Goal: Information Seeking & Learning: Find contact information

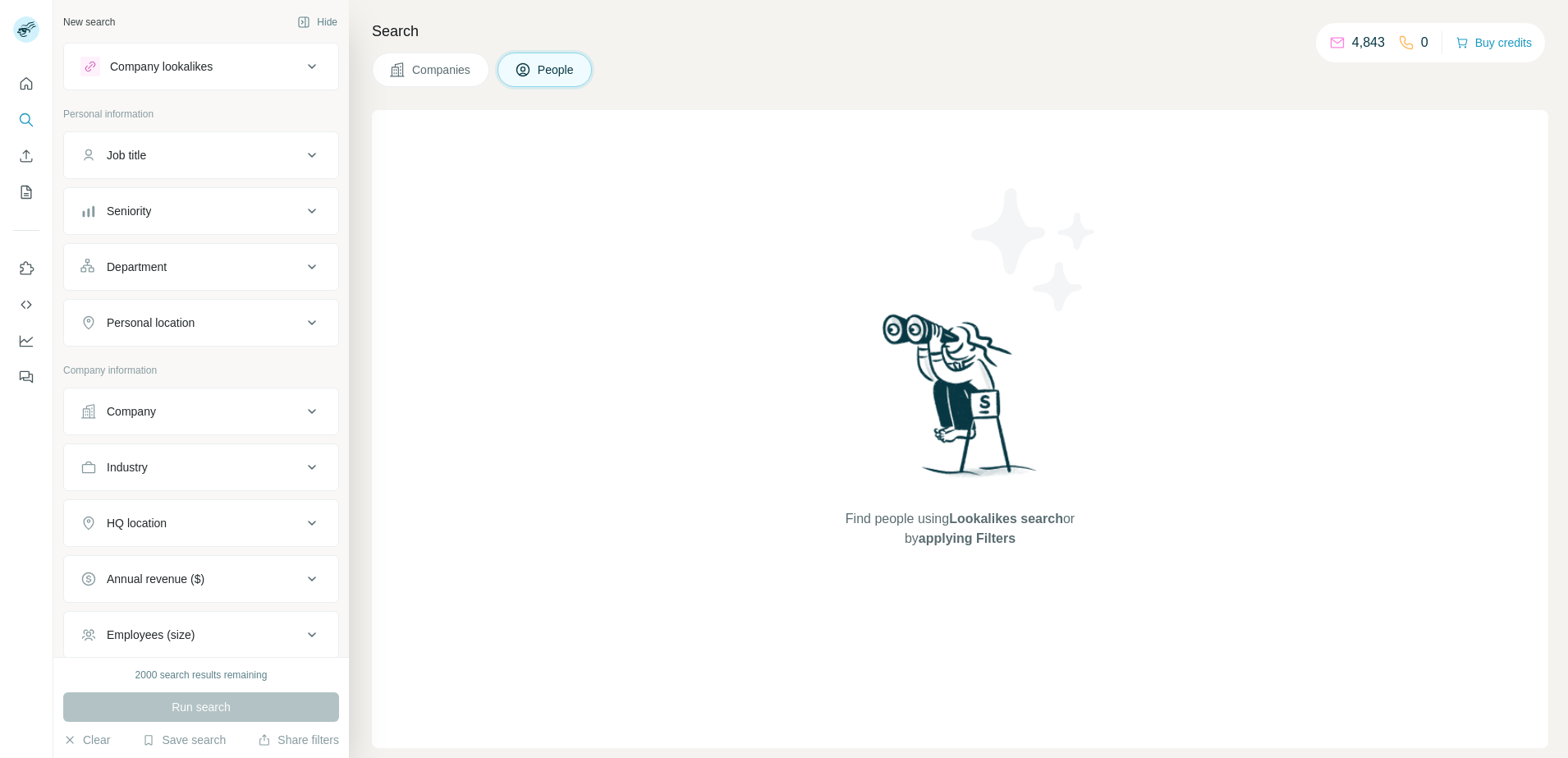
click at [193, 208] on div "Seniority" at bounding box center [191, 211] width 222 height 16
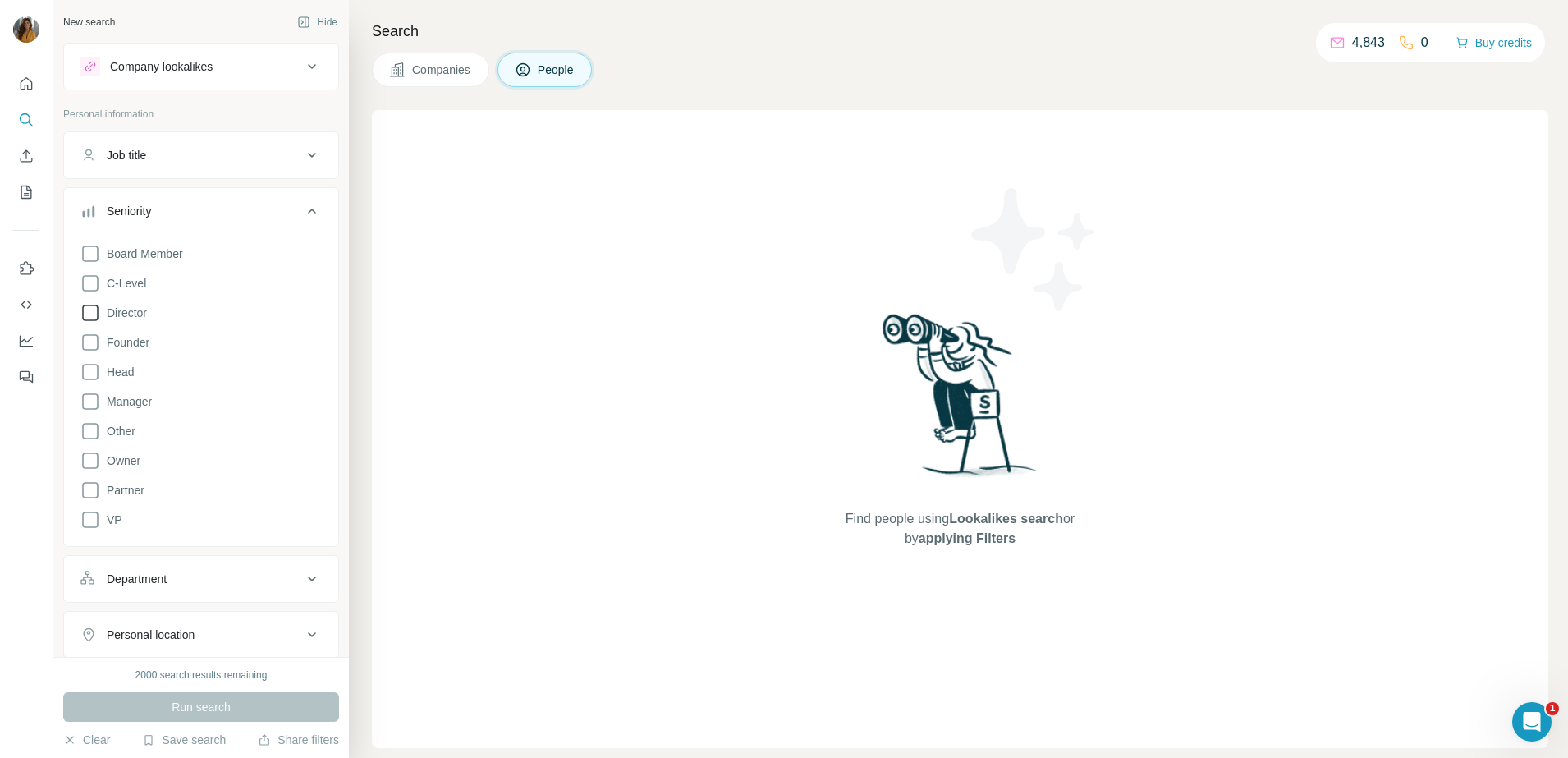
click at [93, 312] on icon at bounding box center [91, 313] width 20 height 20
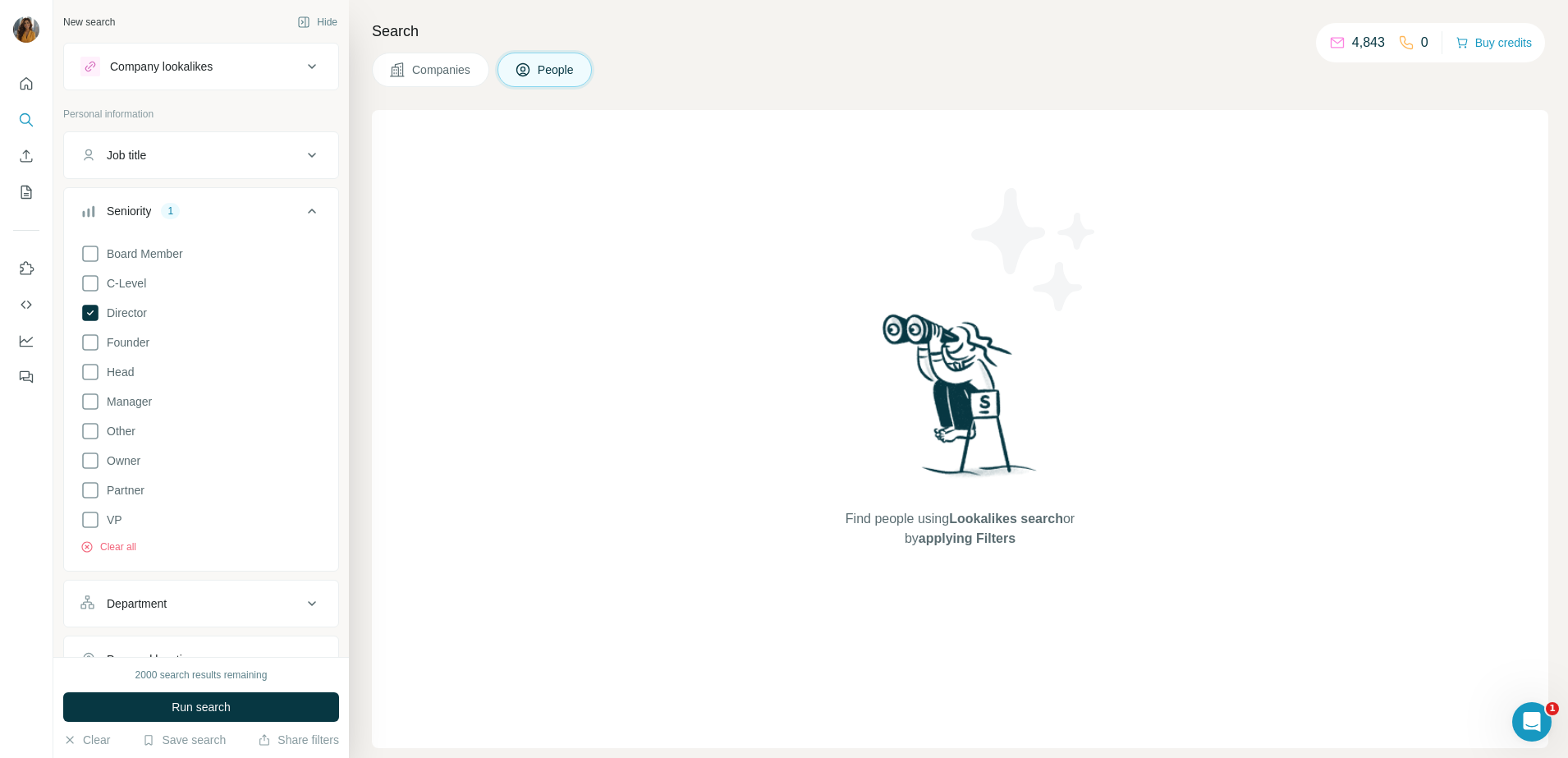
scroll to position [308, 0]
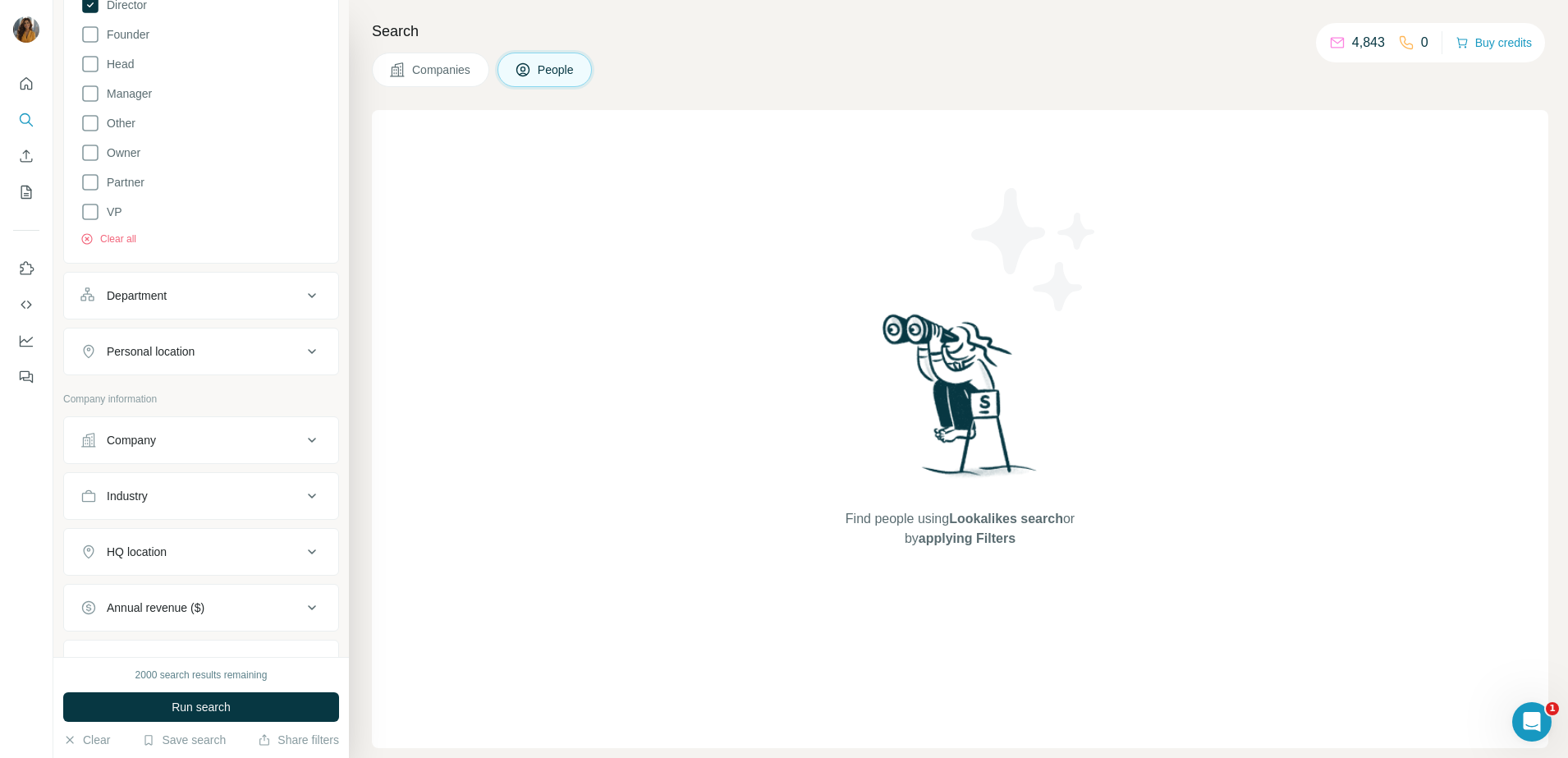
click at [177, 305] on button "Department" at bounding box center [200, 295] width 274 height 39
click at [199, 341] on input at bounding box center [192, 337] width 202 height 18
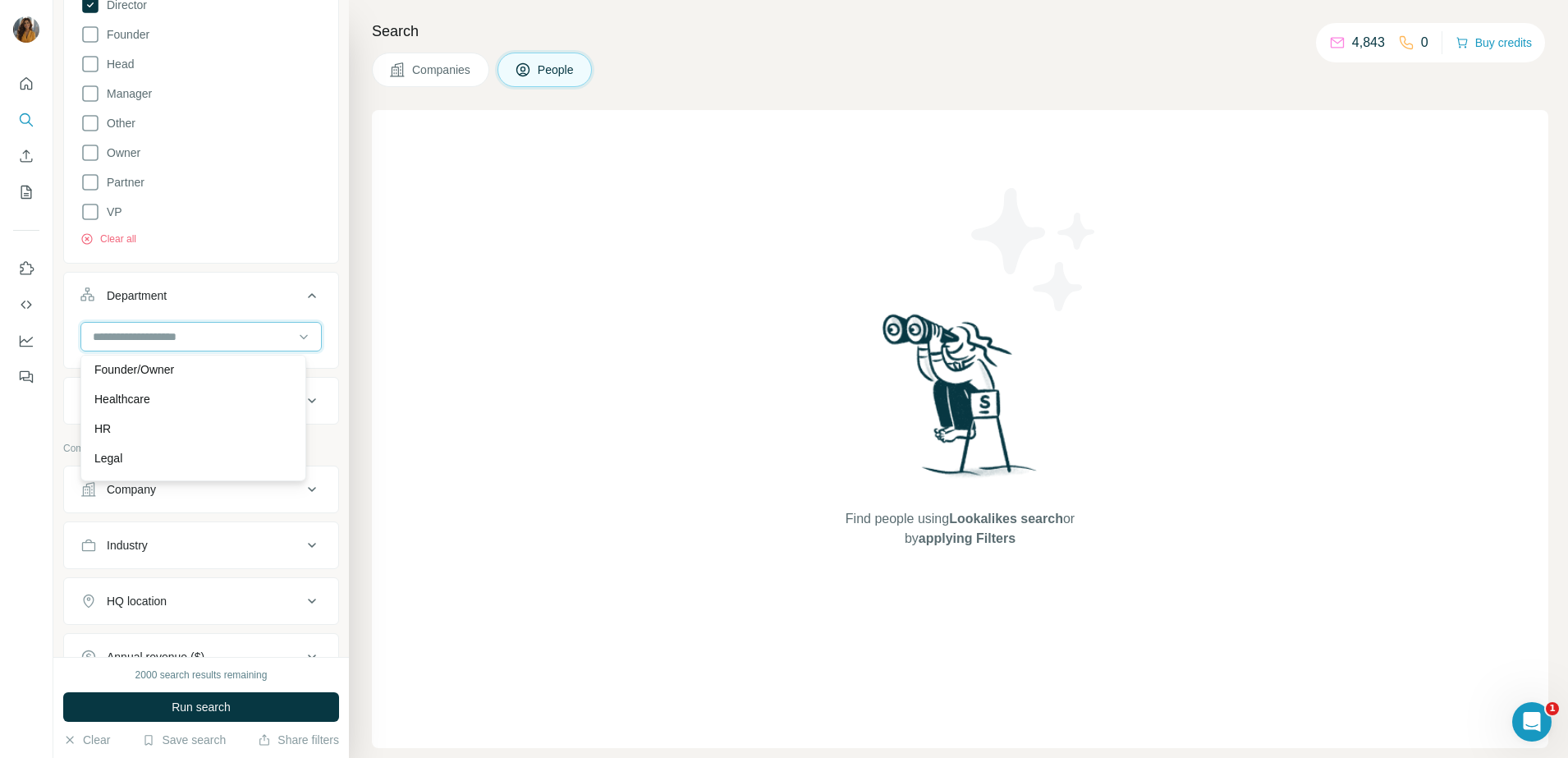
scroll to position [180, 0]
click at [107, 457] on p "HR" at bounding box center [103, 459] width 16 height 16
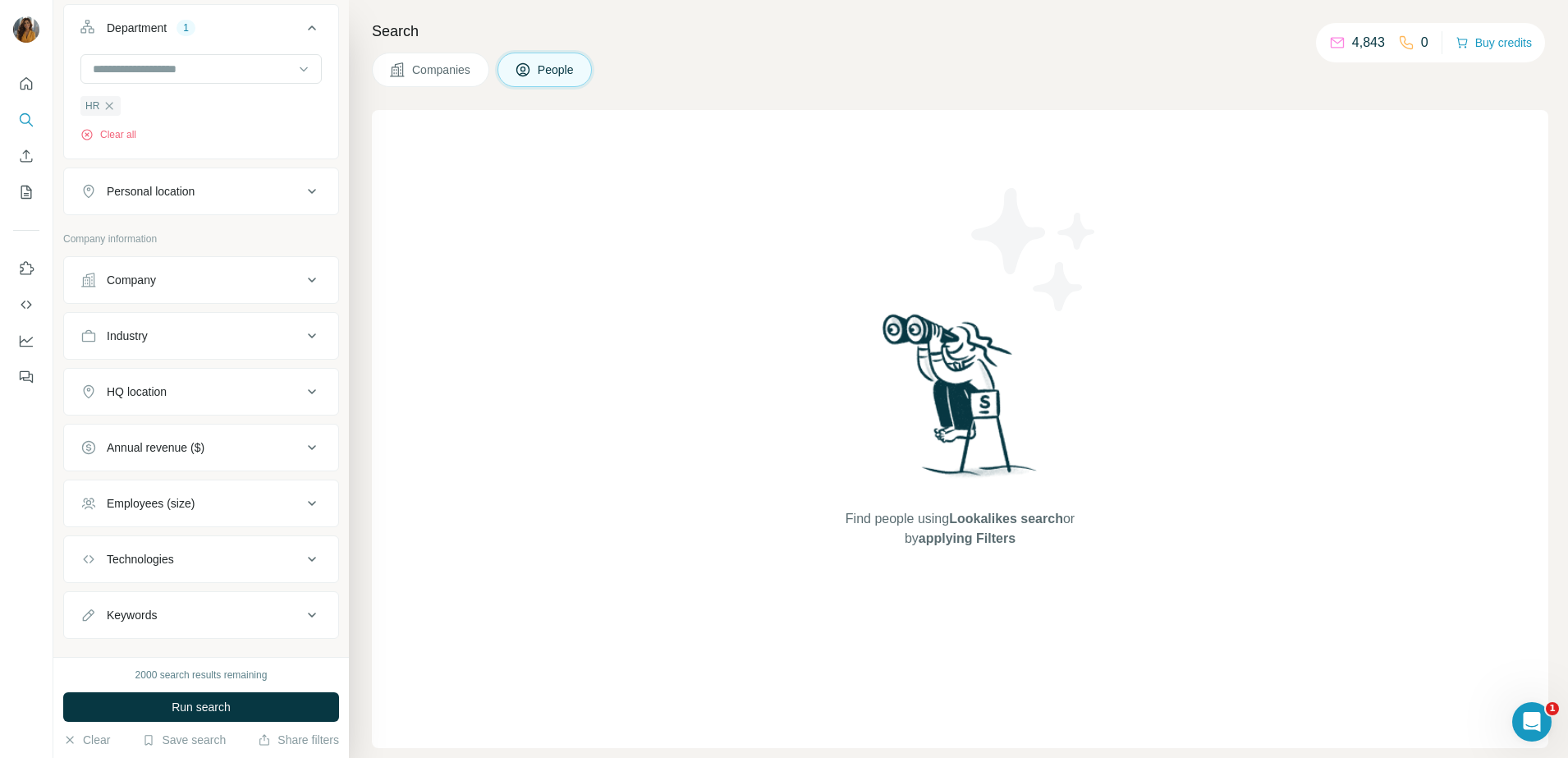
scroll to position [604, 0]
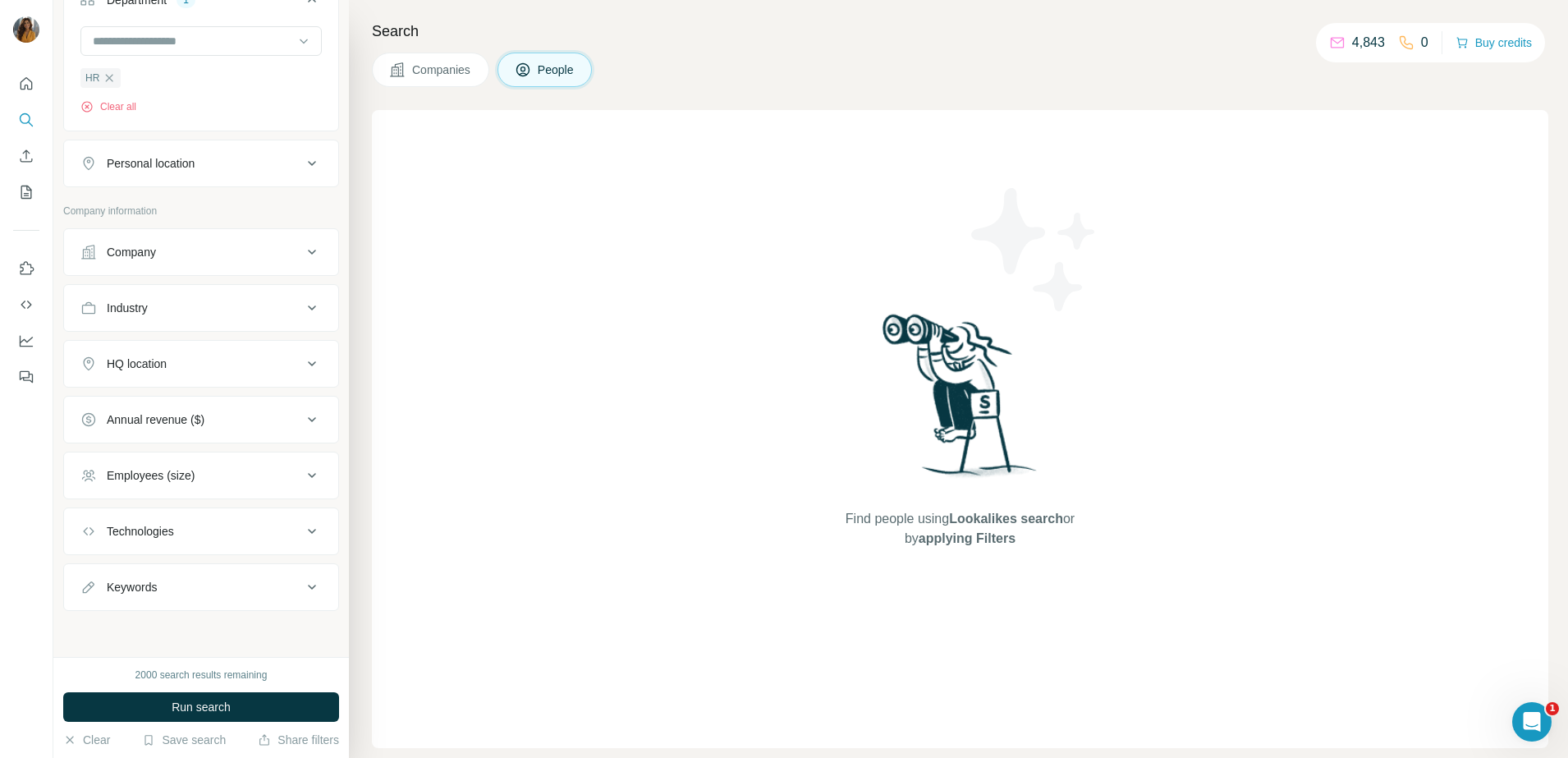
click at [183, 460] on button "Employees (size)" at bounding box center [200, 475] width 274 height 39
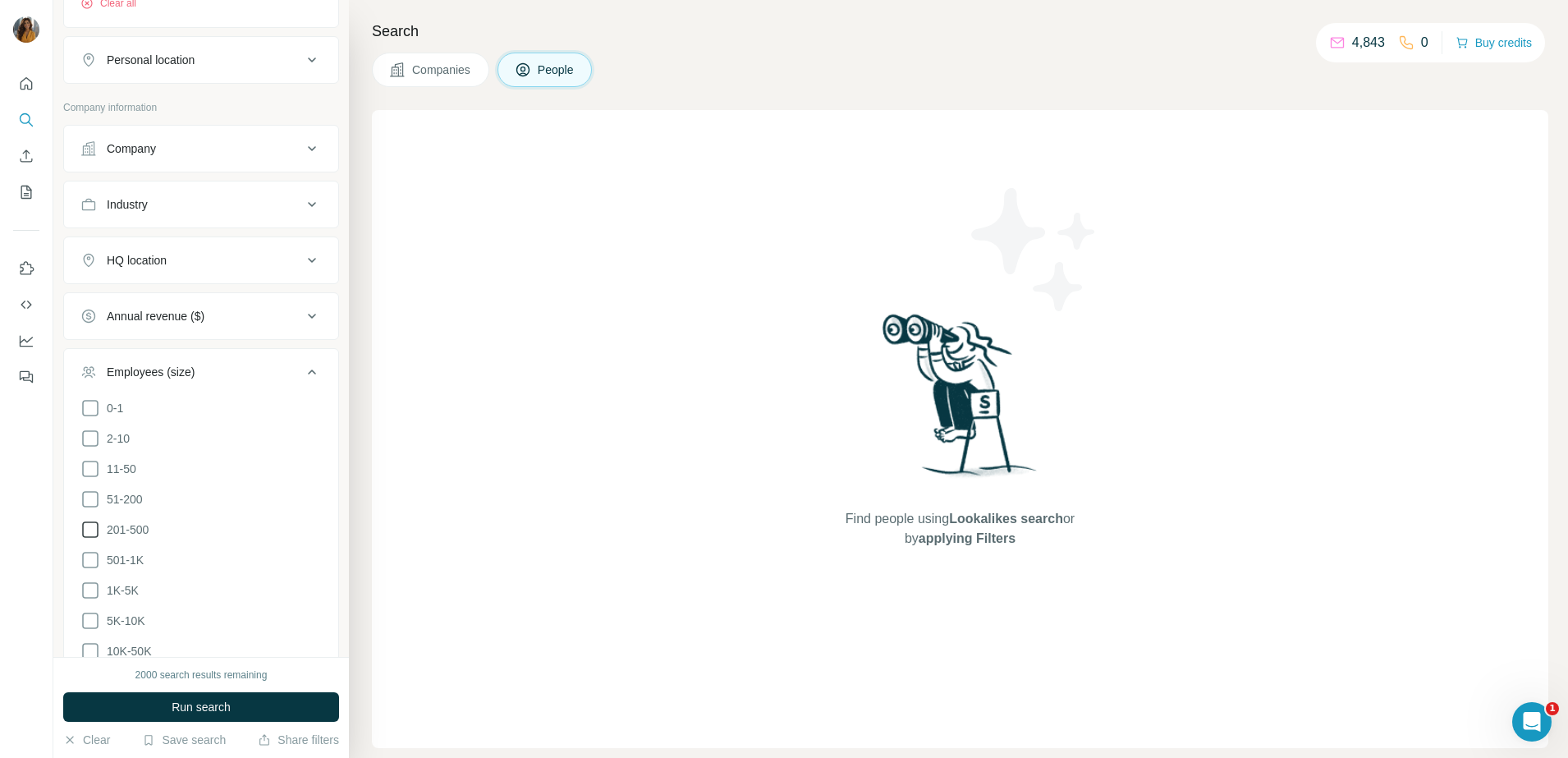
click at [98, 521] on icon at bounding box center [91, 529] width 16 height 16
click at [94, 566] on icon at bounding box center [91, 560] width 20 height 20
click at [192, 704] on span "Run search" at bounding box center [200, 707] width 59 height 16
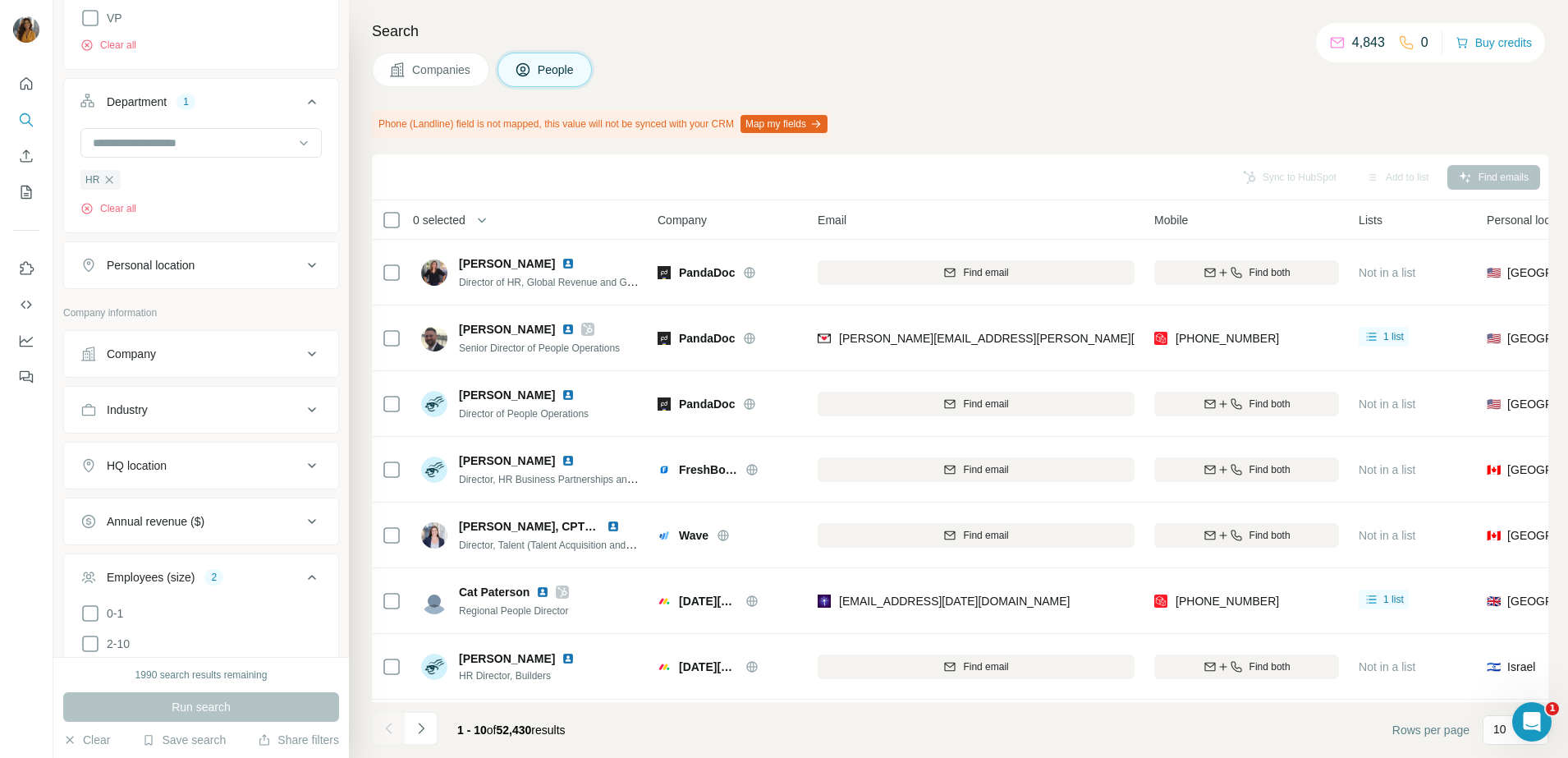
click at [284, 262] on div "Personal location" at bounding box center [191, 265] width 222 height 16
click at [242, 315] on input "text" at bounding box center [201, 306] width 242 height 29
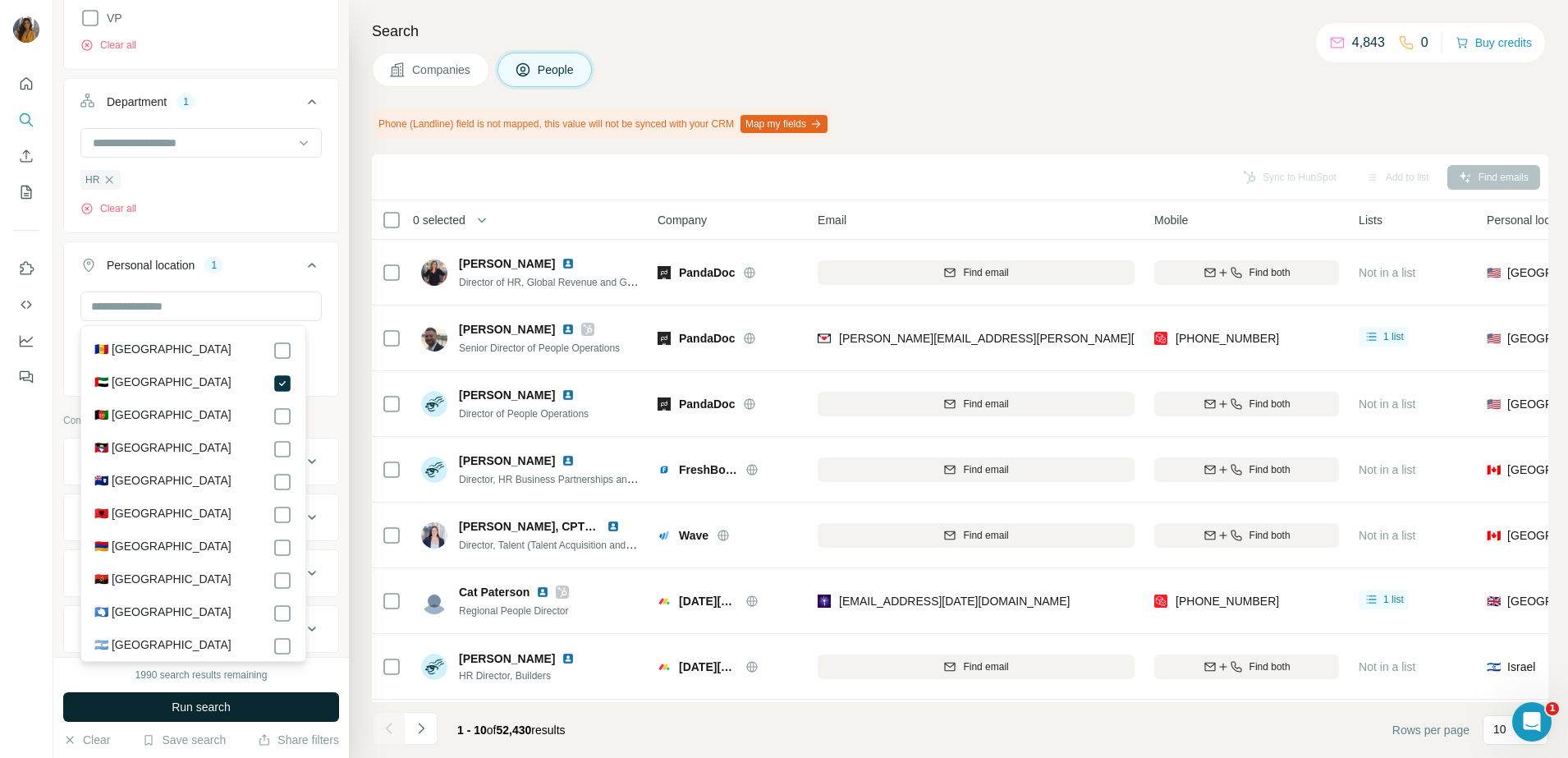
click at [205, 705] on span "Run search" at bounding box center [200, 707] width 59 height 16
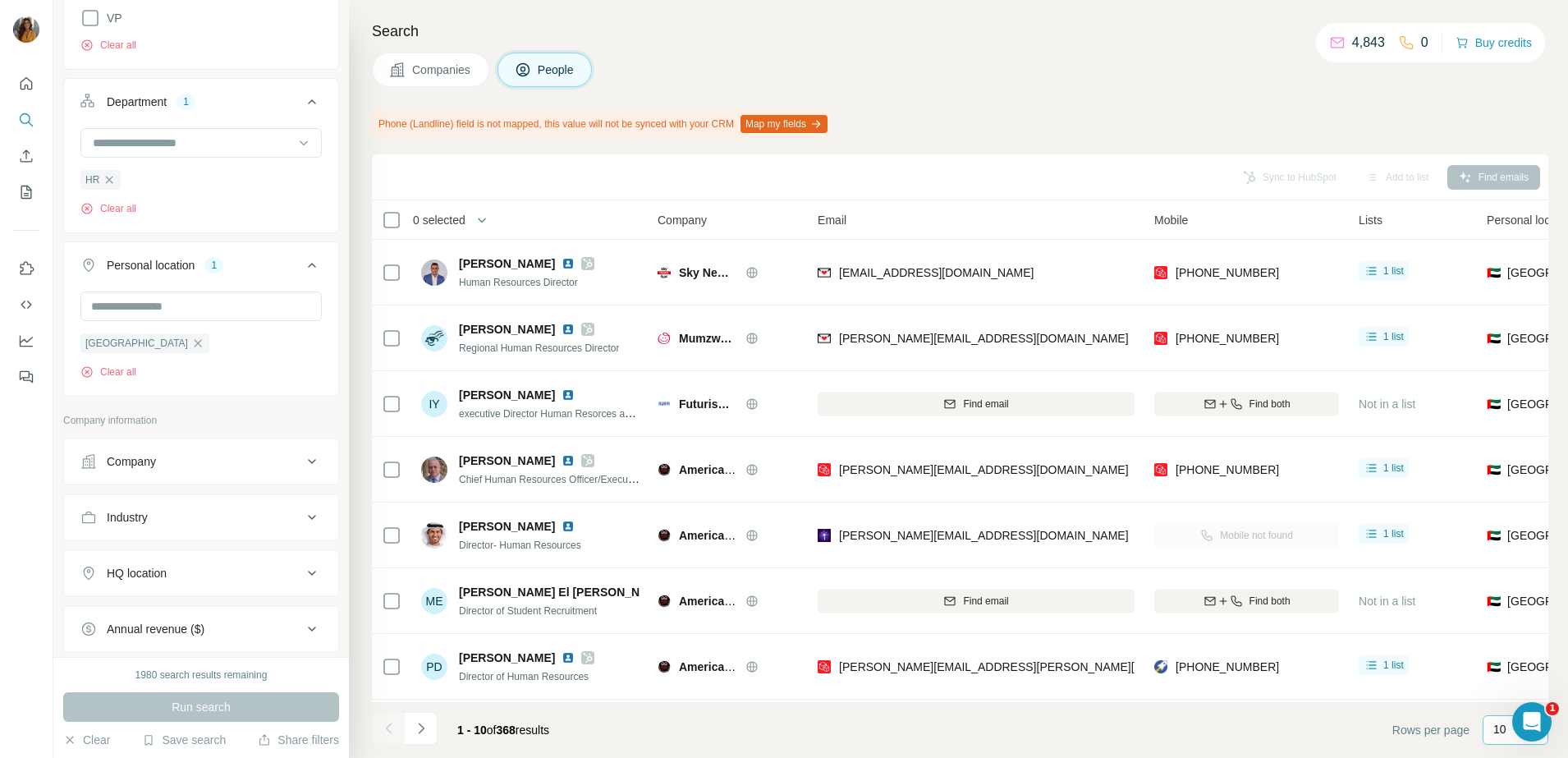
click at [1503, 742] on div "10" at bounding box center [1513, 730] width 41 height 27
click at [1500, 600] on p "60" at bounding box center [1502, 604] width 13 height 16
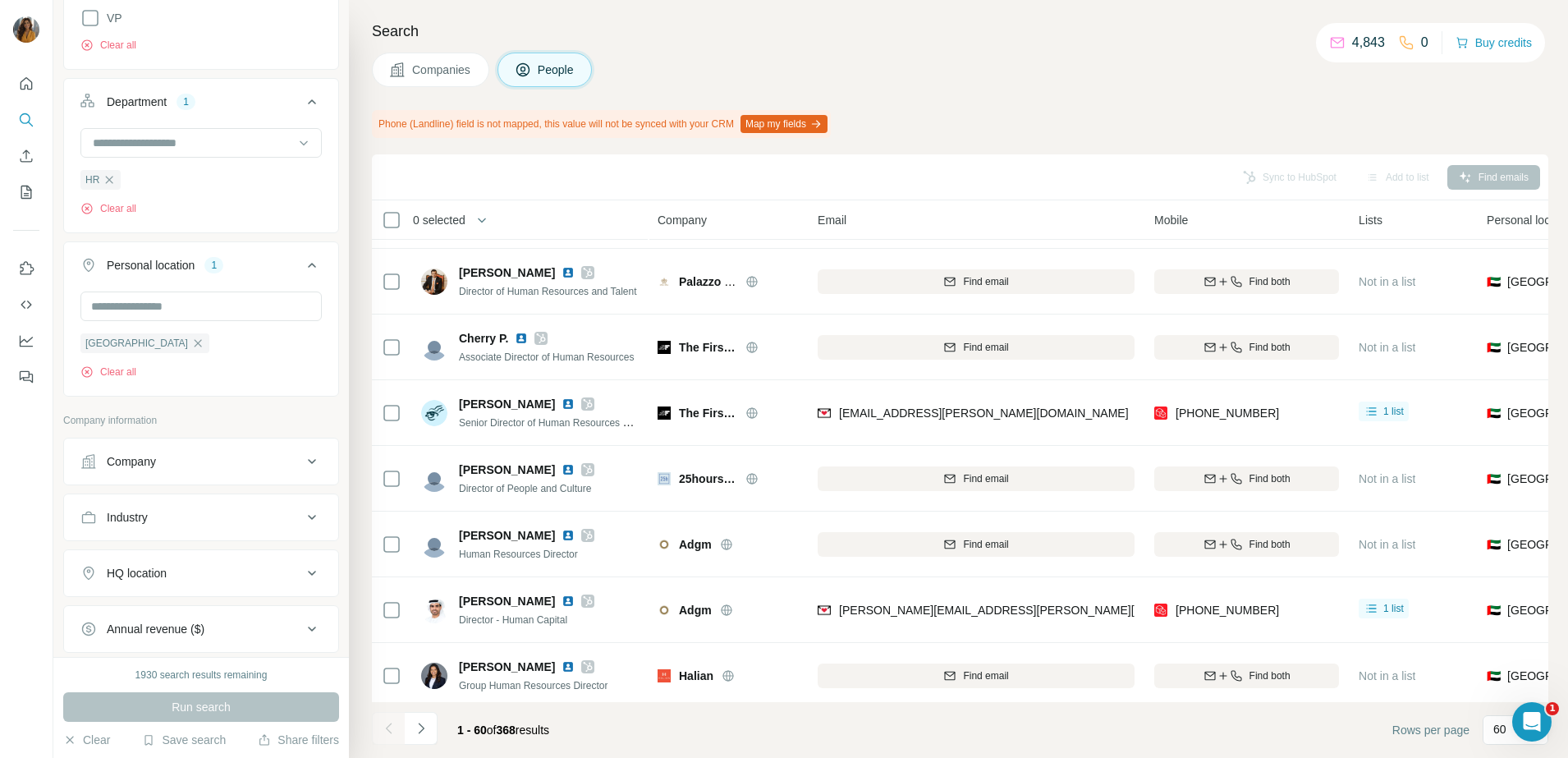
scroll to position [1436, 0]
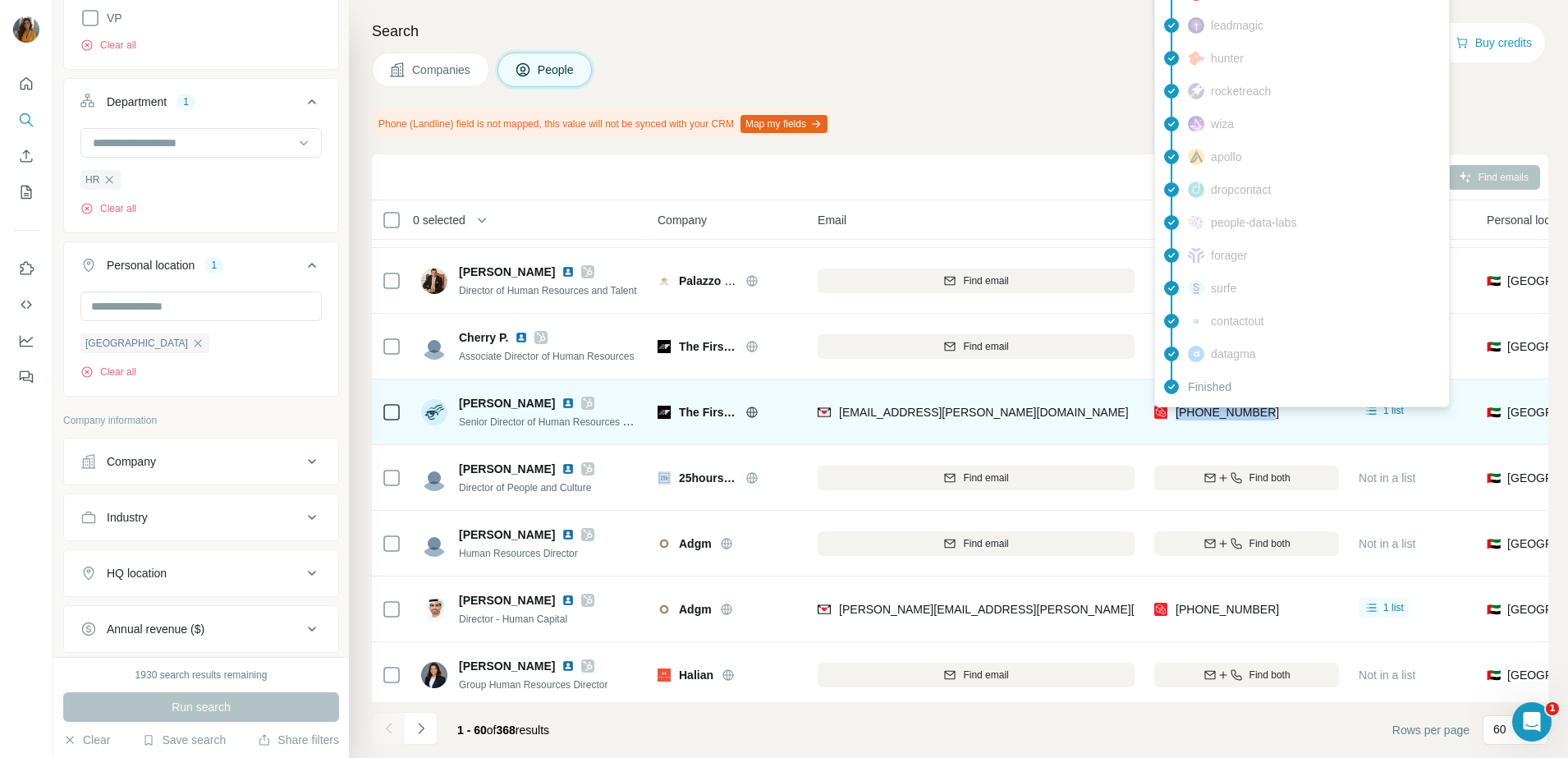
drag, startPoint x: 1298, startPoint y: 417, endPoint x: 1173, endPoint y: 416, distance: 125.0
click at [1173, 416] on div "+971555008863" at bounding box center [1247, 411] width 185 height 45
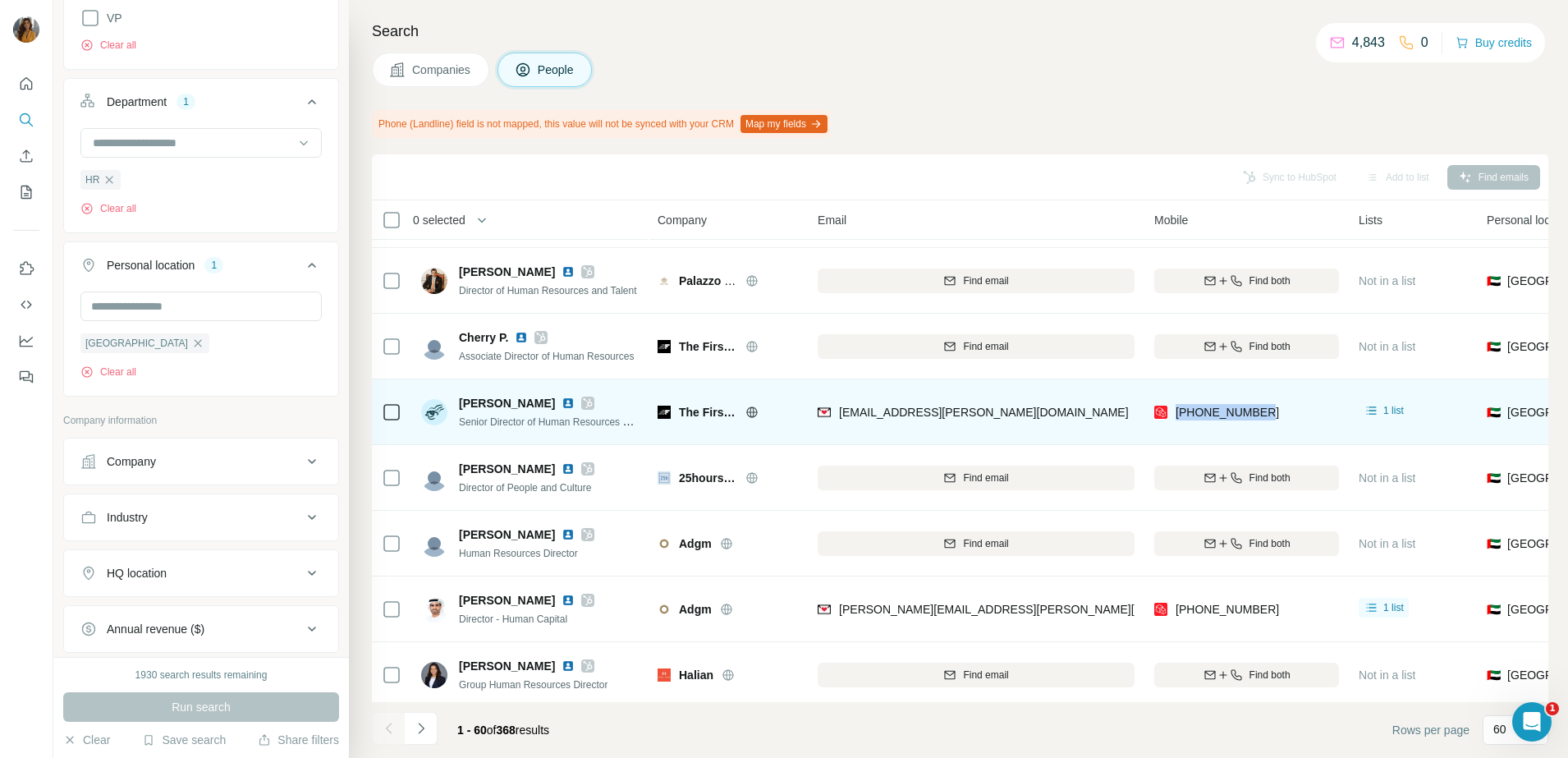
copy span "+971555008863"
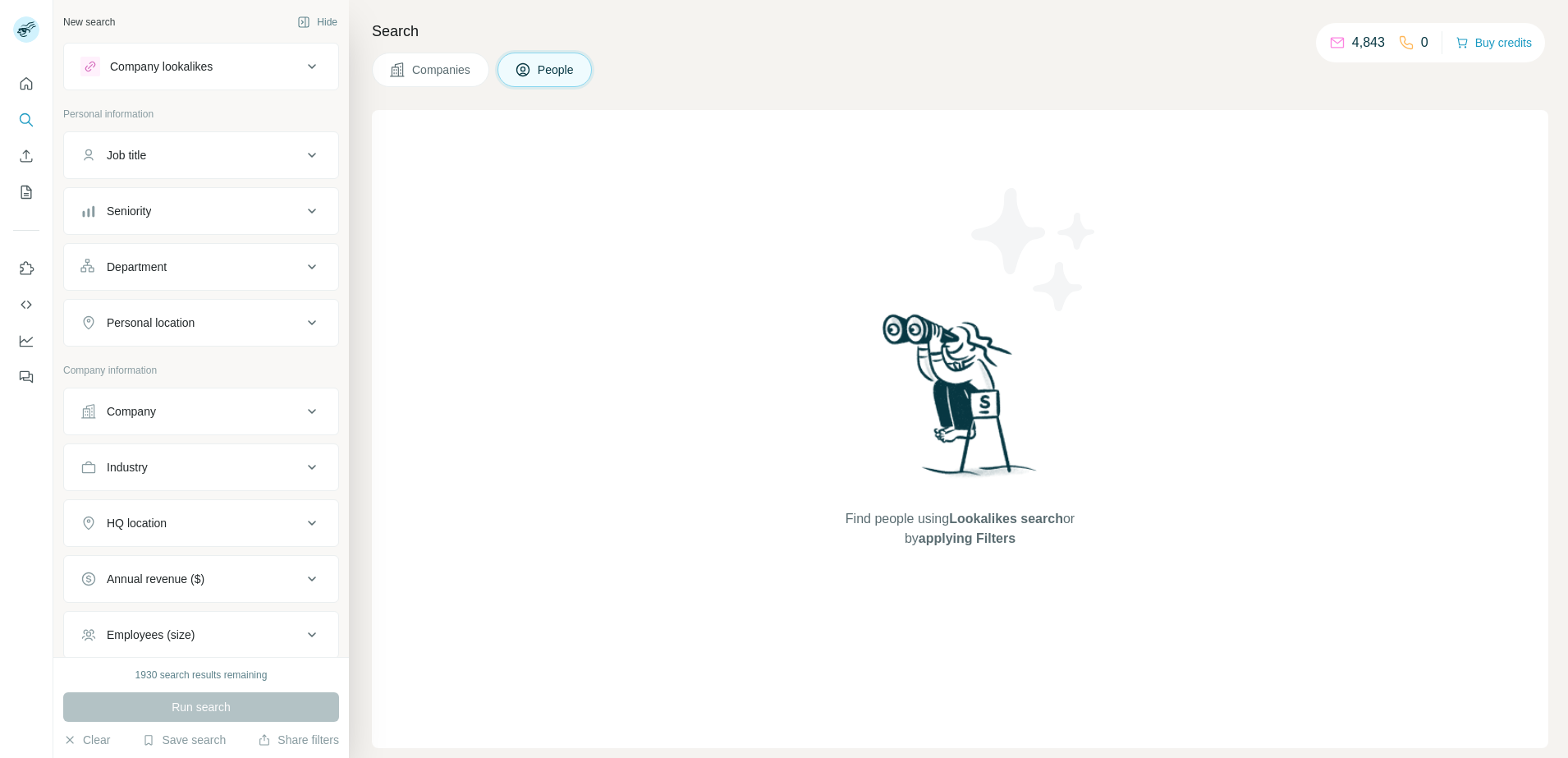
click at [178, 207] on div "Seniority" at bounding box center [191, 211] width 222 height 16
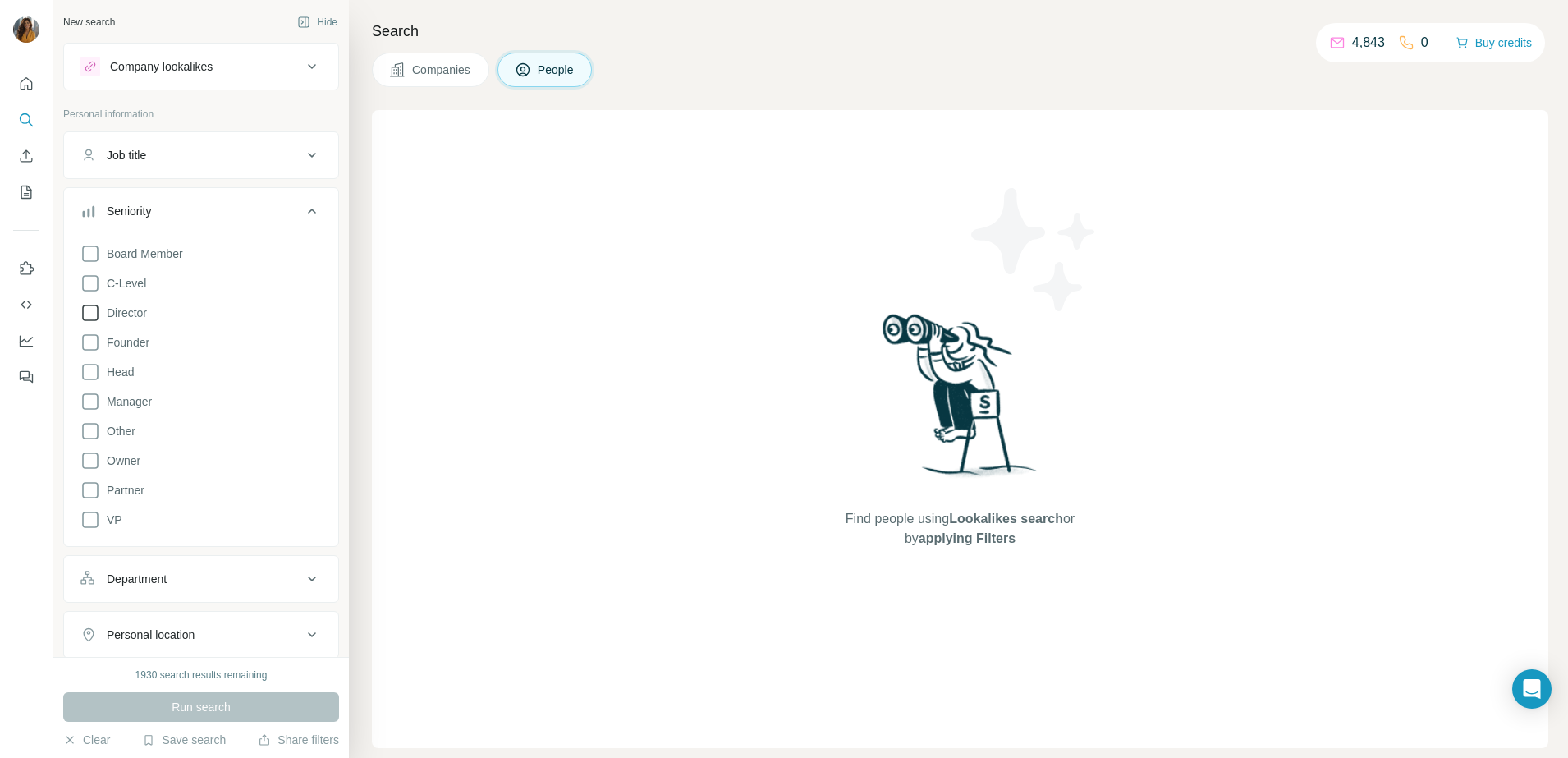
click at [98, 319] on icon at bounding box center [91, 313] width 16 height 16
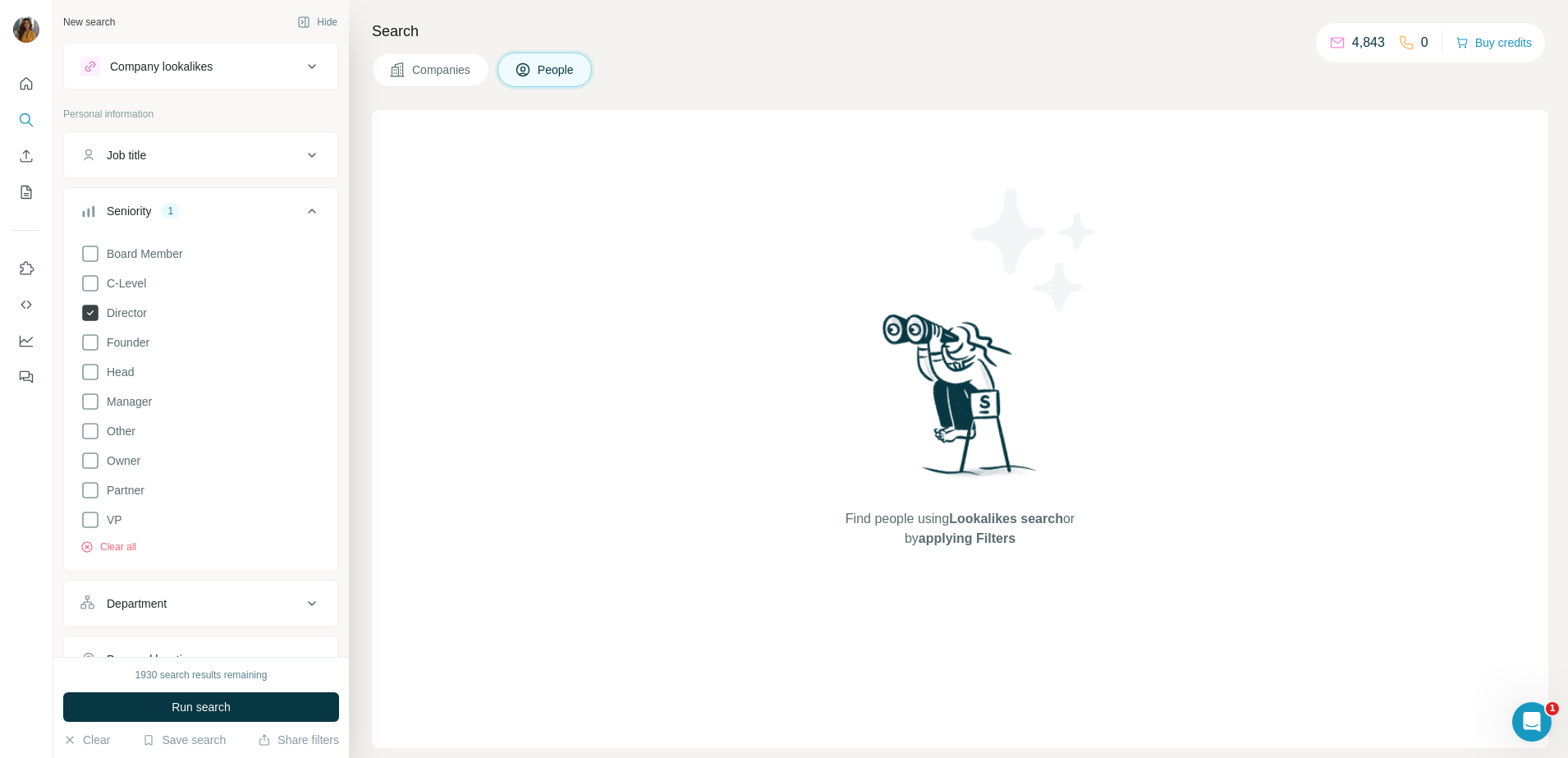
scroll to position [308, 0]
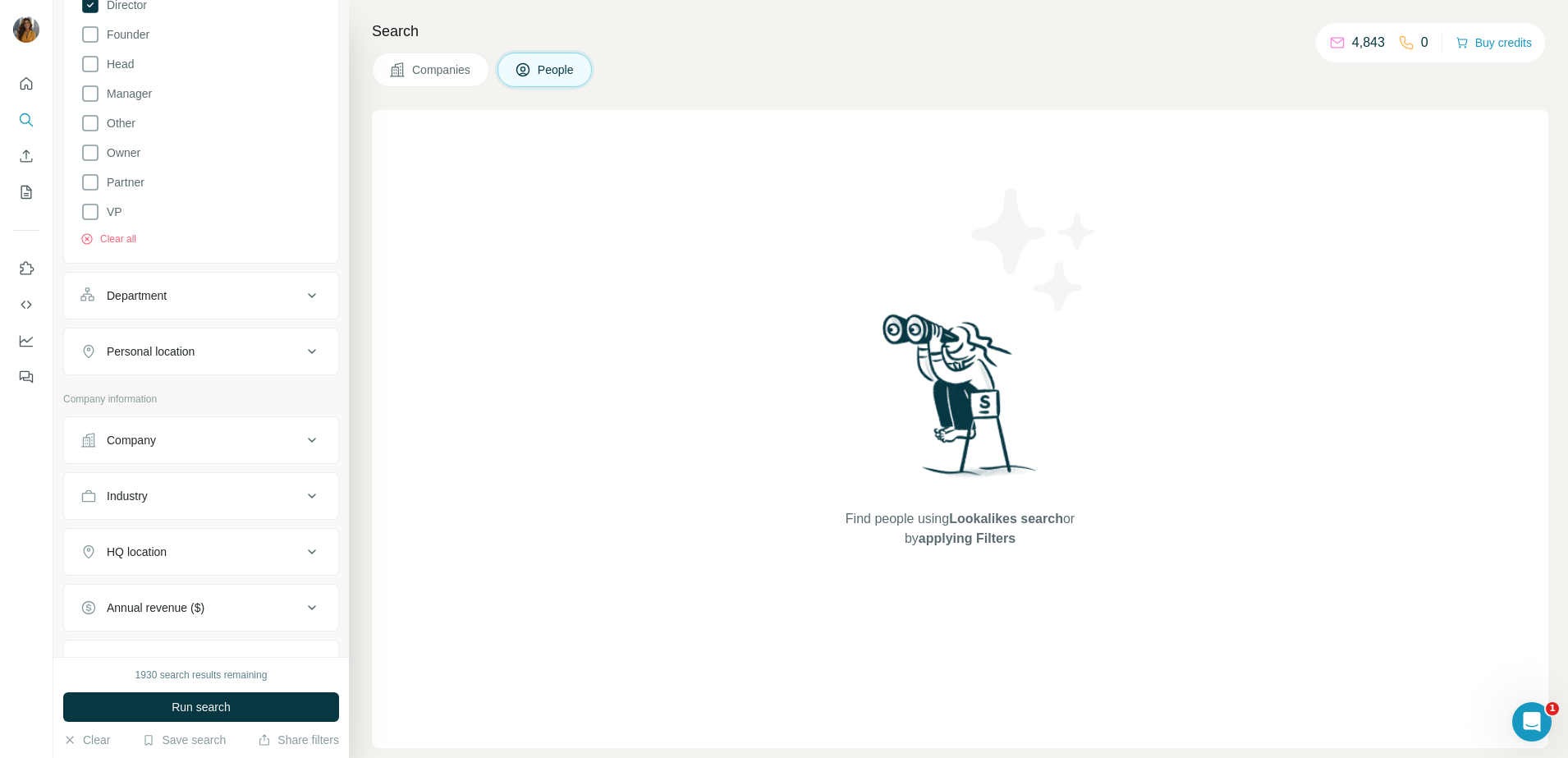
click at [193, 305] on button "Department" at bounding box center [200, 295] width 274 height 39
click at [178, 347] on div at bounding box center [192, 336] width 202 height 27
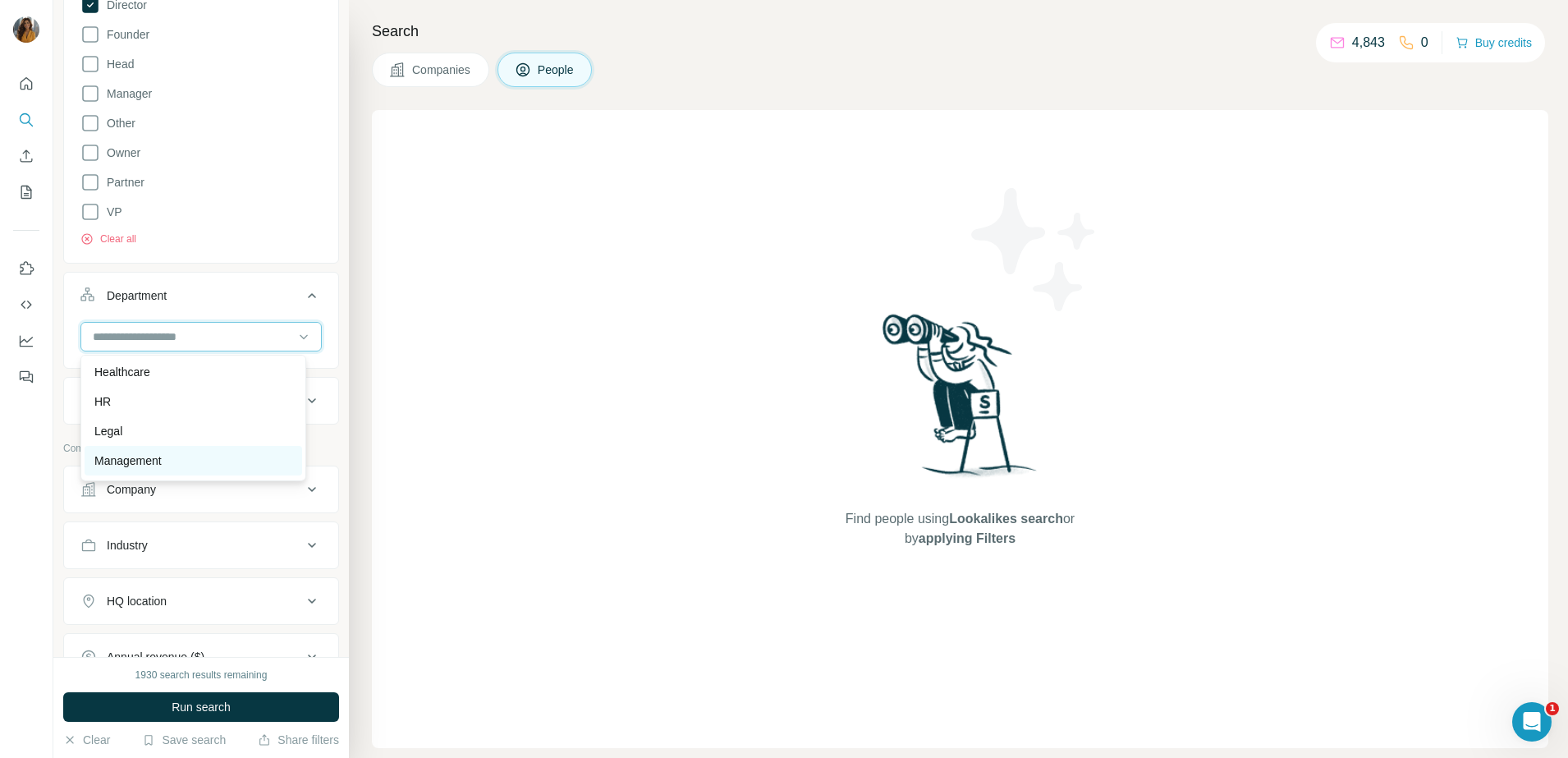
scroll to position [205, 0]
click at [122, 428] on div "HR" at bounding box center [193, 434] width 198 height 16
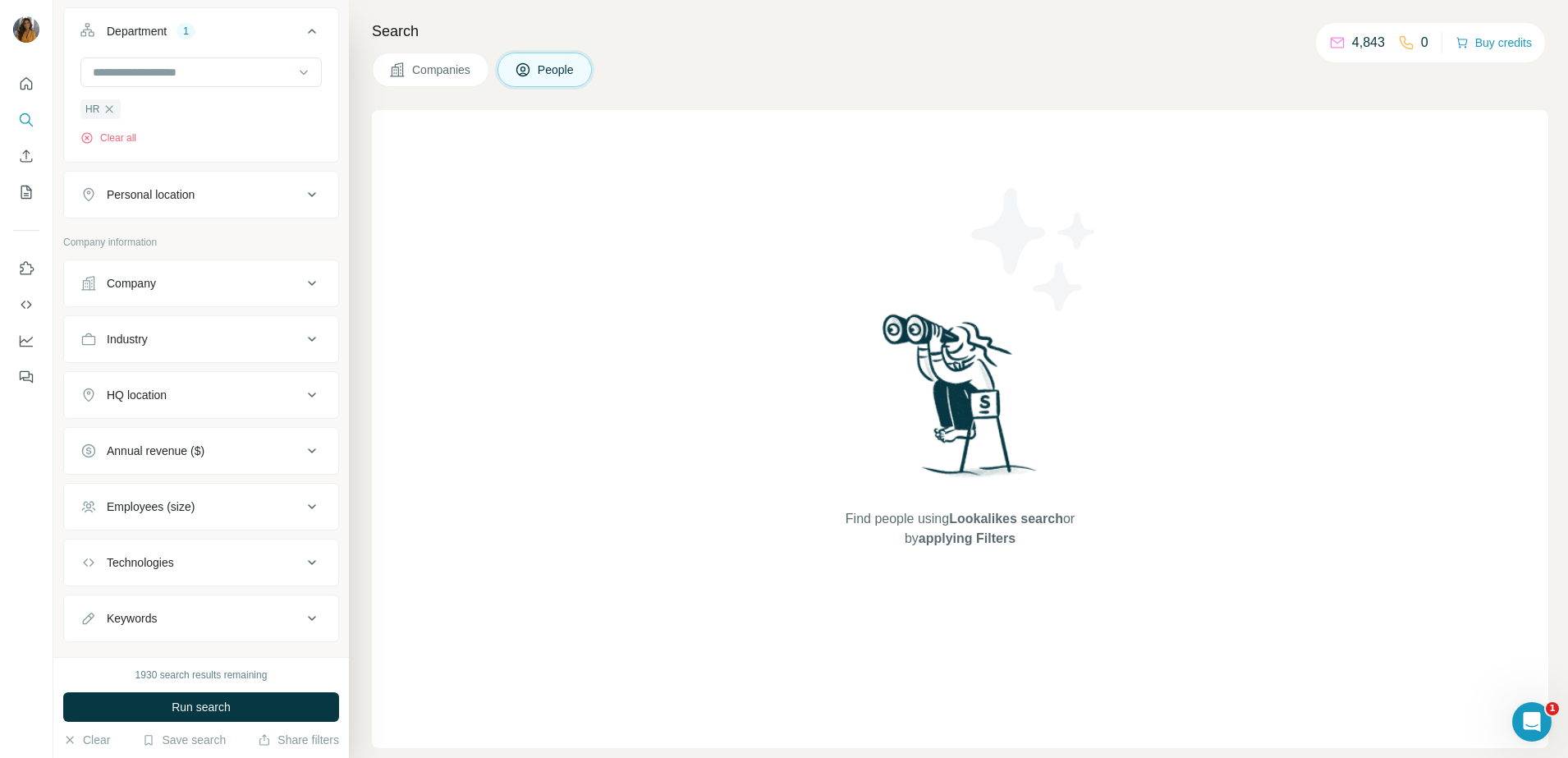
scroll to position [604, 0]
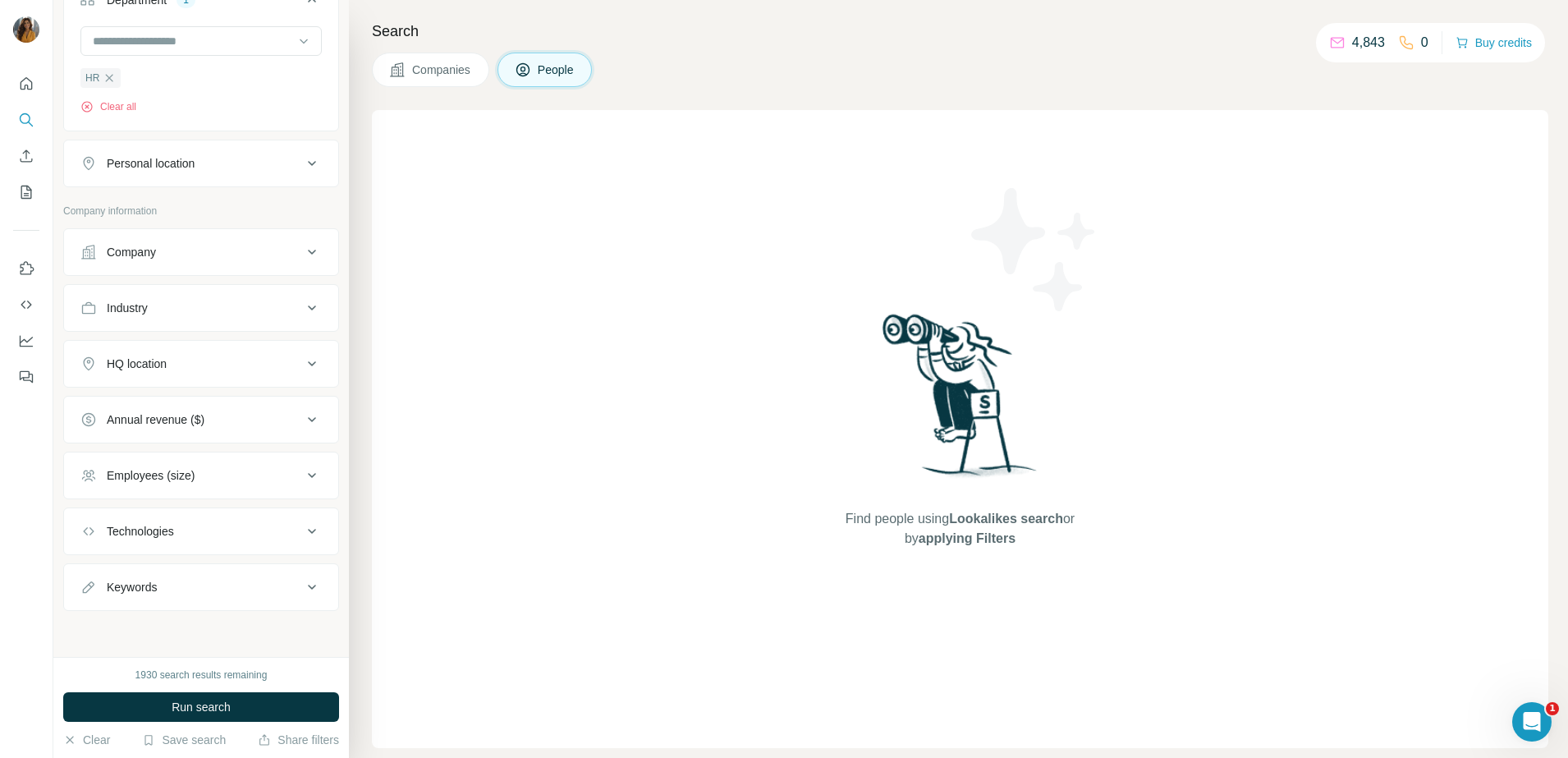
click at [239, 475] on div "Employees (size)" at bounding box center [191, 475] width 222 height 16
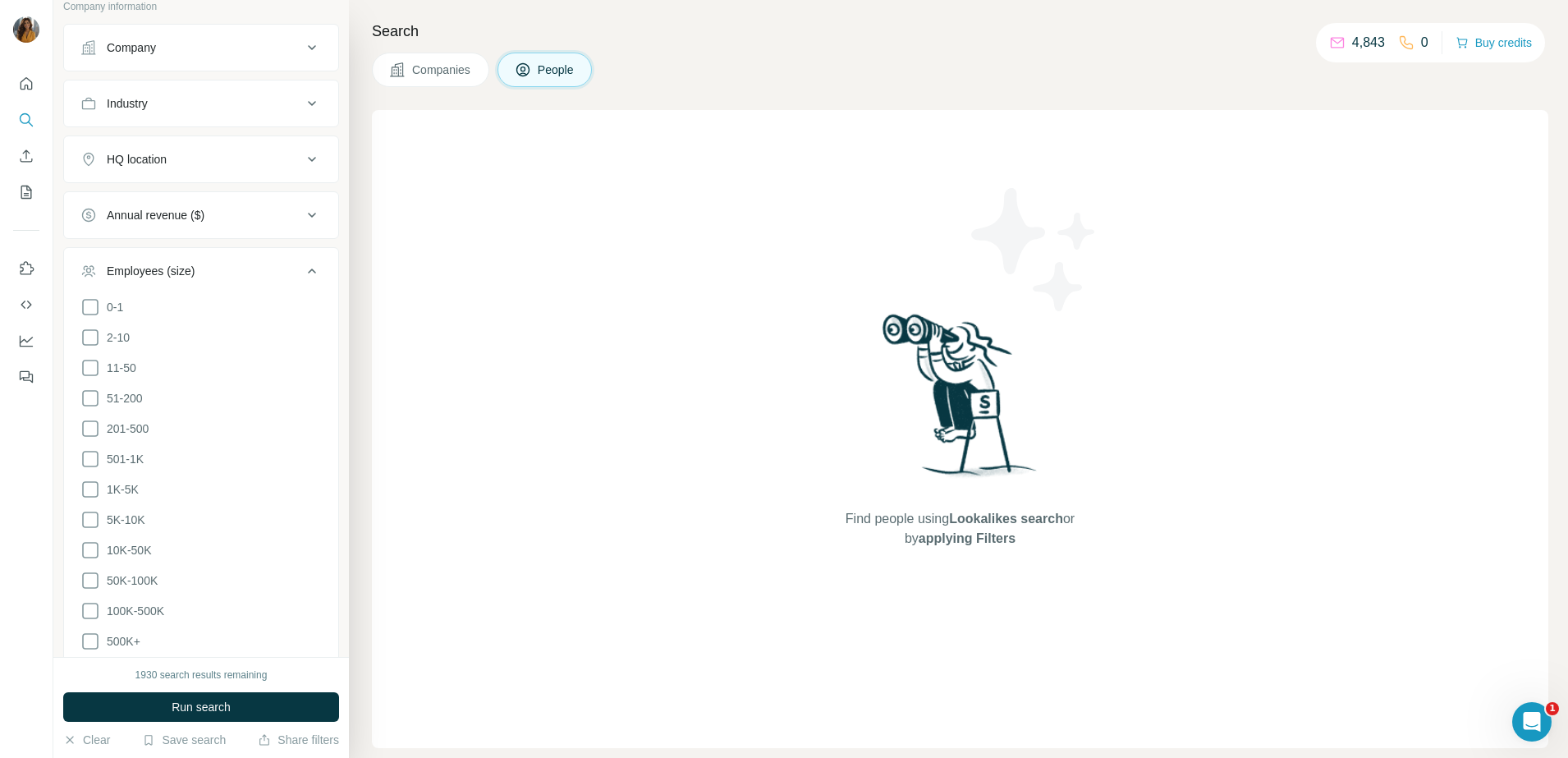
scroll to position [809, 0]
click at [92, 428] on icon at bounding box center [91, 427] width 20 height 20
click at [92, 458] on icon at bounding box center [91, 458] width 20 height 20
click at [243, 708] on button "Run search" at bounding box center [200, 707] width 276 height 29
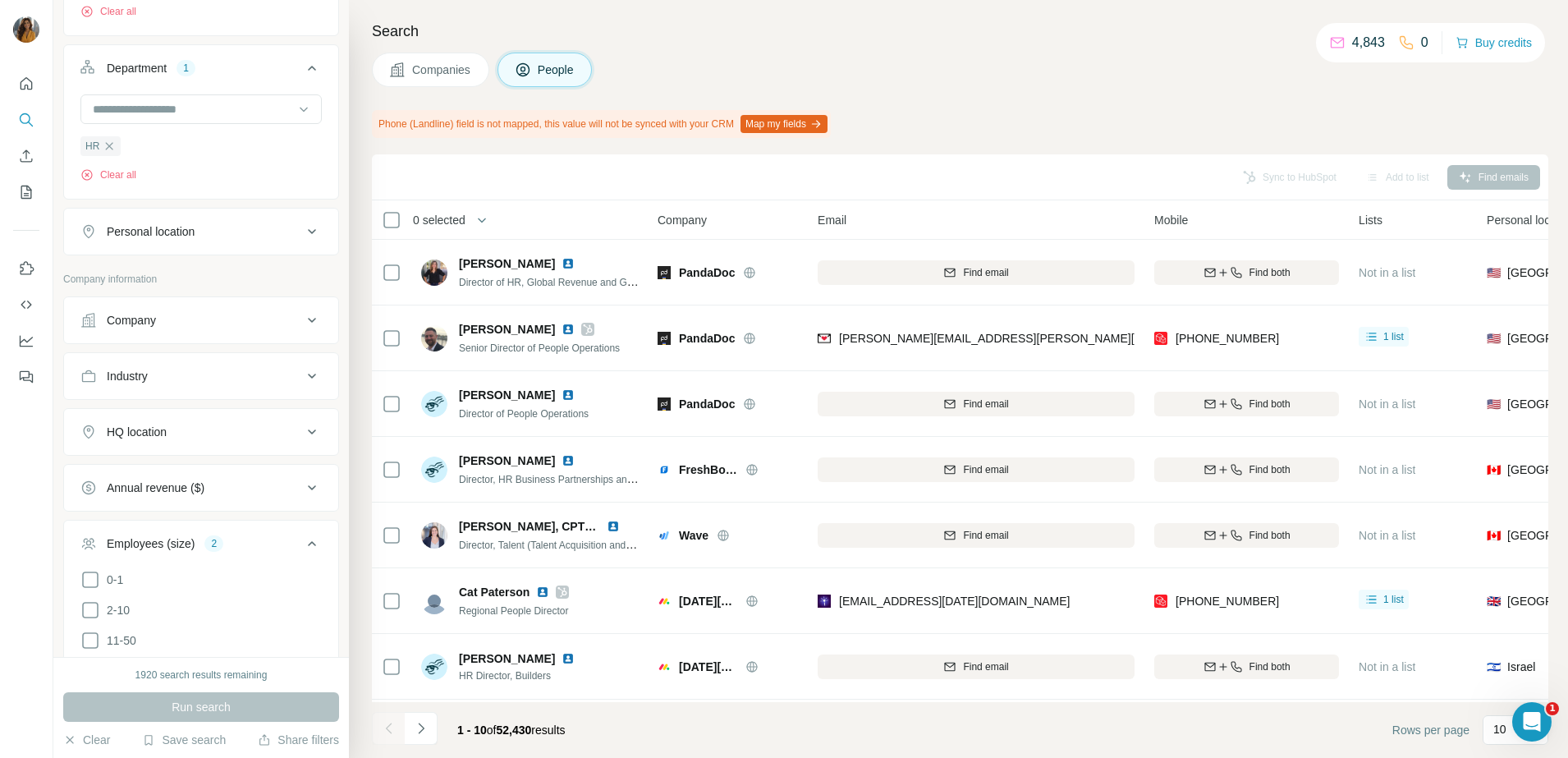
scroll to position [502, 0]
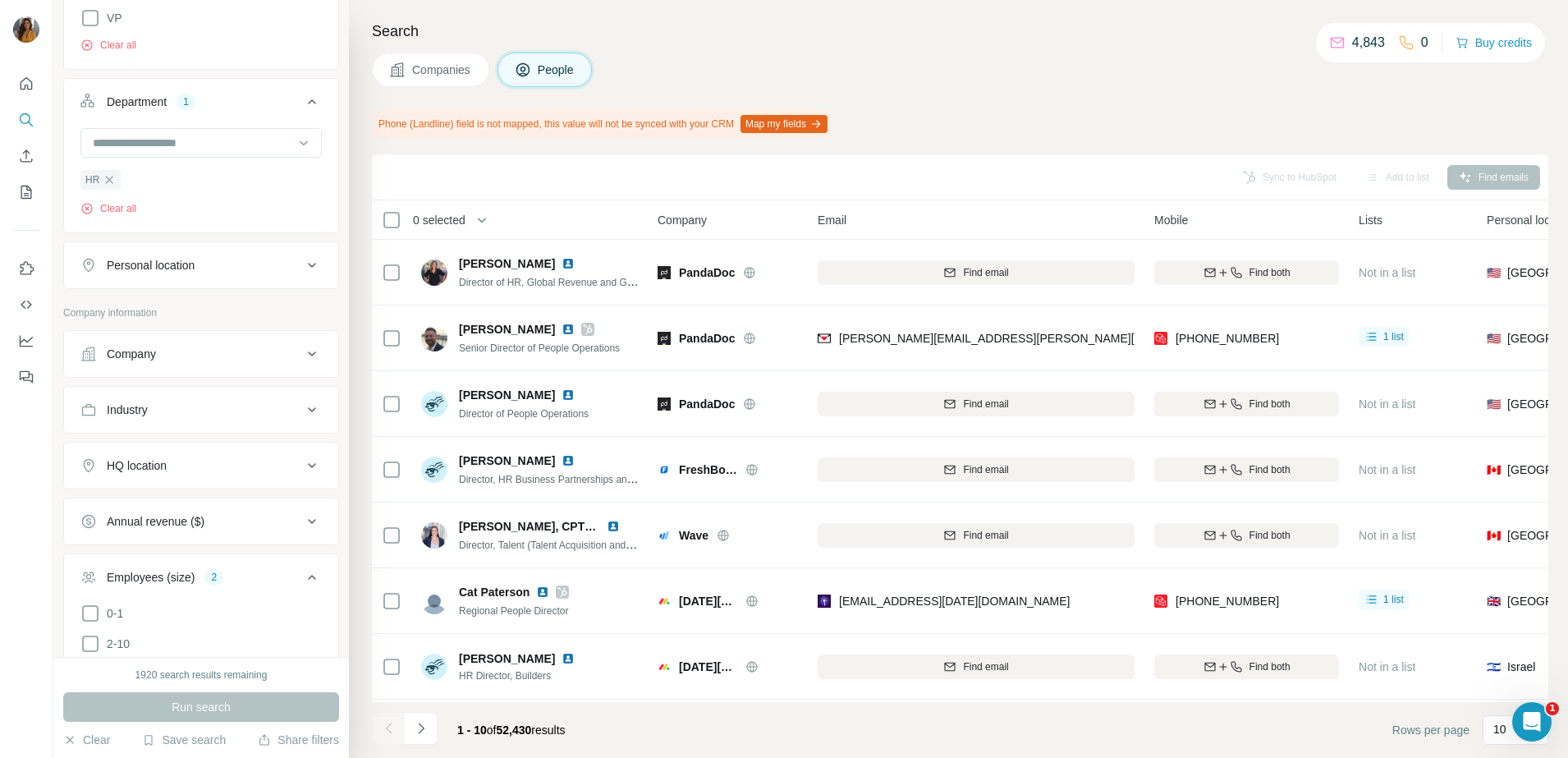
click at [215, 267] on div "Personal location" at bounding box center [191, 265] width 222 height 16
click at [194, 305] on input "text" at bounding box center [201, 306] width 242 height 29
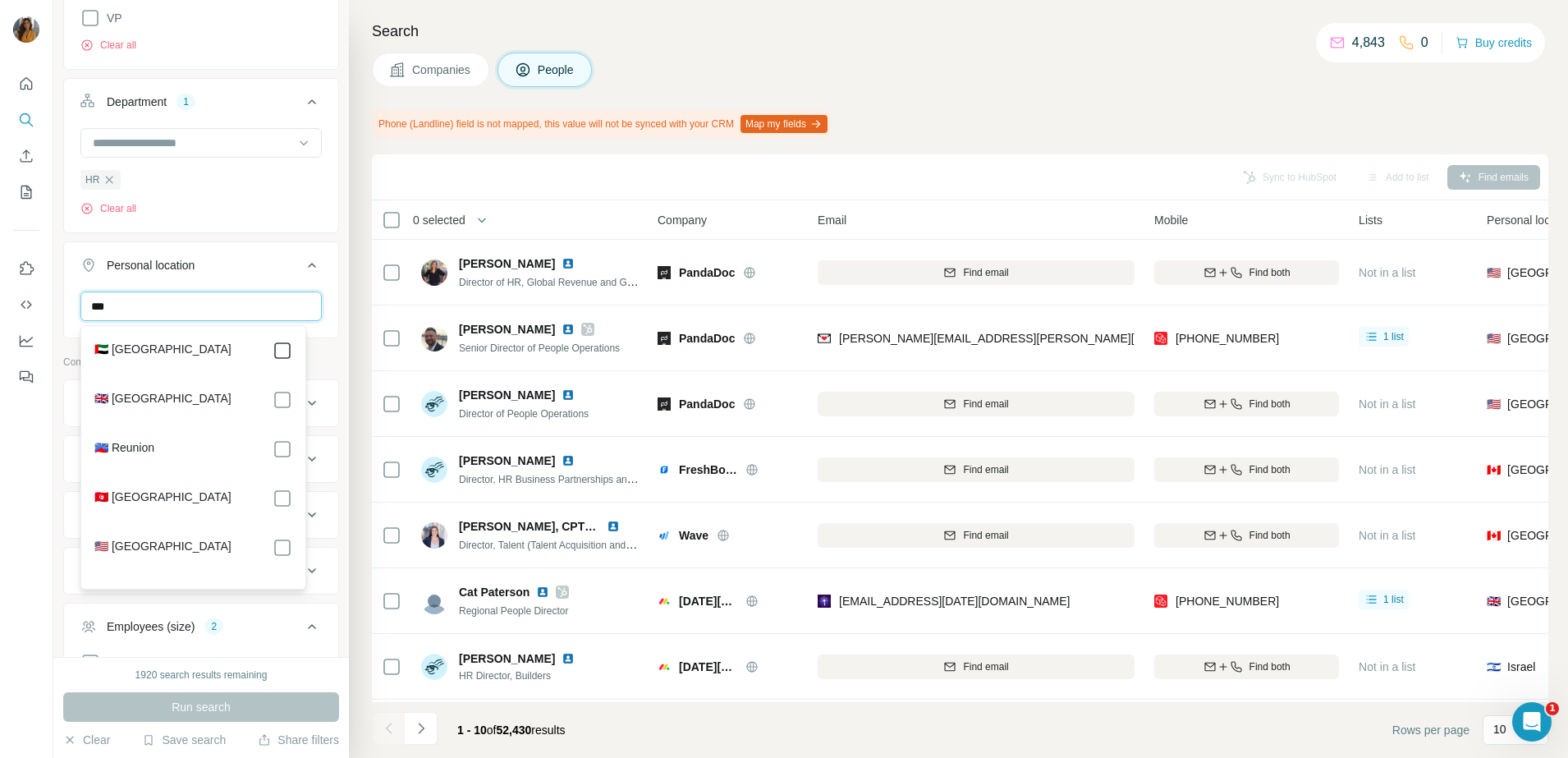
type input "***"
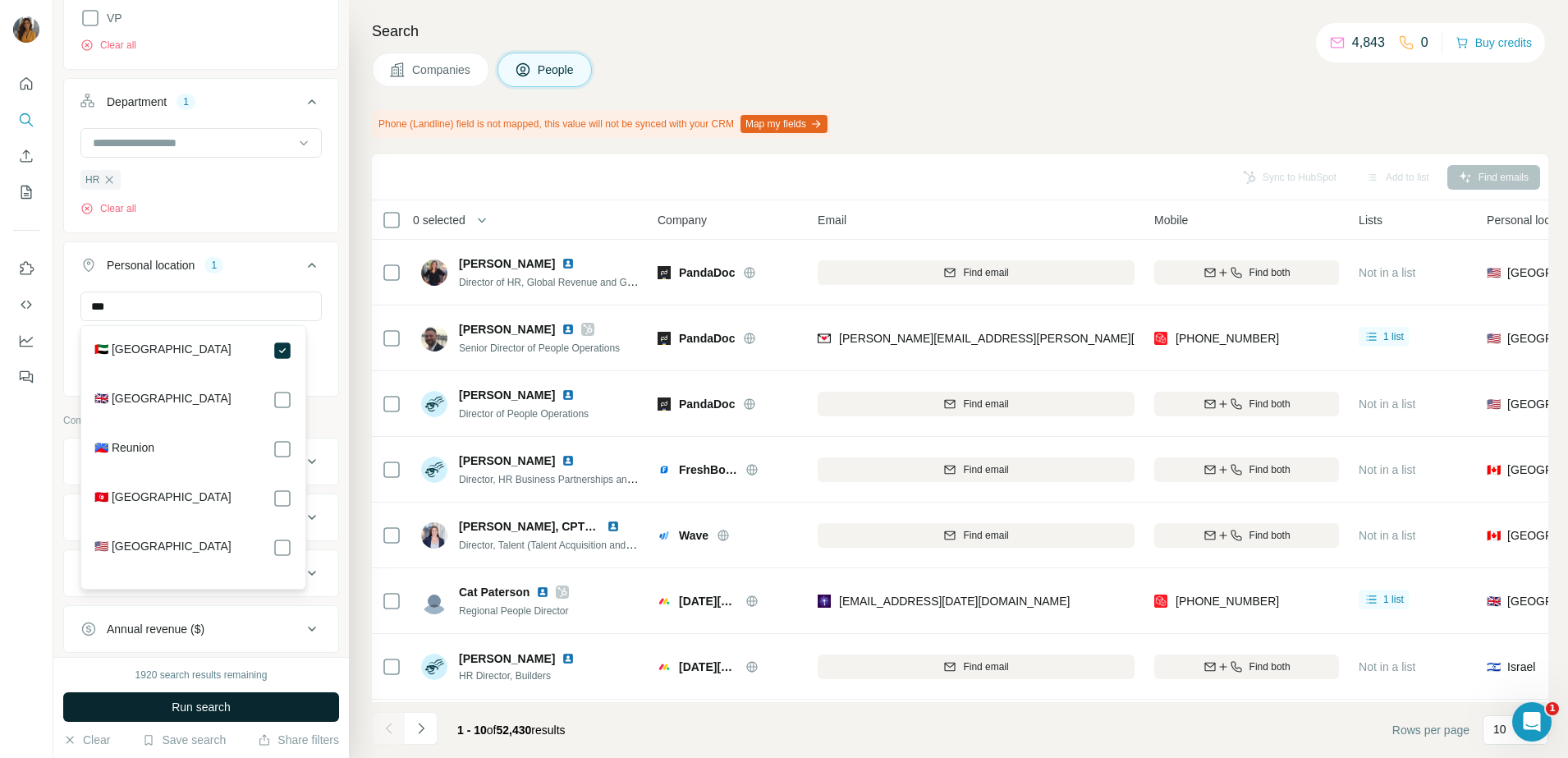
click at [202, 710] on span "Run search" at bounding box center [200, 707] width 59 height 16
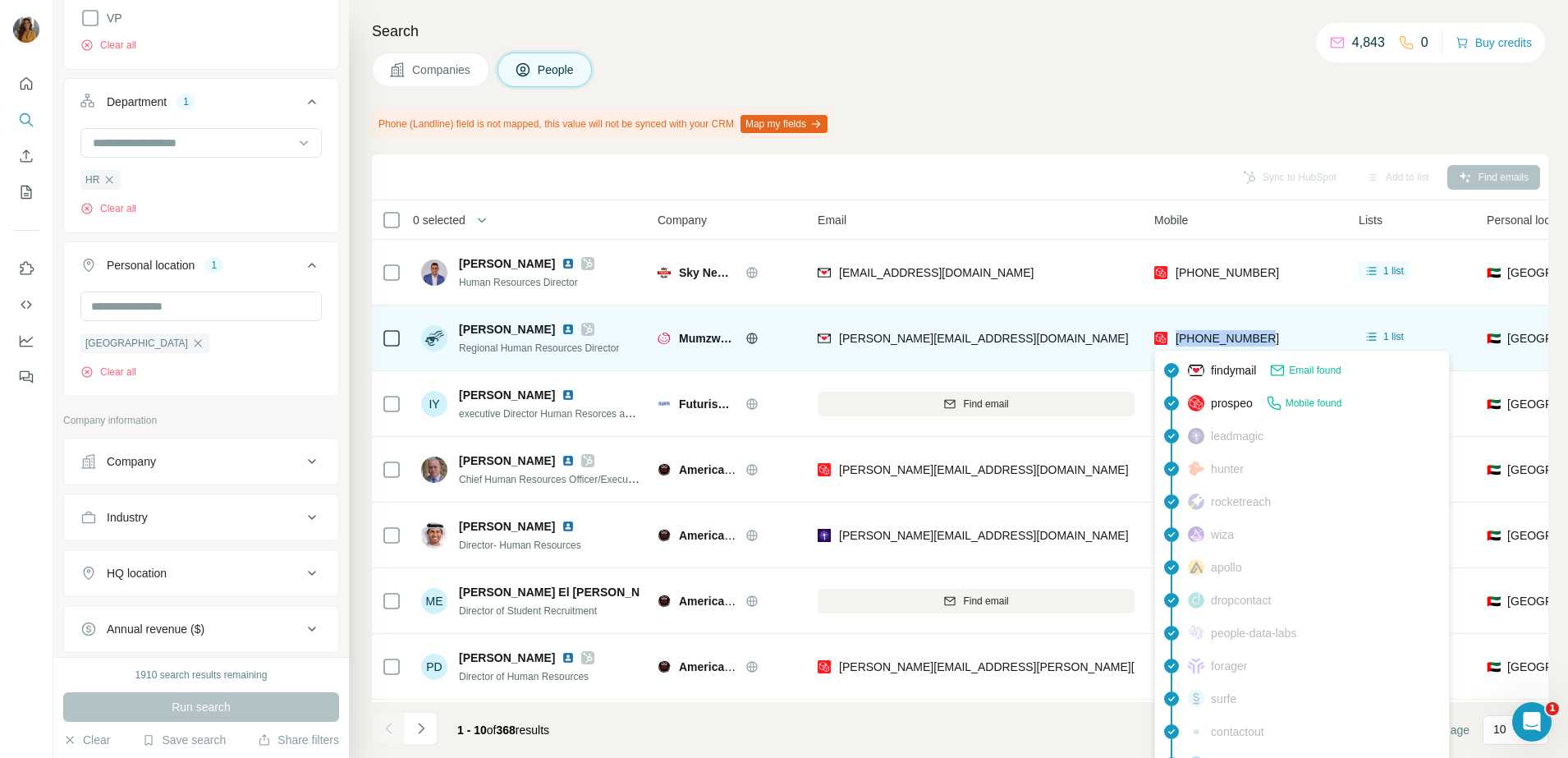
drag, startPoint x: 1276, startPoint y: 343, endPoint x: 1173, endPoint y: 342, distance: 103.0
click at [1173, 342] on div "+971566263838" at bounding box center [1247, 337] width 185 height 45
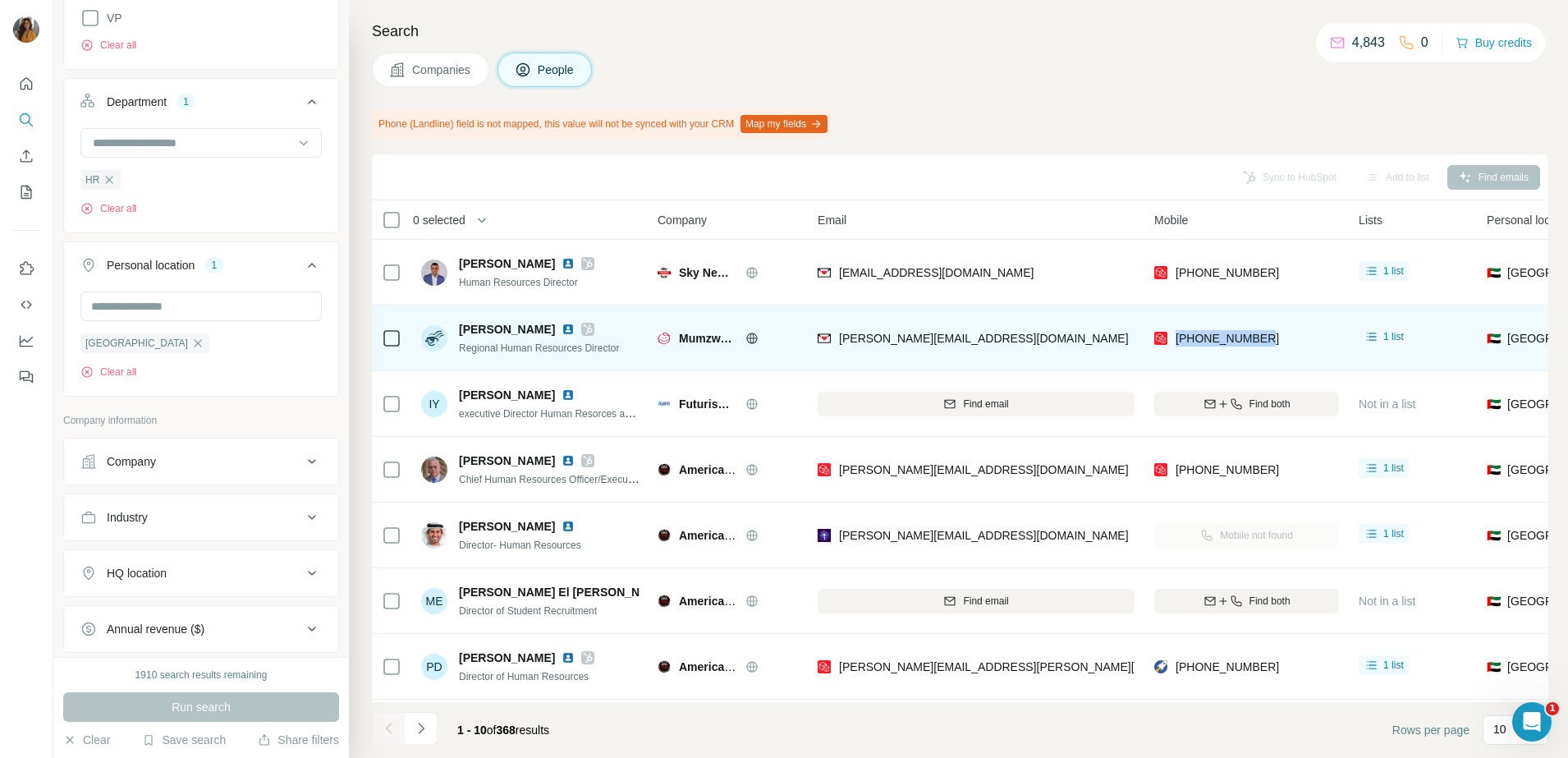
copy span "+971566263838"
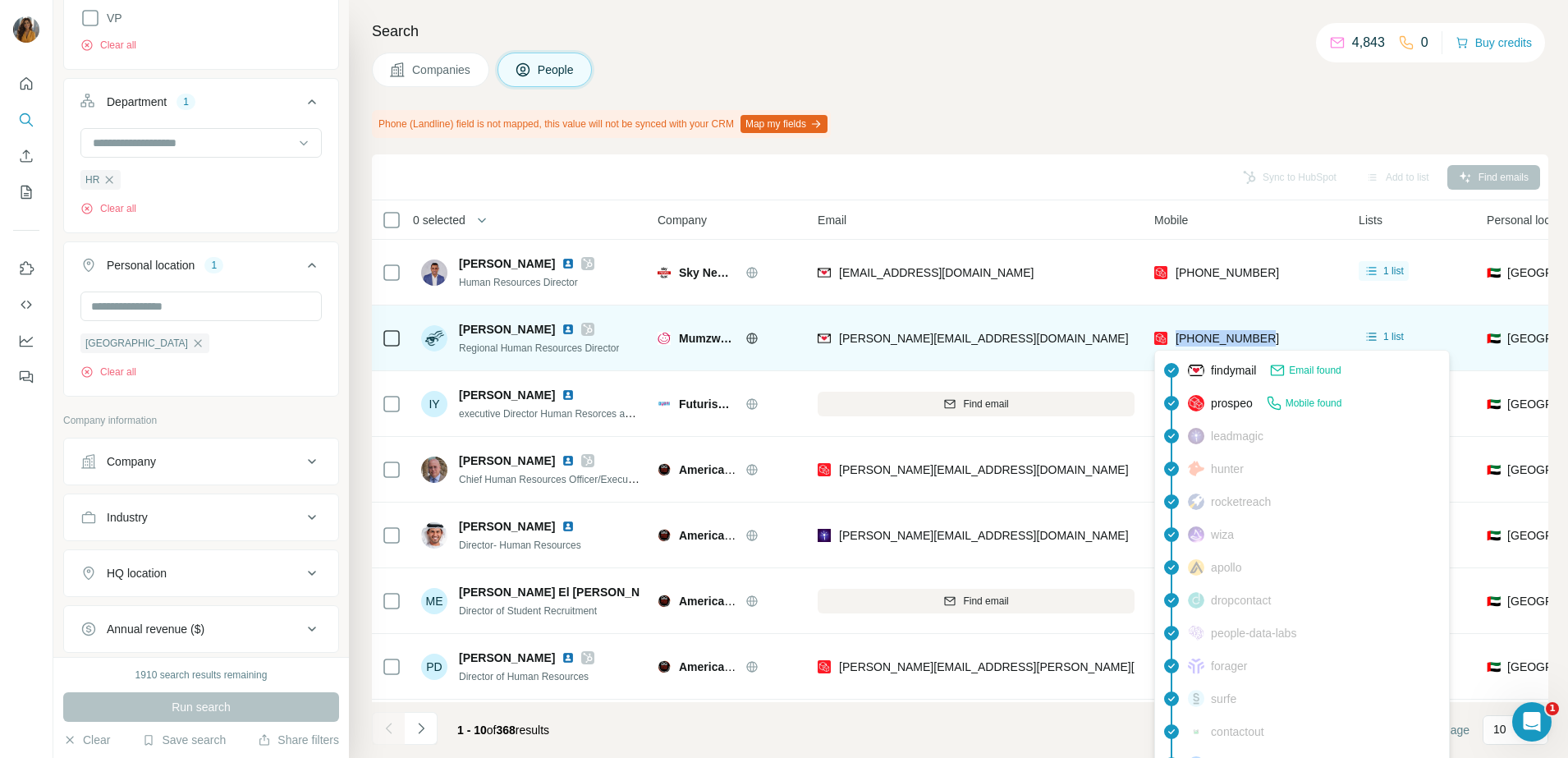
copy span "+971566263838"
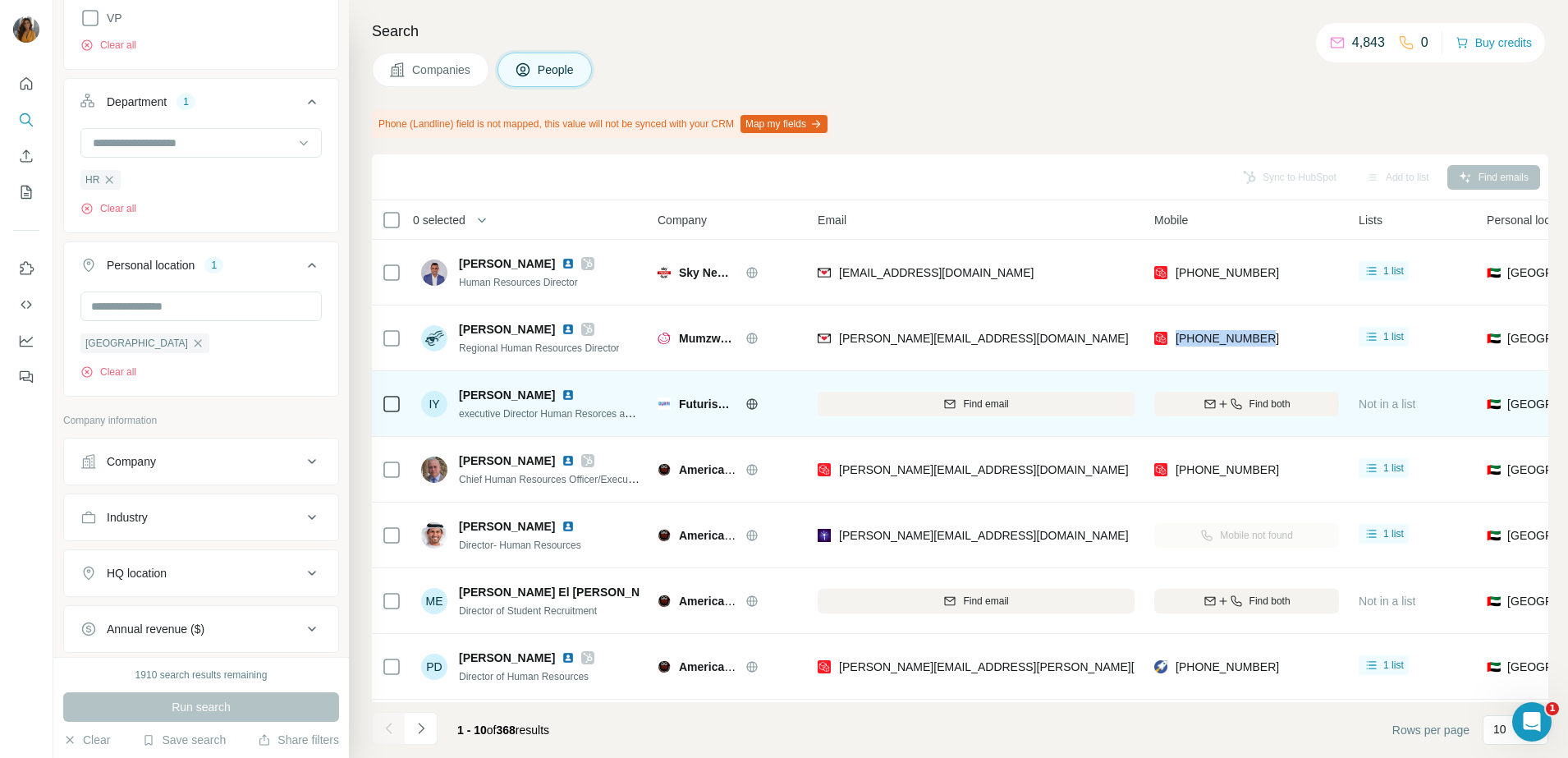
click at [637, 406] on div "executive Director Human Resorces and Training Solutions" at bounding box center [548, 413] width 180 height 16
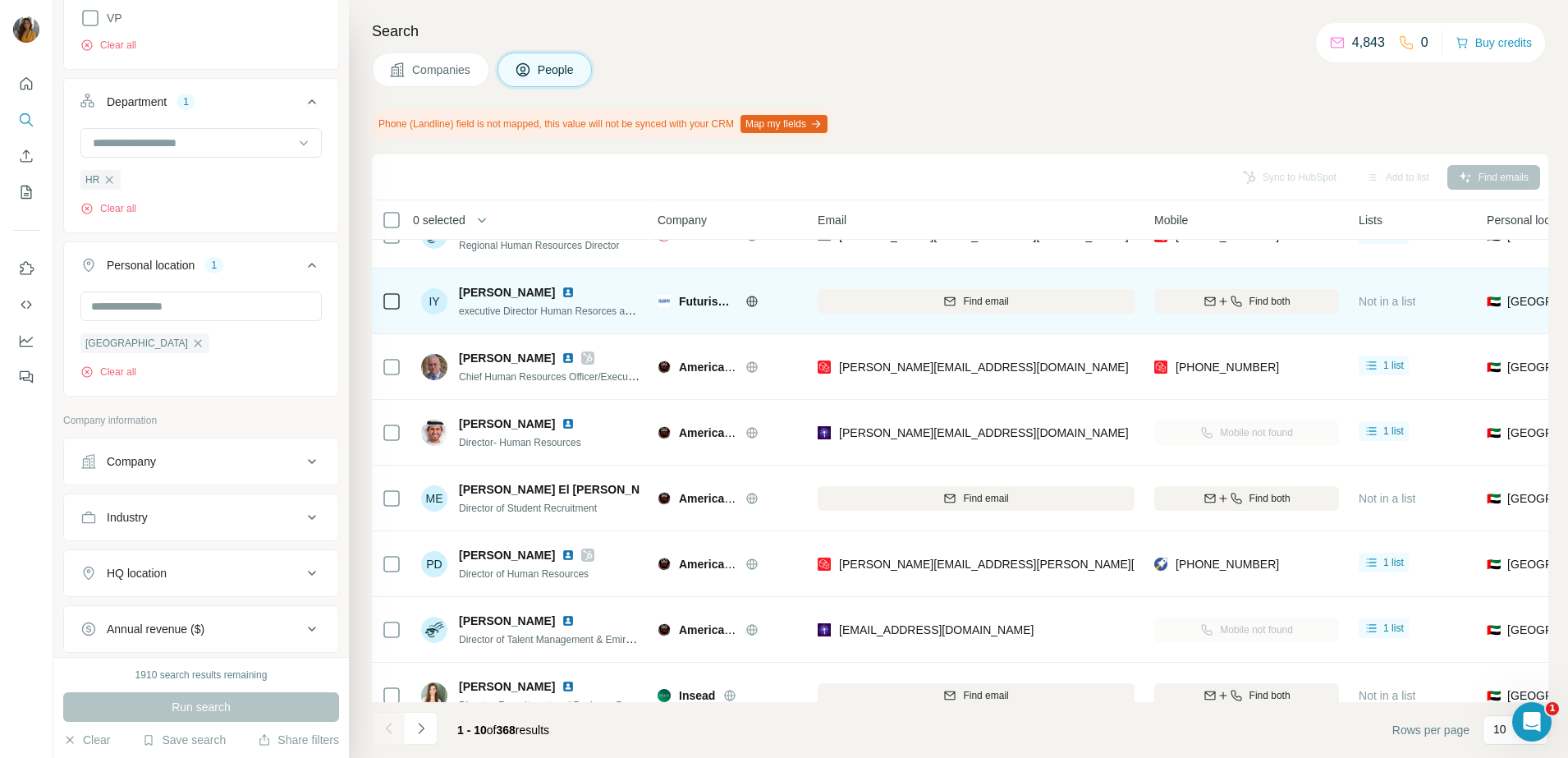
scroll to position [205, 0]
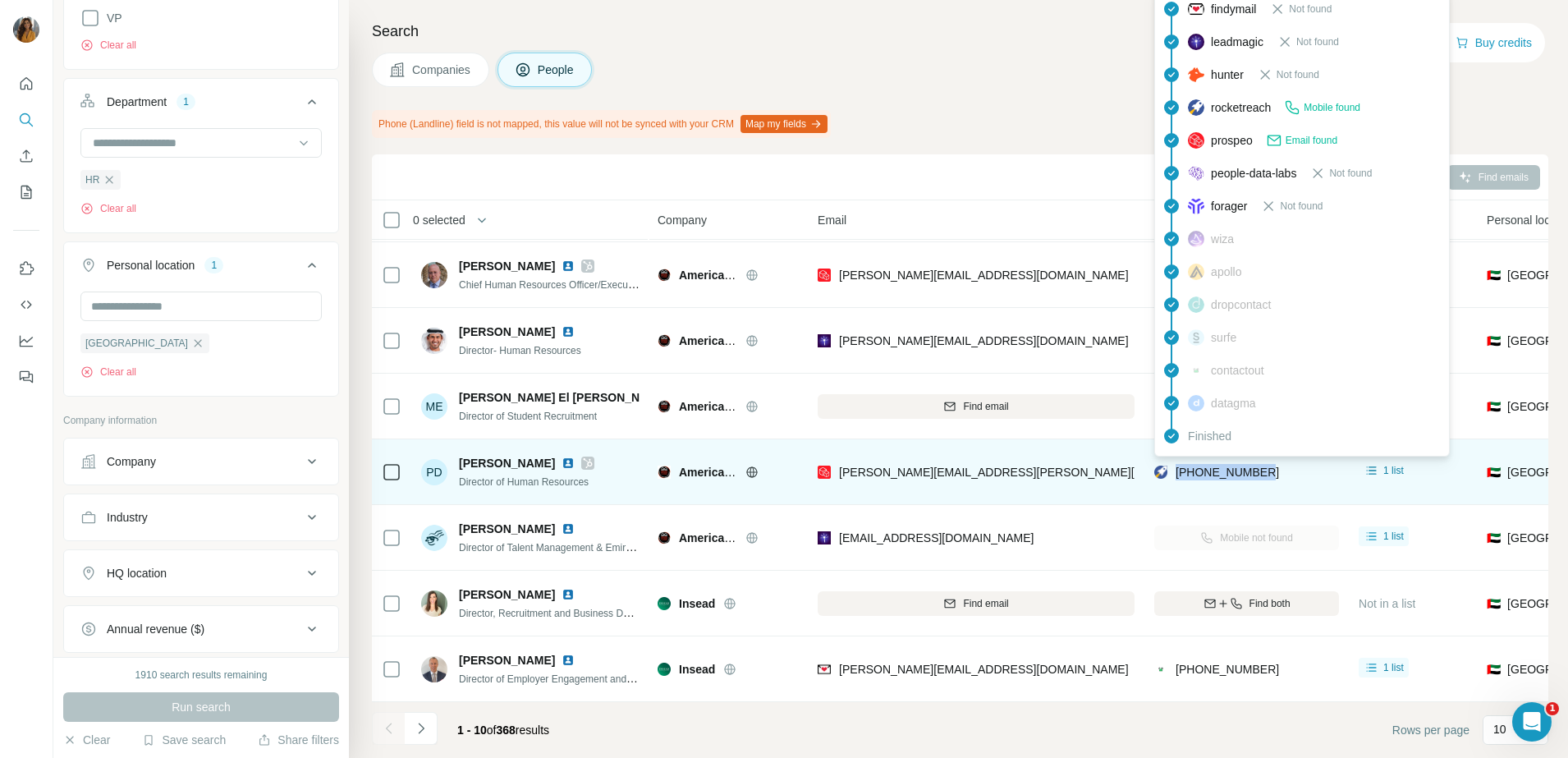
drag, startPoint x: 1287, startPoint y: 464, endPoint x: 1174, endPoint y: 472, distance: 113.3
click at [1175, 472] on div "+971505693332" at bounding box center [1247, 471] width 185 height 45
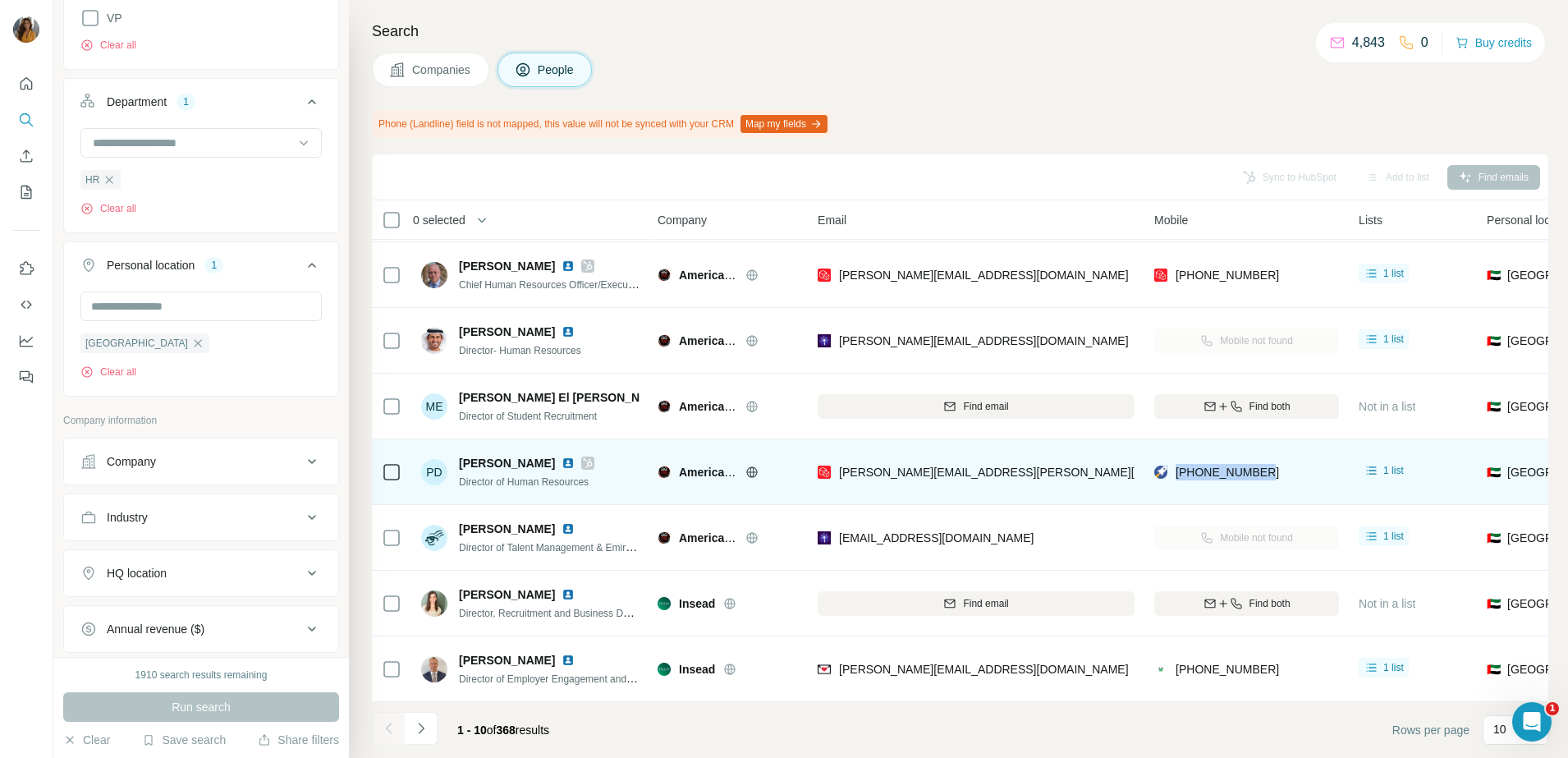
copy span "+971505693332"
click at [561, 457] on img at bounding box center [568, 463] width 13 height 13
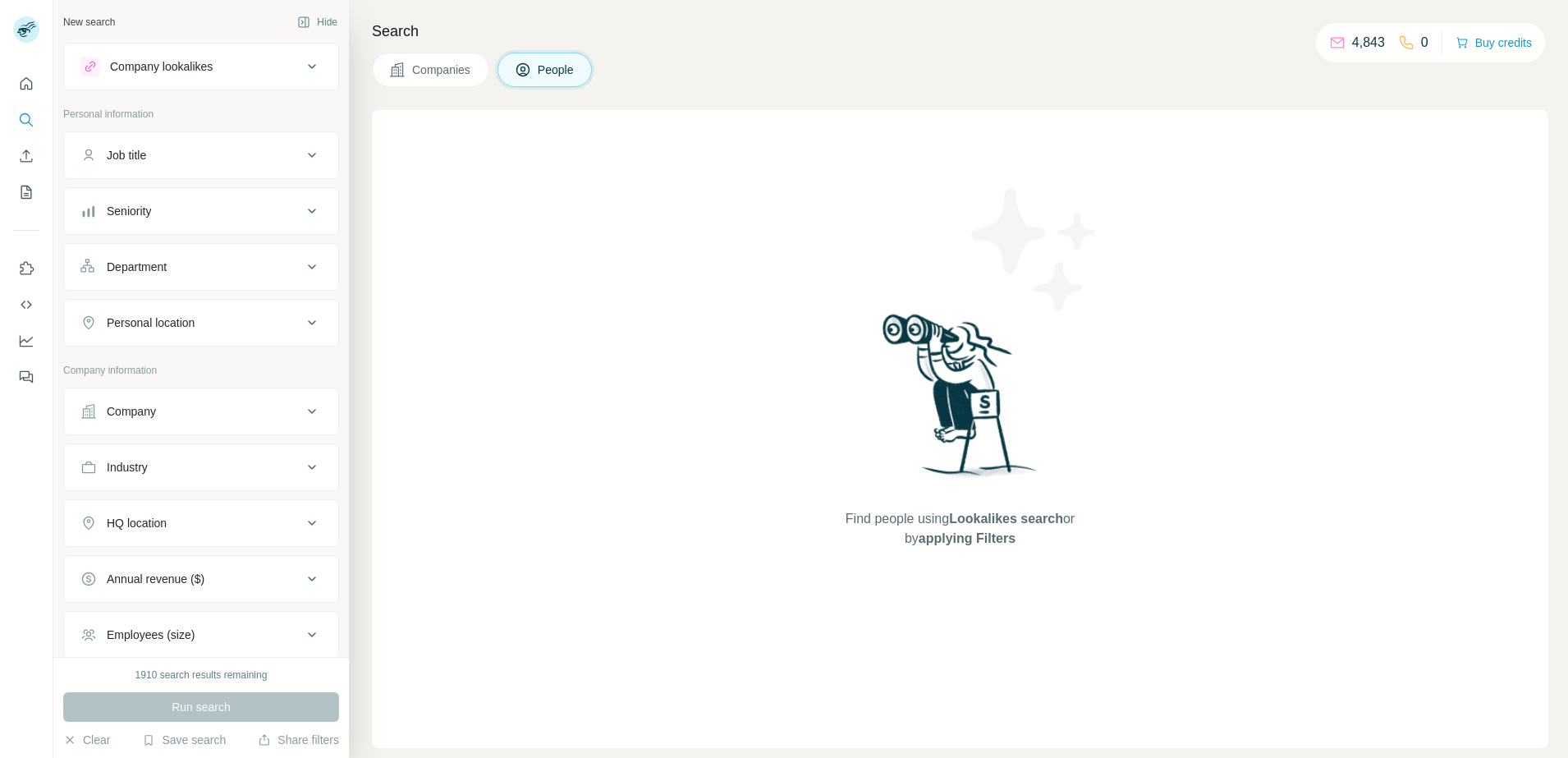
click at [200, 161] on div "Job title" at bounding box center [191, 155] width 222 height 16
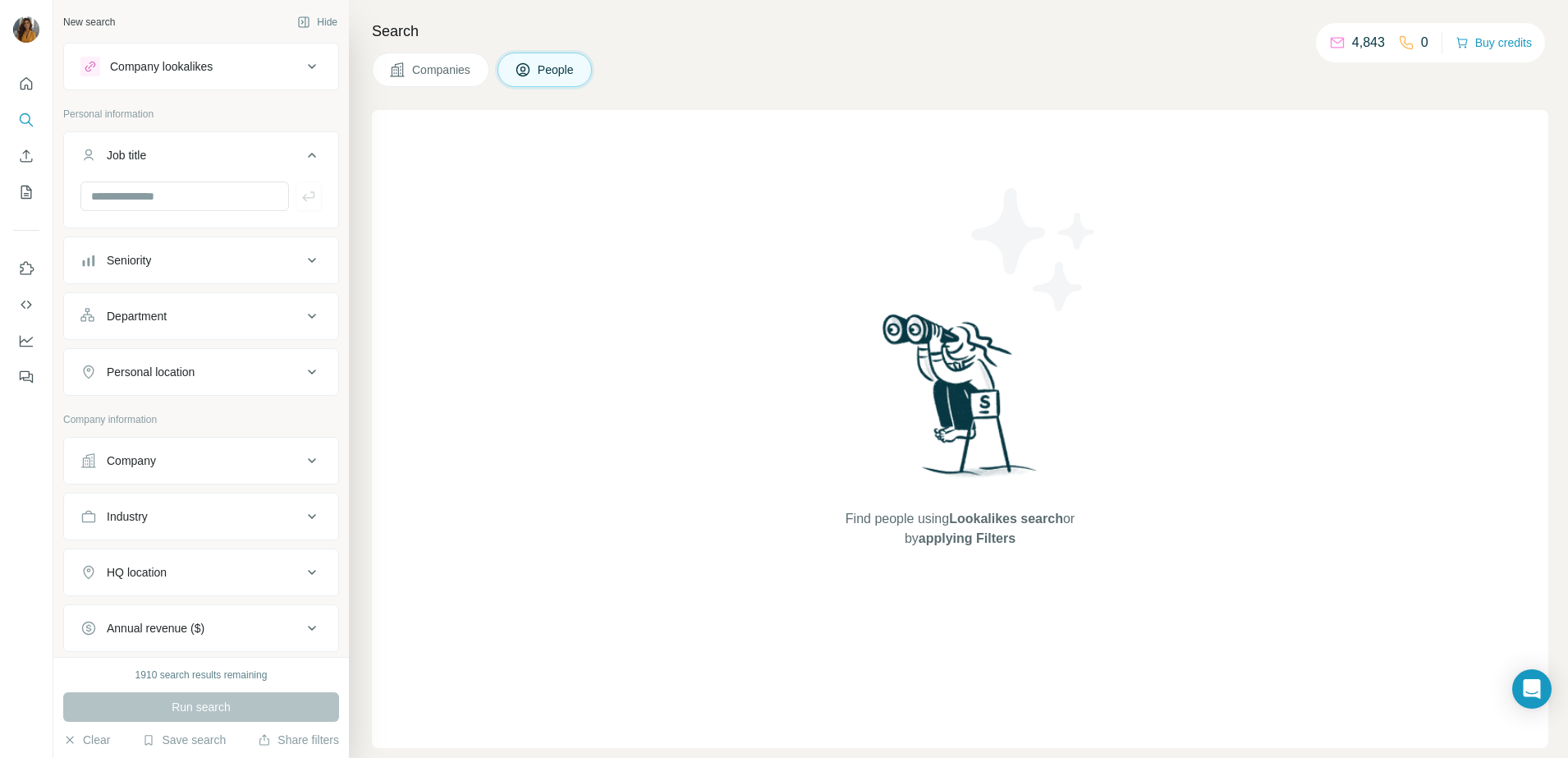
click at [192, 268] on button "Seniority" at bounding box center [200, 260] width 274 height 39
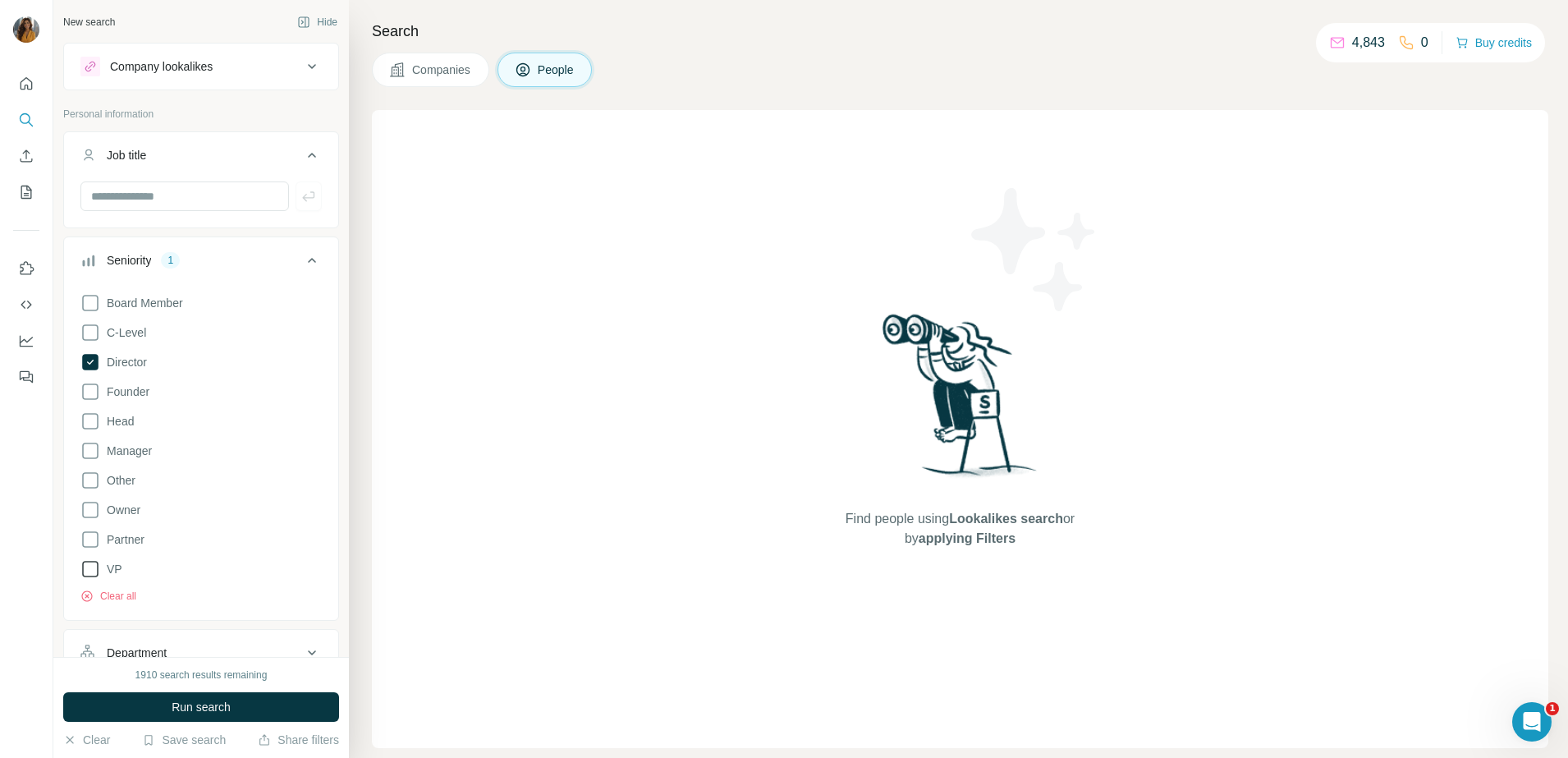
click at [91, 566] on icon at bounding box center [91, 569] width 20 height 20
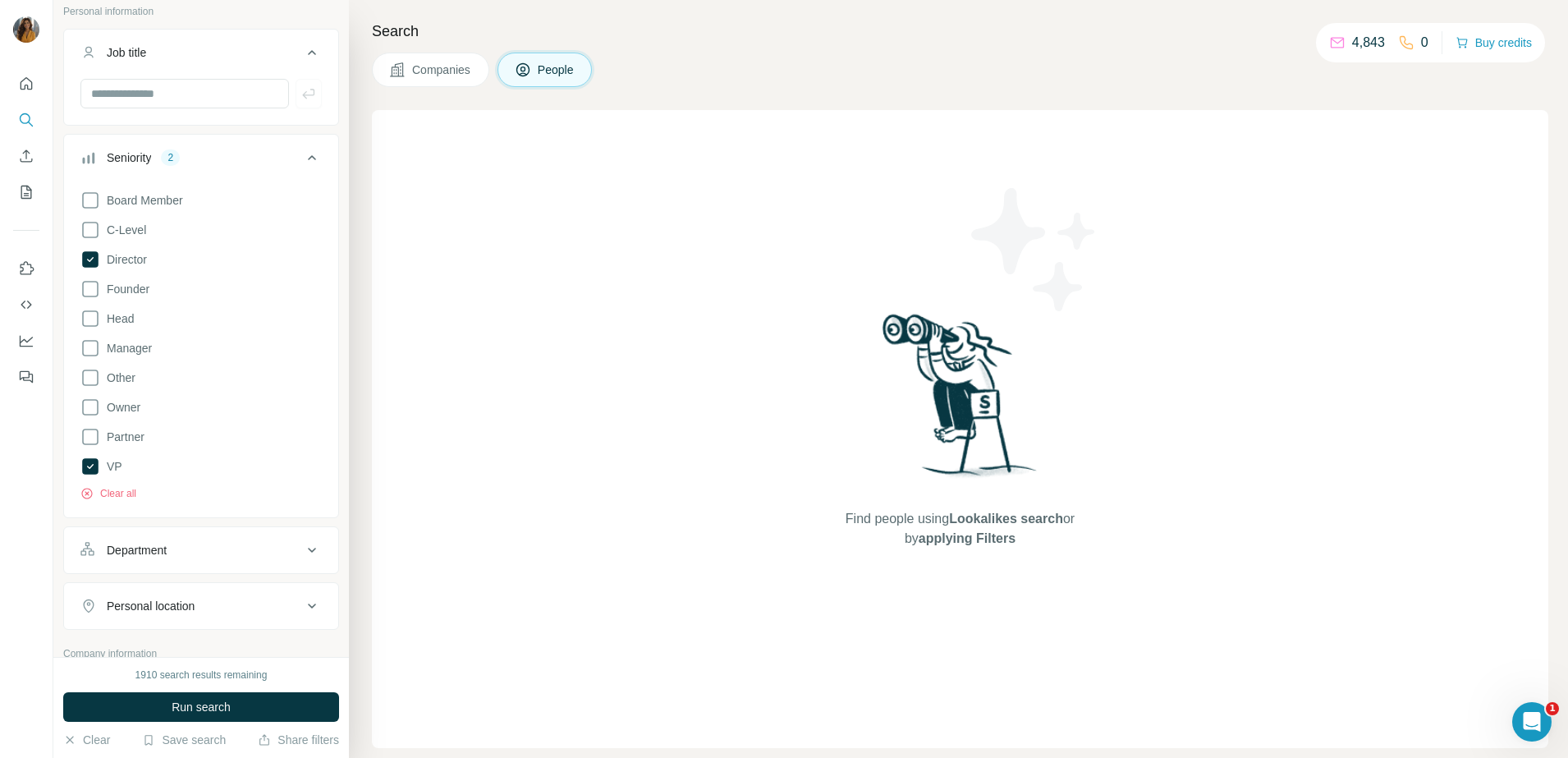
scroll to position [410, 0]
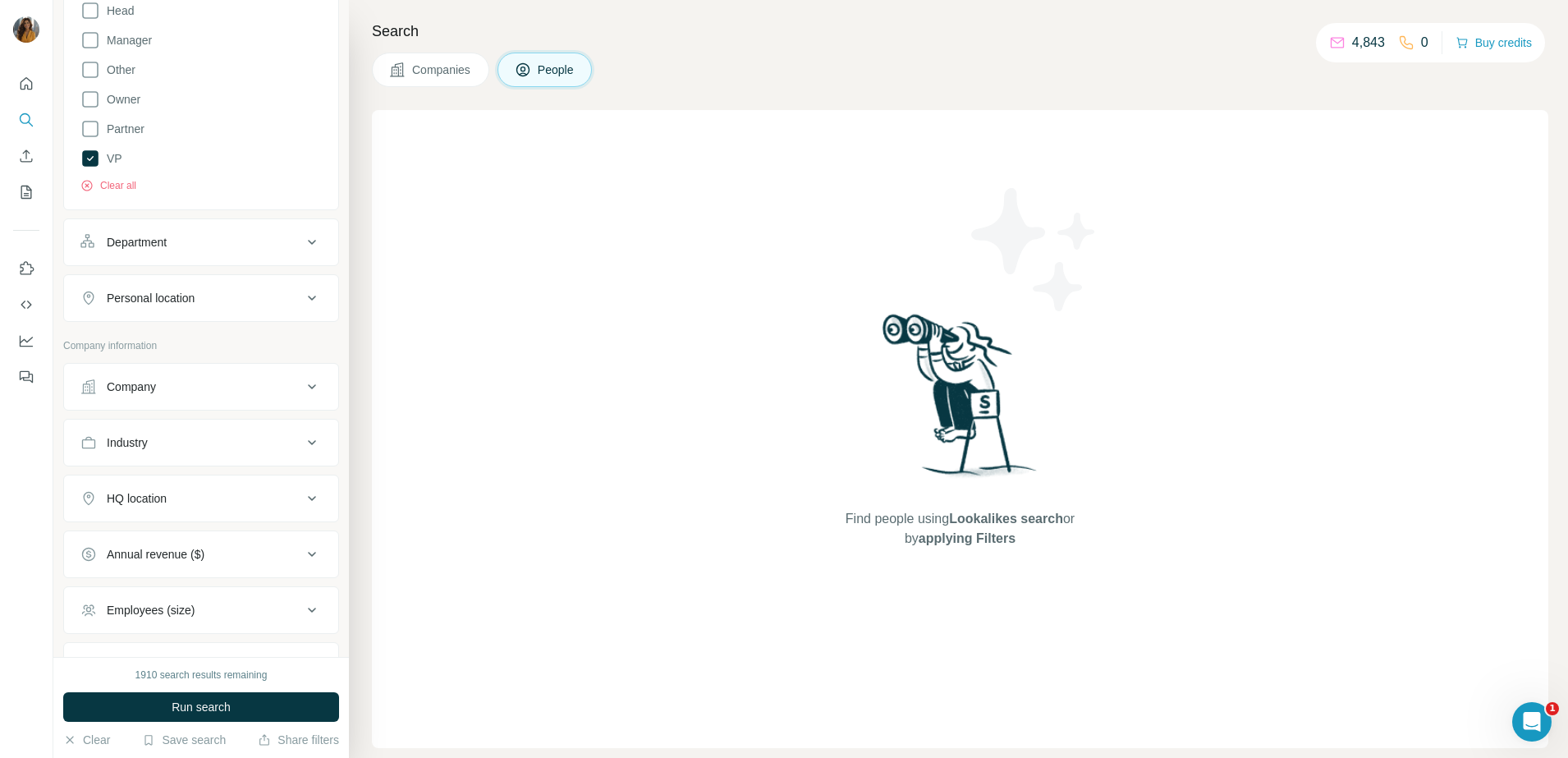
click at [209, 251] on button "Department" at bounding box center [200, 242] width 274 height 39
click at [194, 287] on input at bounding box center [192, 283] width 202 height 18
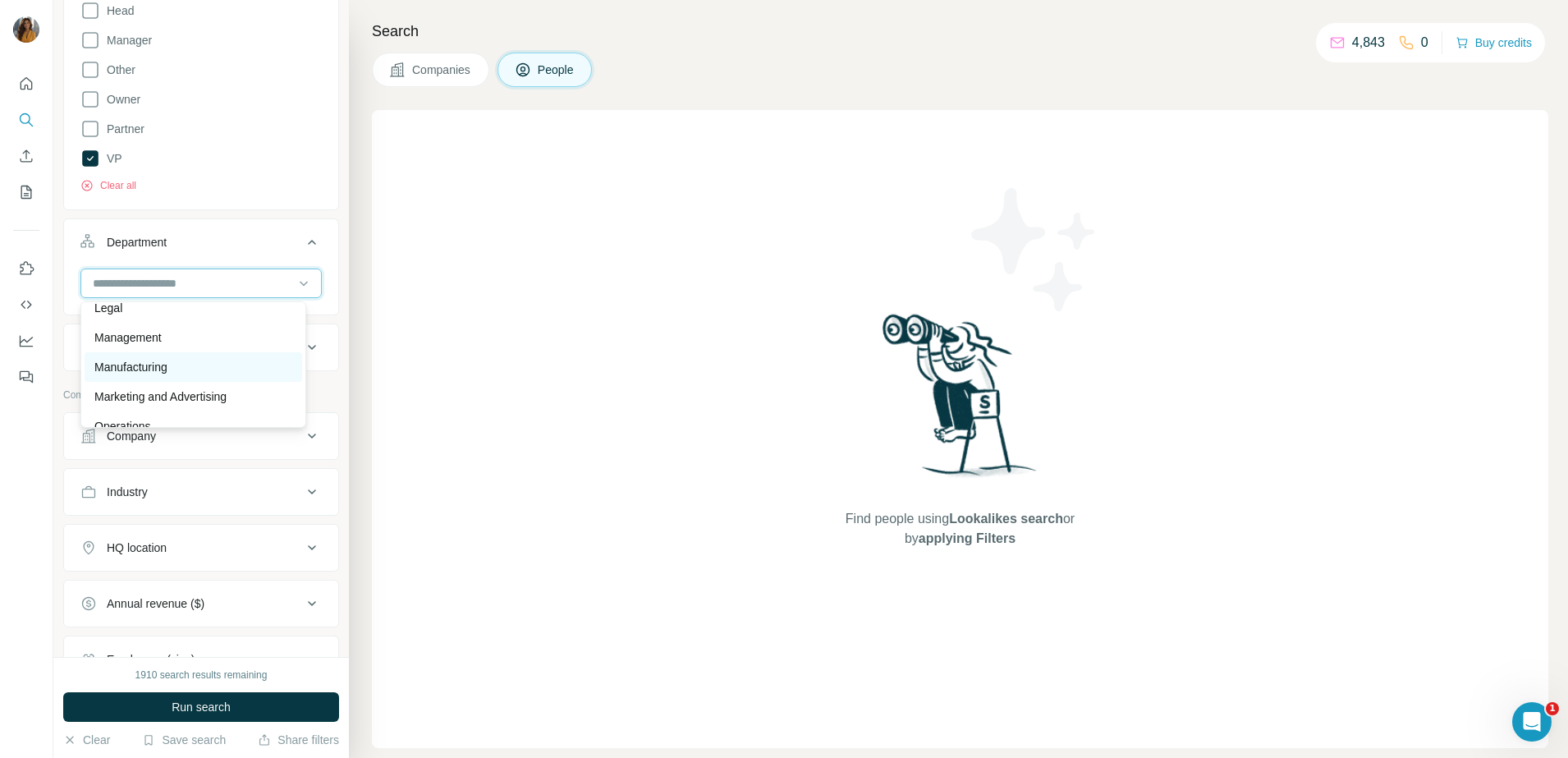
scroll to position [205, 0]
click at [162, 382] on div "HR" at bounding box center [193, 381] width 198 height 16
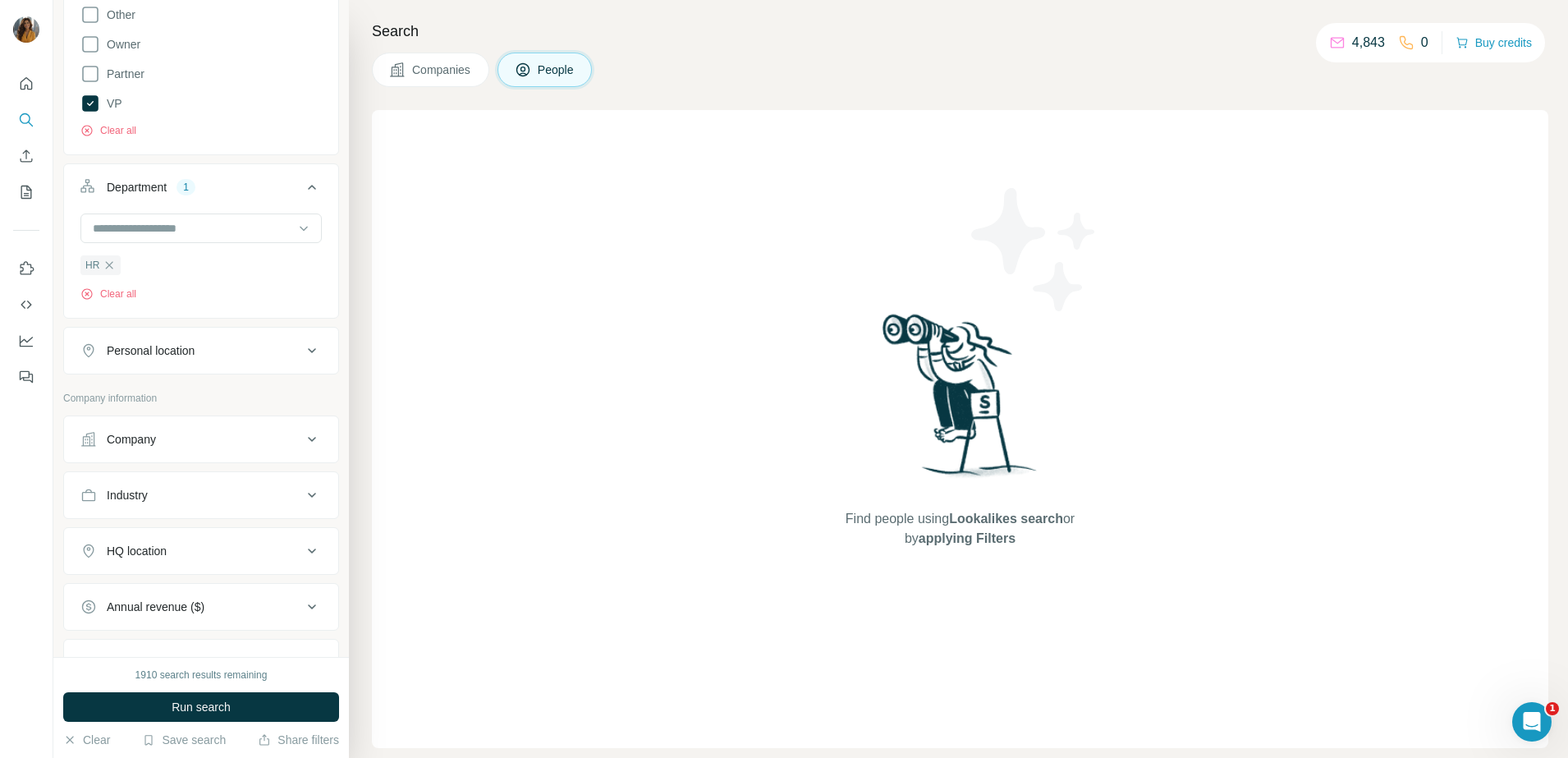
scroll to position [513, 0]
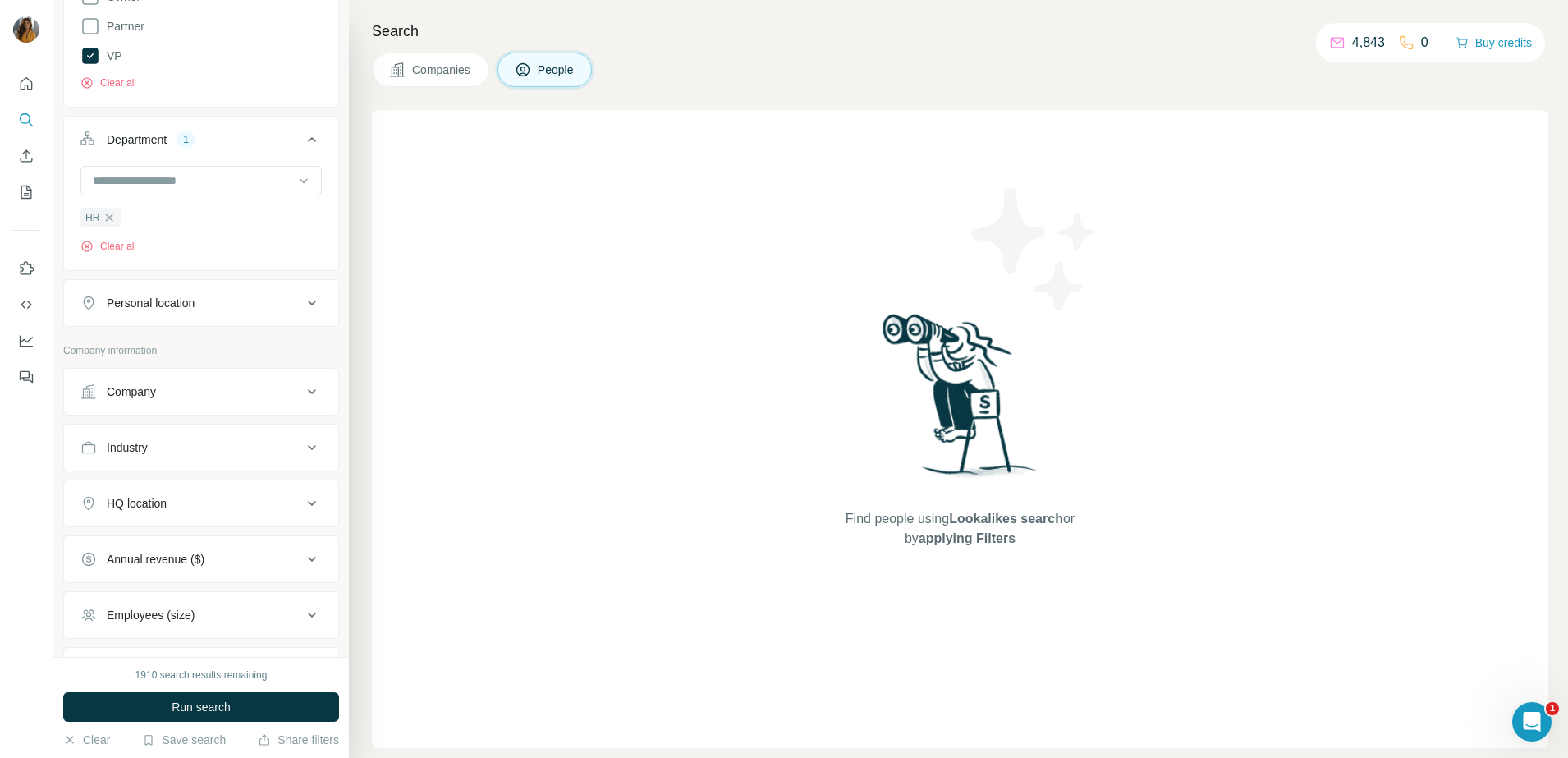
click at [204, 309] on div "Personal location" at bounding box center [191, 303] width 222 height 16
click at [191, 348] on input "text" at bounding box center [201, 344] width 242 height 29
click at [184, 347] on input "*****" at bounding box center [201, 344] width 242 height 29
type input "*"
type input "******"
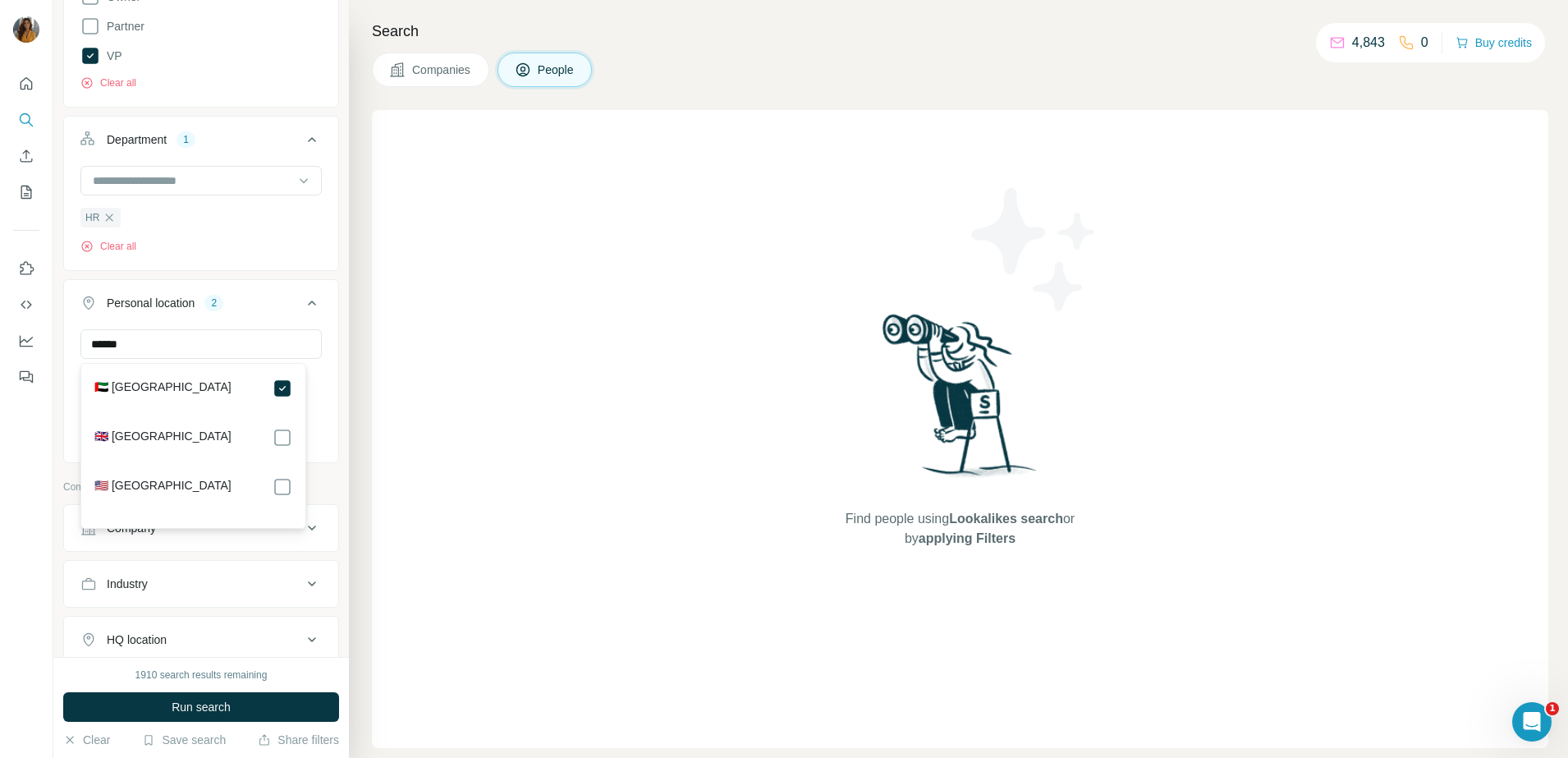
click at [219, 583] on ul "Company Industry HQ location Annual revenue ($) Employees (size) Technologies K…" at bounding box center [200, 696] width 276 height 383
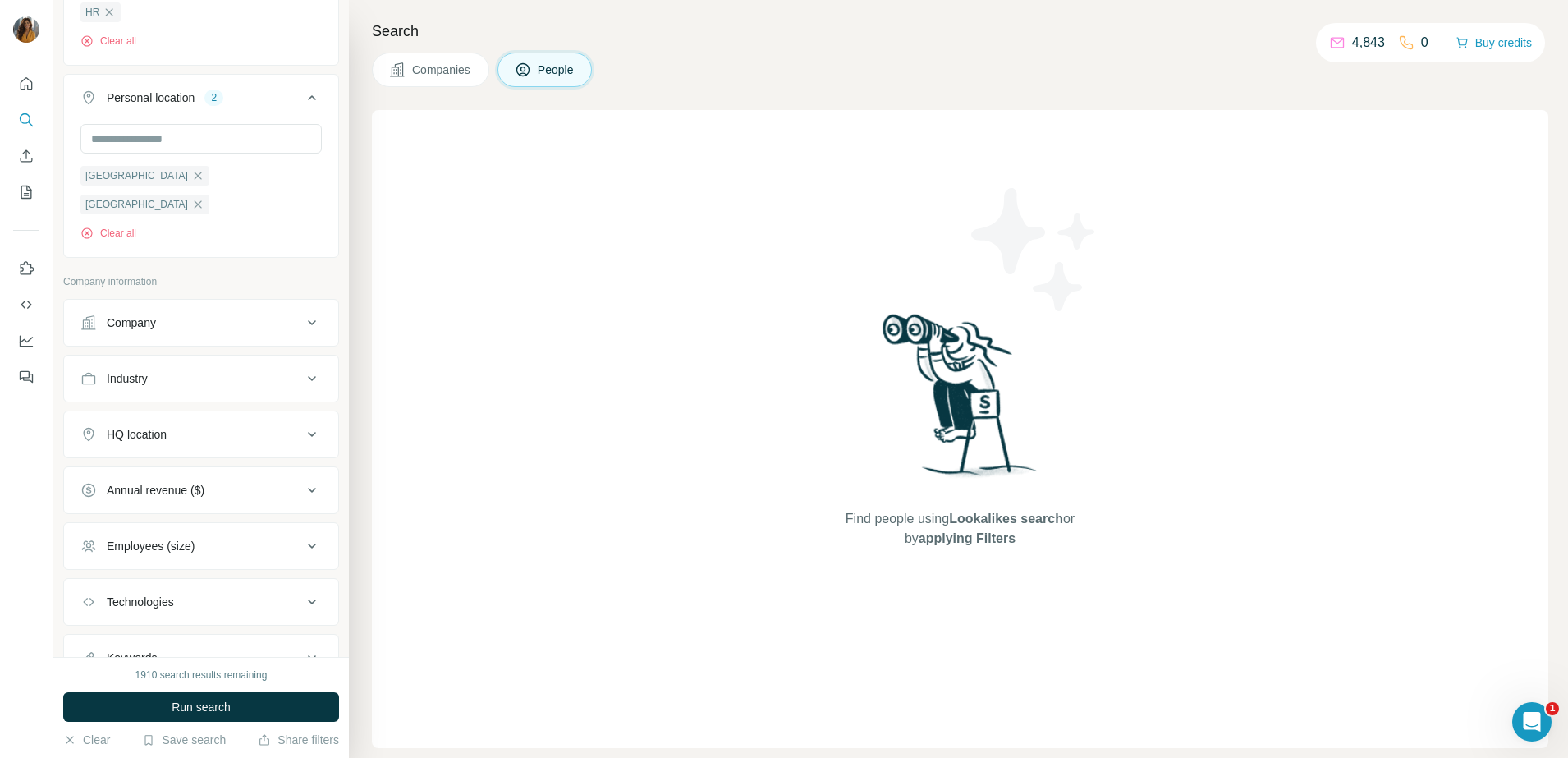
scroll to position [762, 0]
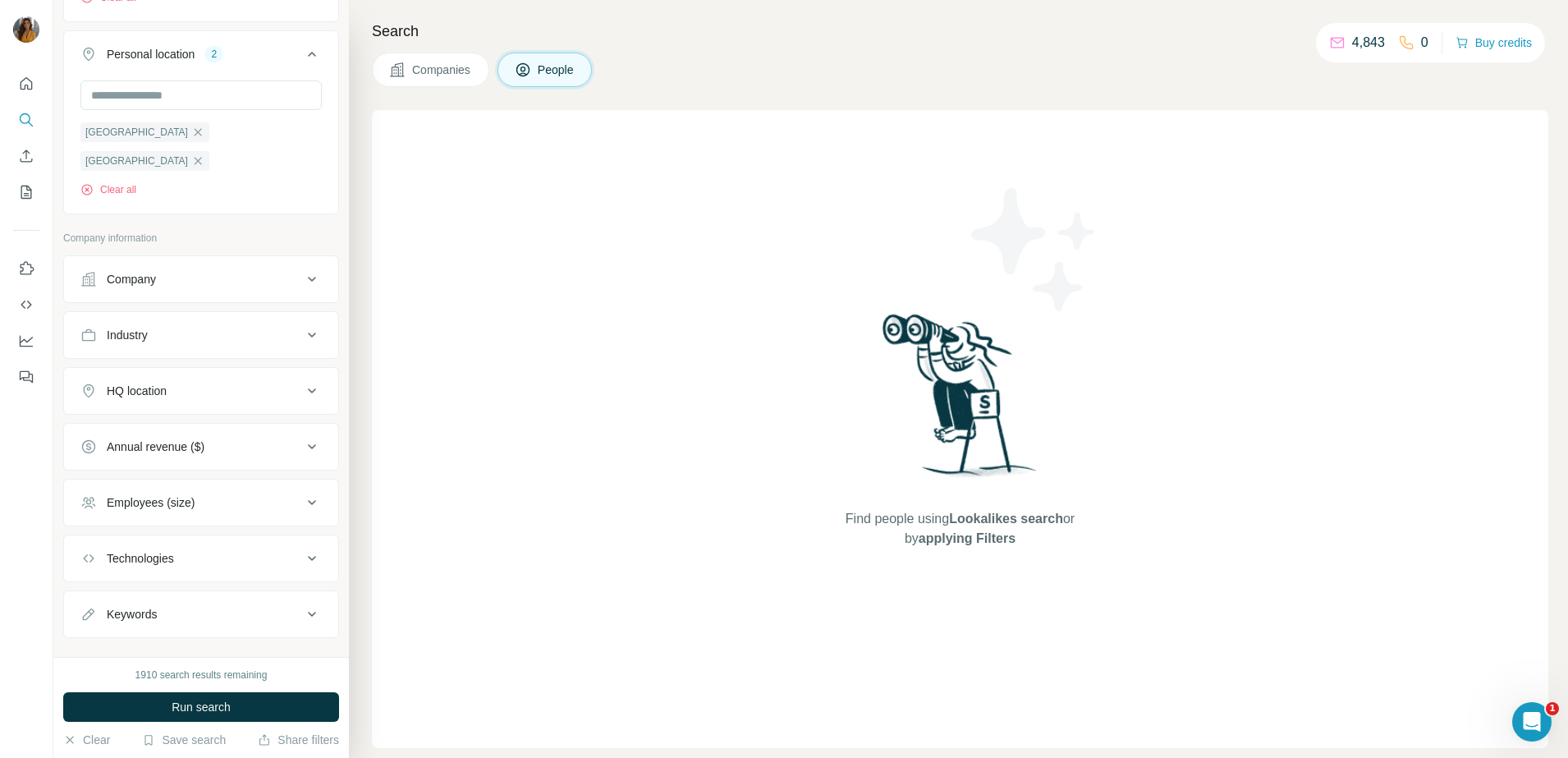
click at [239, 483] on button "Employees (size)" at bounding box center [200, 502] width 274 height 39
click at [138, 652] on span "201-500" at bounding box center [124, 660] width 49 height 16
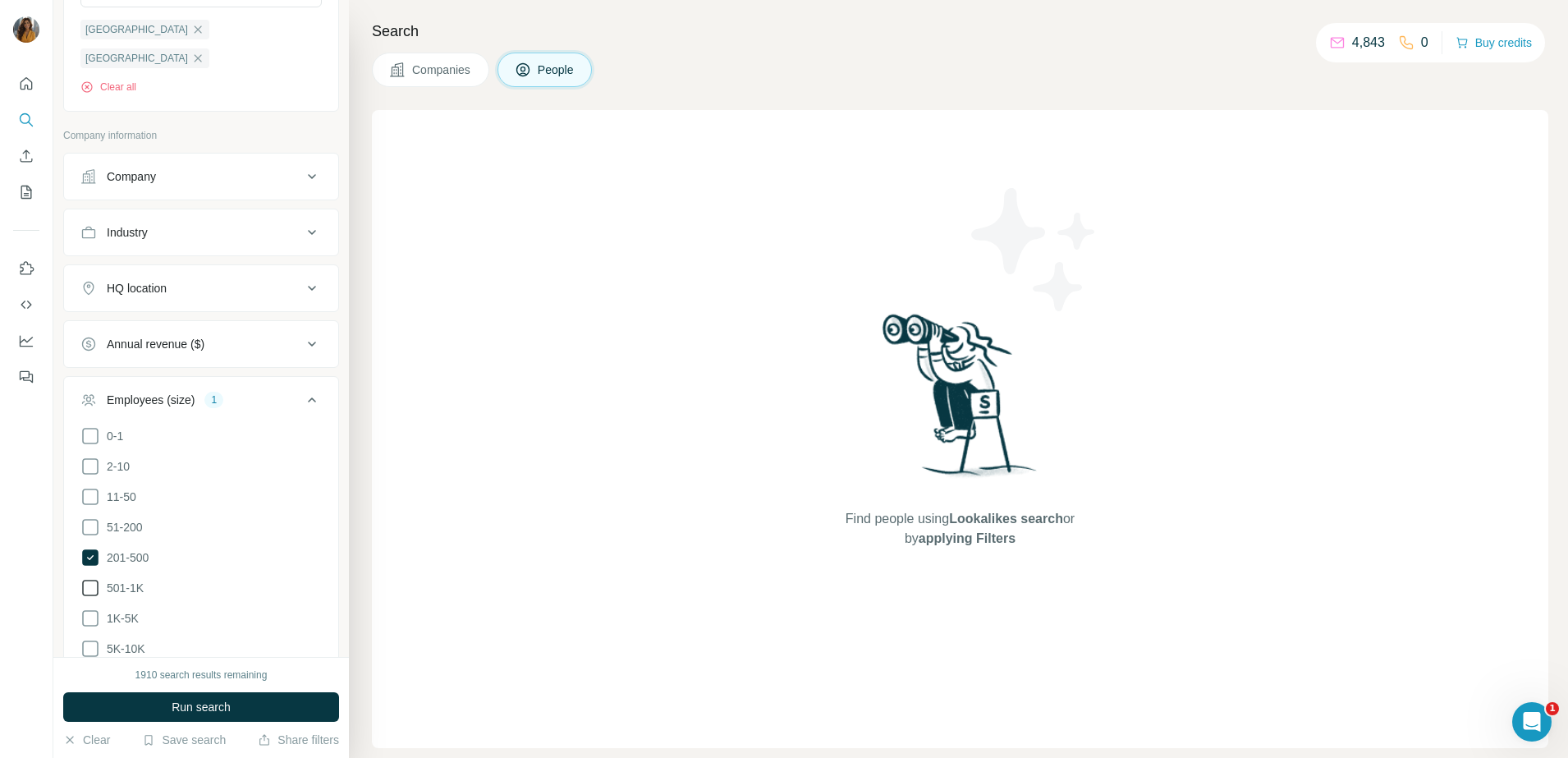
click at [133, 579] on span "501-1K" at bounding box center [122, 588] width 44 height 16
click at [128, 610] on span "1K-5K" at bounding box center [119, 618] width 38 height 16
click at [195, 711] on span "Run search" at bounding box center [200, 707] width 59 height 16
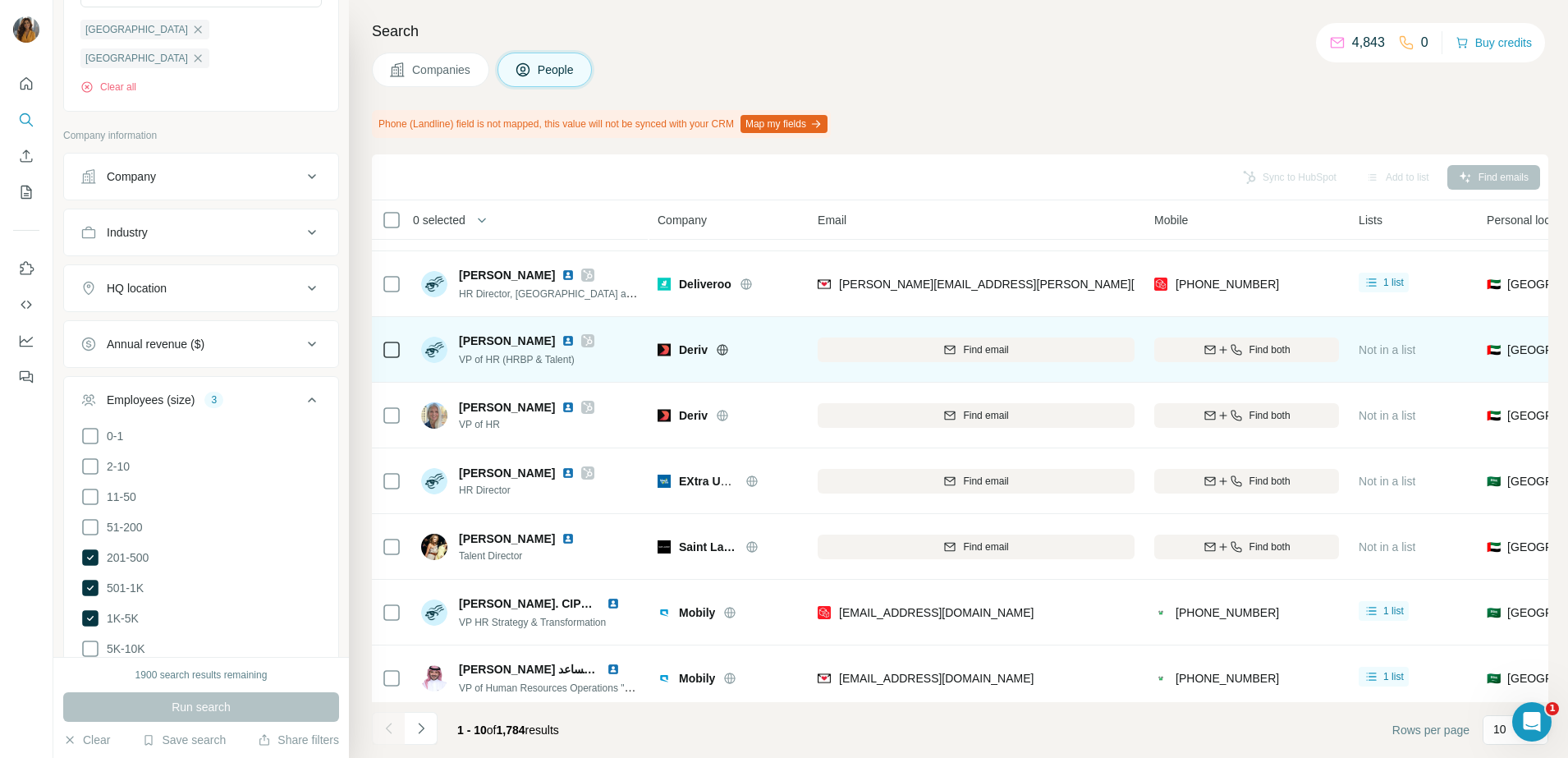
scroll to position [205, 0]
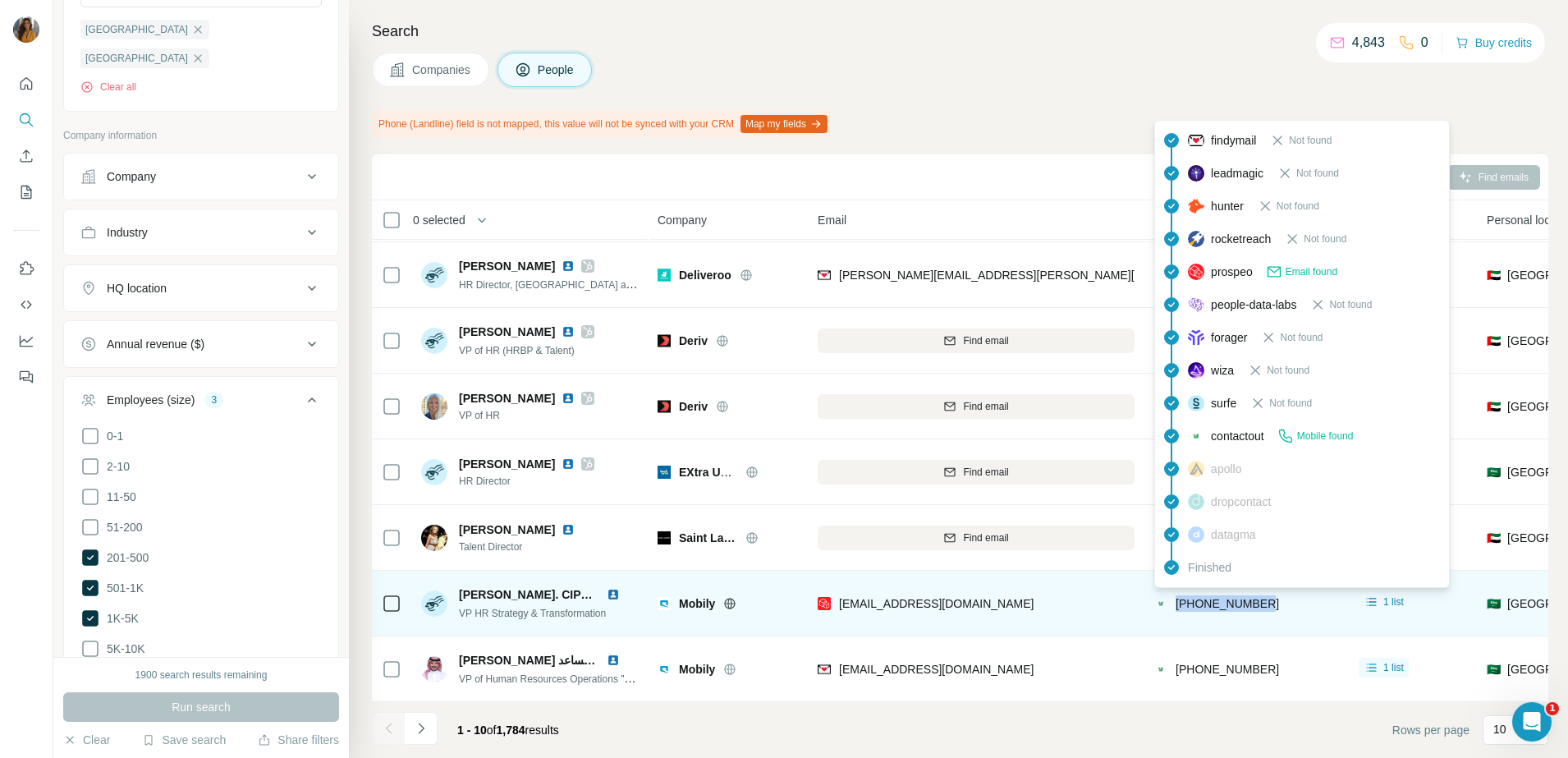
drag, startPoint x: 1288, startPoint y: 591, endPoint x: 1176, endPoint y: 600, distance: 112.4
click at [1176, 600] on div "[PHONE_NUMBER]" at bounding box center [1247, 602] width 185 height 45
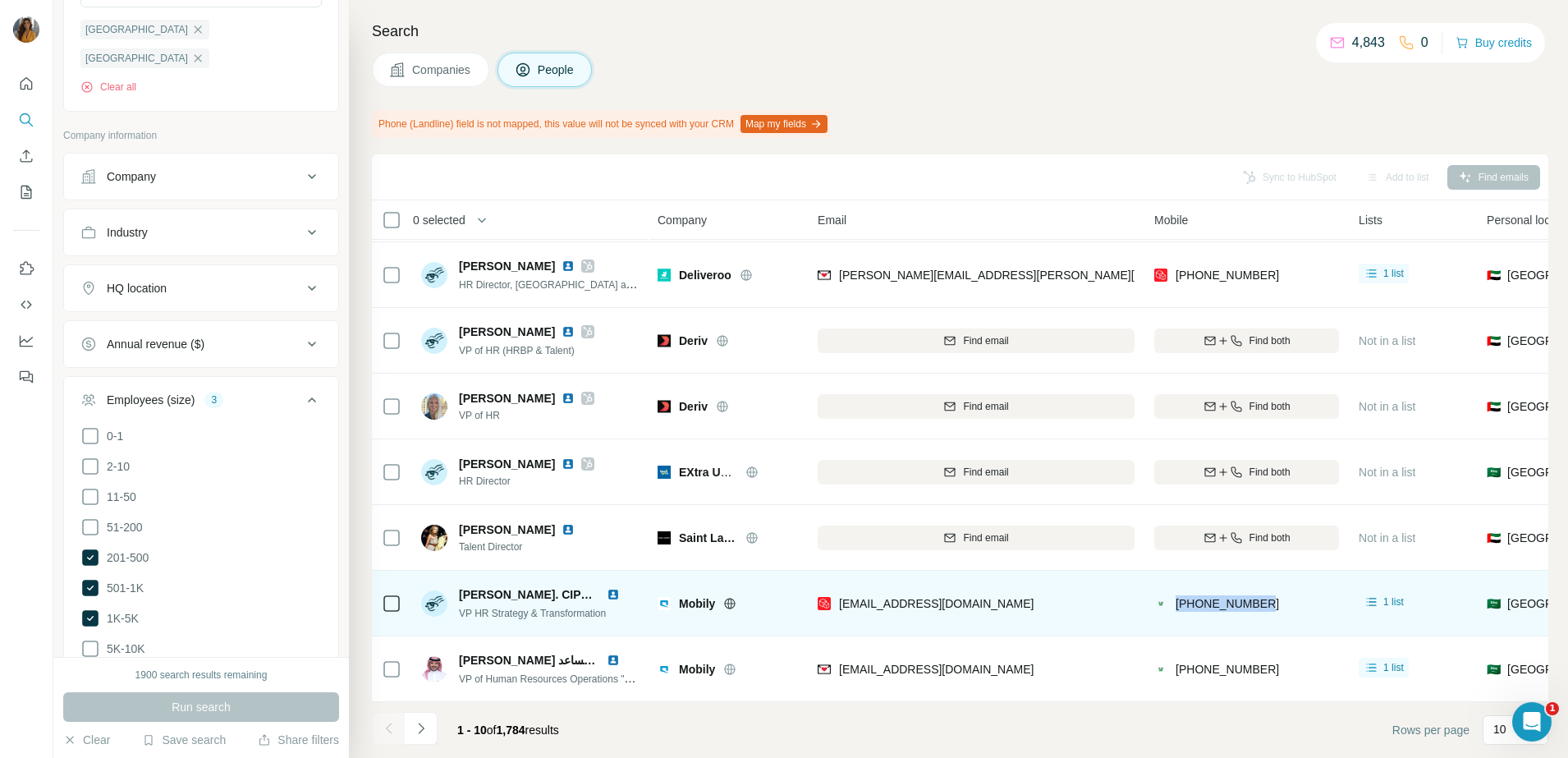
copy span "[PHONE_NUMBER]"
click at [609, 588] on img at bounding box center [613, 594] width 13 height 13
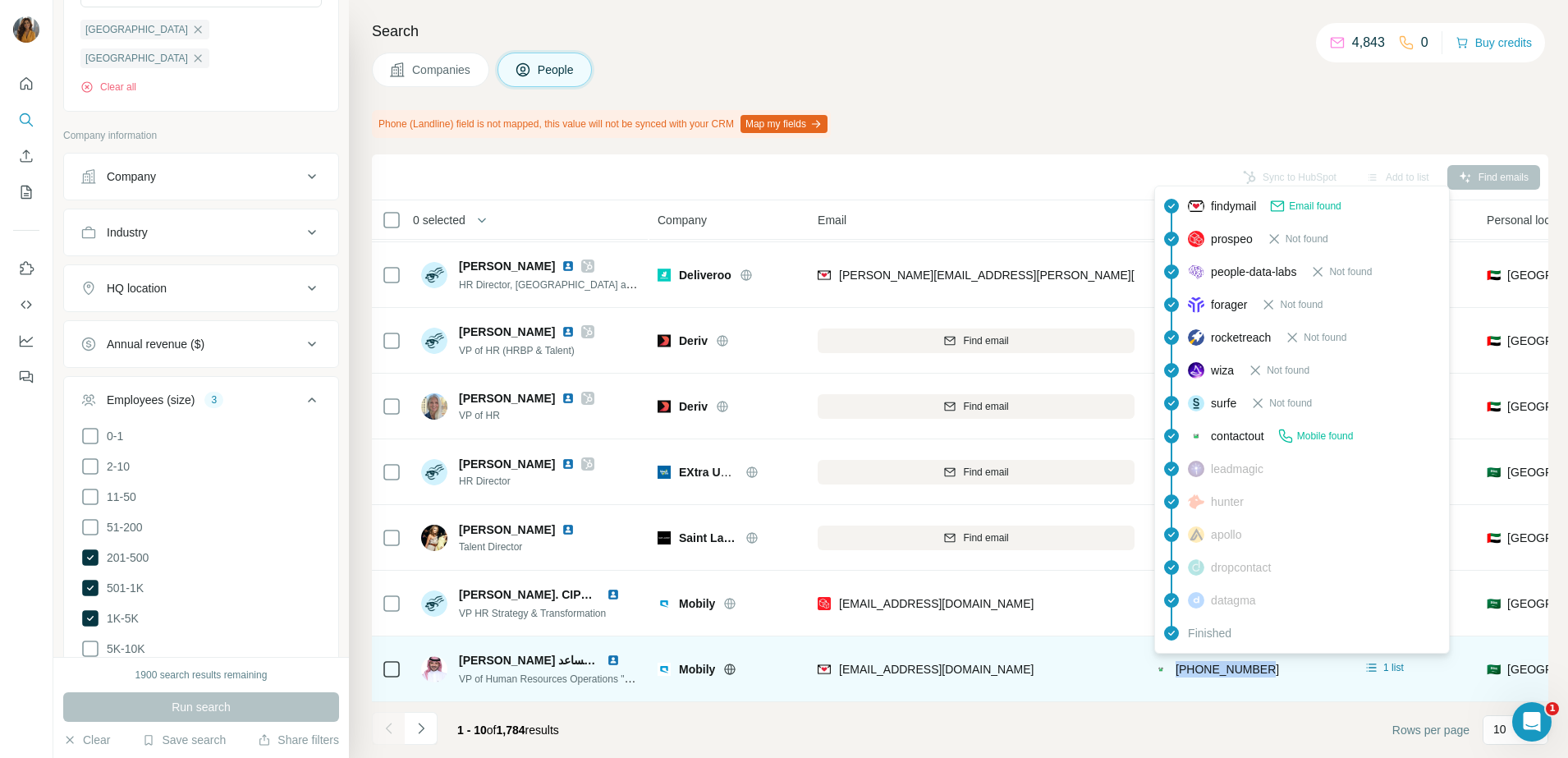
drag, startPoint x: 1277, startPoint y: 655, endPoint x: 1178, endPoint y: 661, distance: 99.2
click at [1178, 661] on div "[PHONE_NUMBER]" at bounding box center [1247, 668] width 185 height 45
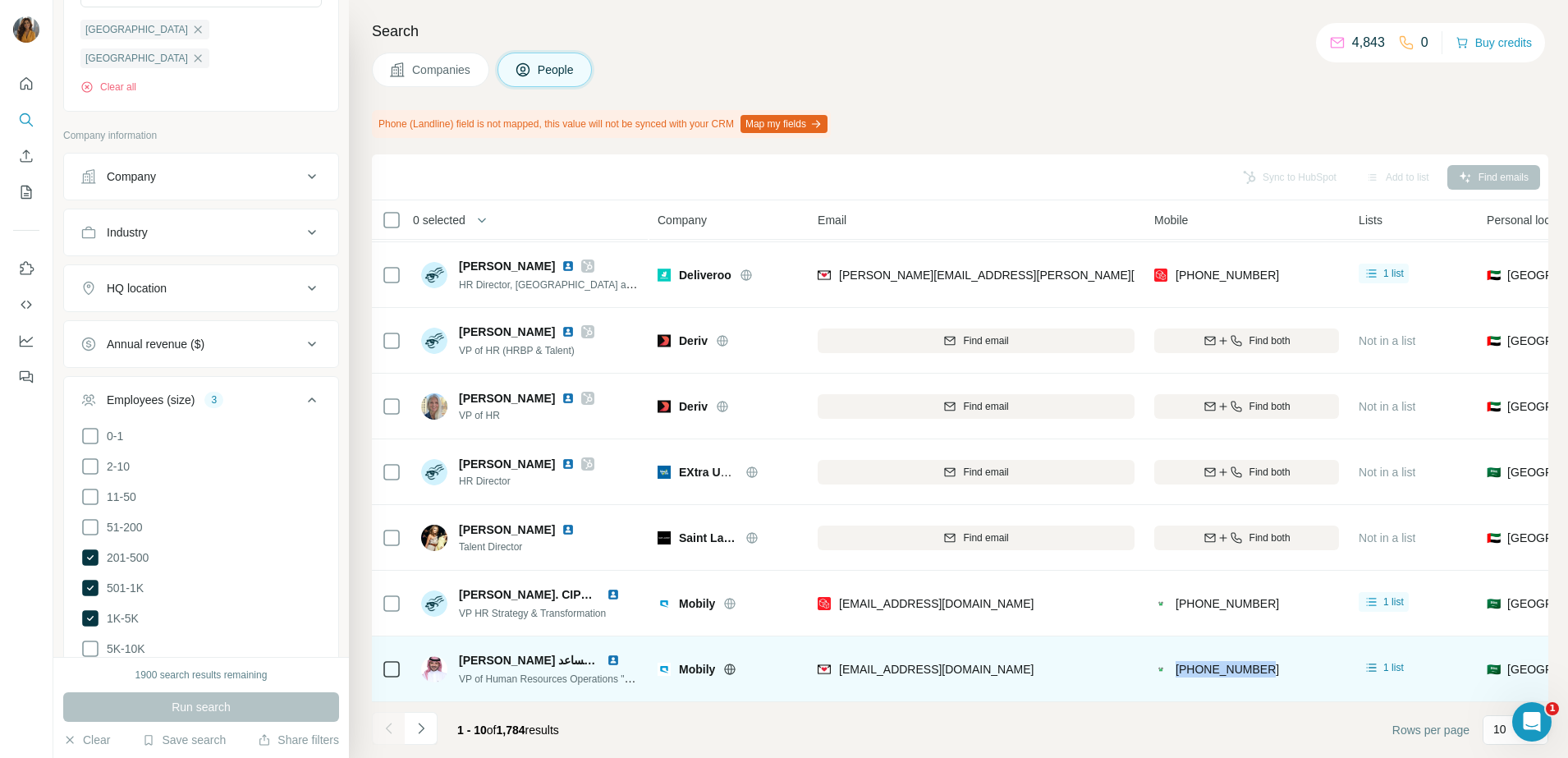
copy span "[PHONE_NUMBER]"
click at [611, 654] on img at bounding box center [613, 660] width 13 height 13
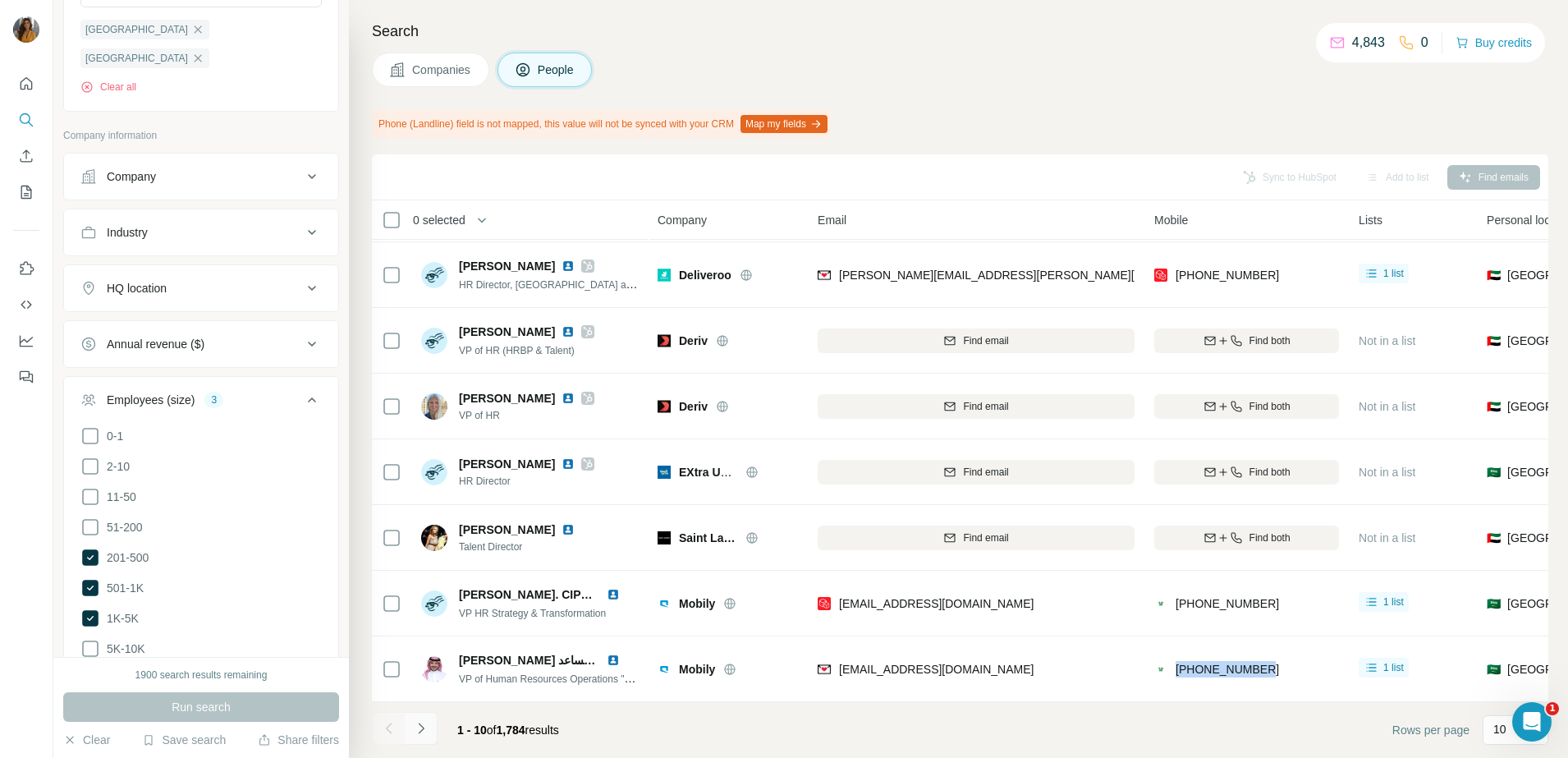
click at [421, 731] on icon "Navigate to next page" at bounding box center [421, 728] width 16 height 16
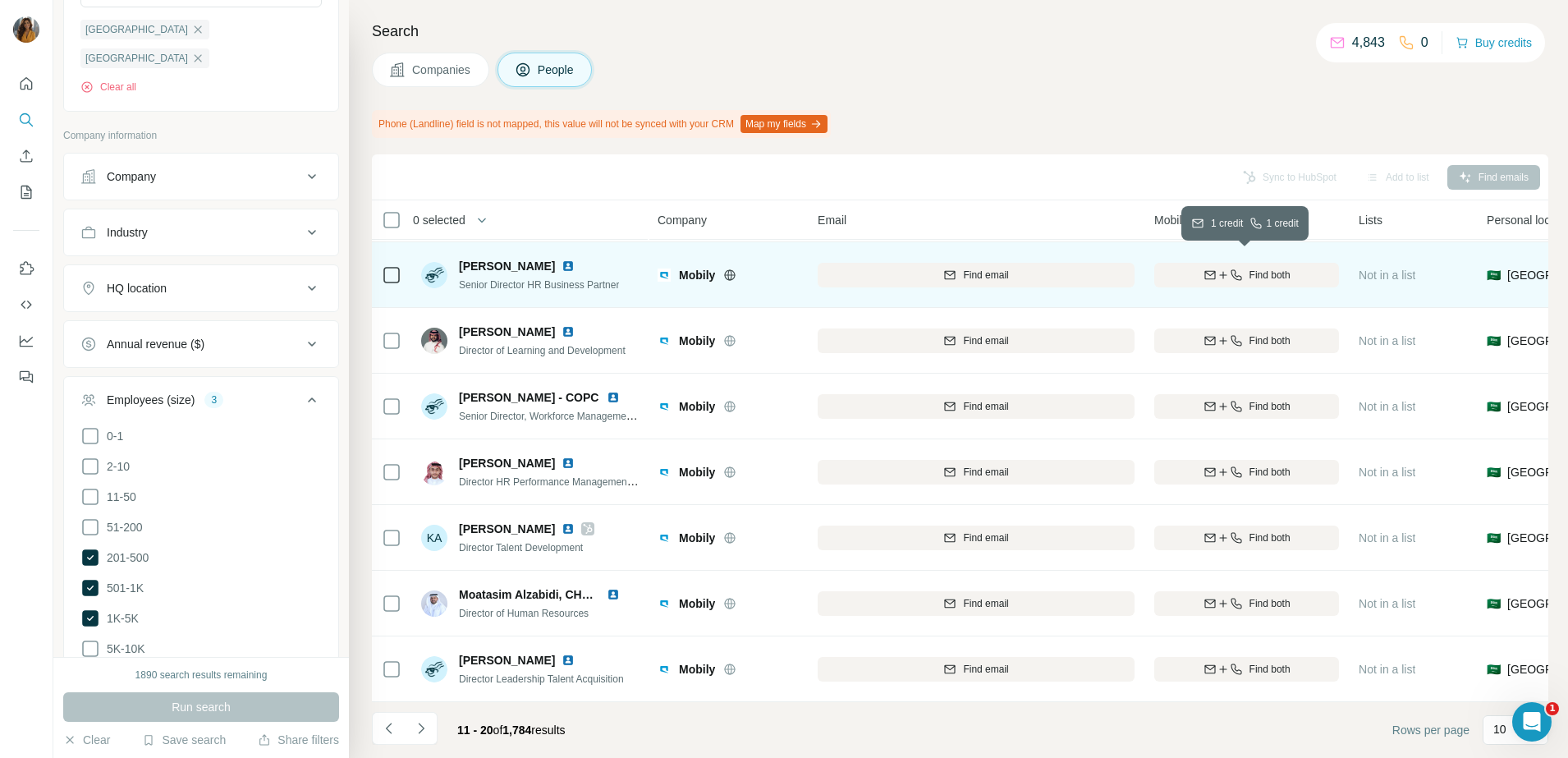
click at [1222, 271] on icon "button" at bounding box center [1222, 275] width 1 height 7
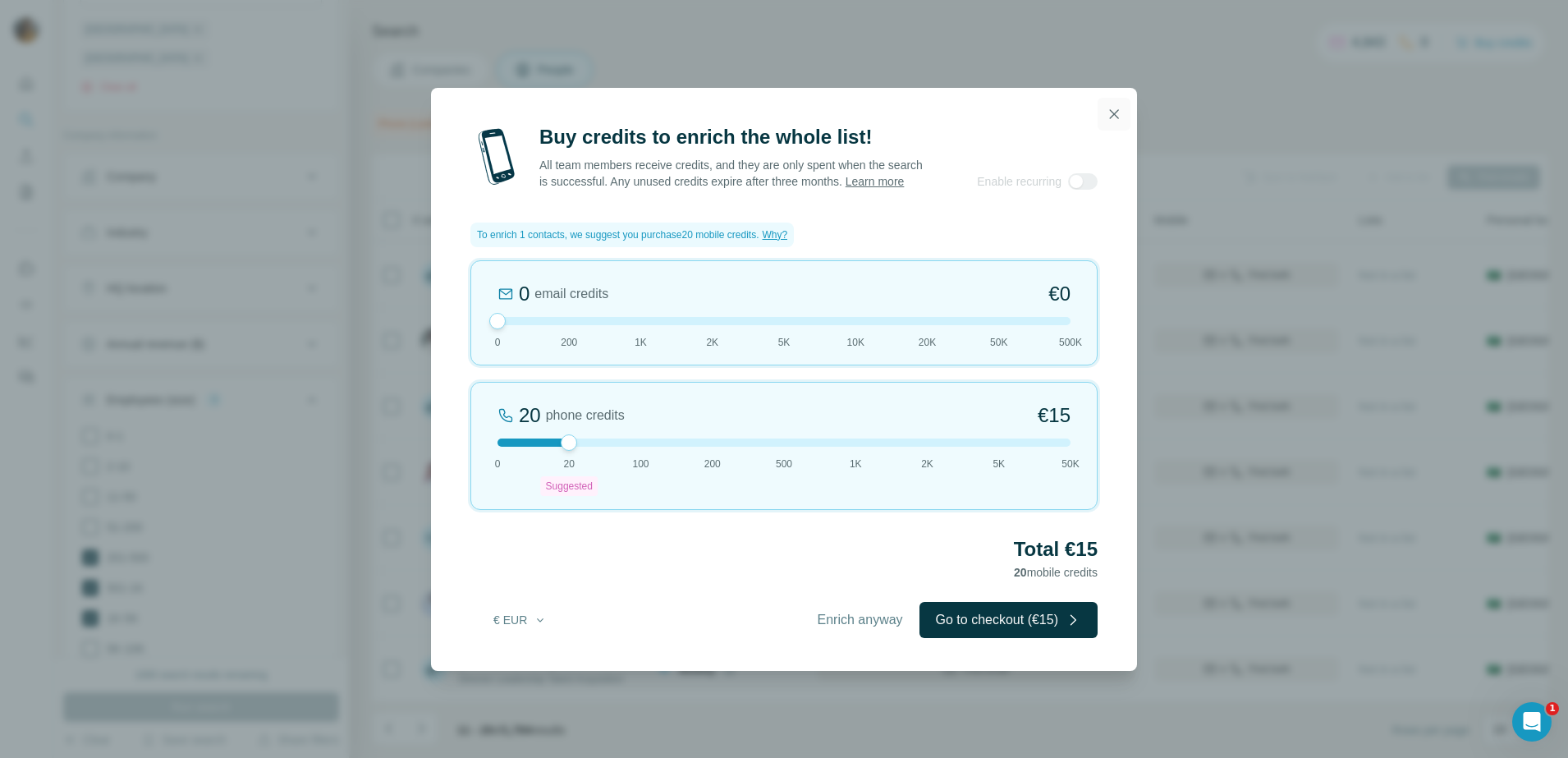
click at [1110, 107] on icon "button" at bounding box center [1114, 114] width 16 height 16
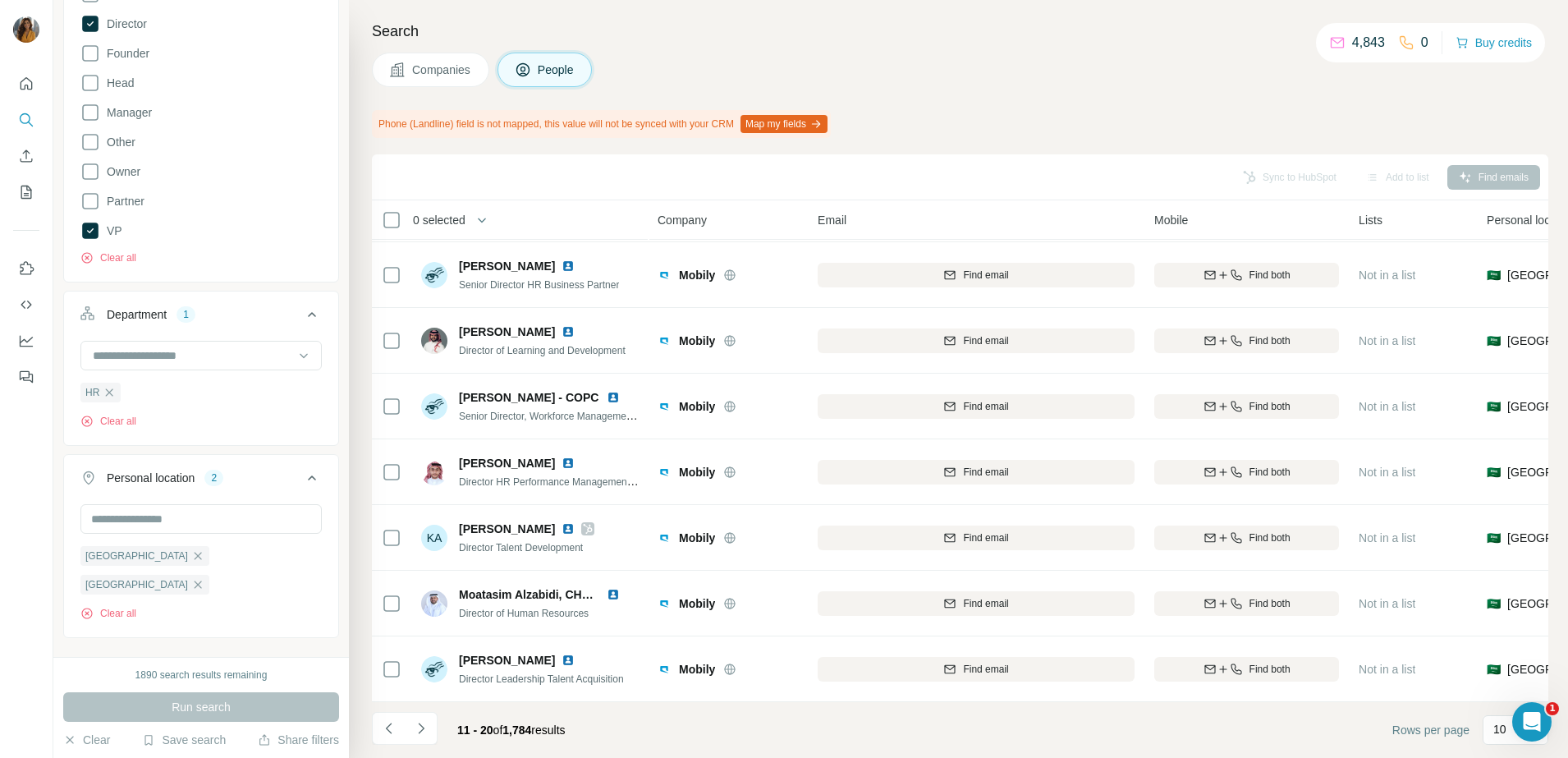
scroll to position [249, 0]
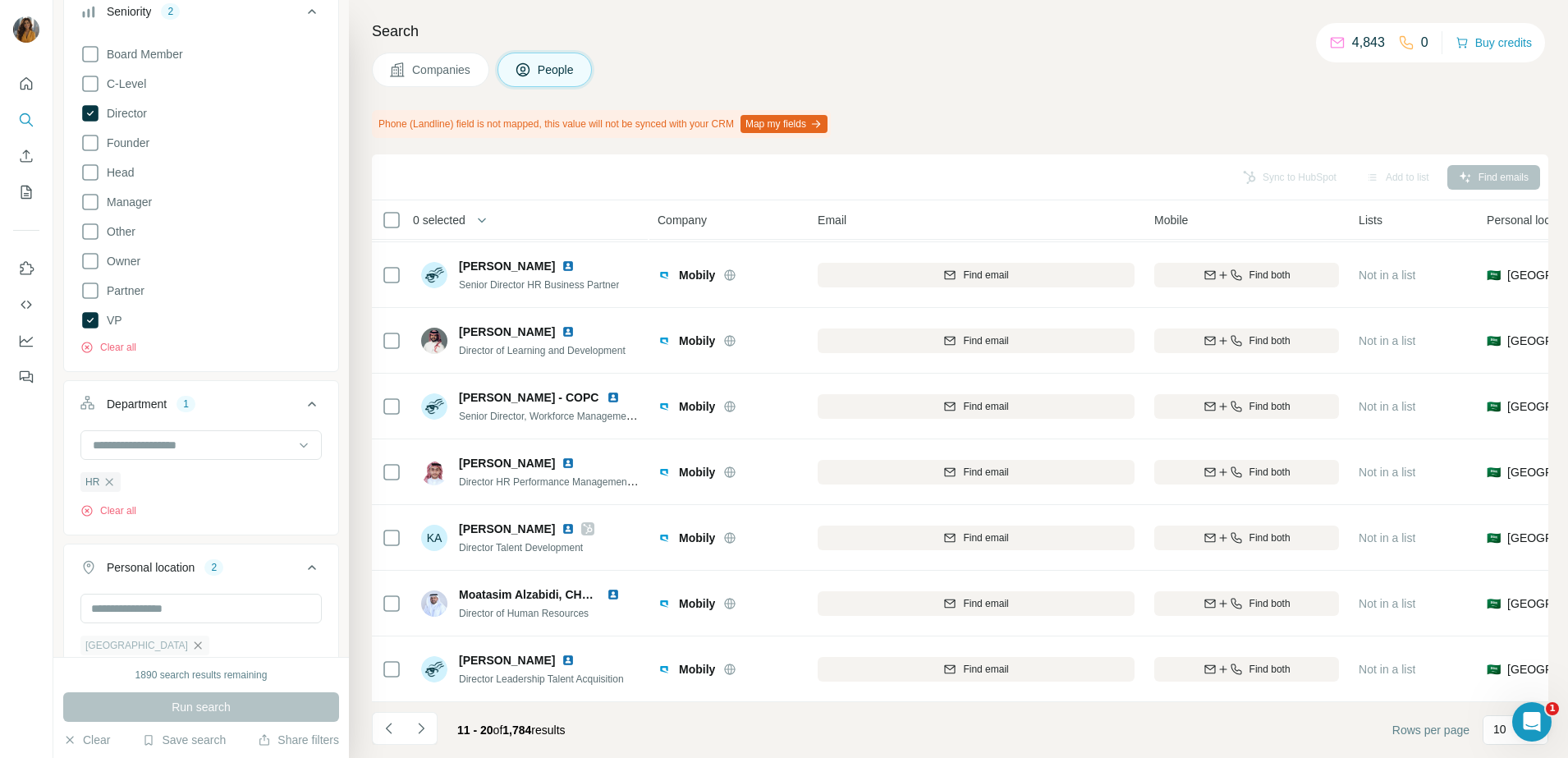
click at [194, 647] on icon "button" at bounding box center [198, 644] width 7 height 7
click at [236, 711] on button "Run search" at bounding box center [200, 707] width 276 height 29
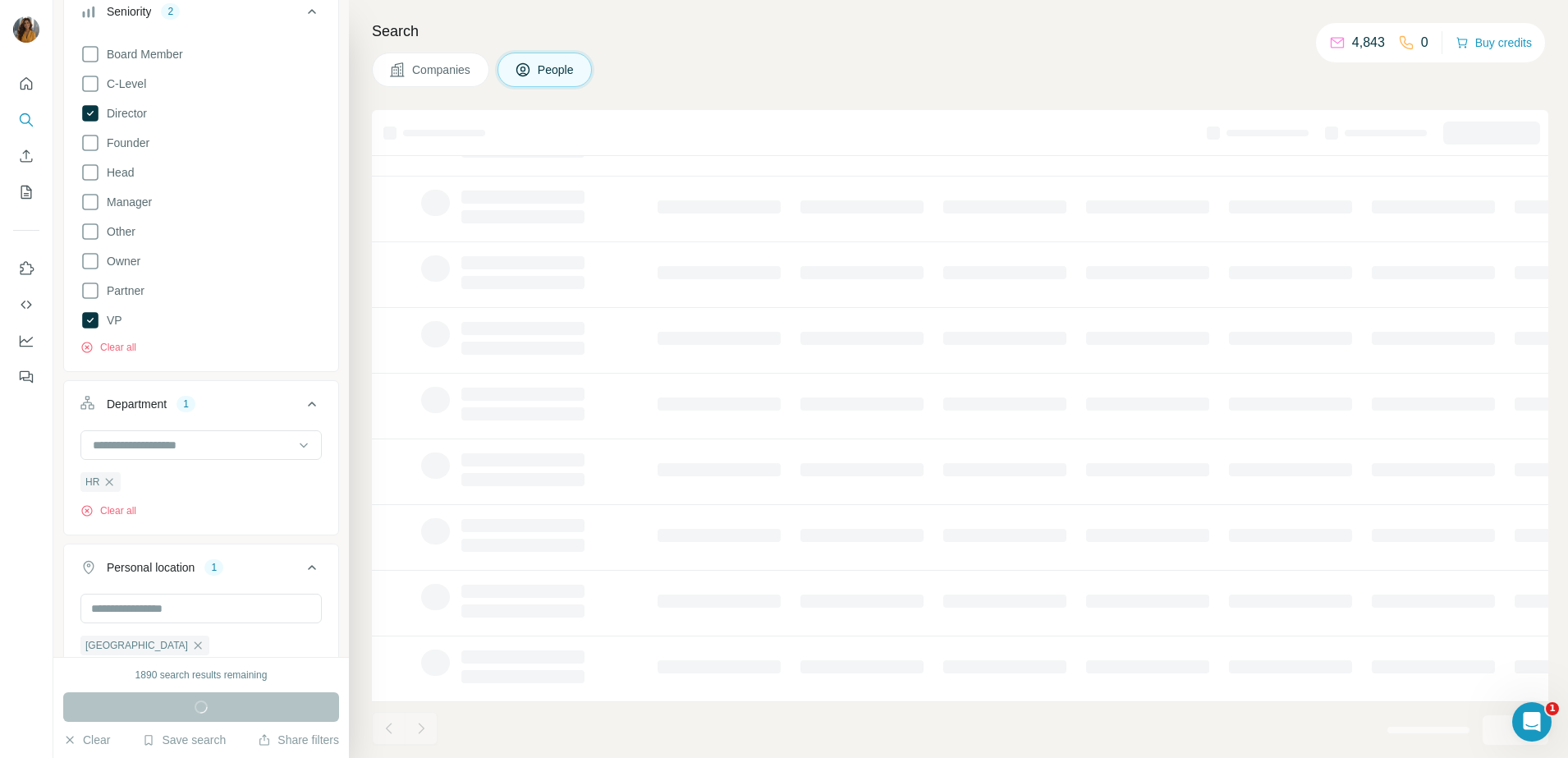
scroll to position [205, 0]
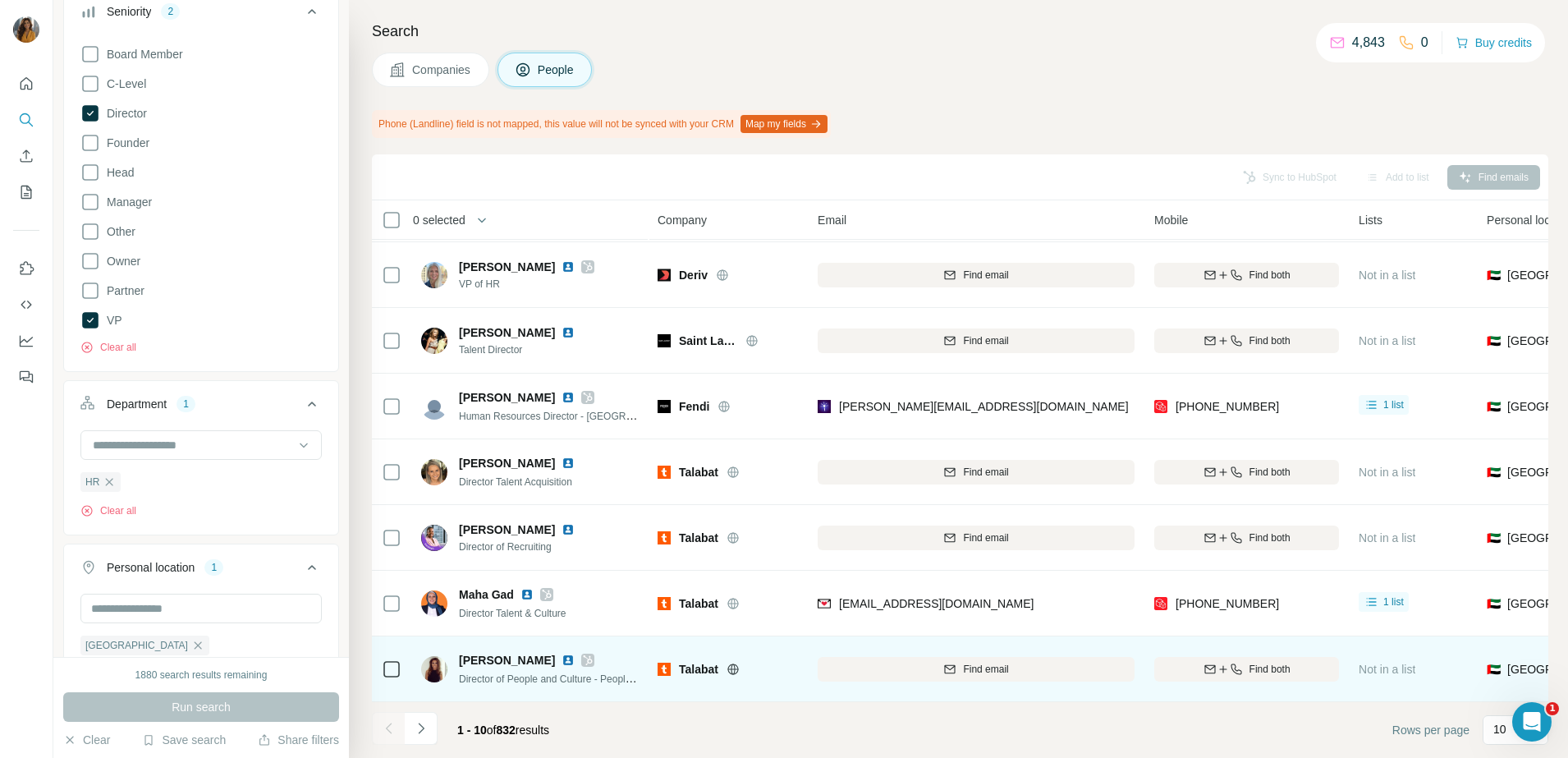
click at [625, 636] on td "[PERSON_NAME] Director of People and Culture - People partnering" at bounding box center [530, 669] width 238 height 66
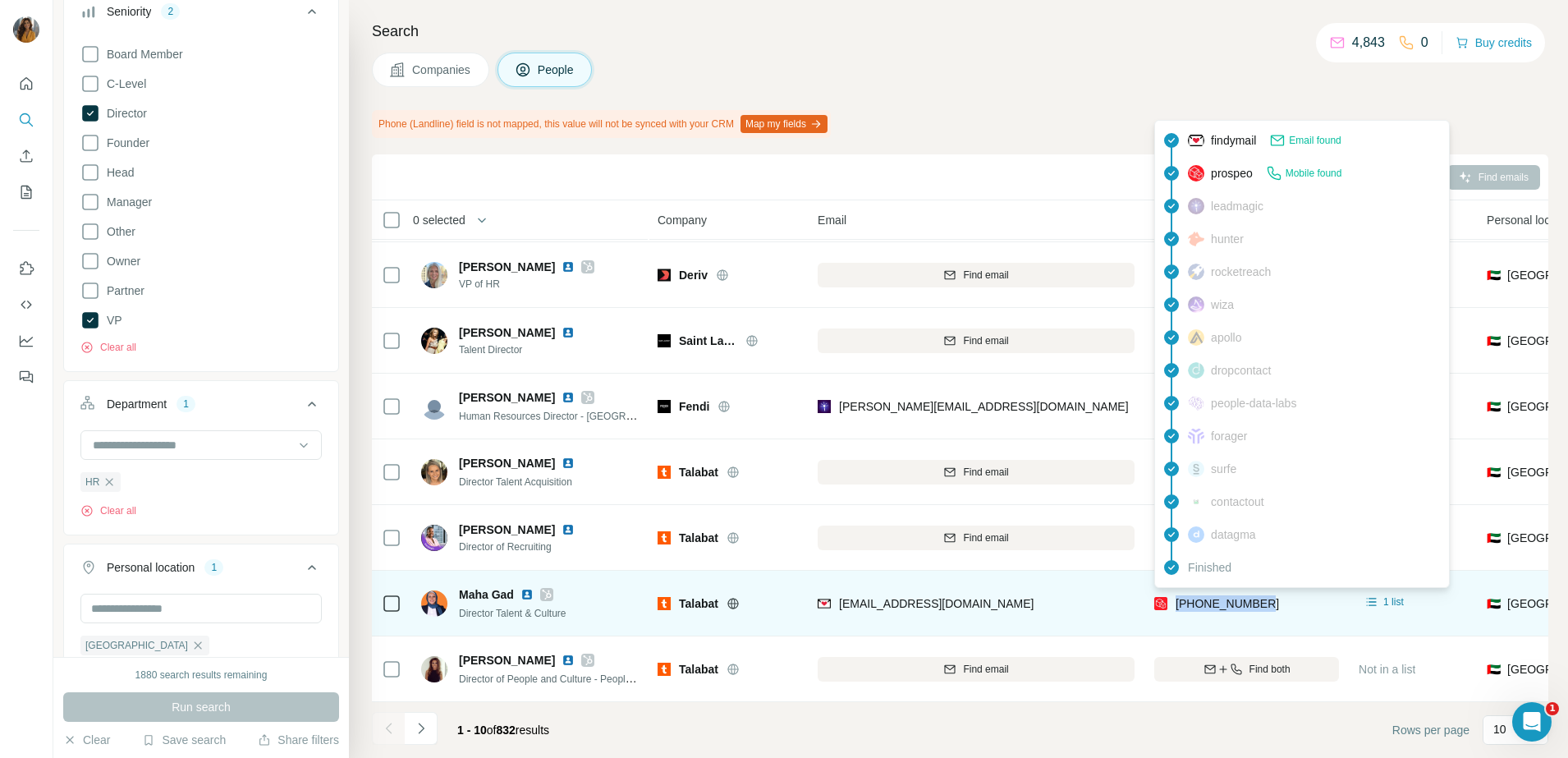
drag, startPoint x: 1288, startPoint y: 592, endPoint x: 1172, endPoint y: 596, distance: 116.1
click at [1172, 596] on div "[PHONE_NUMBER]" at bounding box center [1247, 602] width 185 height 45
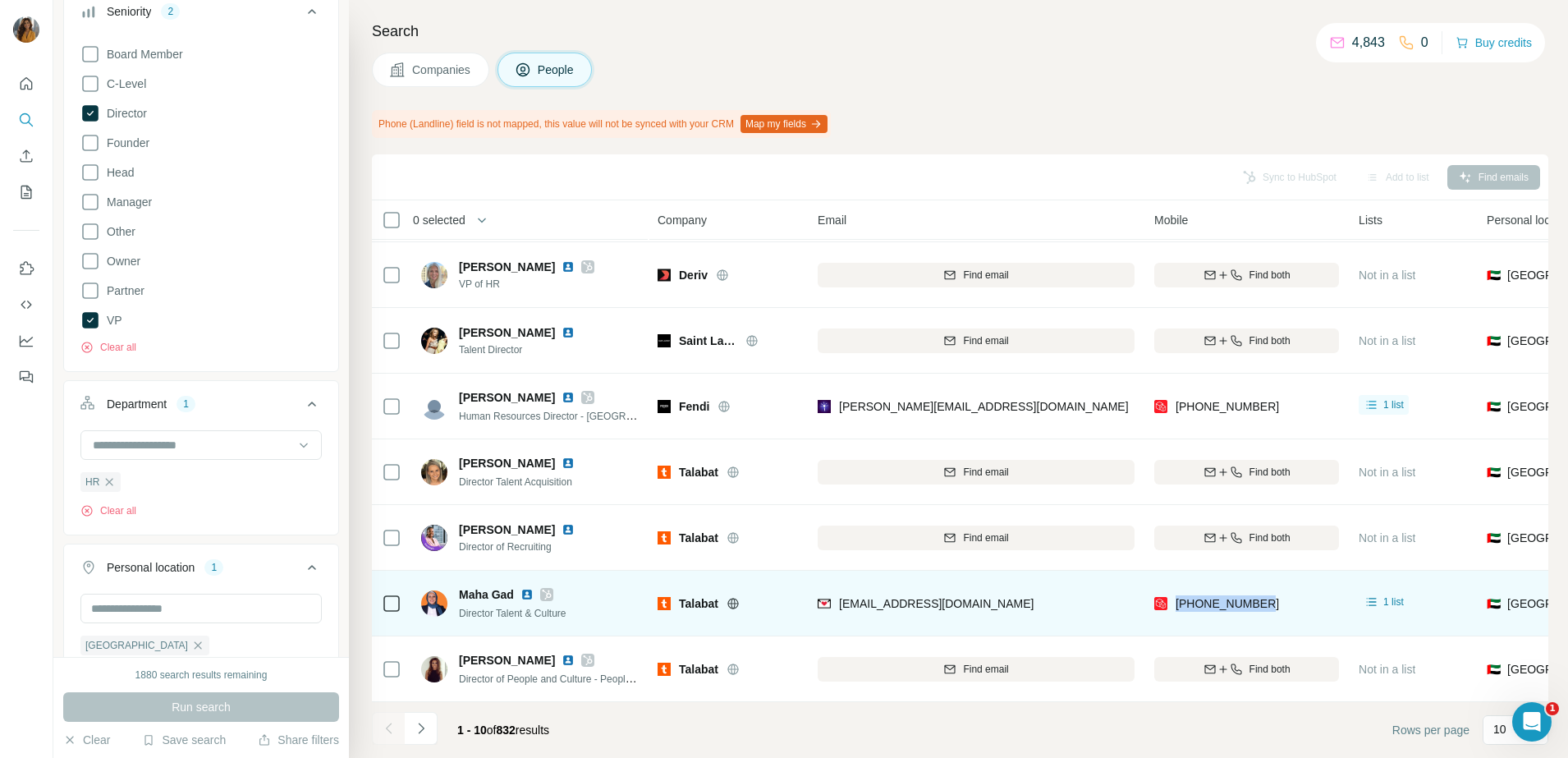
copy span "[PHONE_NUMBER]"
click at [632, 580] on div "[PERSON_NAME] Director Talent & Culture" at bounding box center [530, 602] width 218 height 45
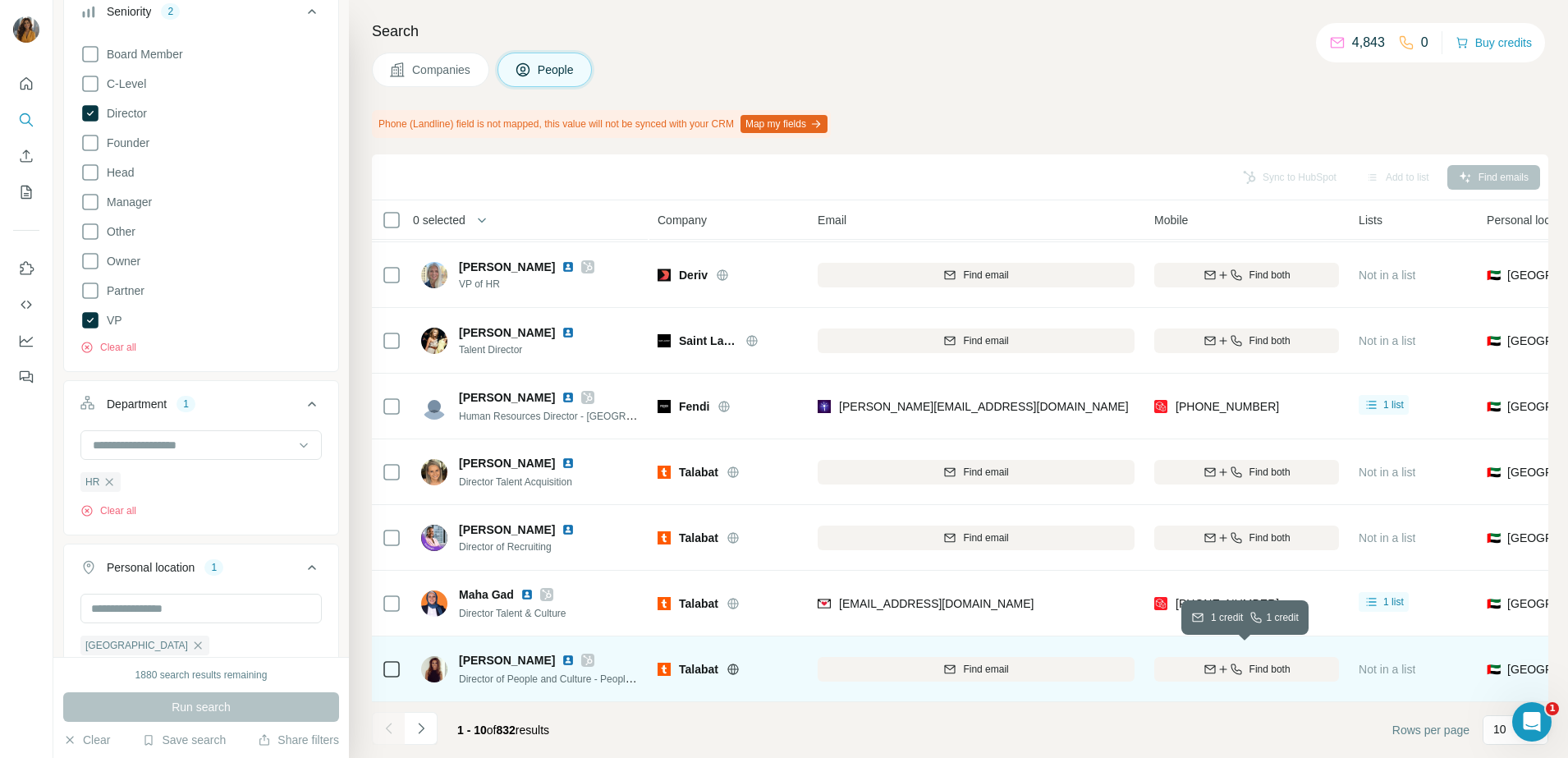
click at [1283, 662] on span "Find both" at bounding box center [1270, 669] width 41 height 15
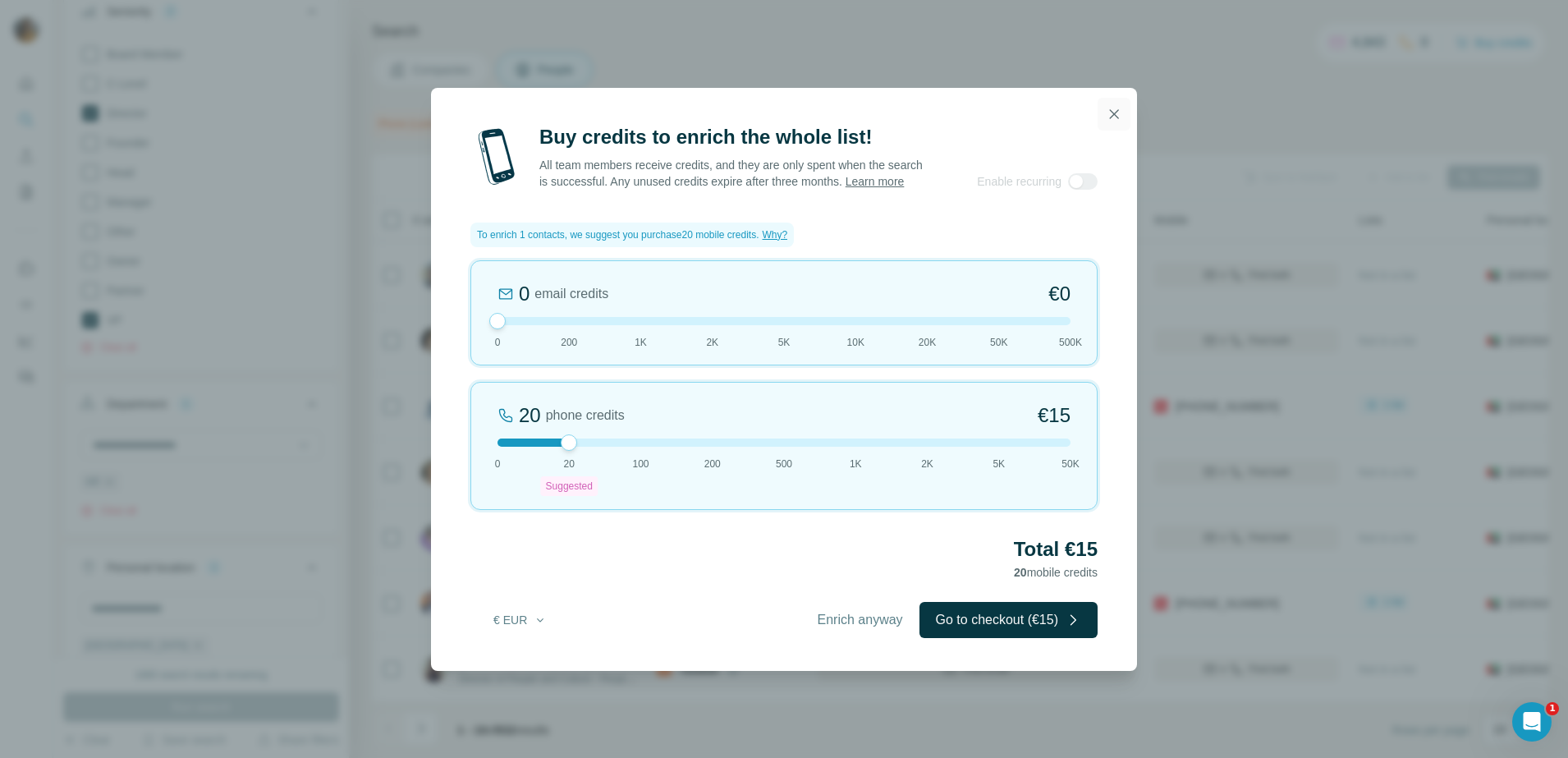
click at [1108, 106] on icon "button" at bounding box center [1114, 114] width 16 height 16
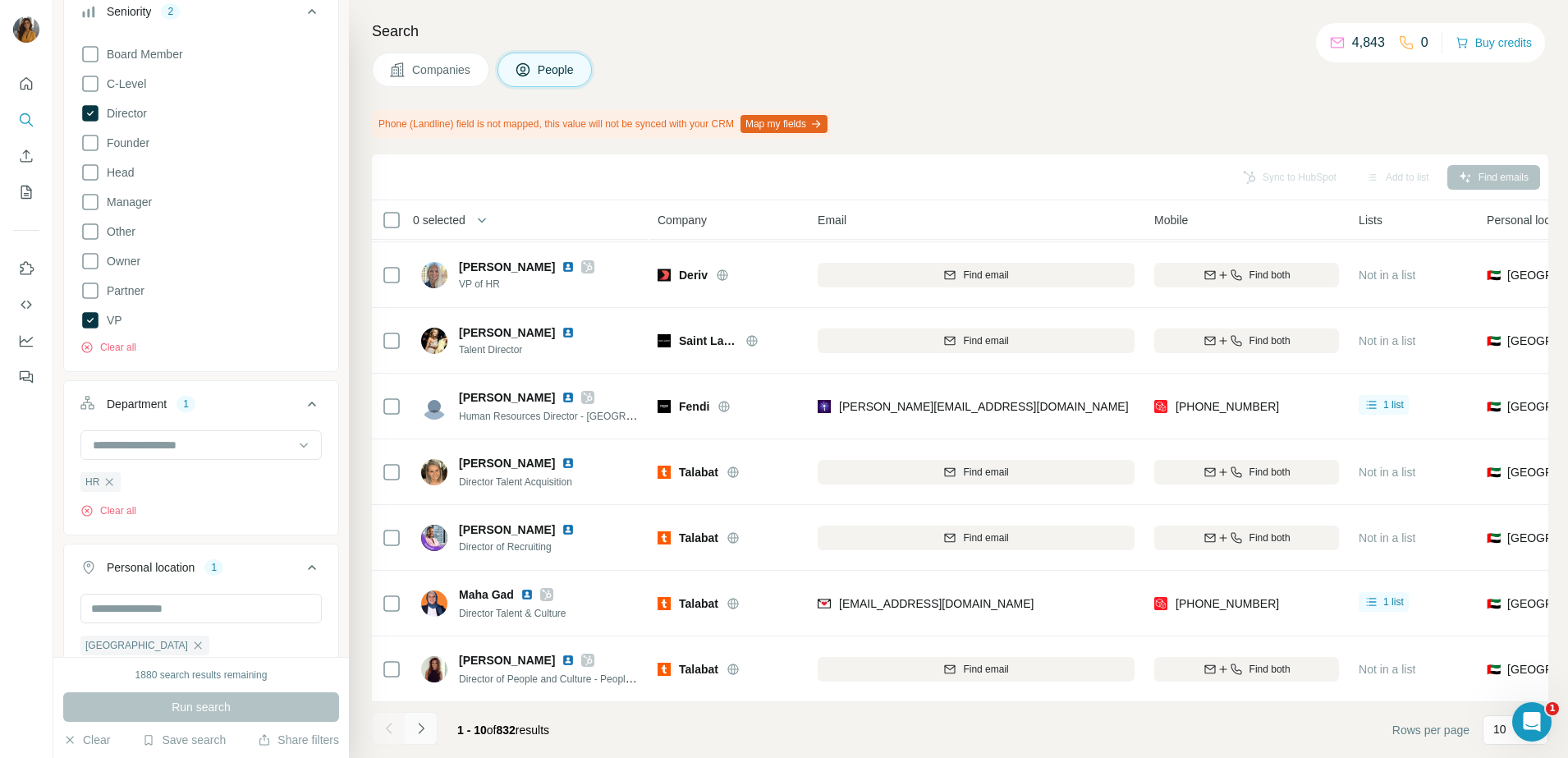
click at [428, 721] on icon "Navigate to next page" at bounding box center [421, 728] width 16 height 16
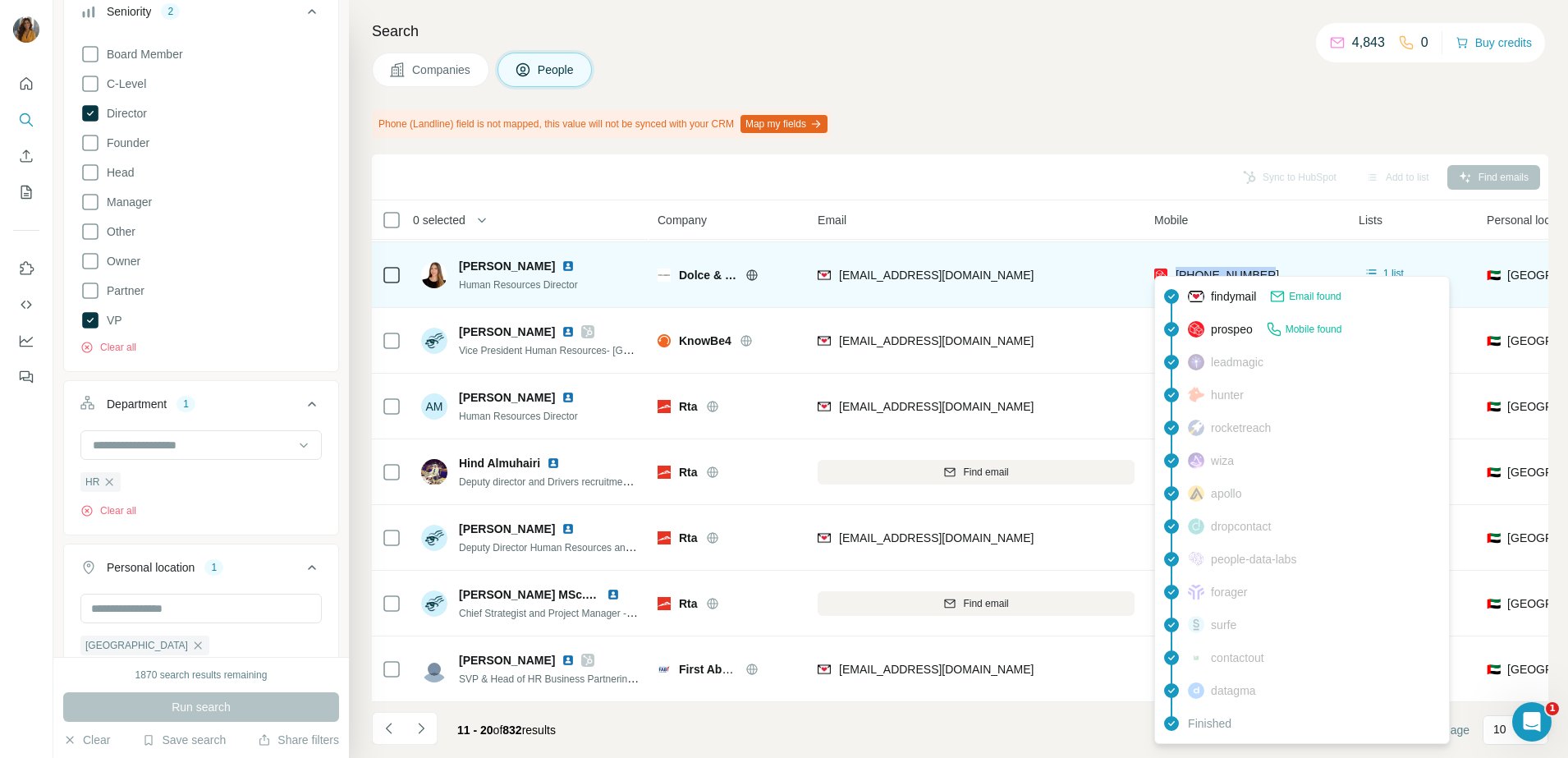
drag, startPoint x: 1292, startPoint y: 265, endPoint x: 1173, endPoint y: 263, distance: 119.0
click at [1173, 263] on div "[PHONE_NUMBER]" at bounding box center [1247, 274] width 185 height 45
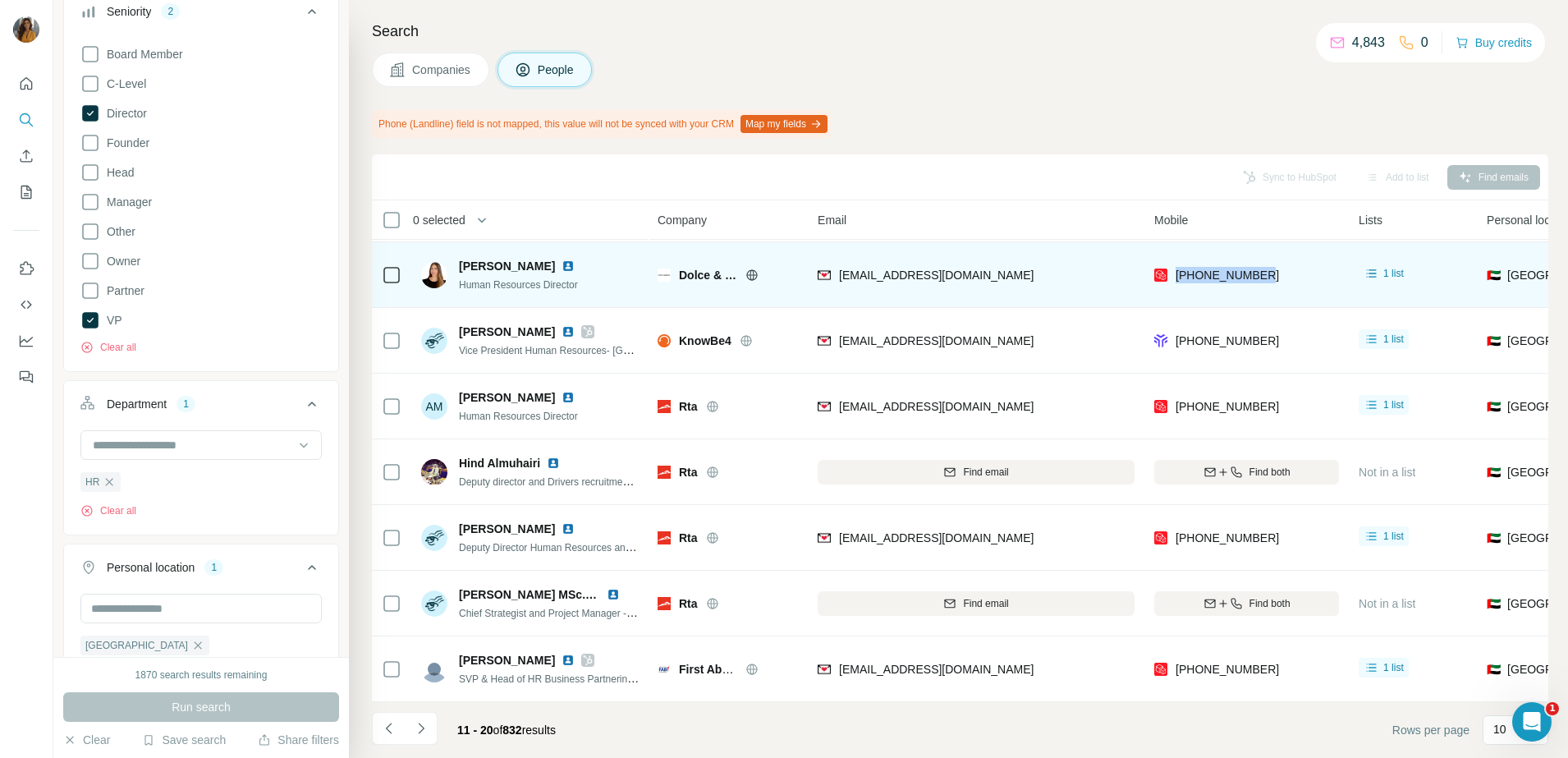
copy span "[PHONE_NUMBER]"
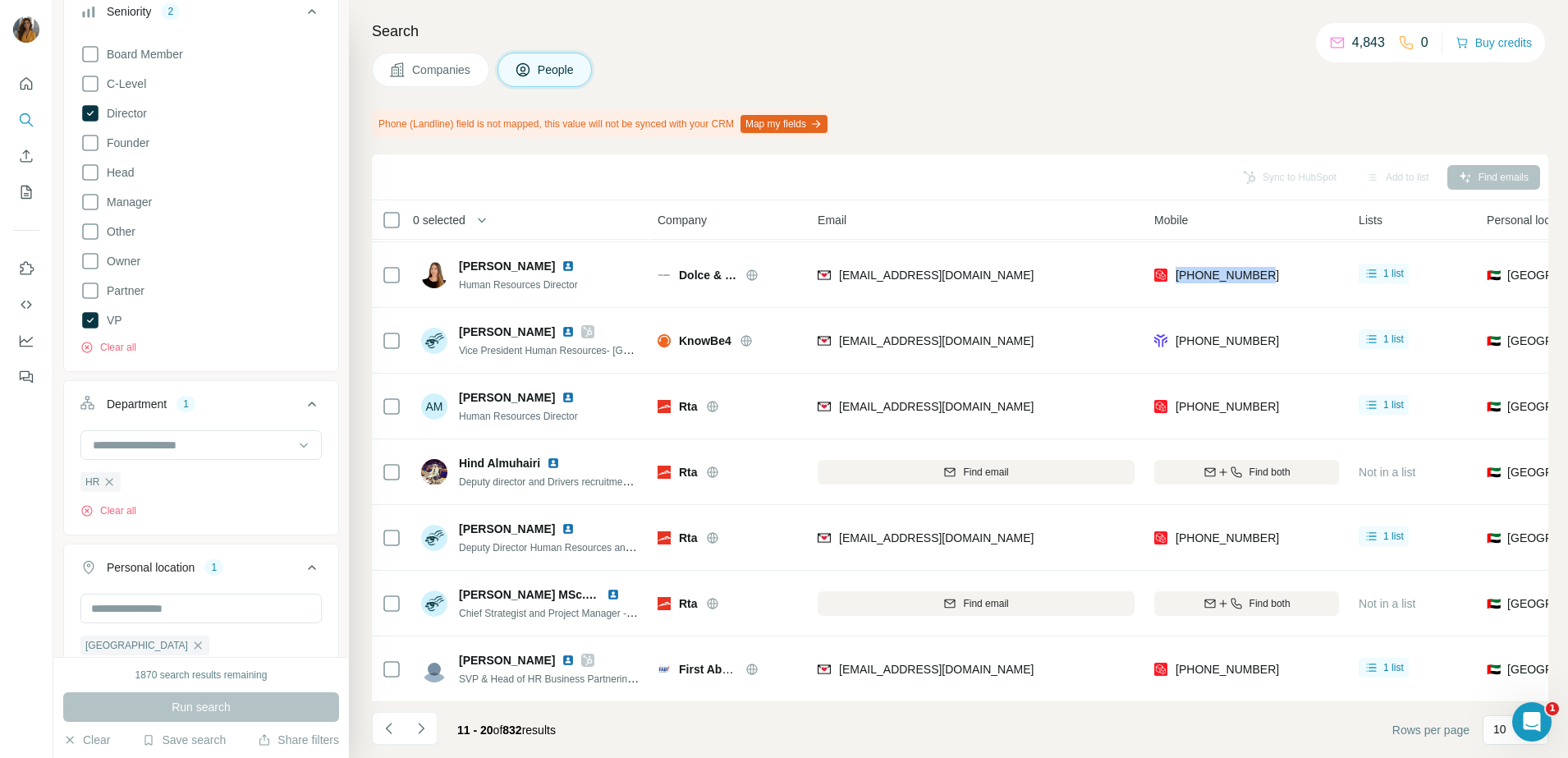
click at [361, 267] on div "Search Companies People Phone (Landline) field is not mapped, this value will n…" at bounding box center [957, 379] width 1218 height 758
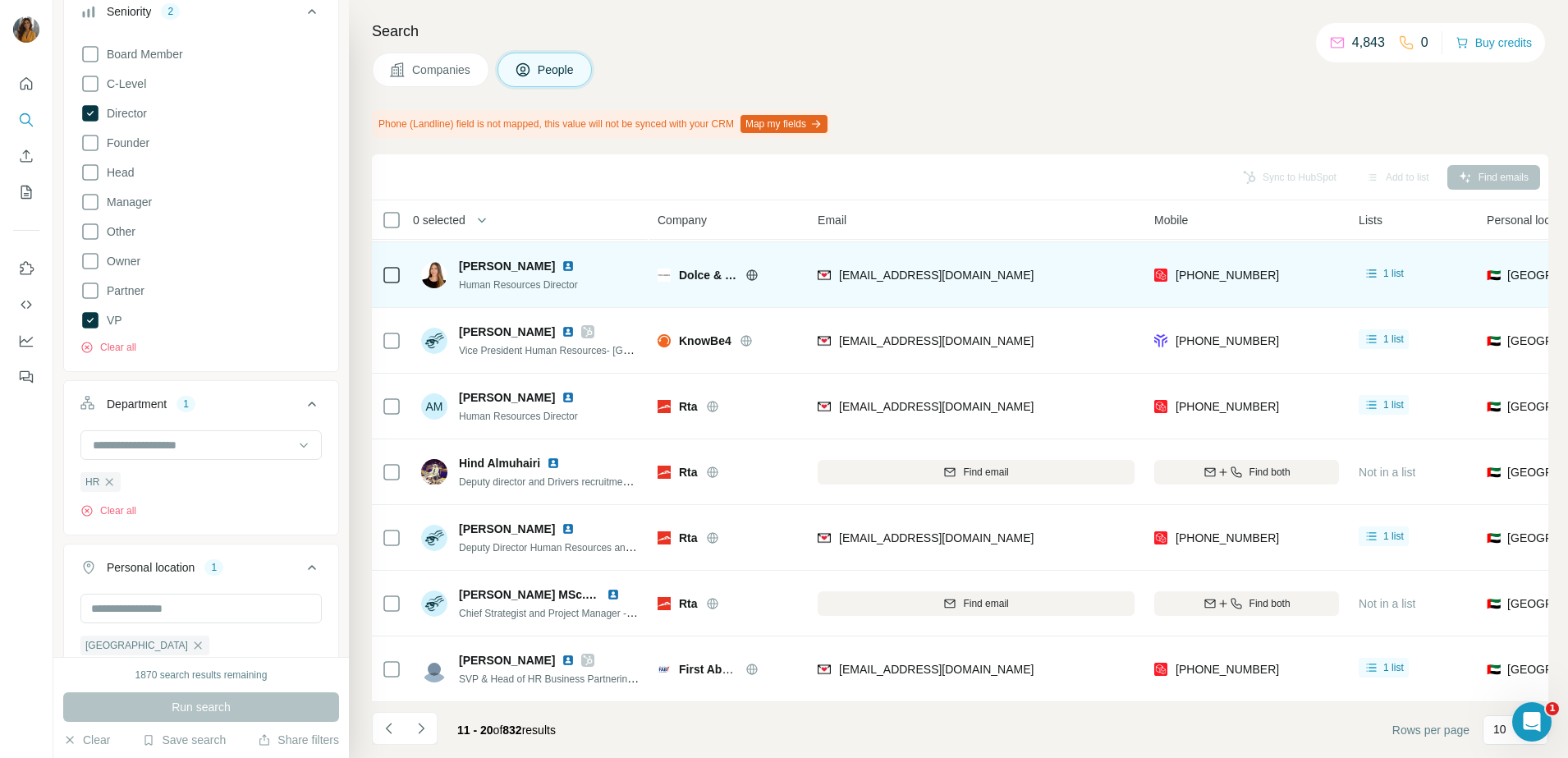
click at [561, 259] on img at bounding box center [568, 265] width 13 height 13
drag, startPoint x: 628, startPoint y: 298, endPoint x: 650, endPoint y: 294, distance: 22.4
click at [628, 308] on td "[PERSON_NAME] Vice President Human Resources- [GEOGRAPHIC_DATA], [GEOGRAPHIC_DA…" at bounding box center [530, 341] width 238 height 66
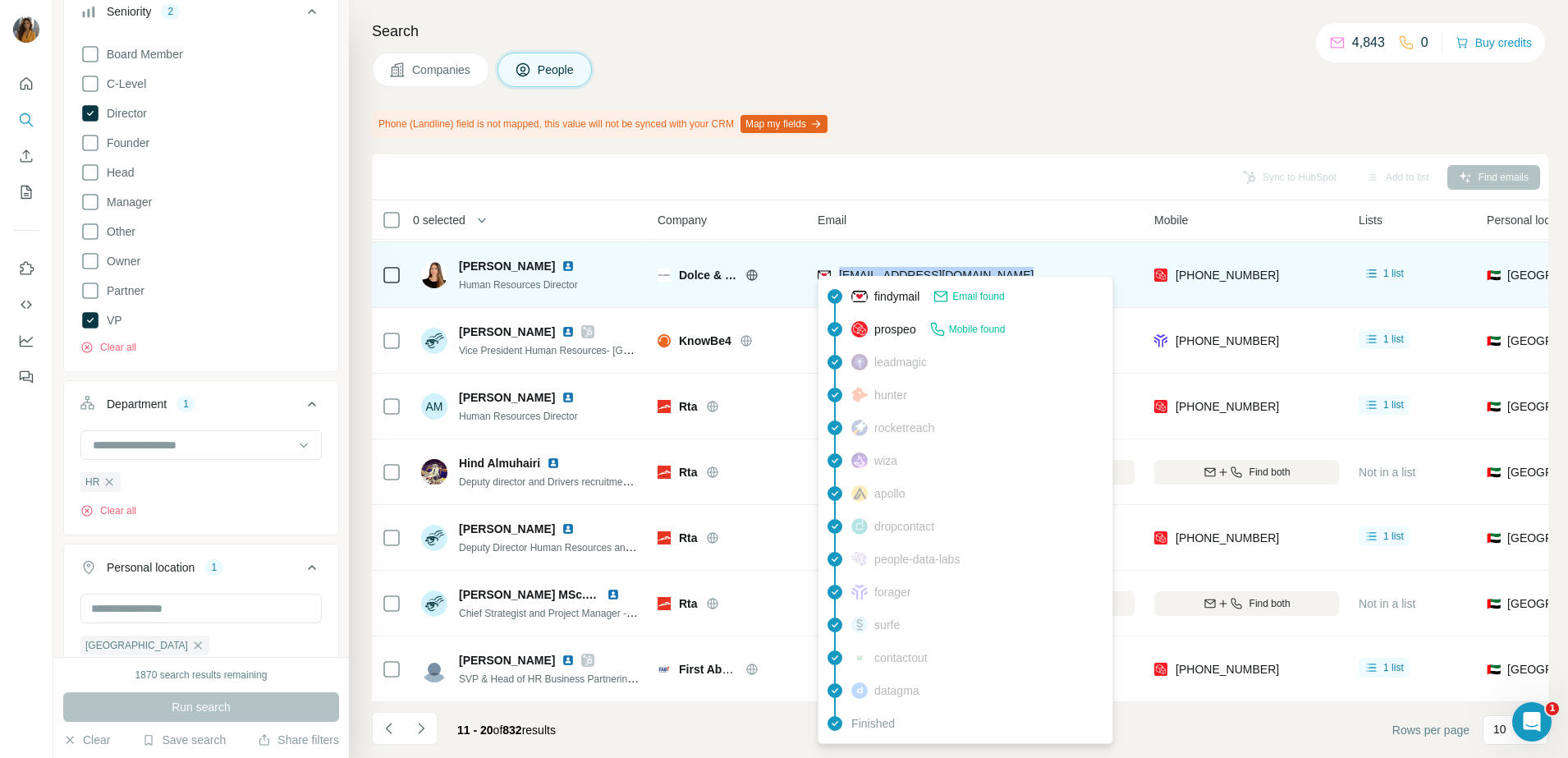
drag, startPoint x: 1050, startPoint y: 265, endPoint x: 837, endPoint y: 274, distance: 213.2
click at [837, 274] on div "[EMAIL_ADDRESS][DOMAIN_NAME]" at bounding box center [976, 274] width 317 height 45
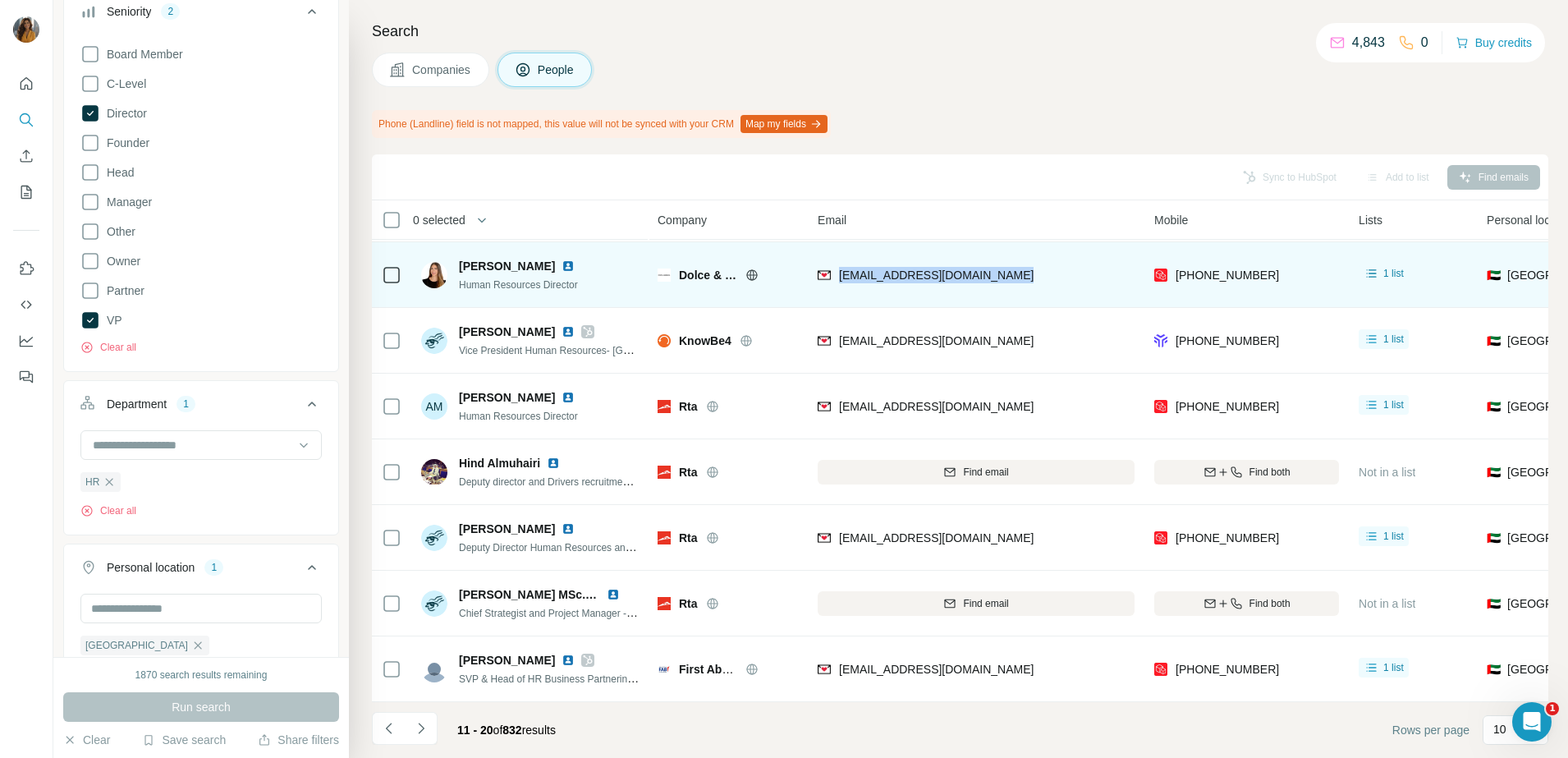
copy span "[EMAIL_ADDRESS][DOMAIN_NAME]"
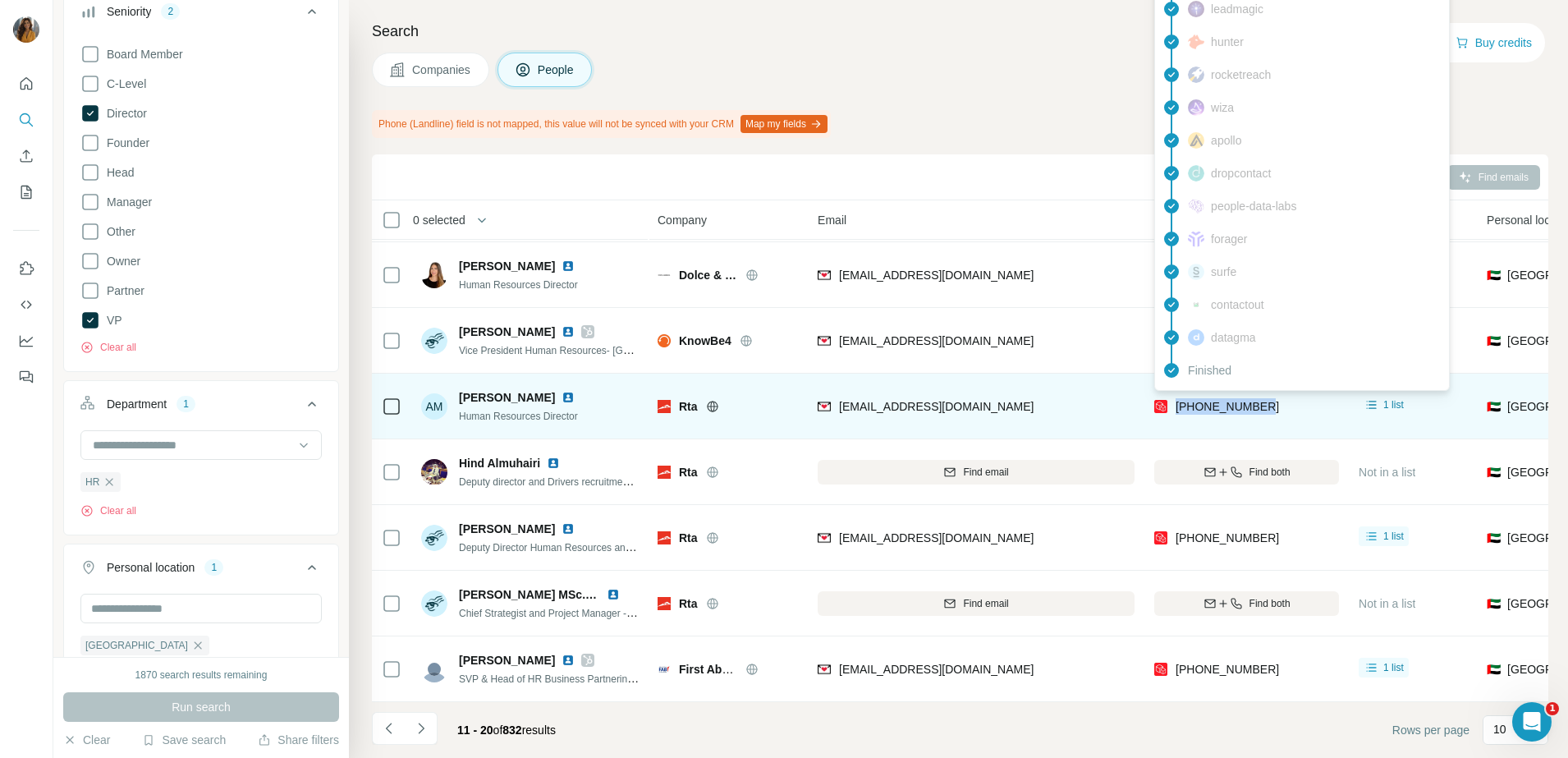
drag, startPoint x: 1281, startPoint y: 395, endPoint x: 1175, endPoint y: 395, distance: 106.0
click at [1175, 395] on div "[PHONE_NUMBER]" at bounding box center [1247, 406] width 185 height 45
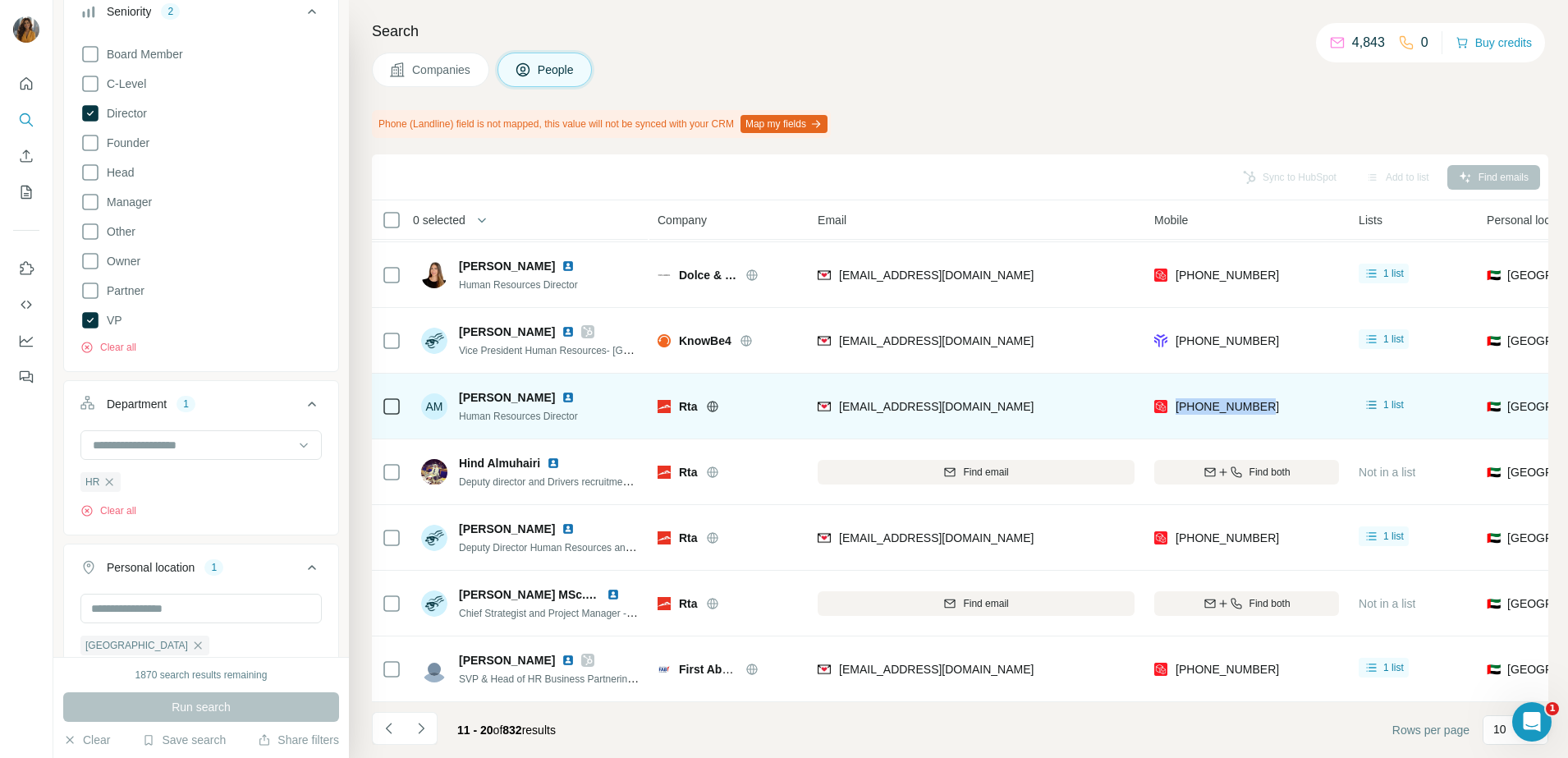
copy span "[PHONE_NUMBER]"
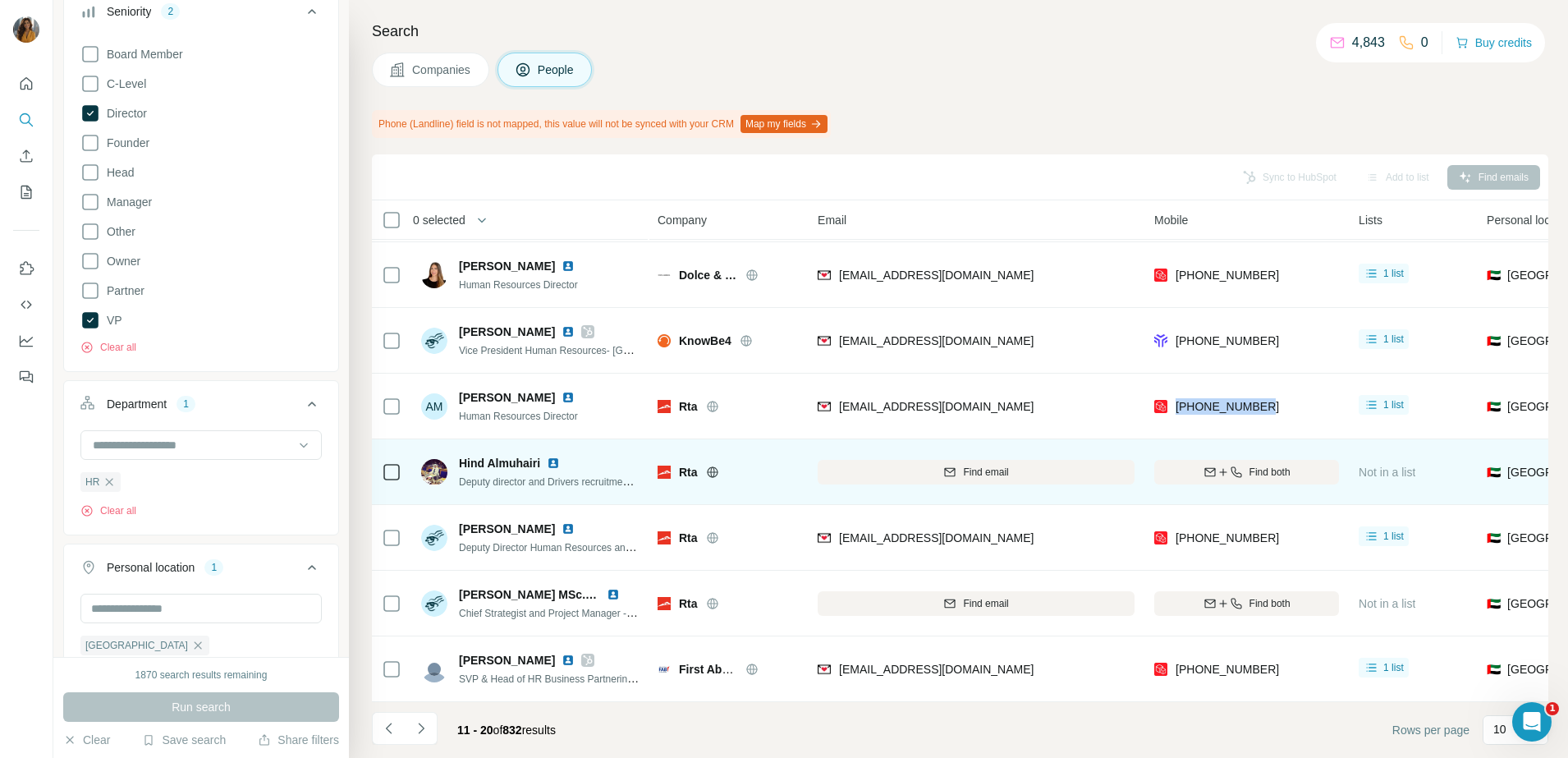
click at [605, 455] on div "Hind Almuhairi" at bounding box center [548, 463] width 180 height 16
click at [580, 439] on td "[PERSON_NAME] Deputy director and Drivers recruitment and services Manager" at bounding box center [530, 472] width 238 height 66
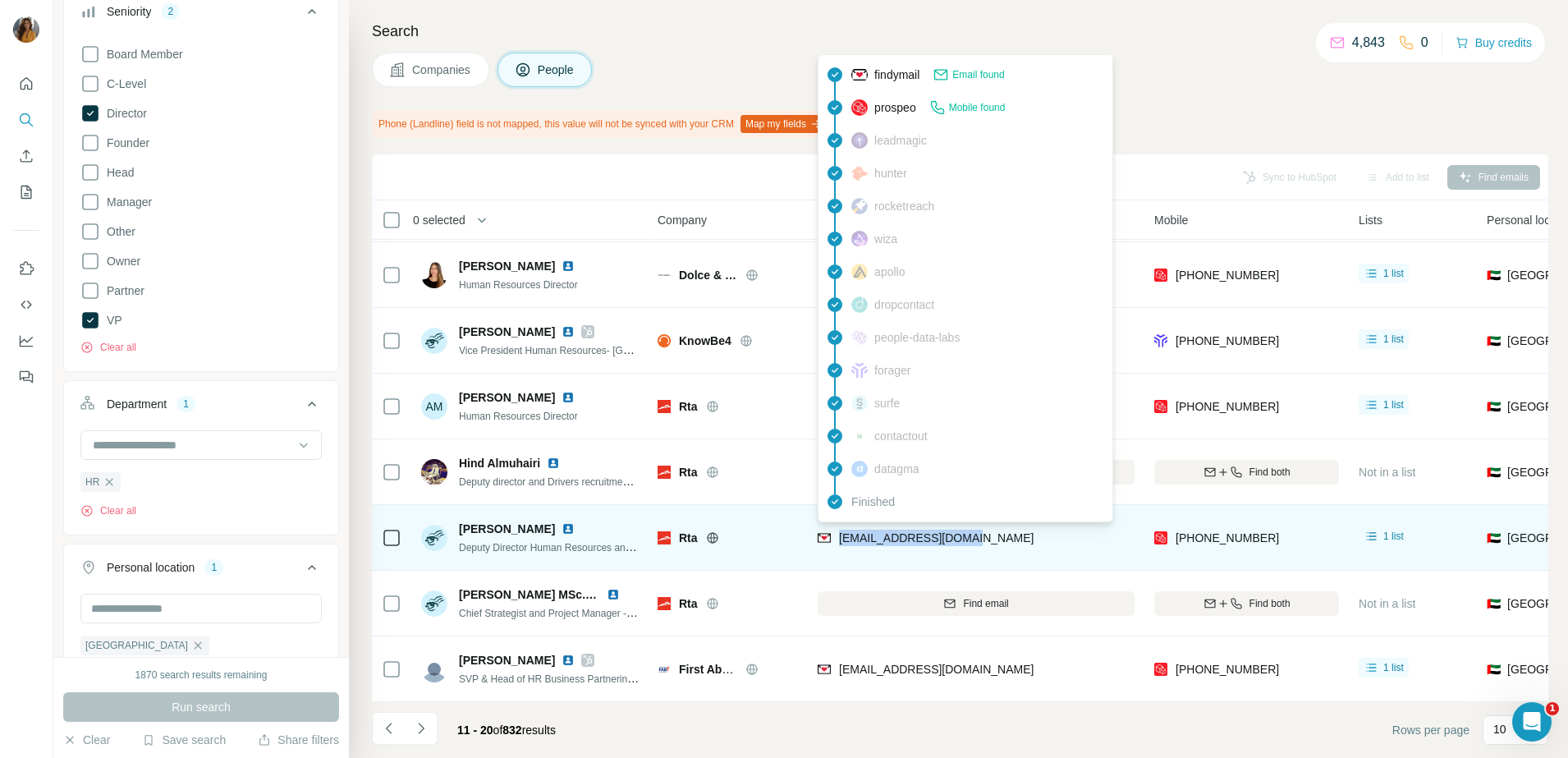
drag, startPoint x: 1021, startPoint y: 531, endPoint x: 839, endPoint y: 535, distance: 182.0
click at [839, 535] on div "[EMAIL_ADDRESS][DOMAIN_NAME]" at bounding box center [976, 536] width 317 height 45
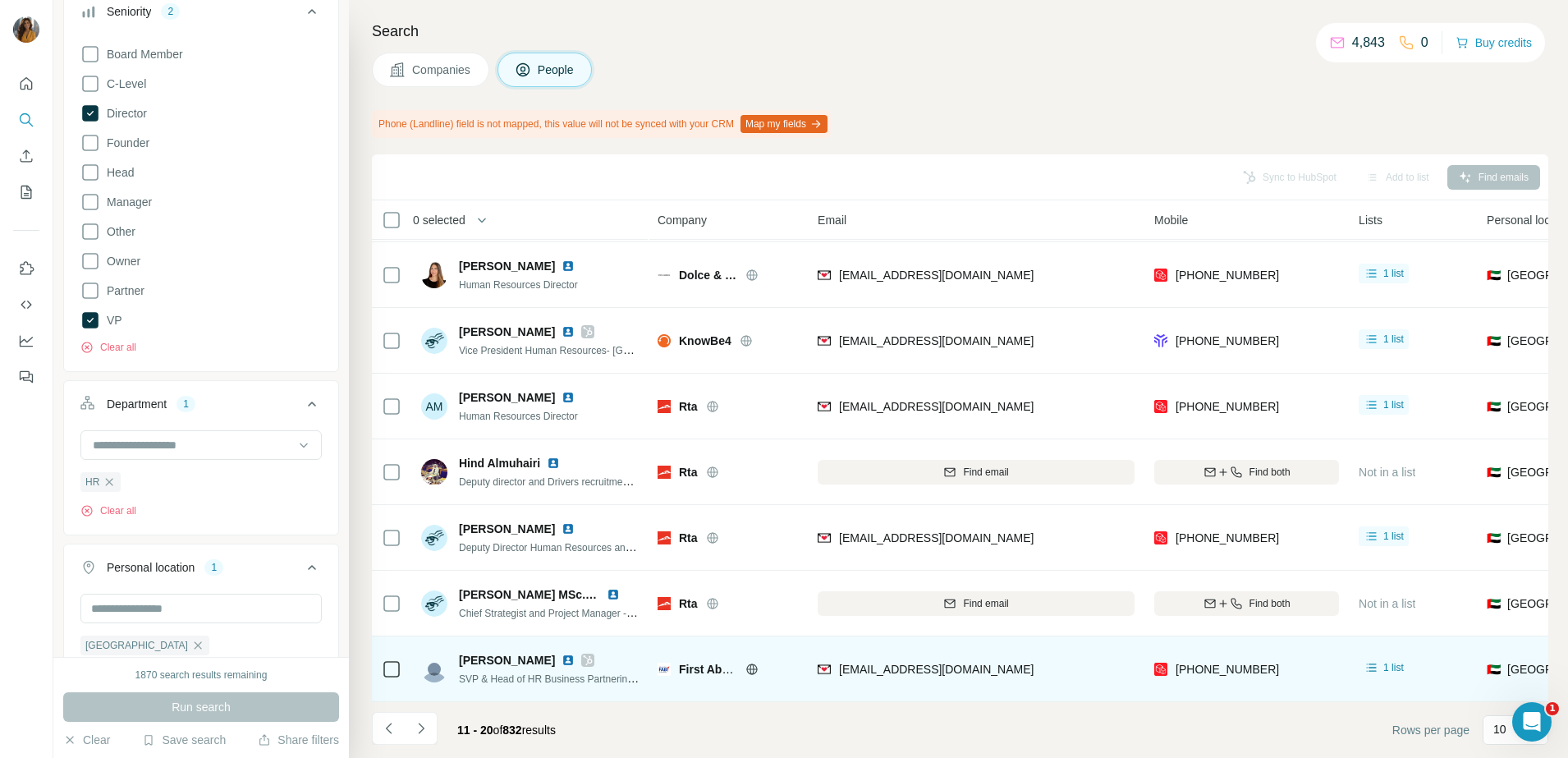
click at [1314, 664] on div "[PHONE_NUMBER]" at bounding box center [1247, 668] width 185 height 45
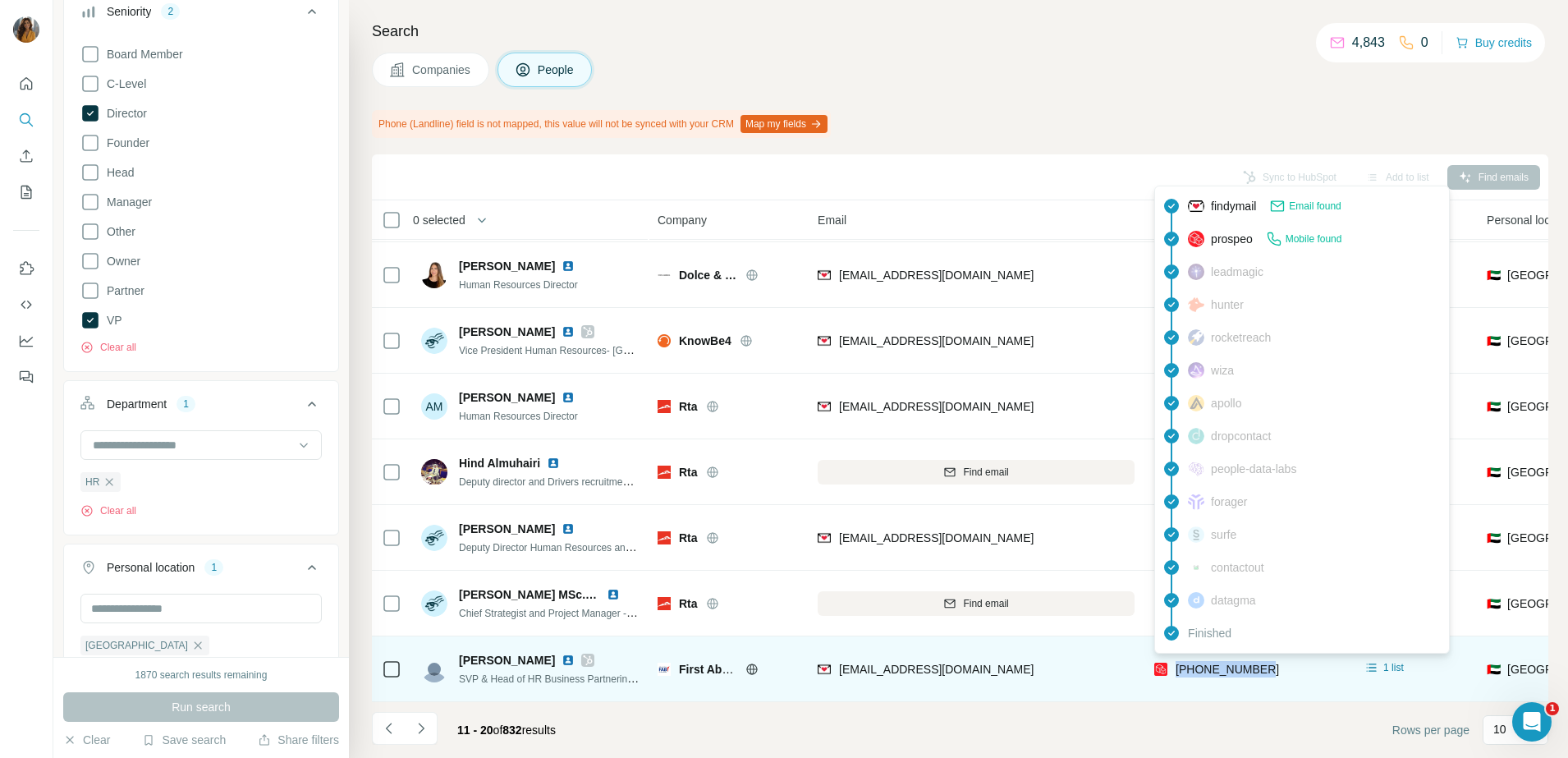
drag, startPoint x: 1302, startPoint y: 664, endPoint x: 1178, endPoint y: 665, distance: 124.0
click at [1178, 665] on div "[PHONE_NUMBER]" at bounding box center [1247, 668] width 185 height 45
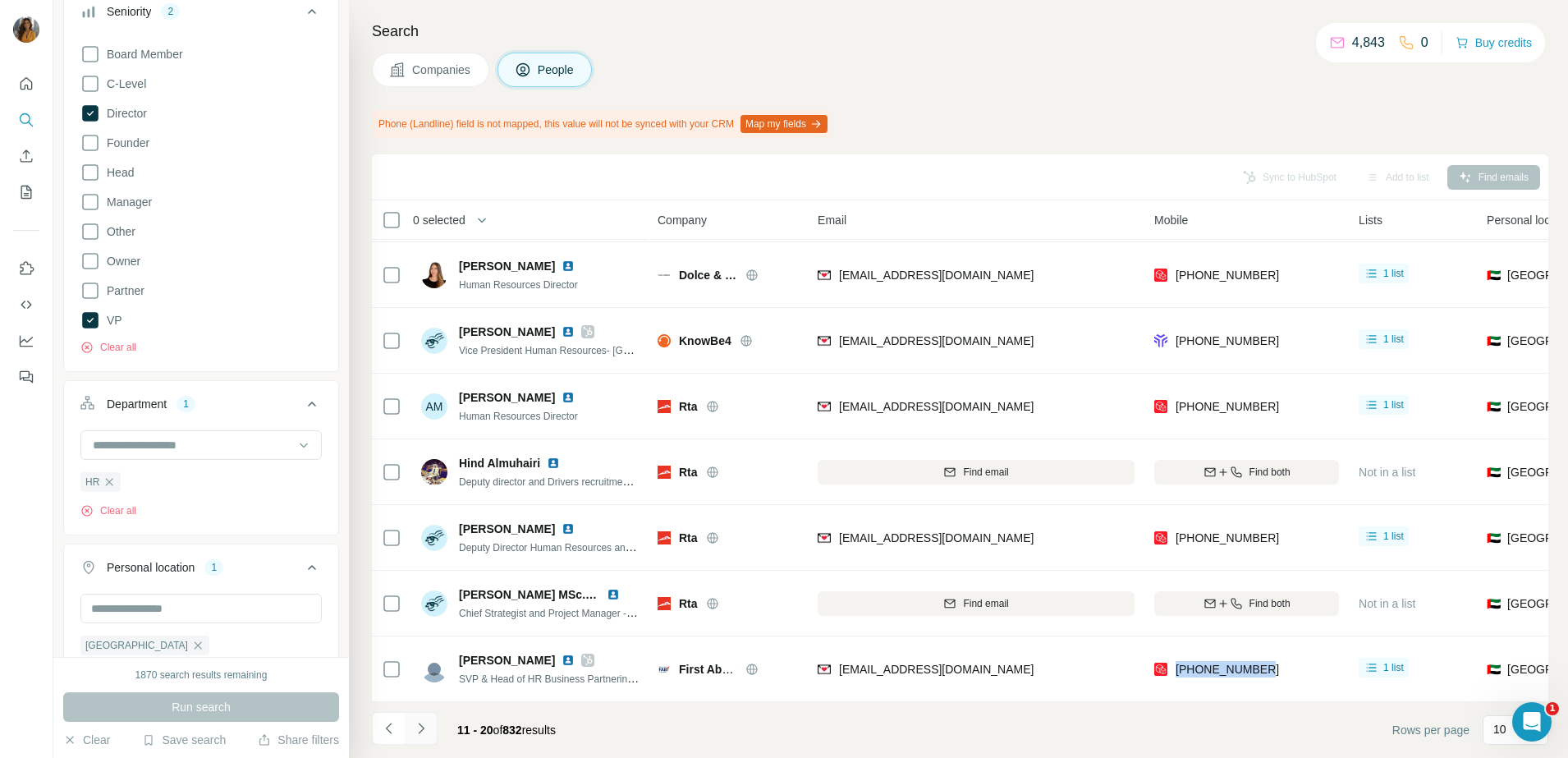
click at [422, 733] on icon "Navigate to next page" at bounding box center [421, 728] width 16 height 16
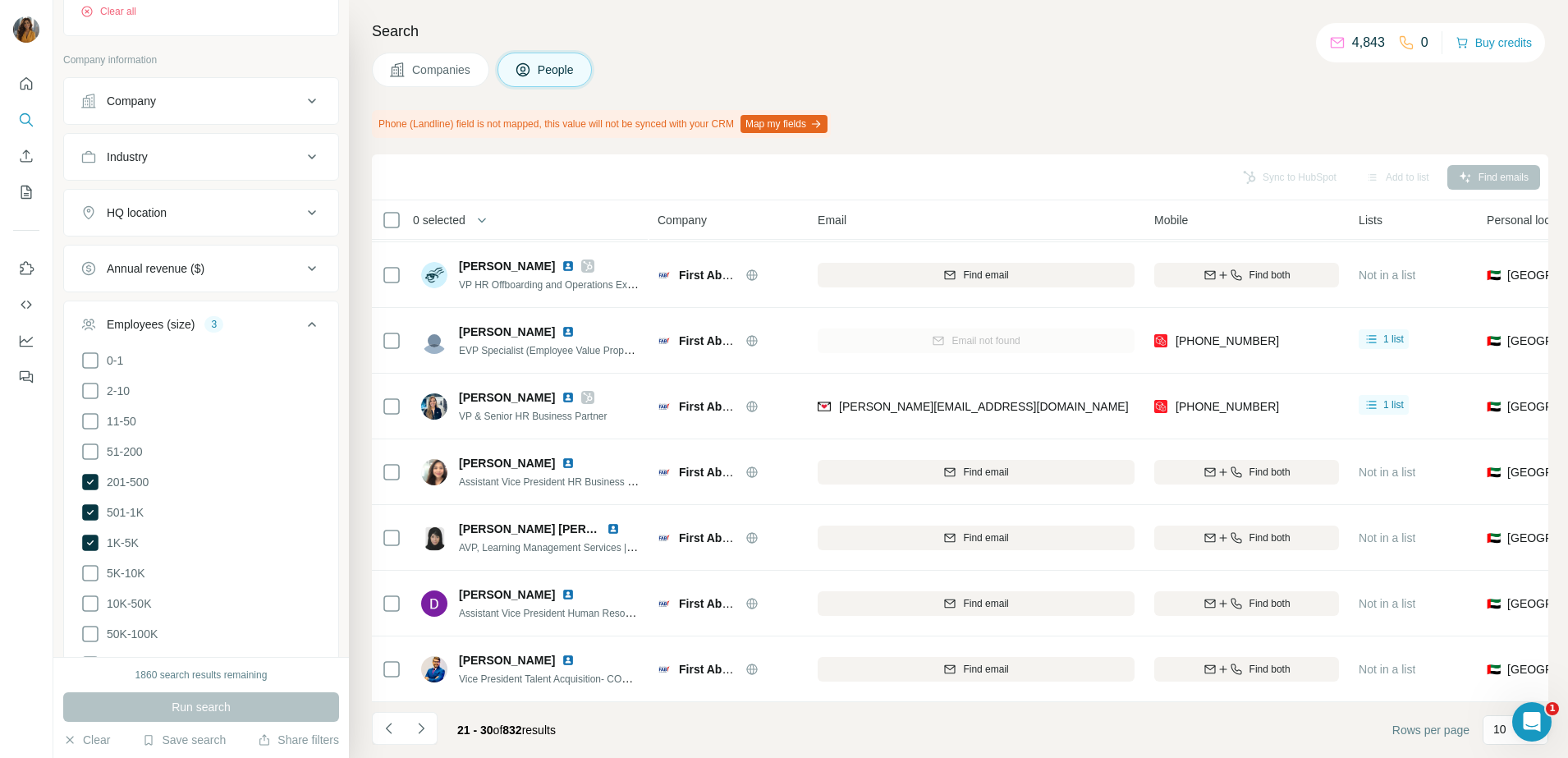
scroll to position [1026, 0]
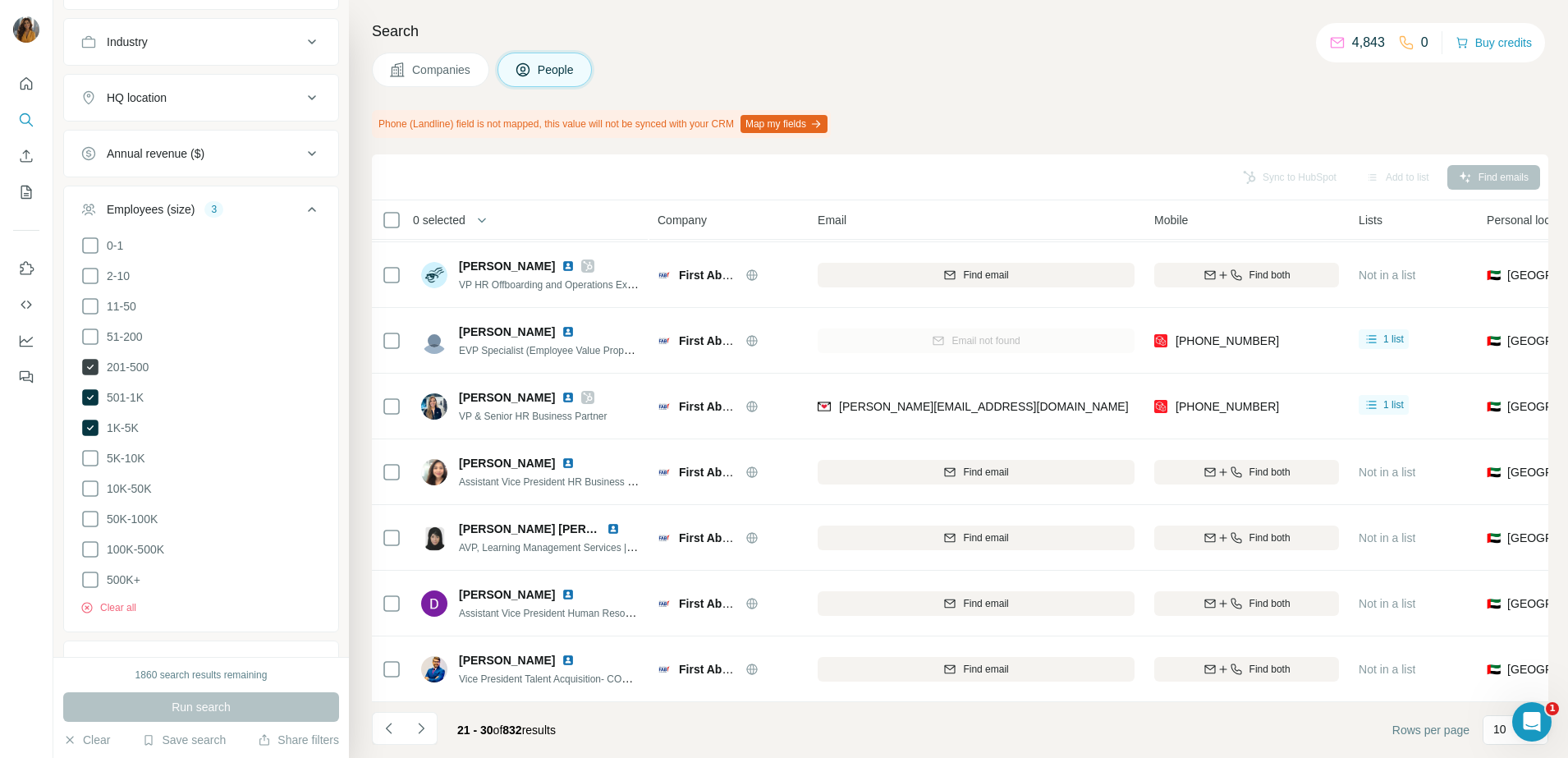
click at [137, 365] on span "201-500" at bounding box center [124, 367] width 49 height 16
click at [132, 459] on span "5K-10K" at bounding box center [122, 458] width 45 height 16
click at [203, 701] on span "Run search" at bounding box center [200, 707] width 59 height 16
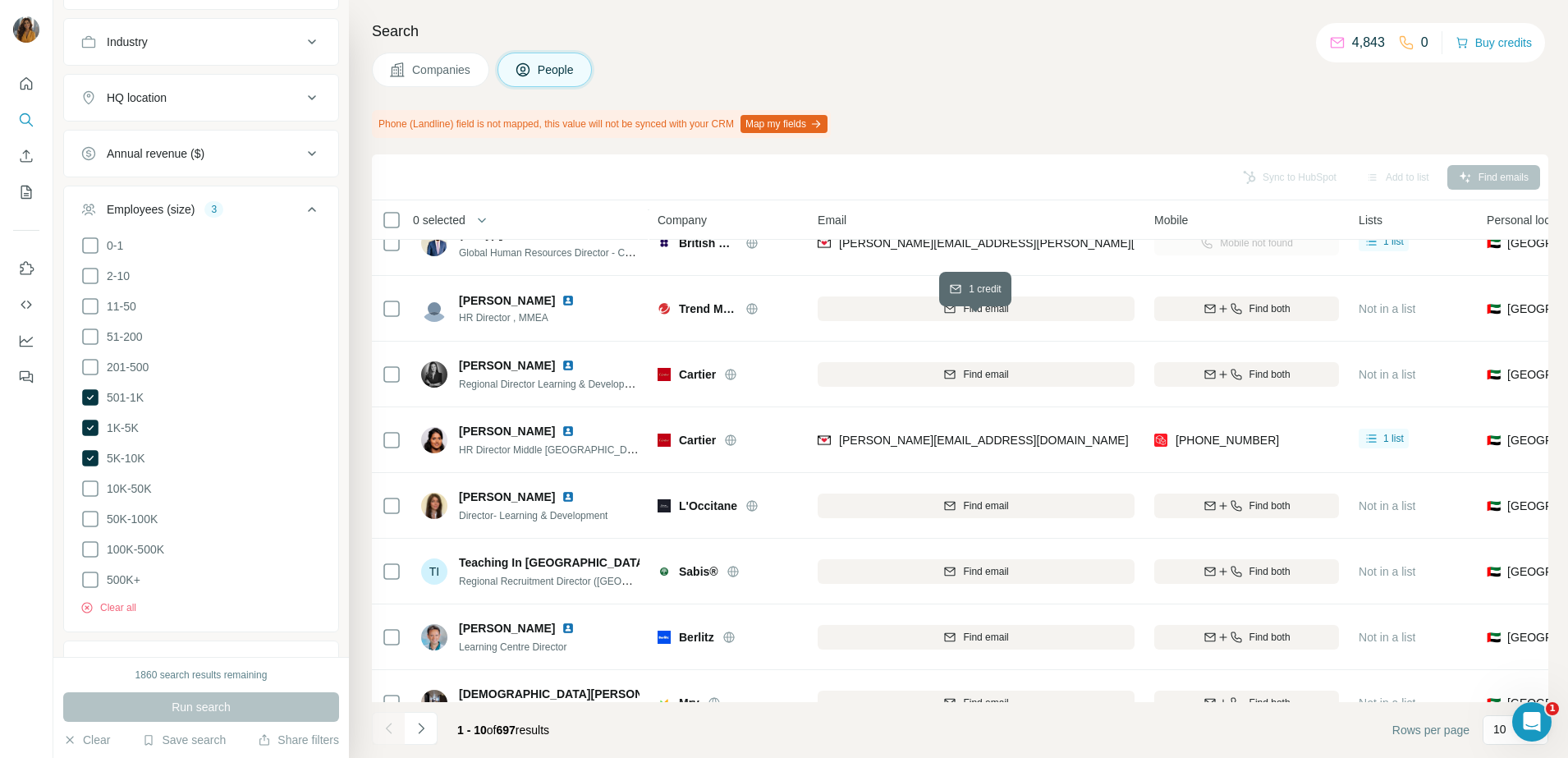
scroll to position [205, 0]
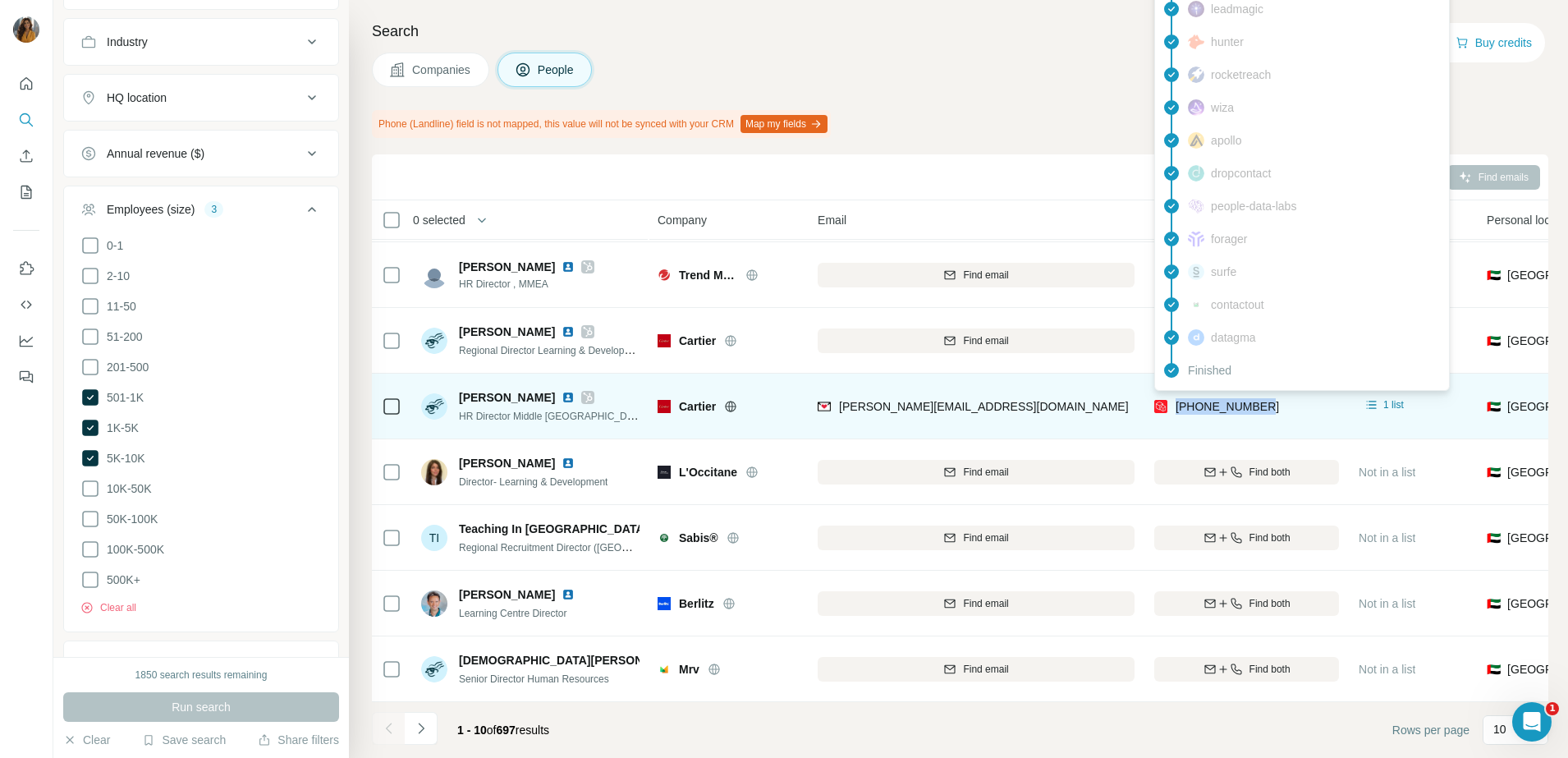
drag, startPoint x: 1285, startPoint y: 398, endPoint x: 1175, endPoint y: 398, distance: 110.0
click at [1175, 398] on div "[PHONE_NUMBER]" at bounding box center [1247, 406] width 185 height 45
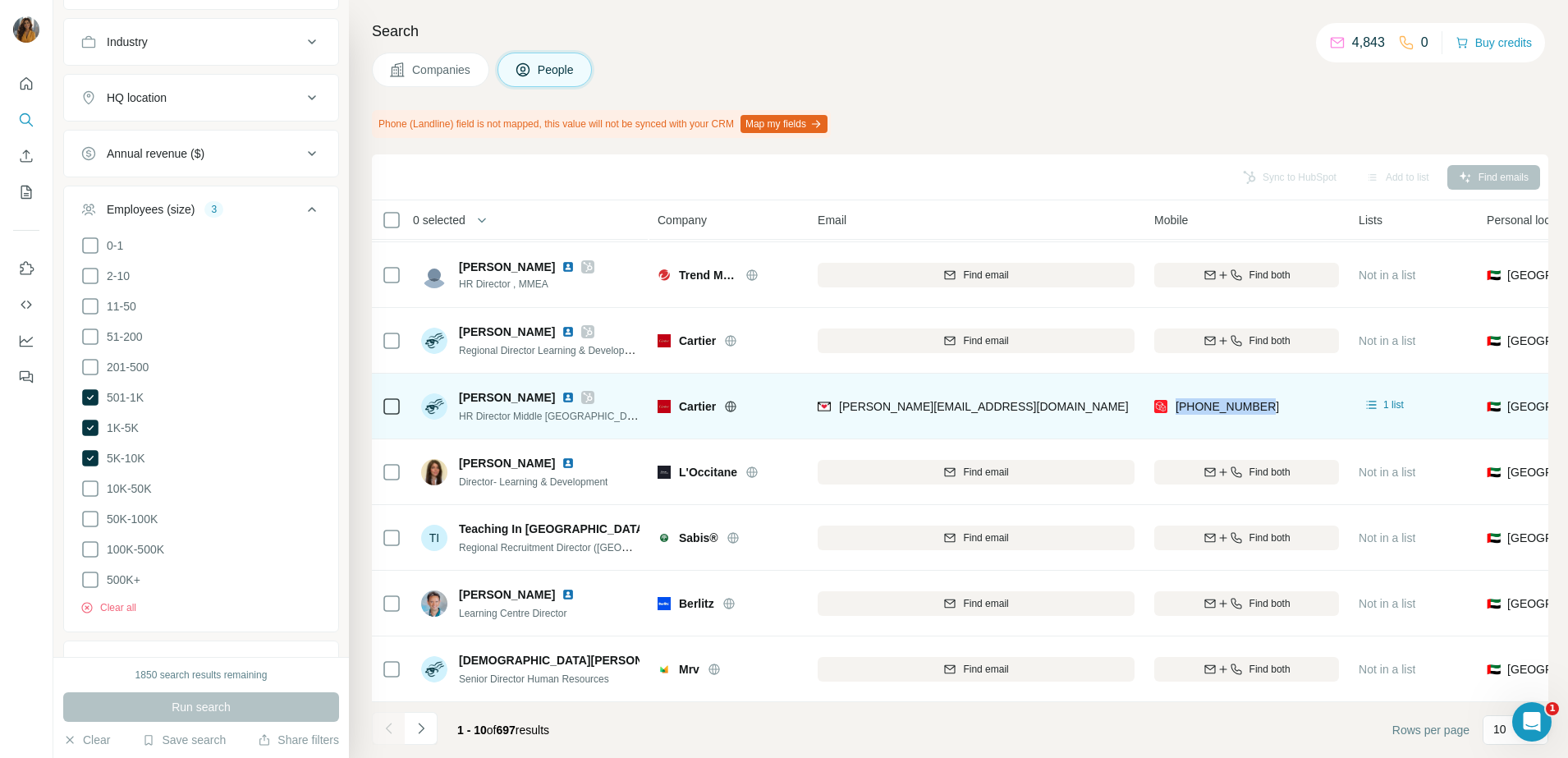
copy span "[PHONE_NUMBER]"
click at [580, 374] on td "[PERSON_NAME] HR Director Middle [GEOGRAPHIC_DATA] [GEOGRAPHIC_DATA] & [GEOGRAP…" at bounding box center [530, 406] width 238 height 66
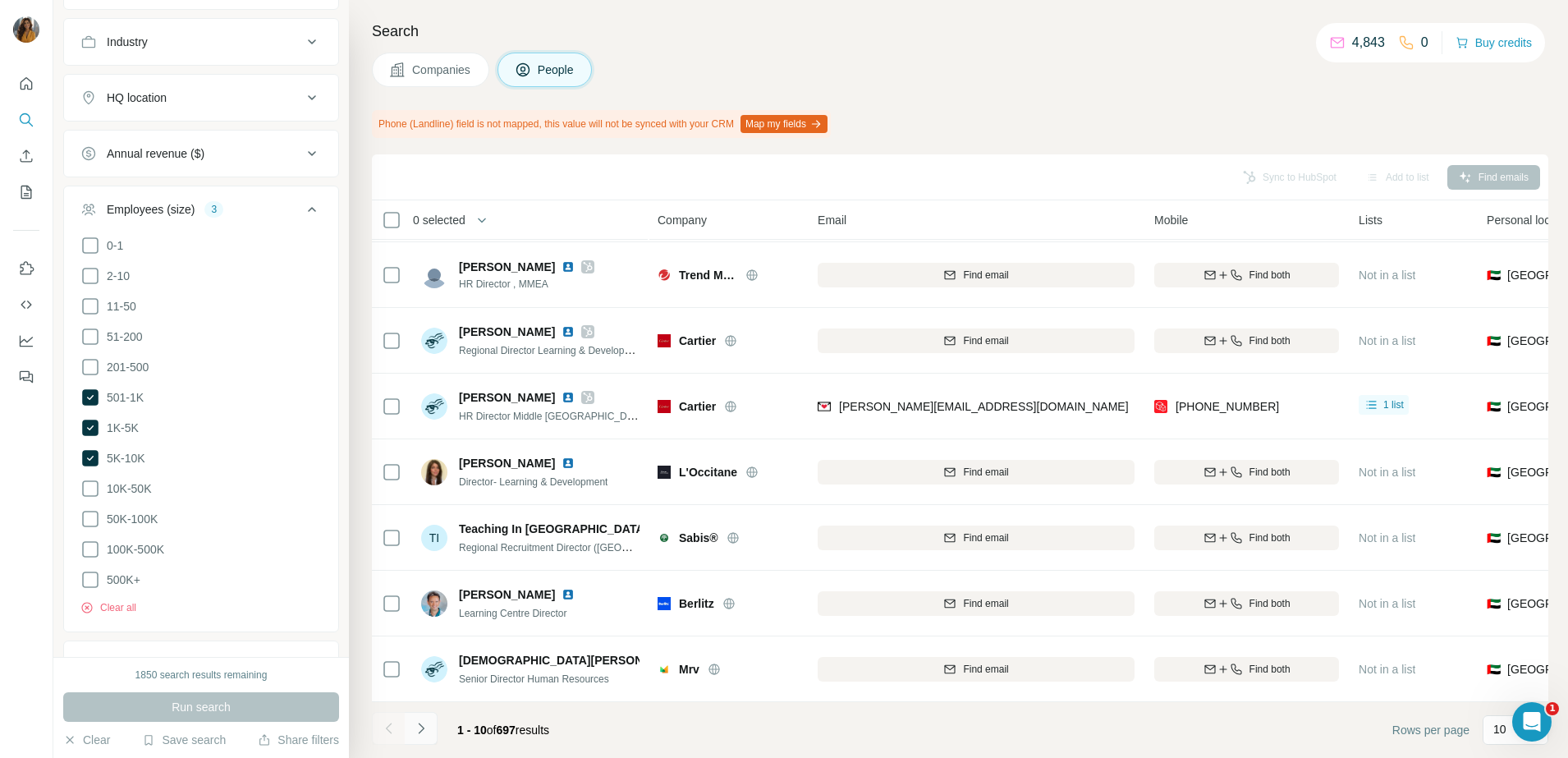
click at [416, 721] on icon "Navigate to next page" at bounding box center [421, 728] width 16 height 16
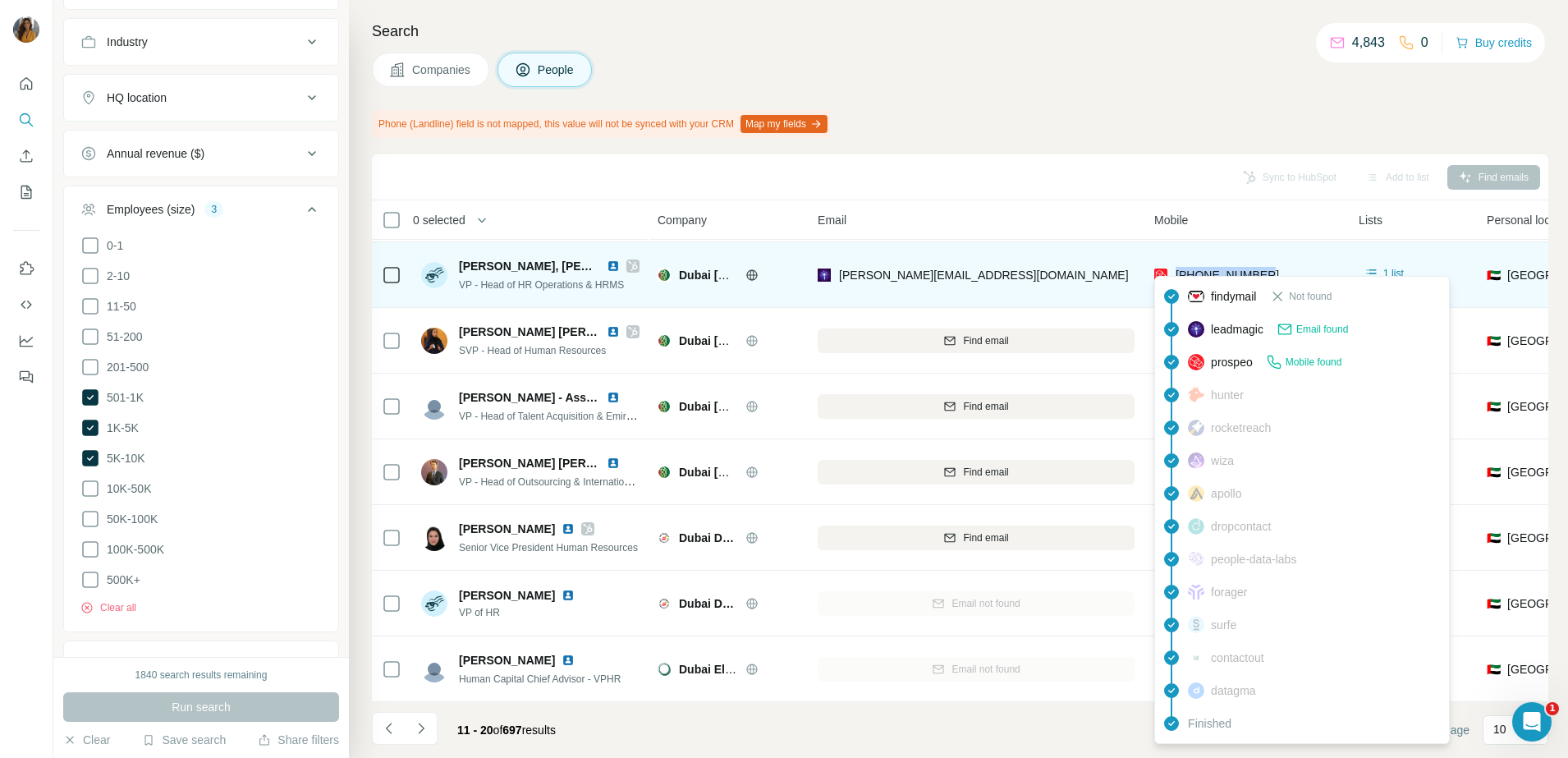
drag, startPoint x: 1291, startPoint y: 261, endPoint x: 1171, endPoint y: 267, distance: 120.1
click at [1171, 267] on div "[PHONE_NUMBER]" at bounding box center [1247, 274] width 185 height 45
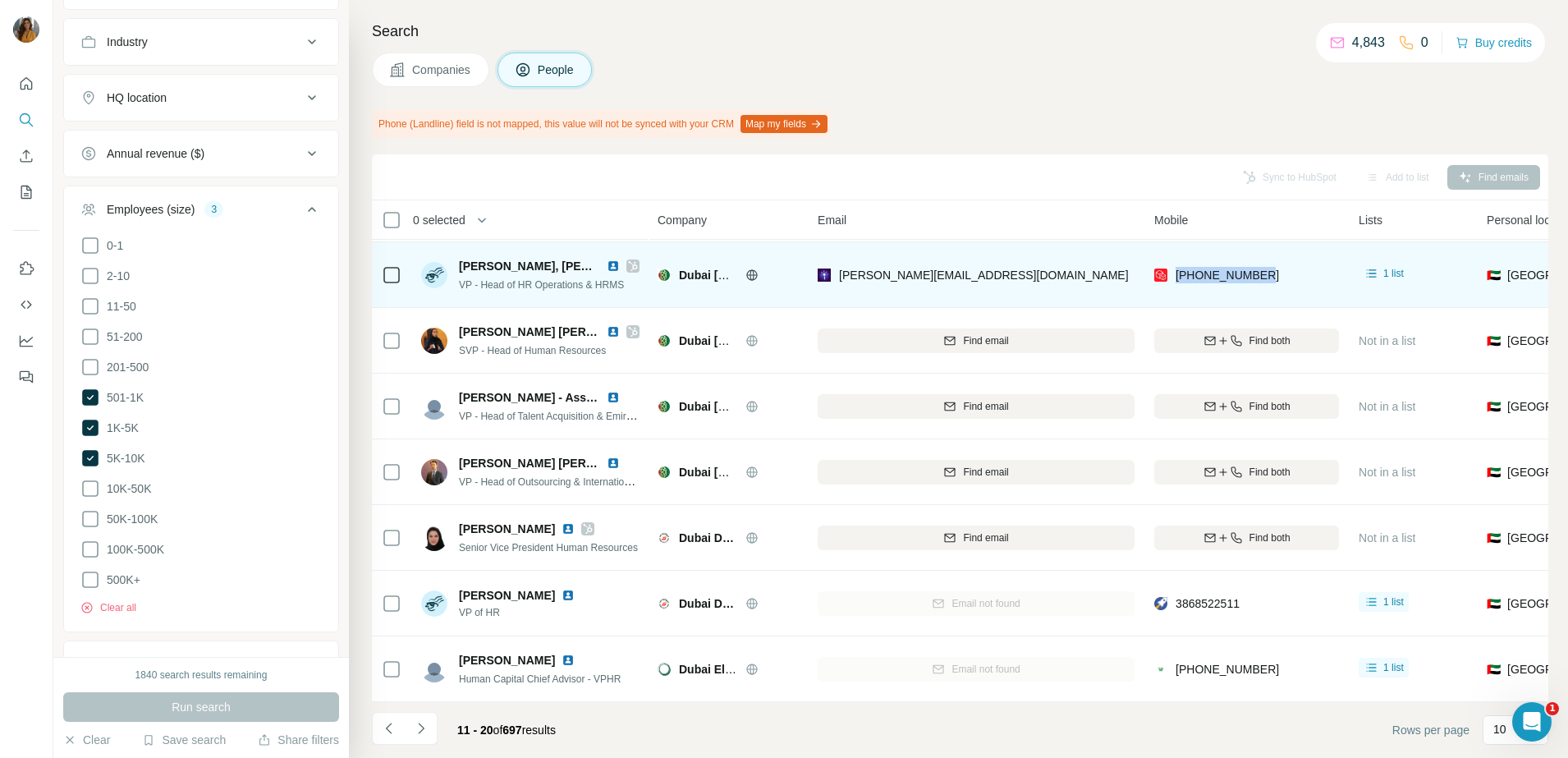
copy span "[PHONE_NUMBER]"
click at [608, 259] on img at bounding box center [613, 265] width 13 height 13
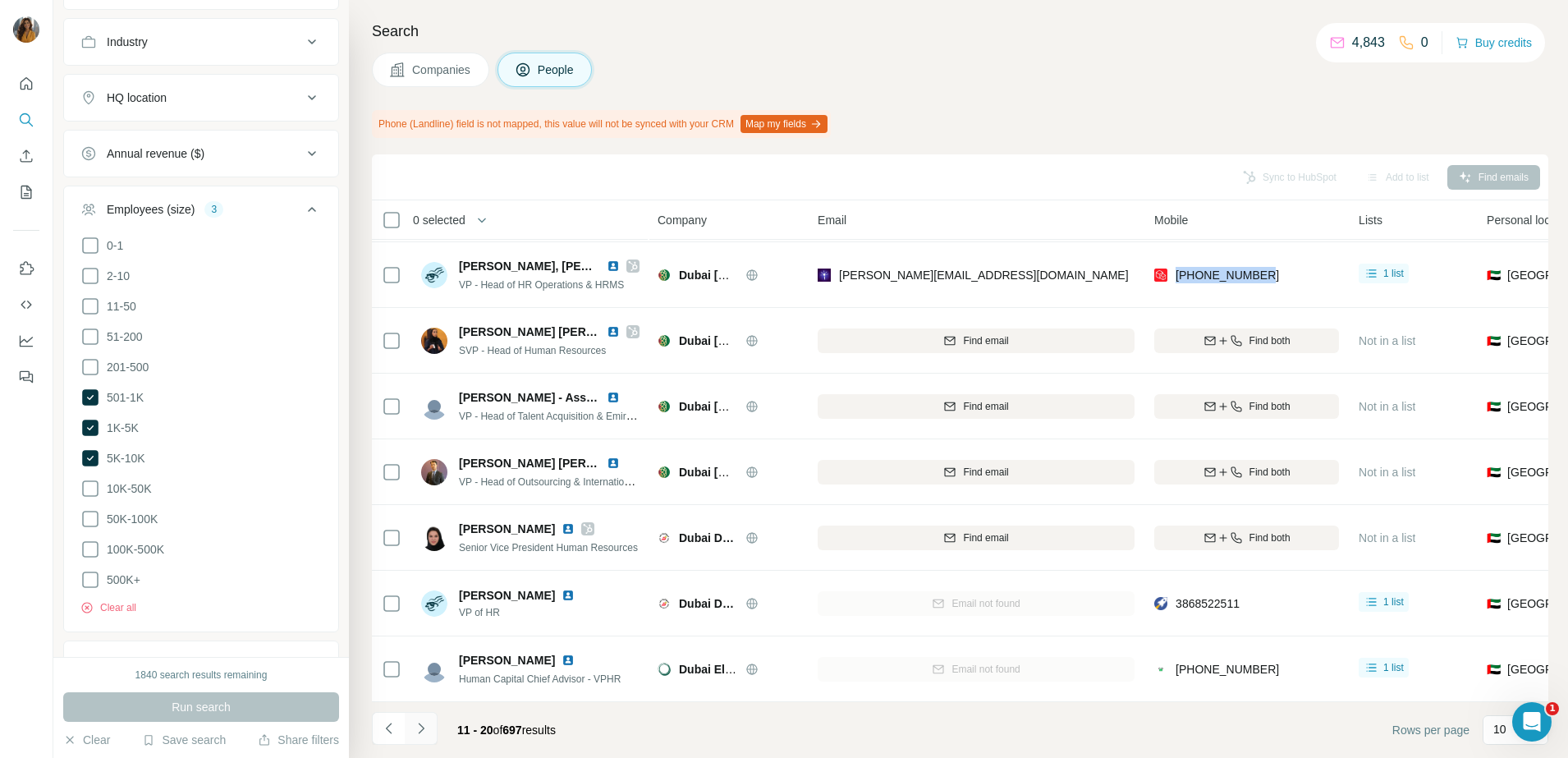
click at [421, 734] on icon "Navigate to next page" at bounding box center [421, 728] width 16 height 16
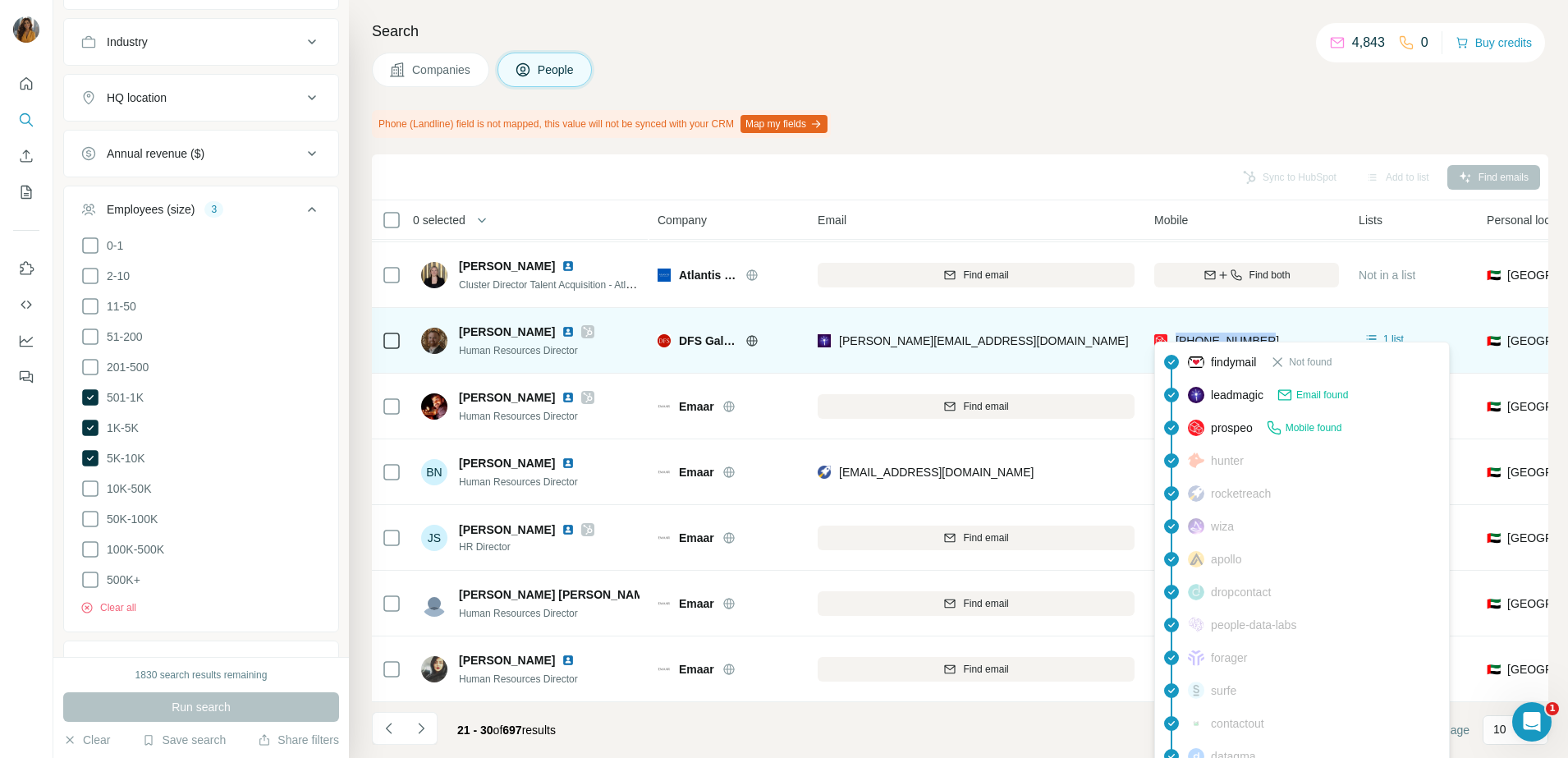
drag, startPoint x: 1320, startPoint y: 338, endPoint x: 1176, endPoint y: 332, distance: 144.1
click at [1176, 332] on div "[PHONE_NUMBER]" at bounding box center [1247, 340] width 185 height 45
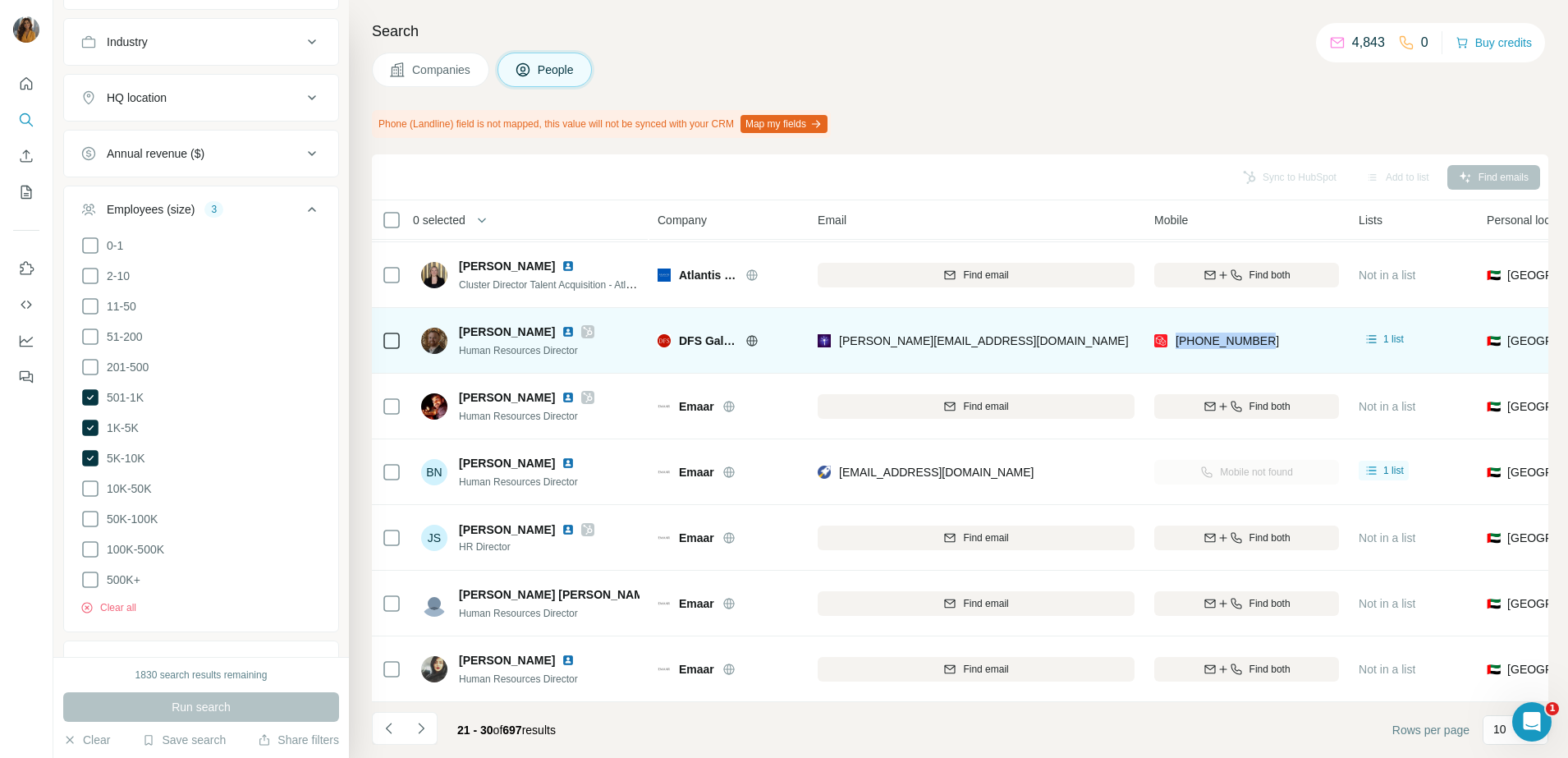
copy span "[PHONE_NUMBER]"
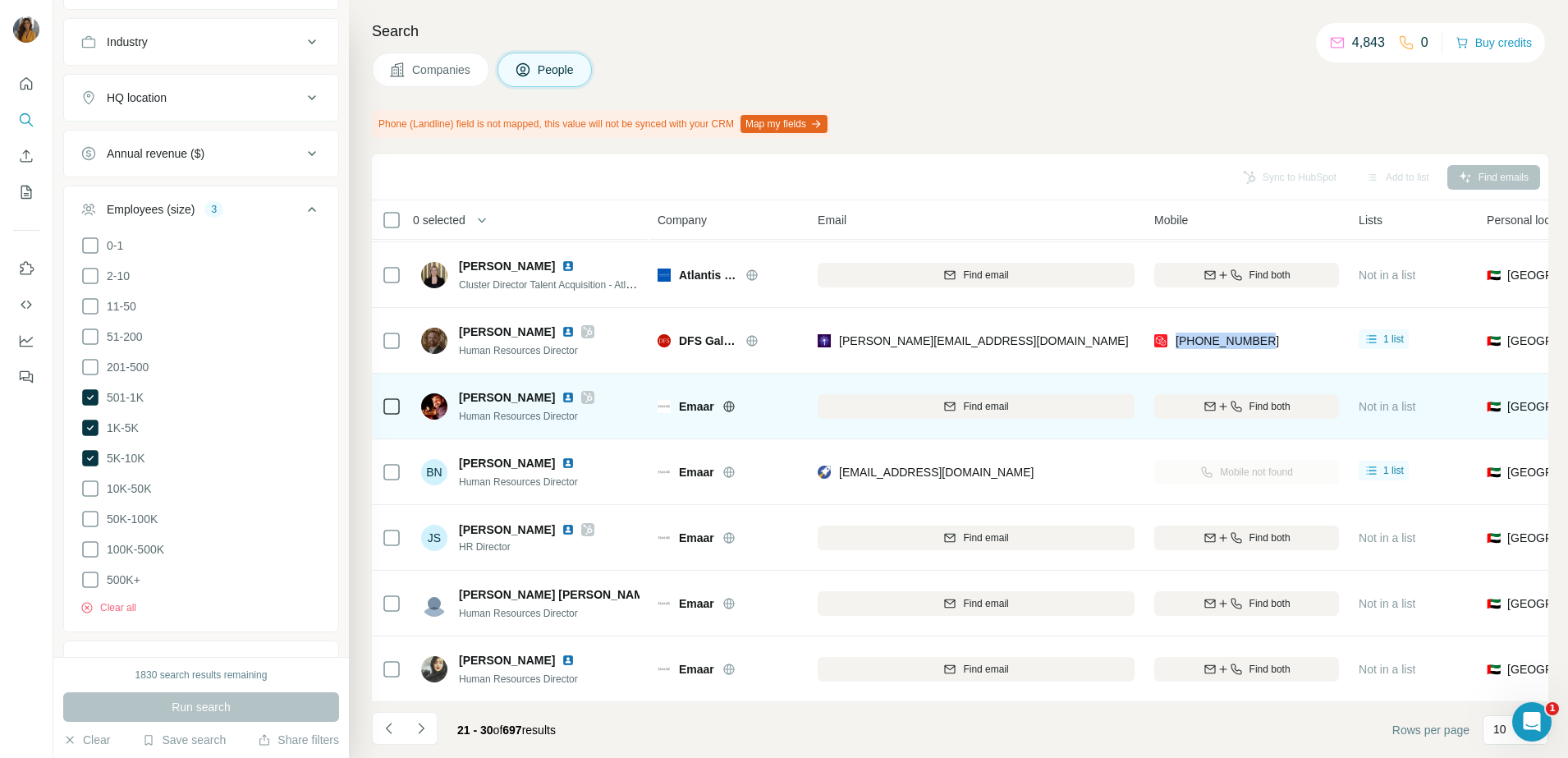
click at [578, 410] on span "Human Resources Director" at bounding box center [518, 416] width 119 height 12
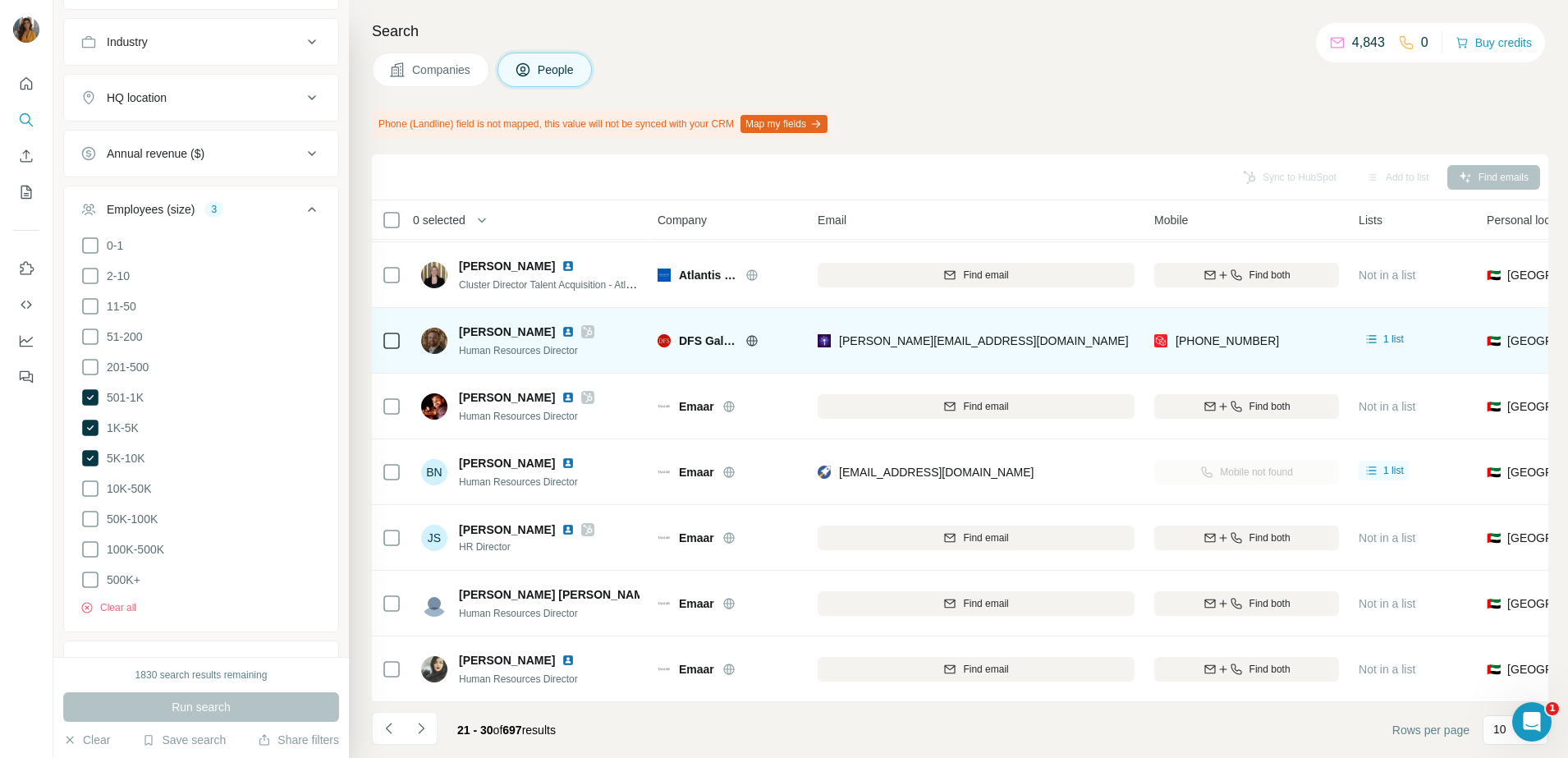
click at [564, 325] on img at bounding box center [568, 331] width 13 height 13
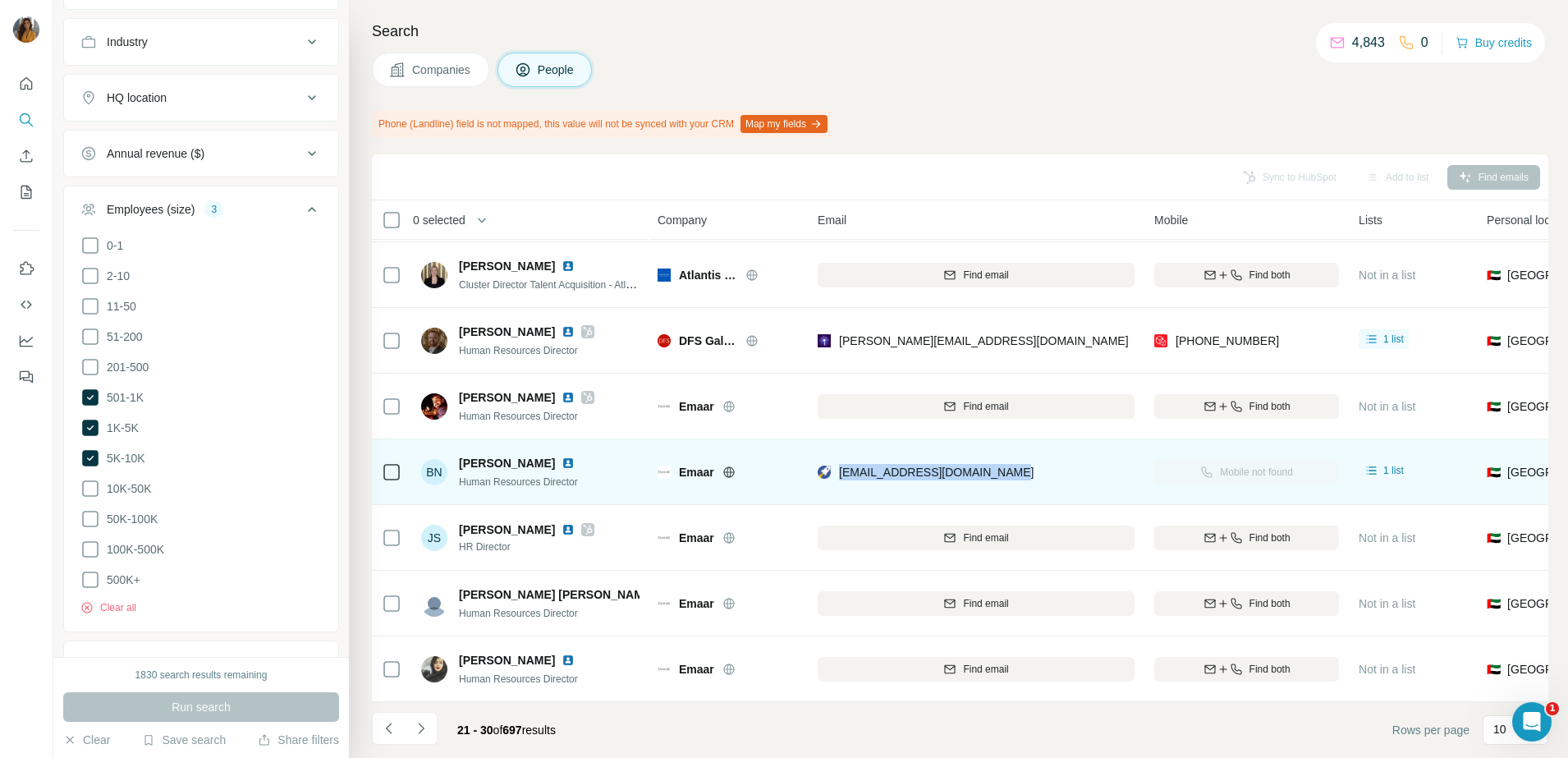
drag, startPoint x: 1075, startPoint y: 472, endPoint x: 840, endPoint y: 472, distance: 235.0
click at [840, 472] on div "[EMAIL_ADDRESS][DOMAIN_NAME]" at bounding box center [976, 471] width 317 height 45
drag, startPoint x: 845, startPoint y: 472, endPoint x: 876, endPoint y: 466, distance: 31.6
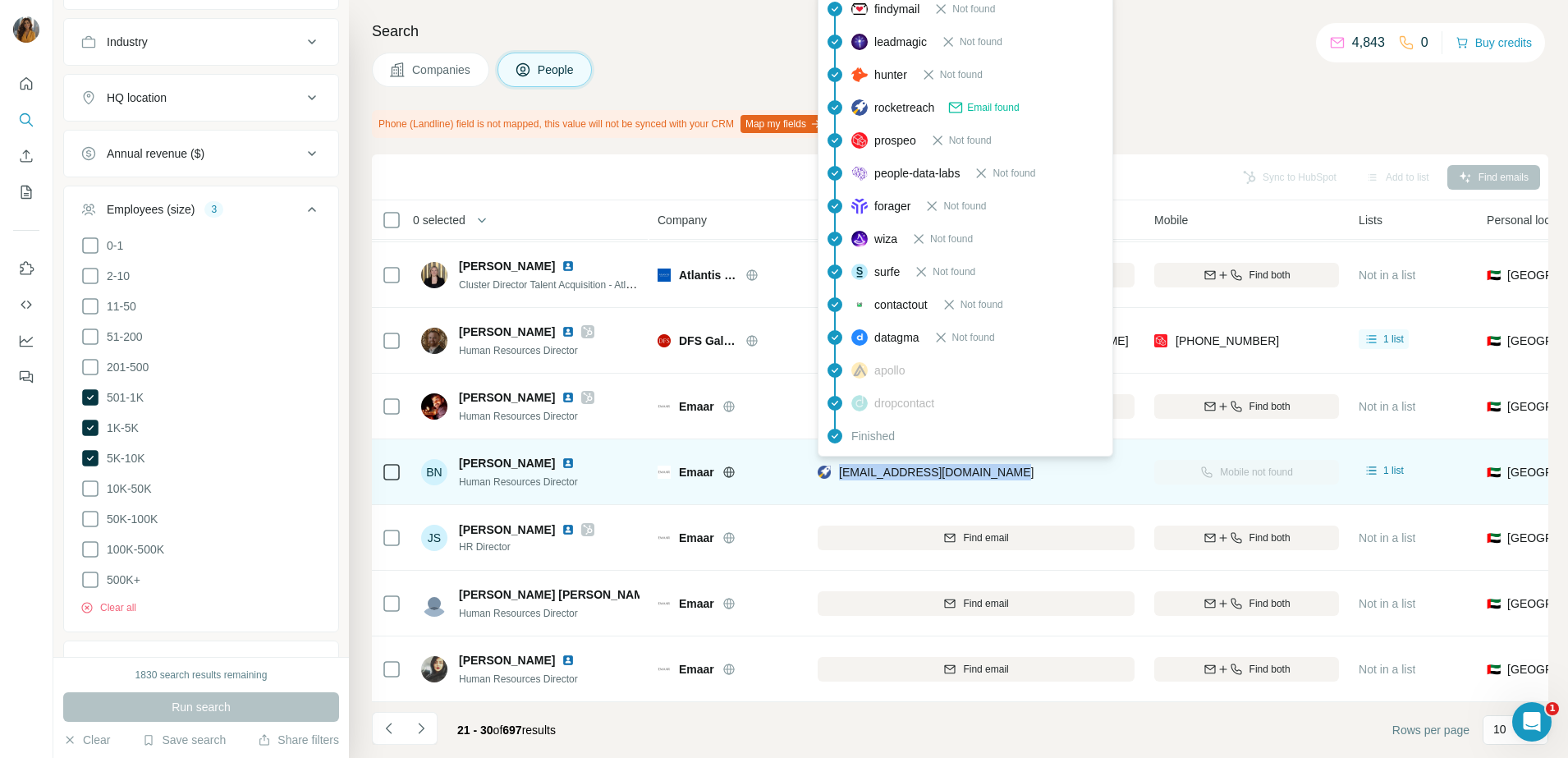
copy span "[EMAIL_ADDRESS][DOMAIN_NAME]"
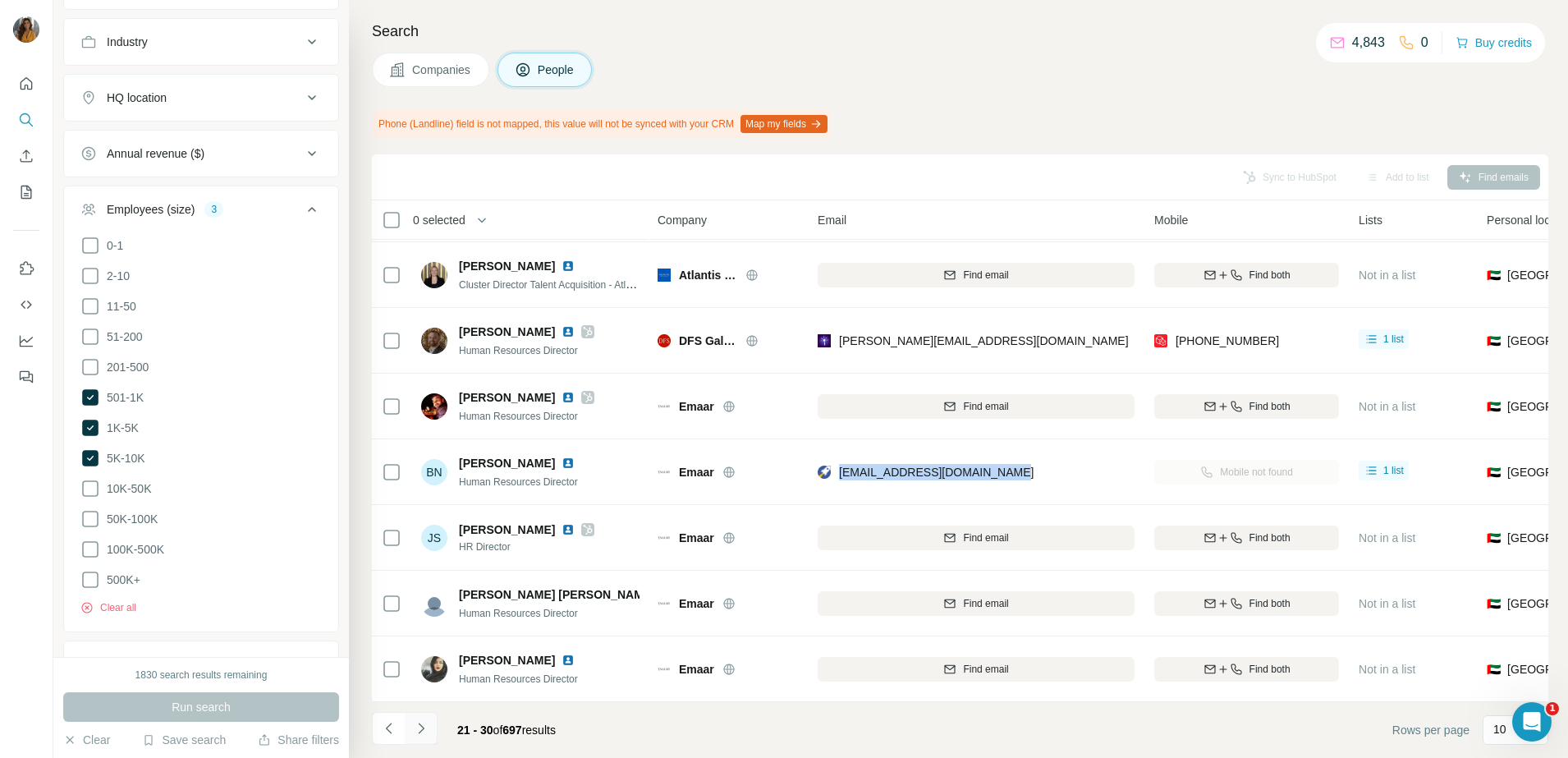
click at [416, 728] on icon "Navigate to next page" at bounding box center [421, 728] width 16 height 16
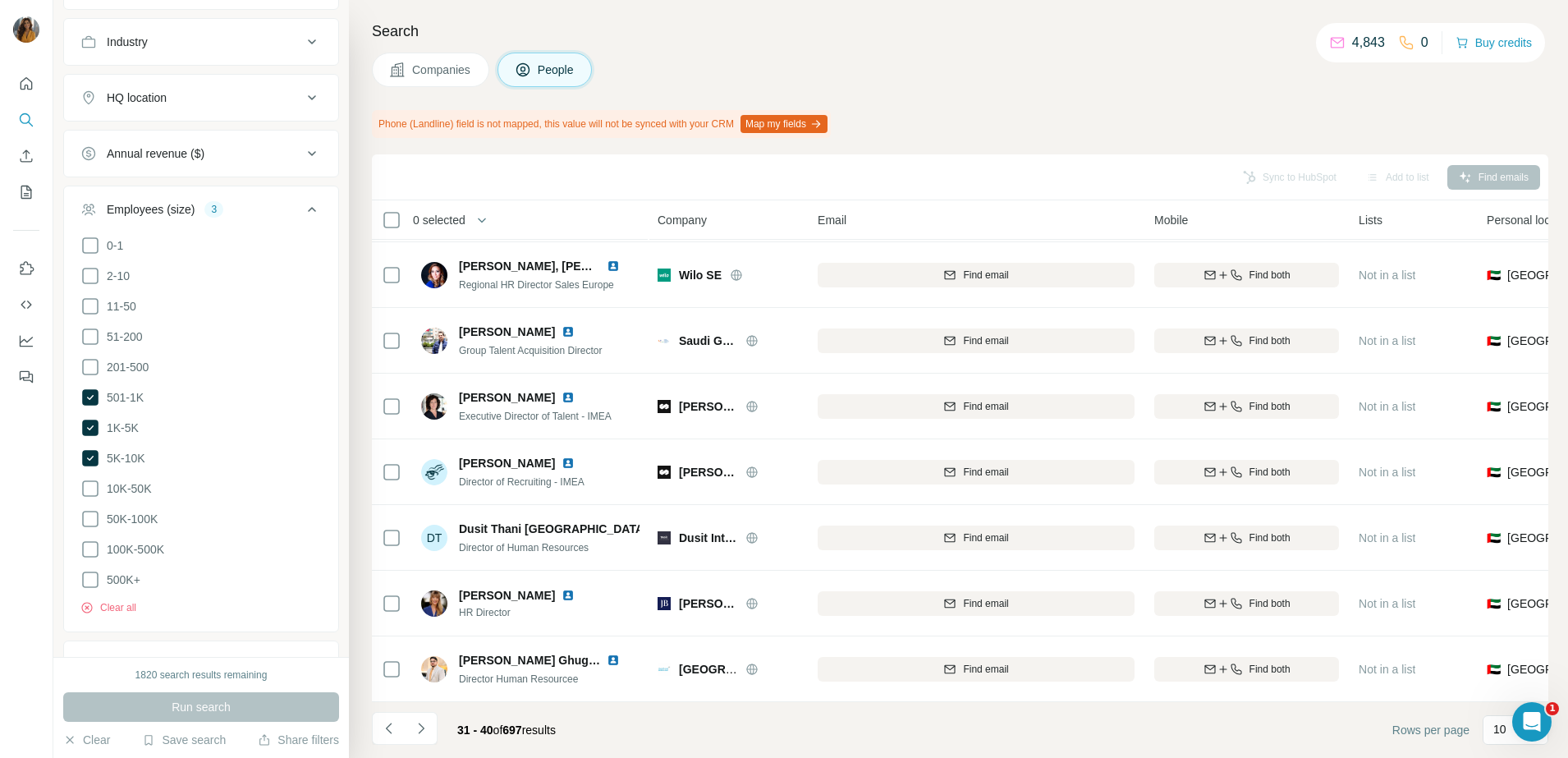
click at [420, 726] on icon "Navigate to next page" at bounding box center [421, 728] width 16 height 16
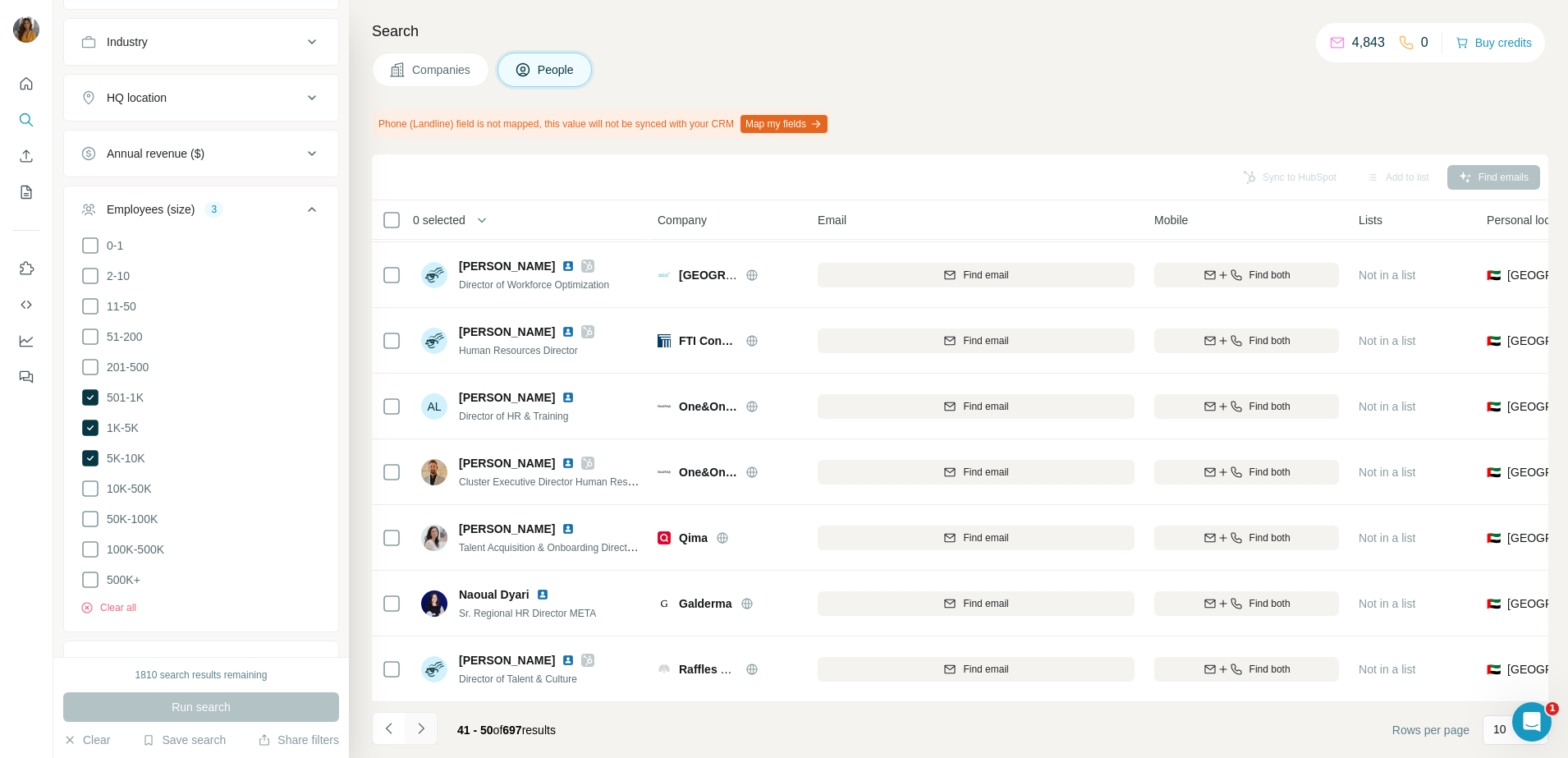
click at [419, 724] on icon "Navigate to next page" at bounding box center [420, 728] width 5 height 11
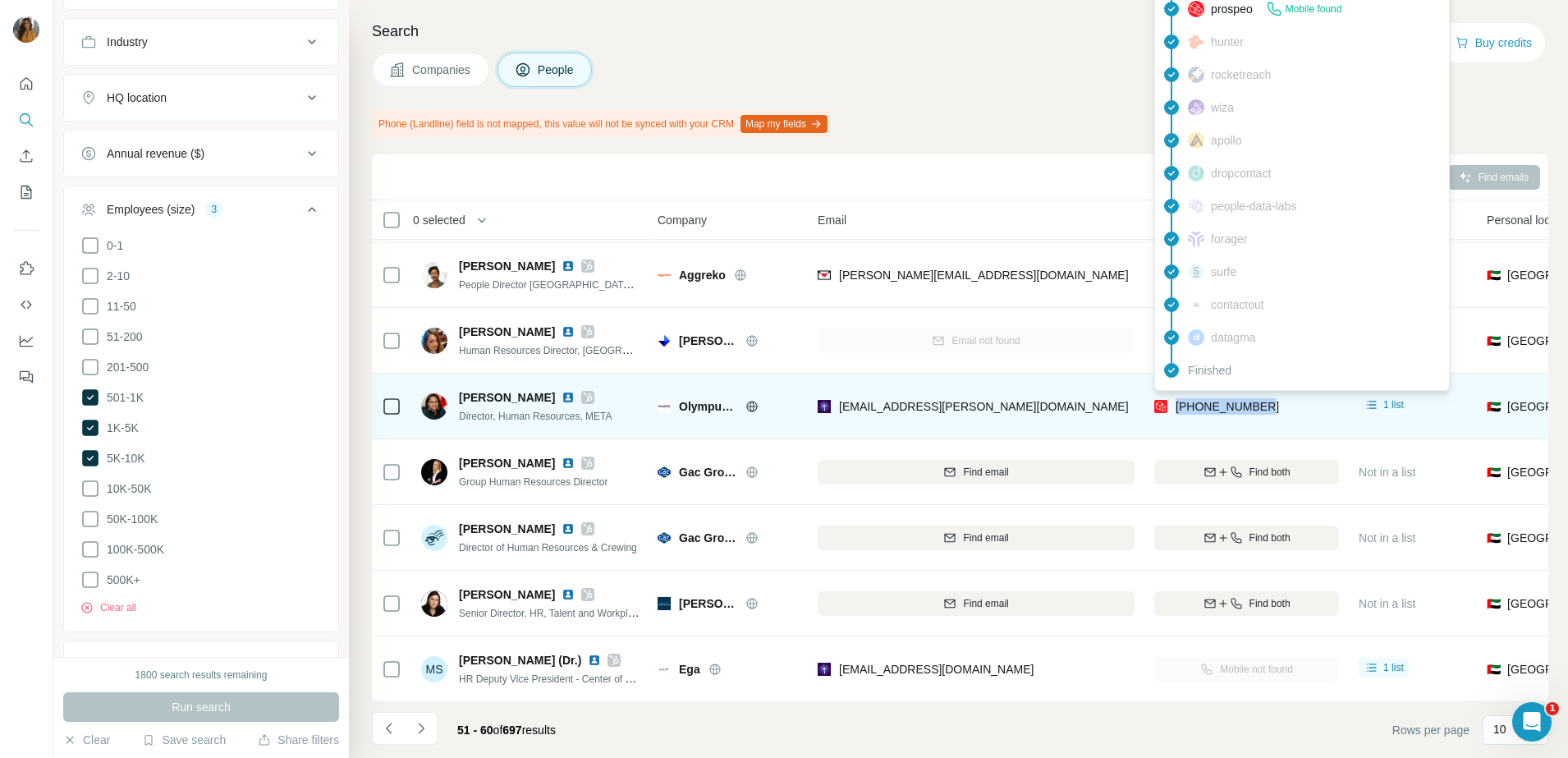
drag, startPoint x: 1281, startPoint y: 404, endPoint x: 1174, endPoint y: 394, distance: 107.5
click at [1174, 394] on div "[PHONE_NUMBER]" at bounding box center [1247, 406] width 185 height 45
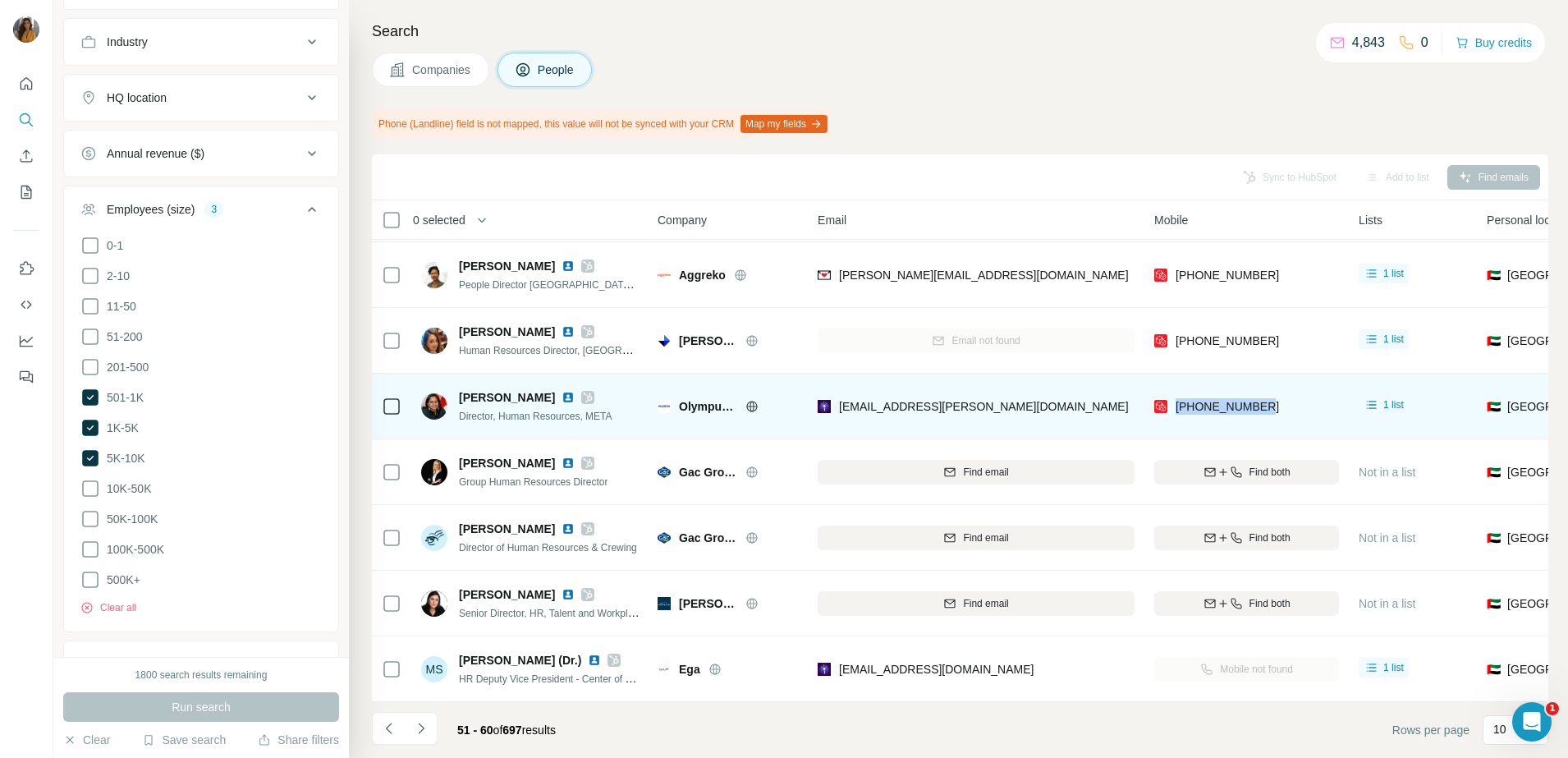
click at [561, 391] on img at bounding box center [568, 397] width 13 height 13
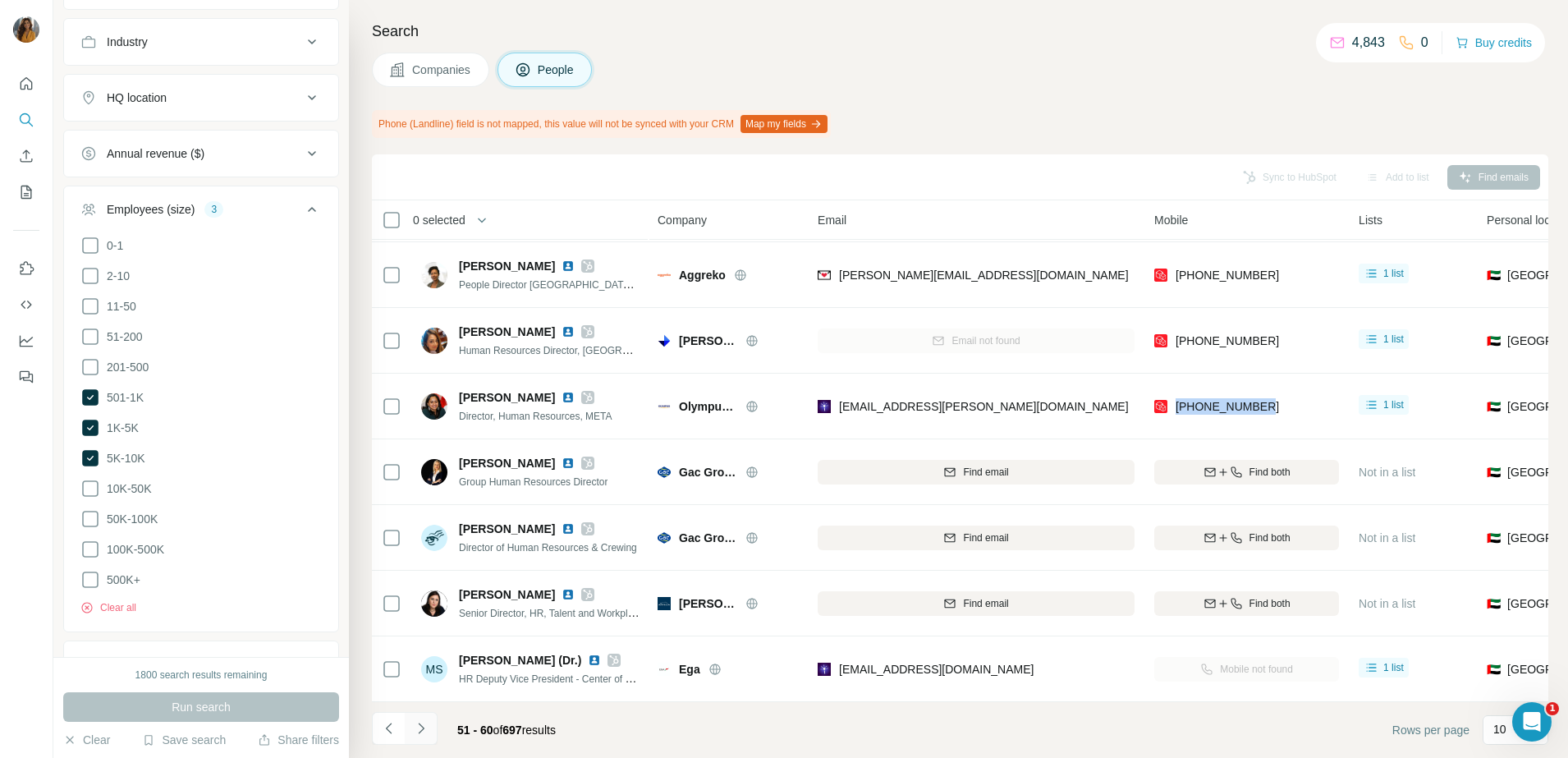
click at [419, 726] on icon "Navigate to next page" at bounding box center [421, 728] width 16 height 16
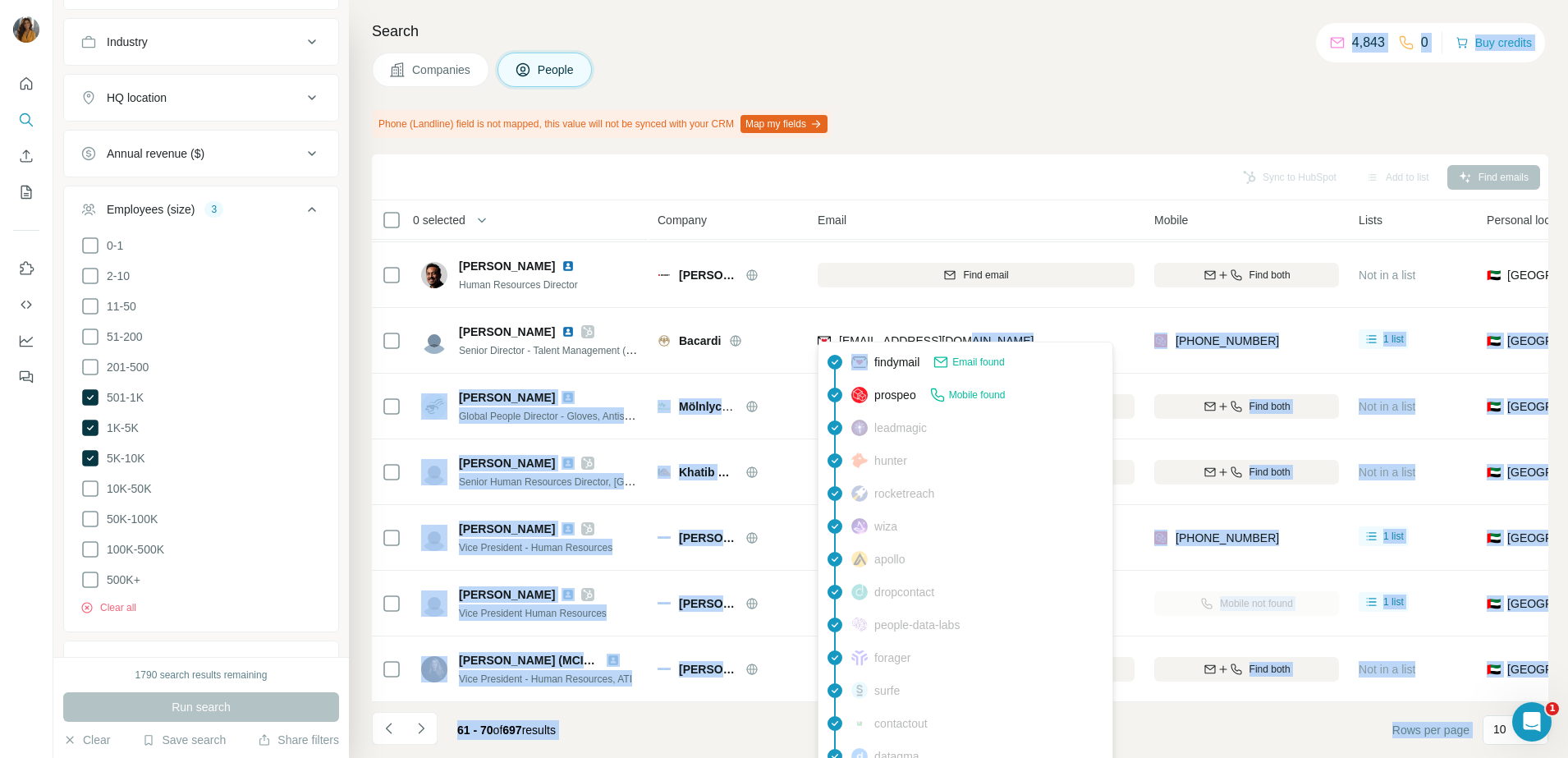
drag, startPoint x: 1012, startPoint y: 337, endPoint x: 839, endPoint y: 341, distance: 173.0
click at [839, 341] on body "New search Hide Company lookalikes Personal information Job title Seniority 2 B…" at bounding box center [784, 379] width 1568 height 758
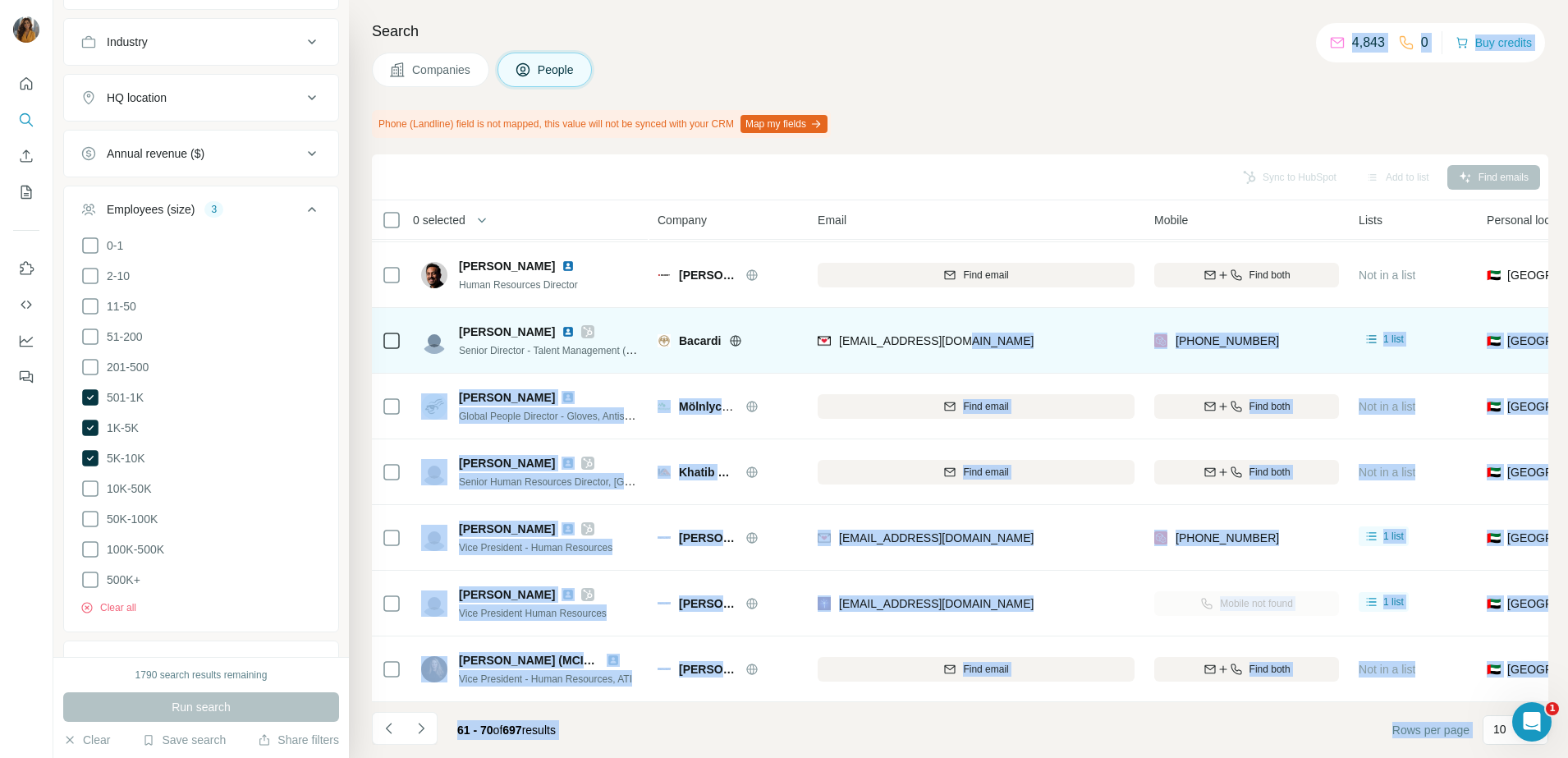
drag, startPoint x: 839, startPoint y: 341, endPoint x: 980, endPoint y: 334, distance: 141.2
click at [1011, 318] on div "[EMAIL_ADDRESS][DOMAIN_NAME]" at bounding box center [976, 340] width 317 height 45
click at [972, 327] on div "[EMAIL_ADDRESS][DOMAIN_NAME]" at bounding box center [976, 340] width 317 height 45
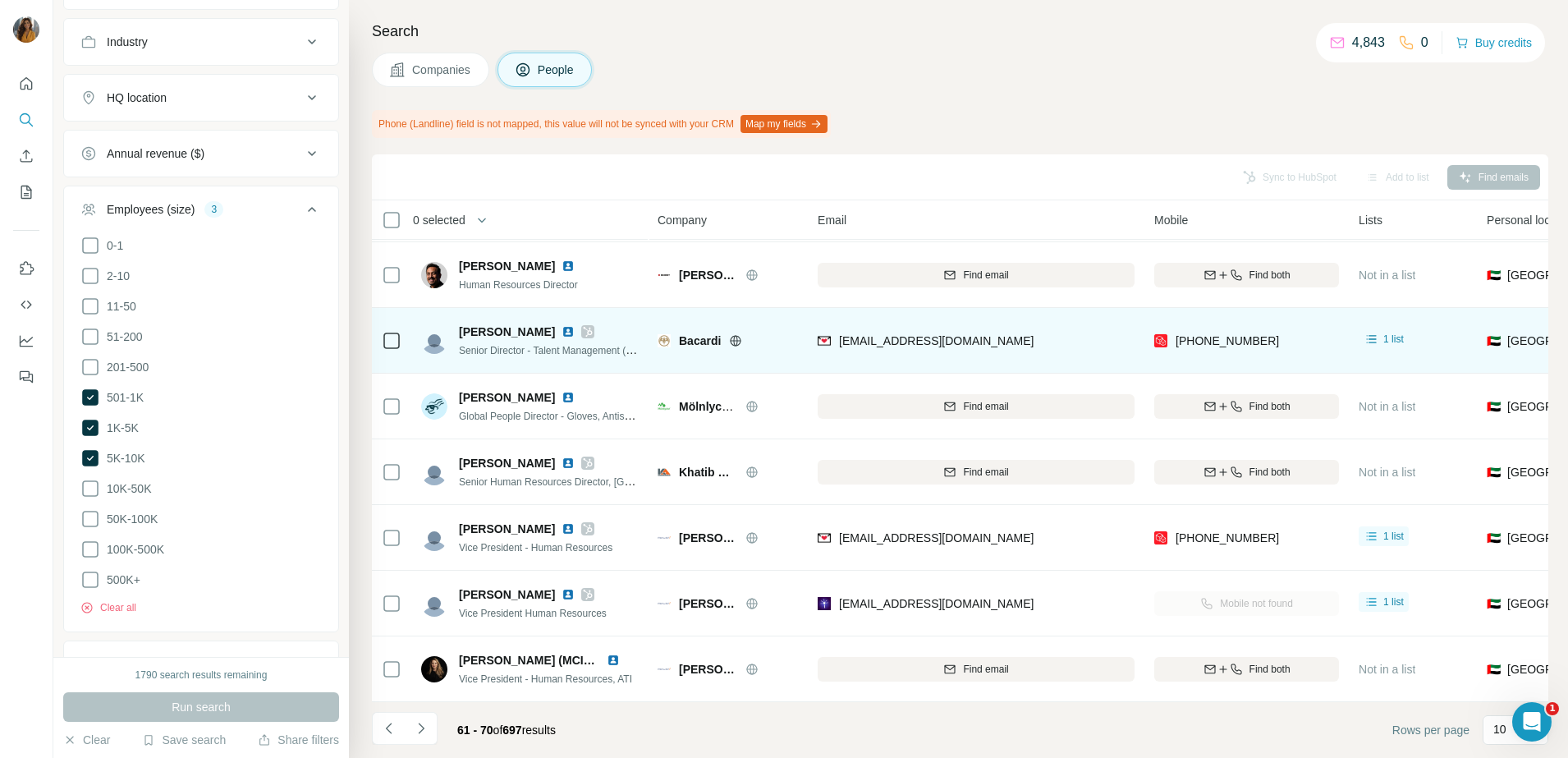
click at [962, 331] on div "[EMAIL_ADDRESS][DOMAIN_NAME]" at bounding box center [976, 340] width 317 height 45
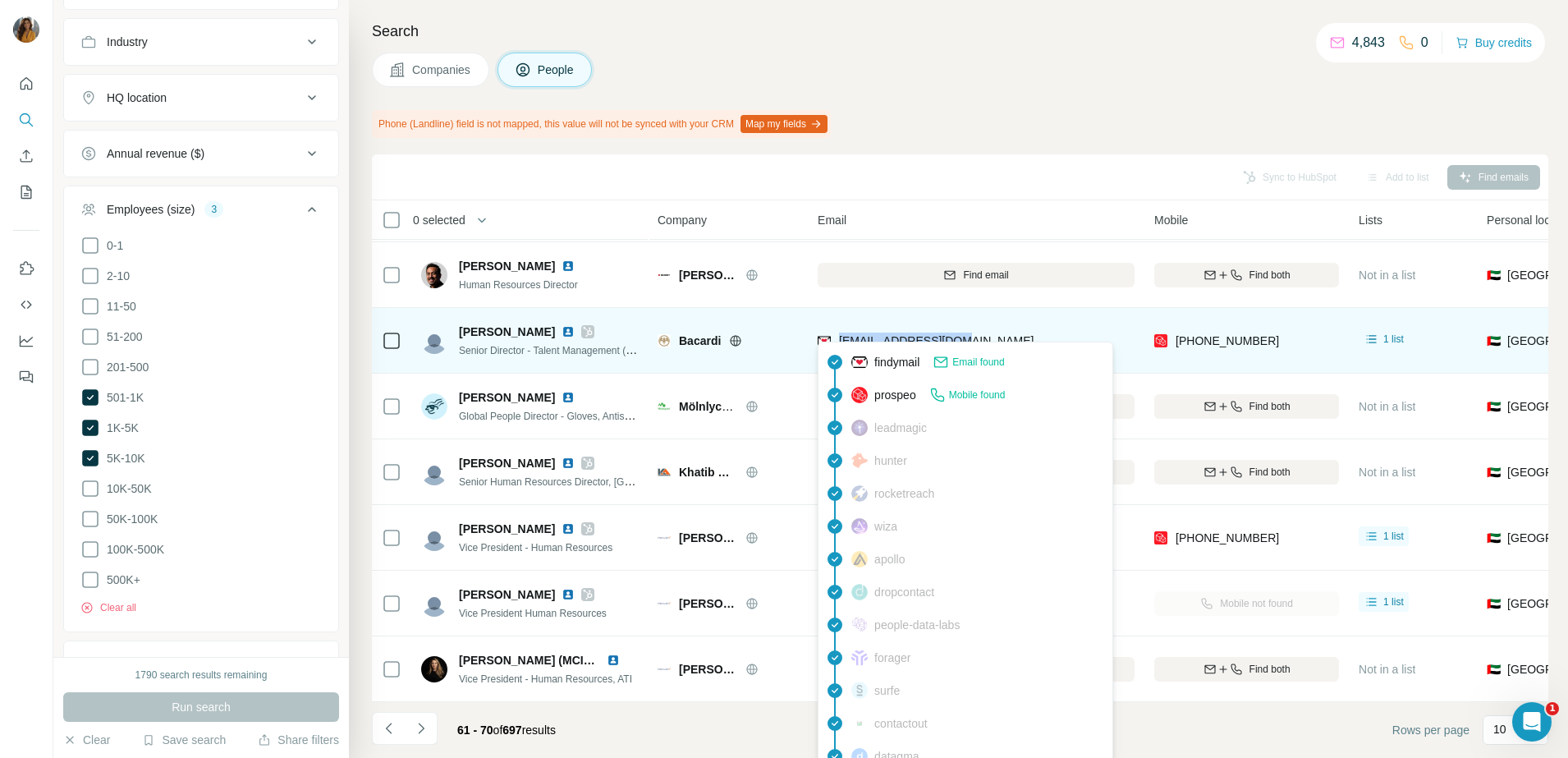
drag, startPoint x: 975, startPoint y: 331, endPoint x: 839, endPoint y: 334, distance: 136.0
click at [839, 334] on div "[EMAIL_ADDRESS][DOMAIN_NAME]" at bounding box center [976, 340] width 317 height 45
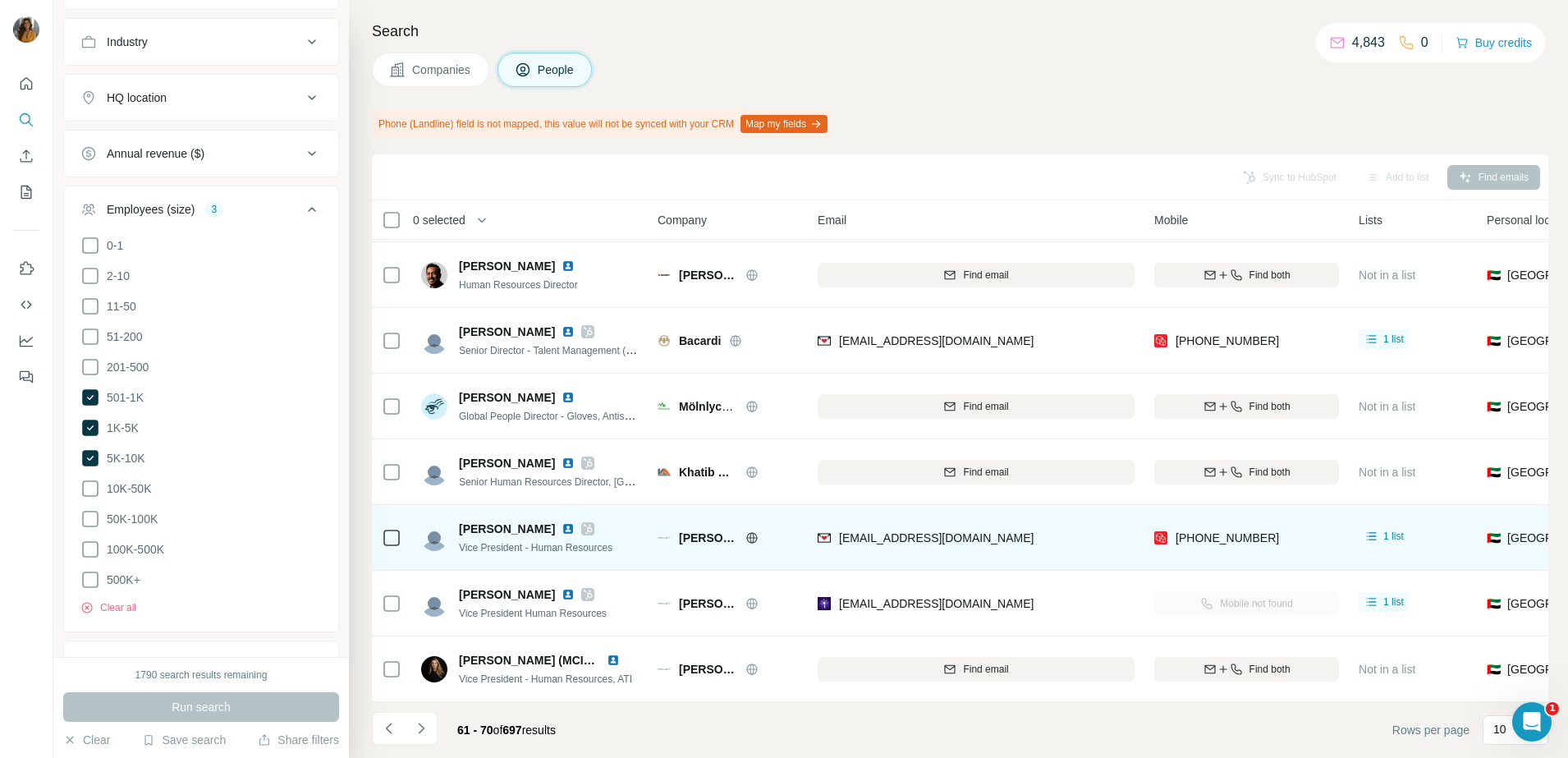
click at [1008, 526] on div "[EMAIL_ADDRESS][DOMAIN_NAME]" at bounding box center [976, 536] width 317 height 45
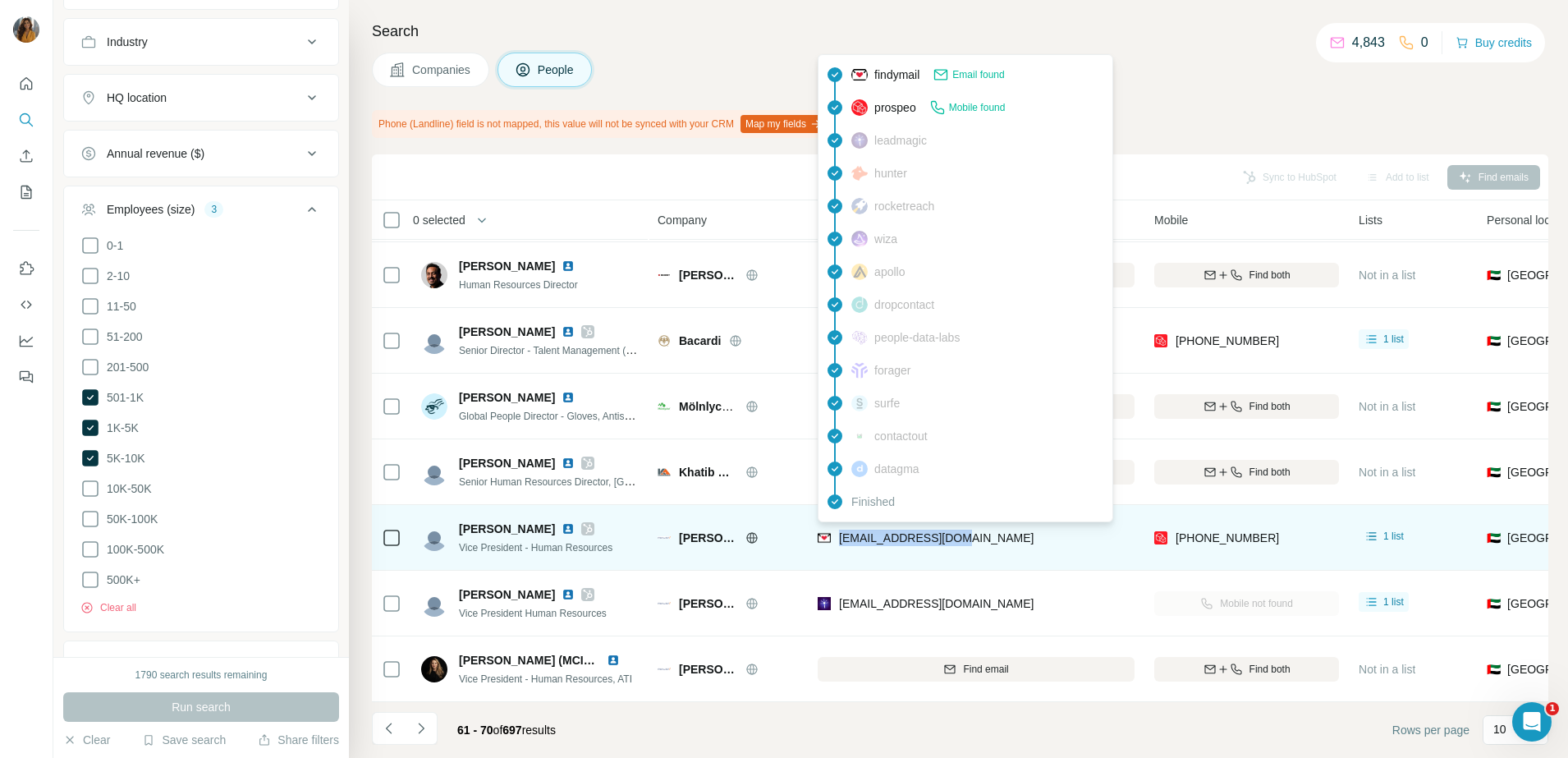
drag, startPoint x: 979, startPoint y: 534, endPoint x: 839, endPoint y: 528, distance: 140.1
click at [839, 528] on div "[EMAIL_ADDRESS][DOMAIN_NAME]" at bounding box center [976, 536] width 317 height 45
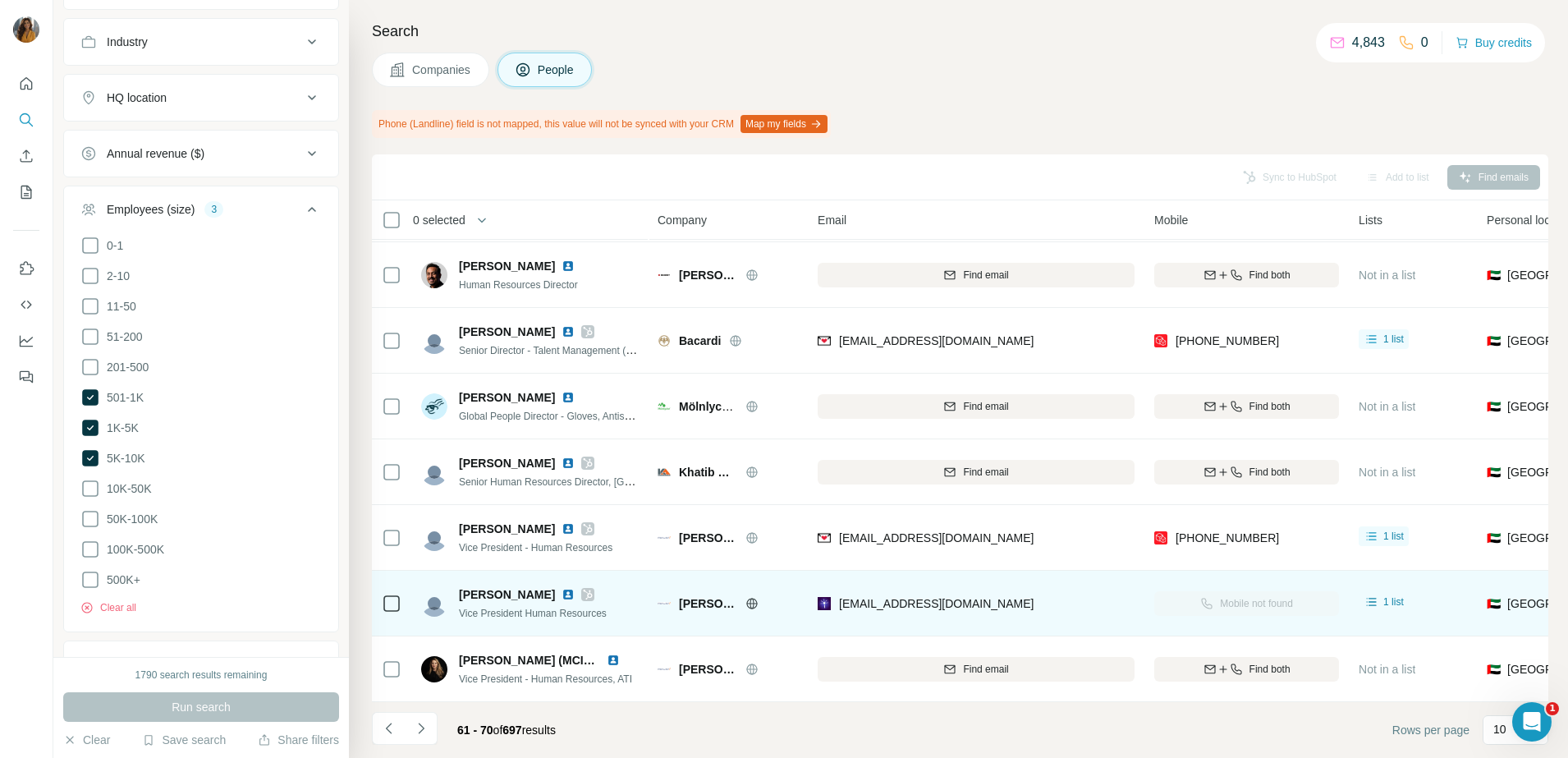
click at [990, 596] on div "[EMAIL_ADDRESS][DOMAIN_NAME]" at bounding box center [976, 602] width 317 height 45
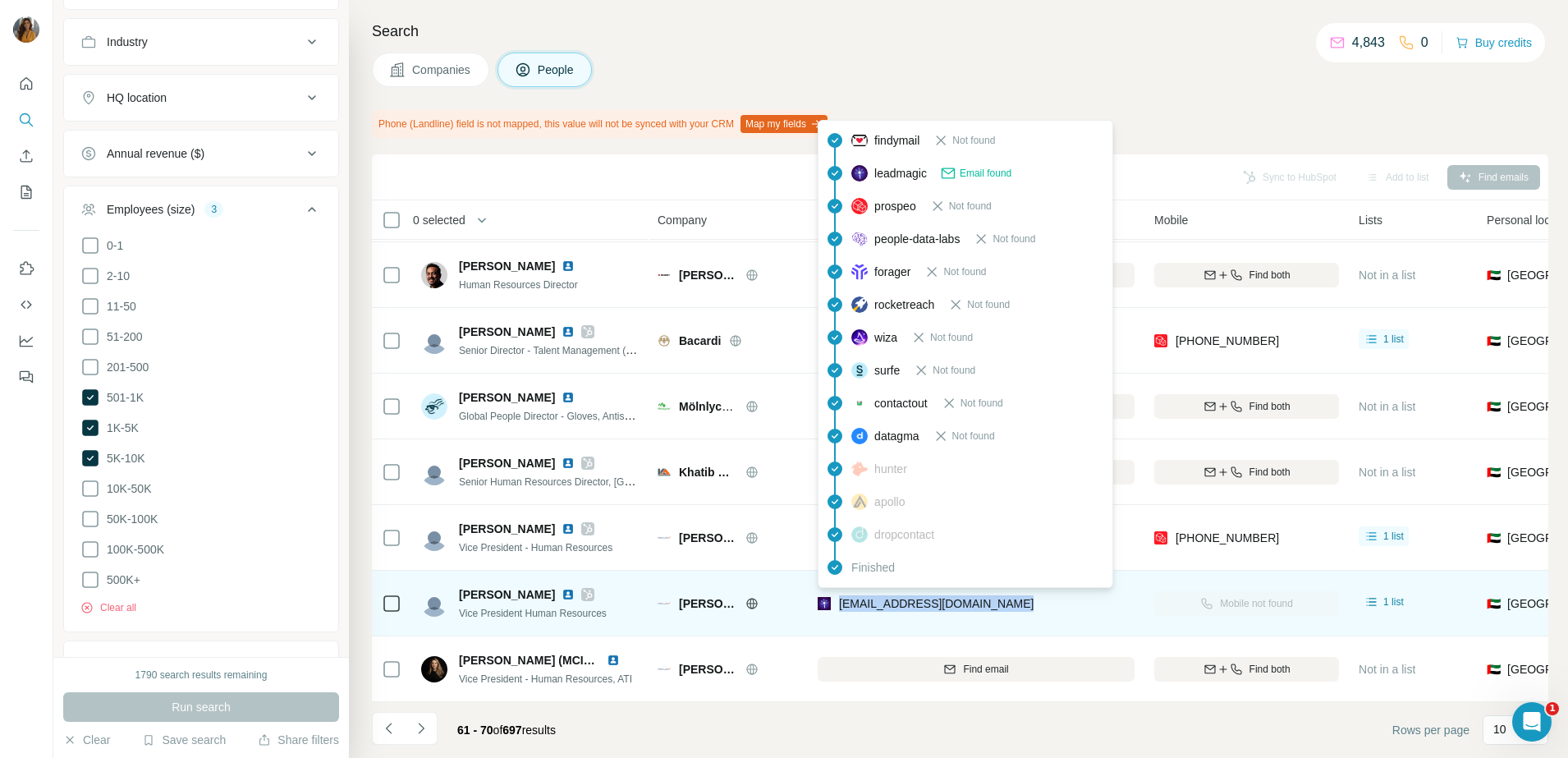
drag, startPoint x: 989, startPoint y: 597, endPoint x: 840, endPoint y: 600, distance: 149.0
click at [840, 600] on div "[EMAIL_ADDRESS][DOMAIN_NAME]" at bounding box center [976, 602] width 317 height 45
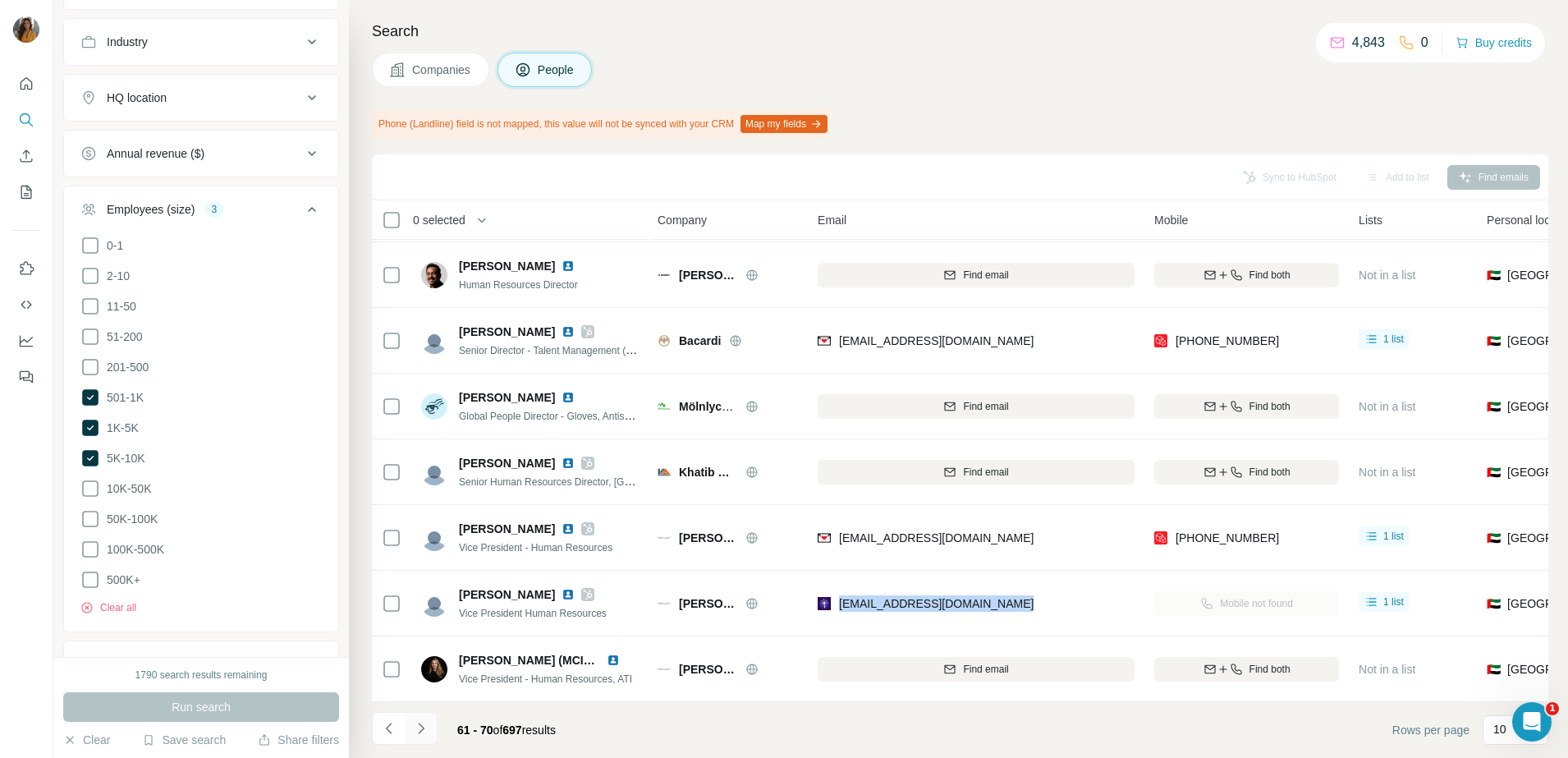
click at [414, 728] on icon "Navigate to next page" at bounding box center [421, 728] width 16 height 16
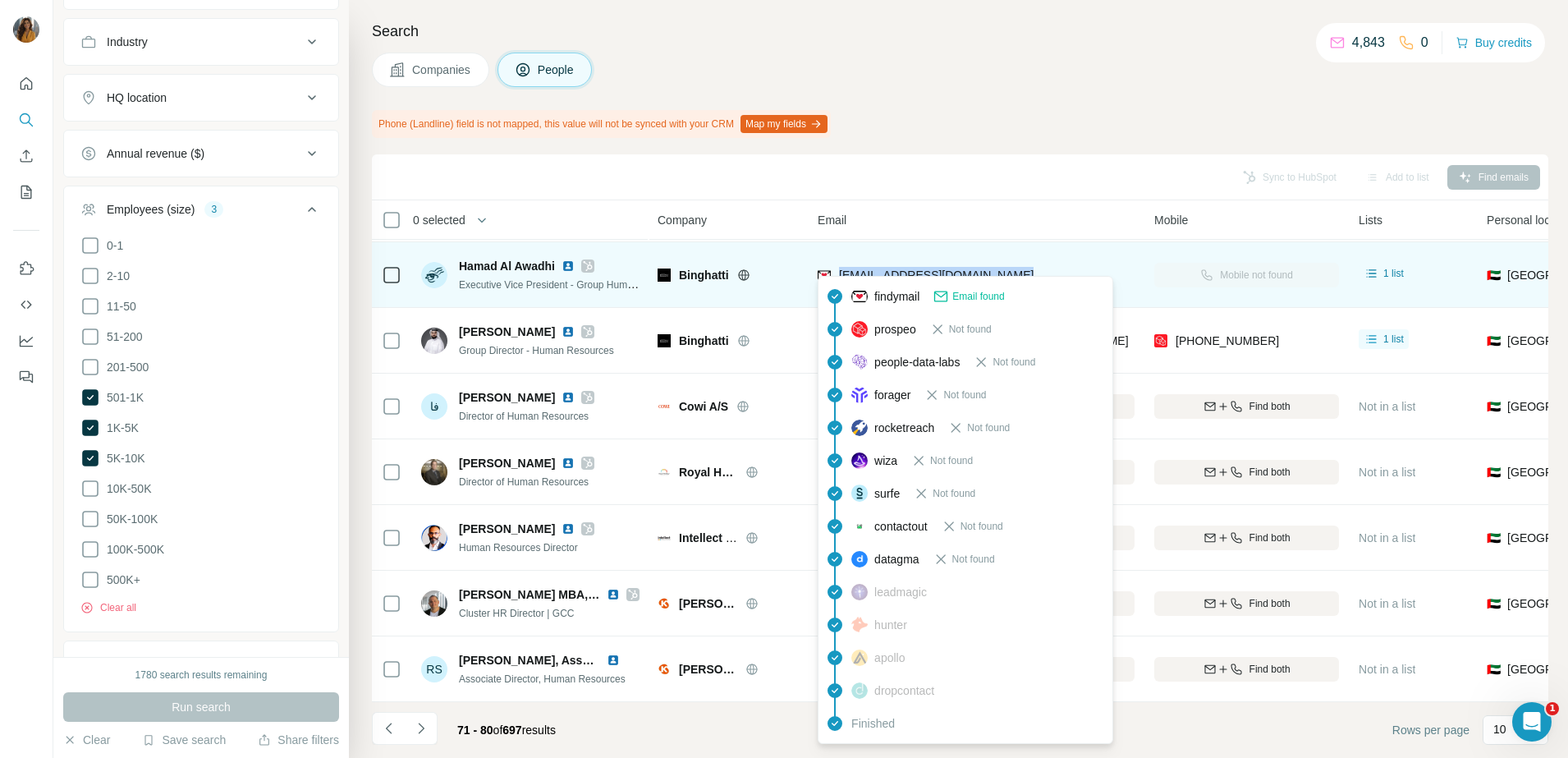
drag, startPoint x: 1041, startPoint y: 265, endPoint x: 835, endPoint y: 273, distance: 206.2
click at [835, 273] on div "[EMAIL_ADDRESS][DOMAIN_NAME]" at bounding box center [976, 274] width 317 height 45
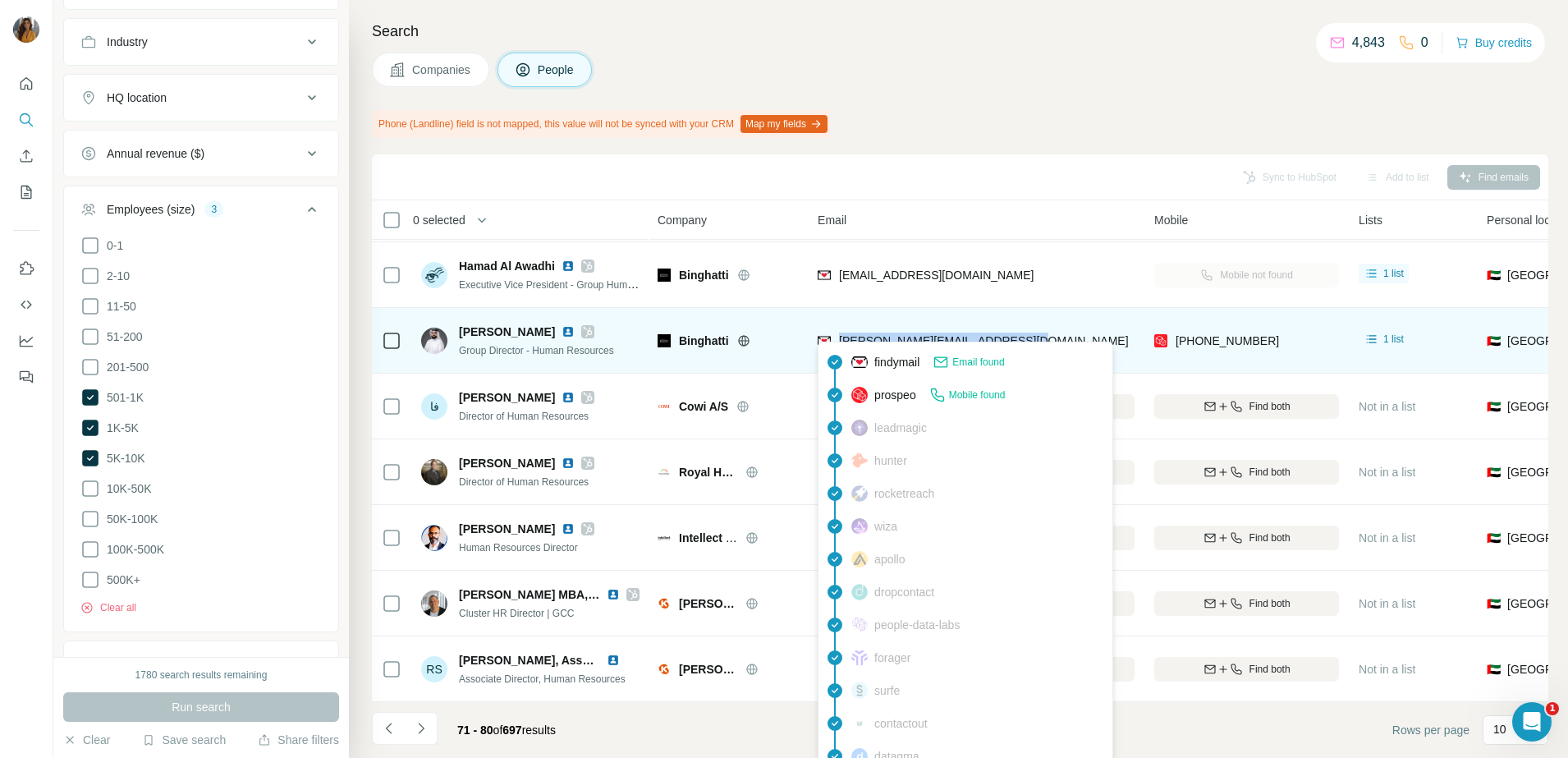
drag, startPoint x: 1044, startPoint y: 333, endPoint x: 840, endPoint y: 333, distance: 204.0
click at [840, 333] on div "[PERSON_NAME][EMAIL_ADDRESS][DOMAIN_NAME]" at bounding box center [976, 340] width 317 height 45
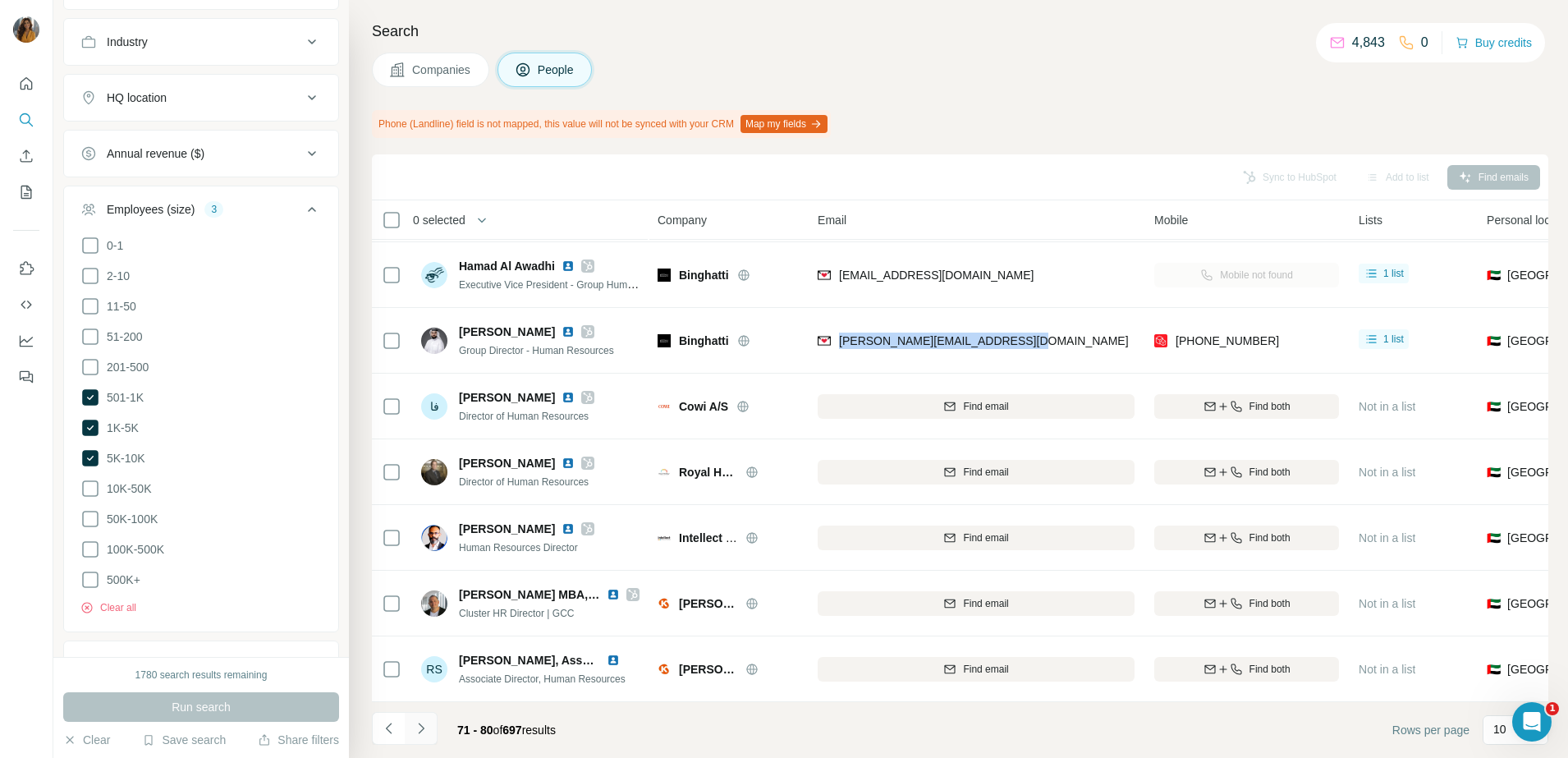
click at [416, 727] on icon "Navigate to next page" at bounding box center [421, 728] width 16 height 16
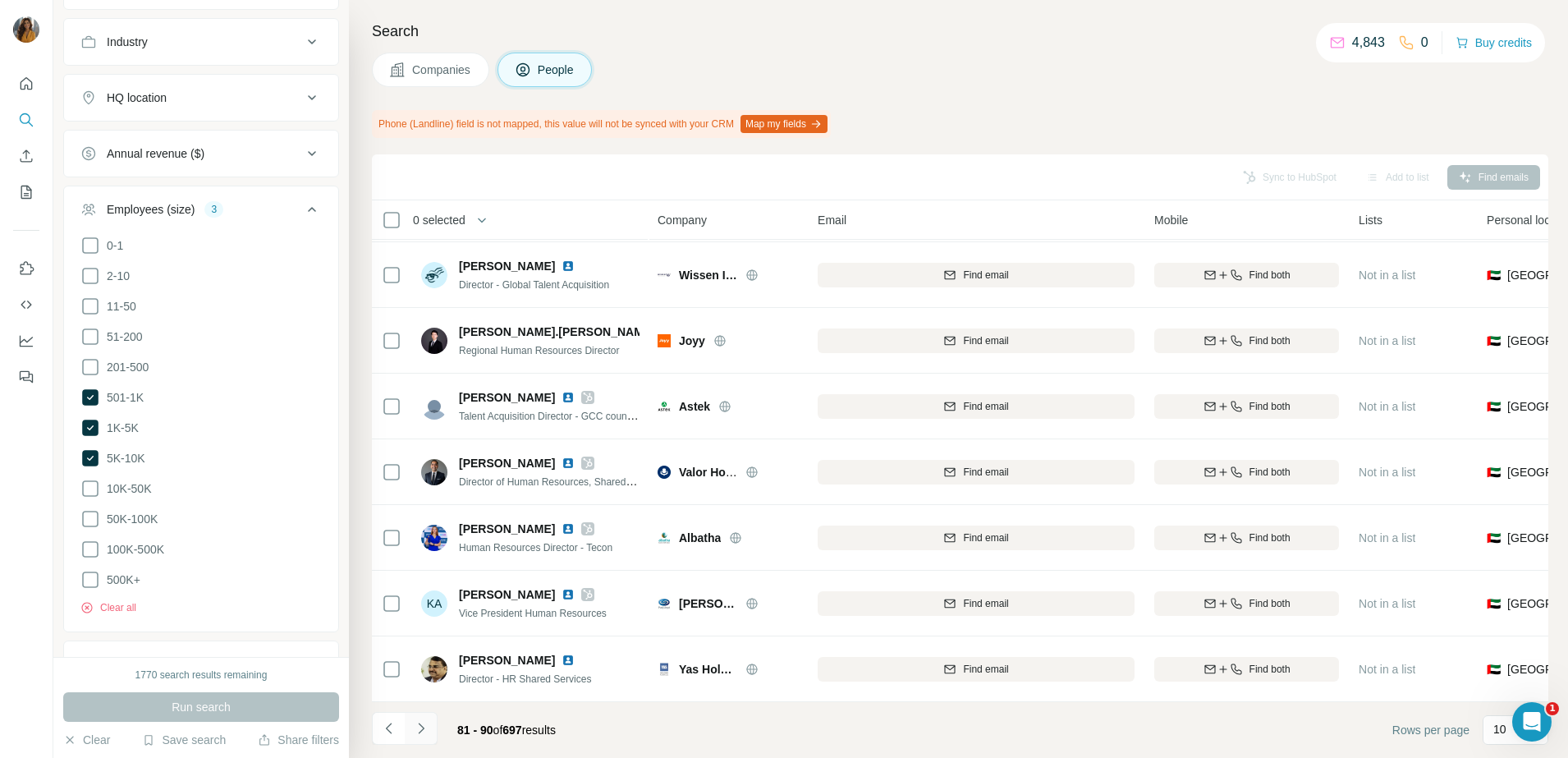
click at [421, 733] on icon "Navigate to next page" at bounding box center [421, 728] width 16 height 16
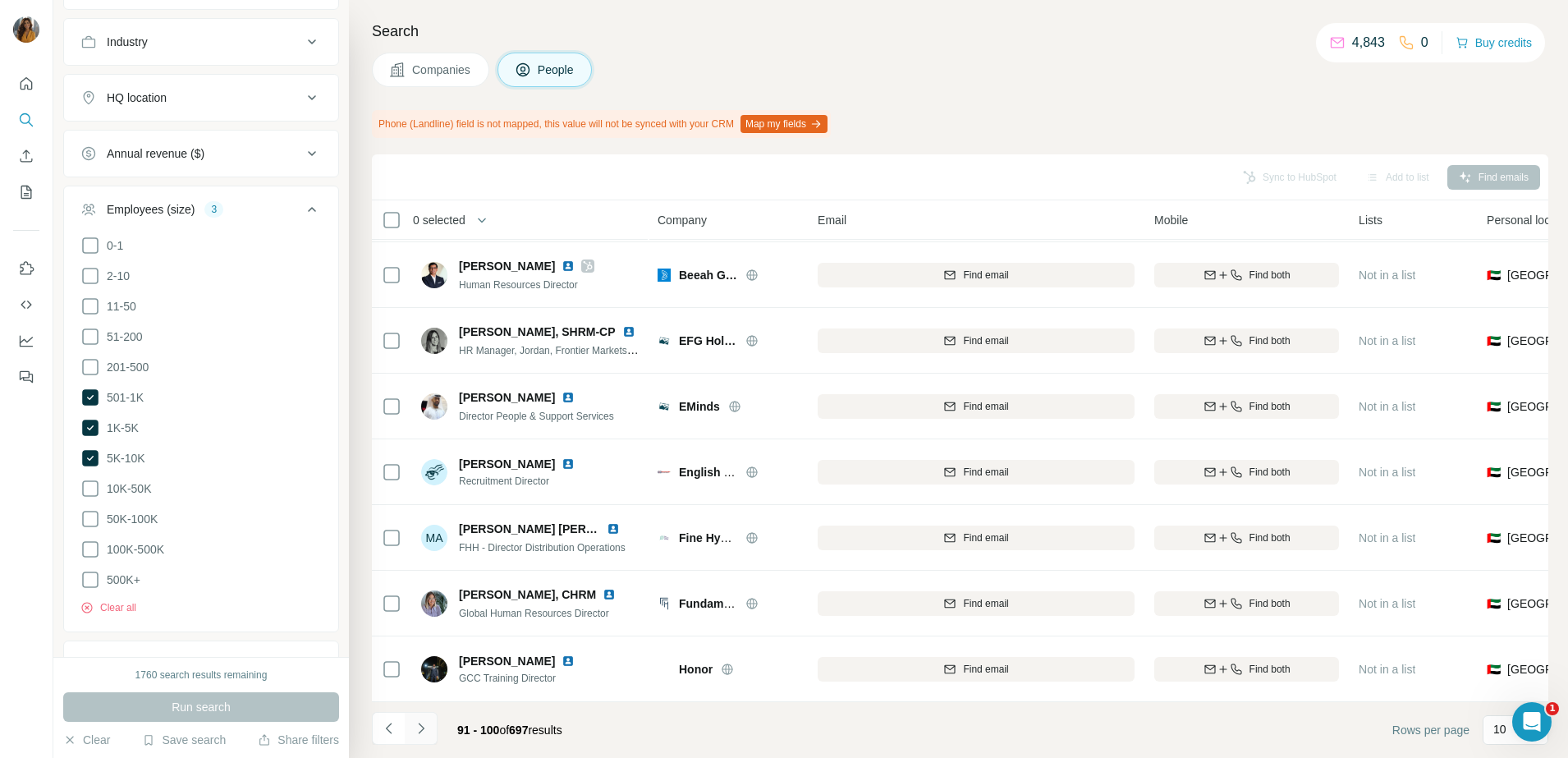
click at [427, 726] on icon "Navigate to next page" at bounding box center [421, 728] width 16 height 16
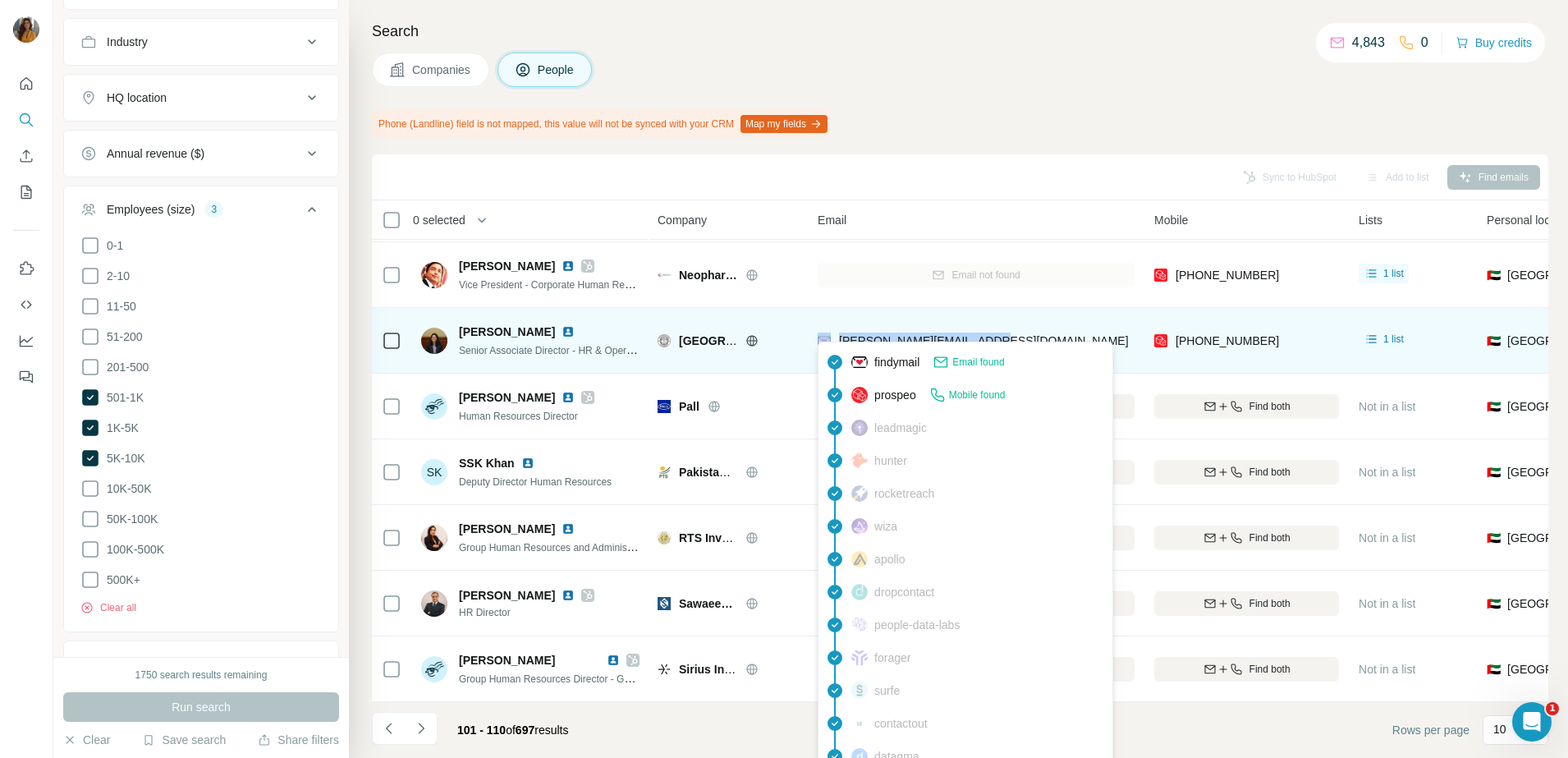
drag, startPoint x: 1017, startPoint y: 329, endPoint x: 834, endPoint y: 328, distance: 183.0
click at [834, 328] on div "[PERSON_NAME][EMAIL_ADDRESS][DOMAIN_NAME]" at bounding box center [976, 340] width 317 height 45
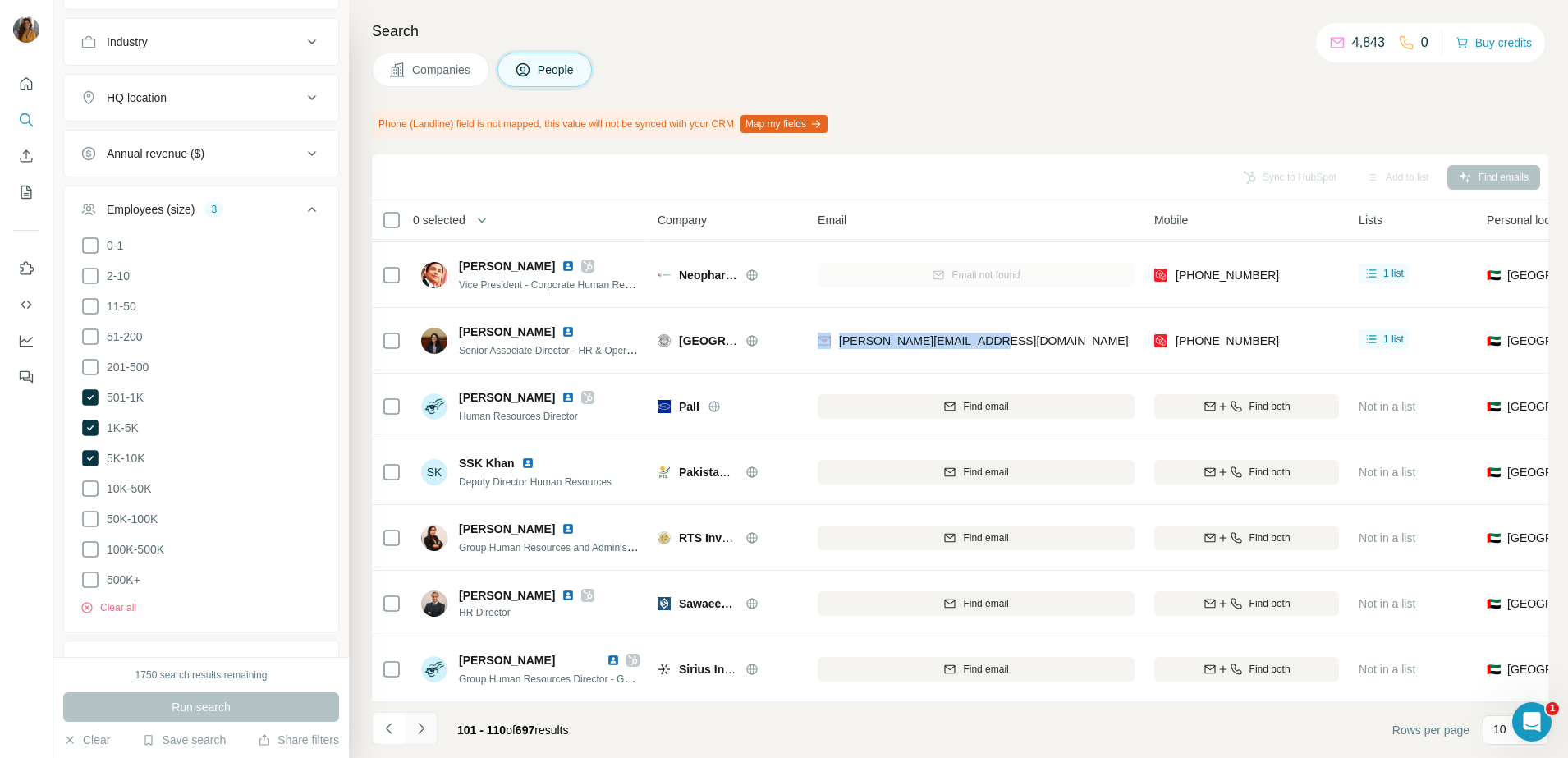
click at [424, 730] on icon "Navigate to next page" at bounding box center [421, 728] width 16 height 16
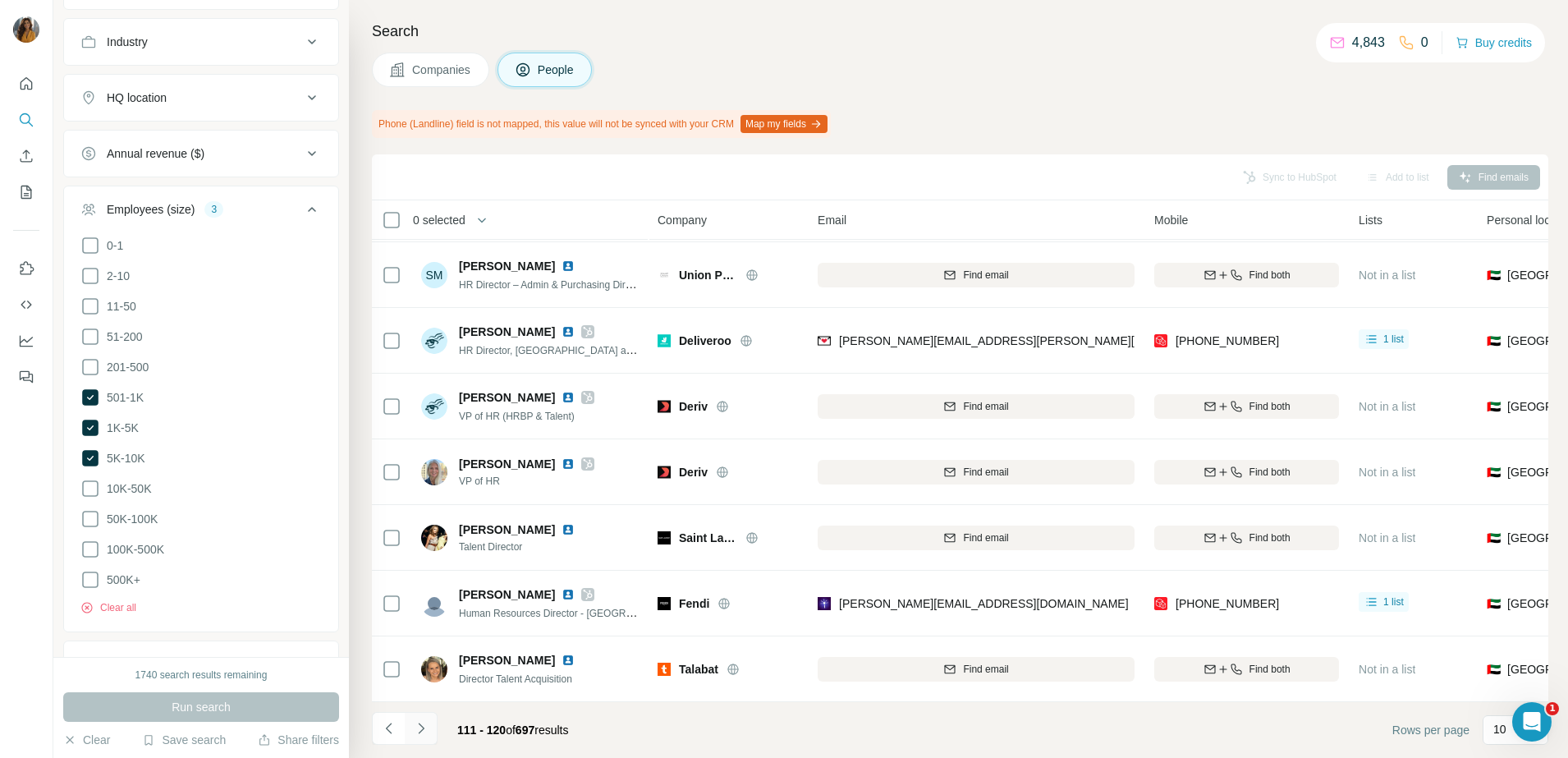
click at [425, 733] on icon "Navigate to next page" at bounding box center [421, 728] width 16 height 16
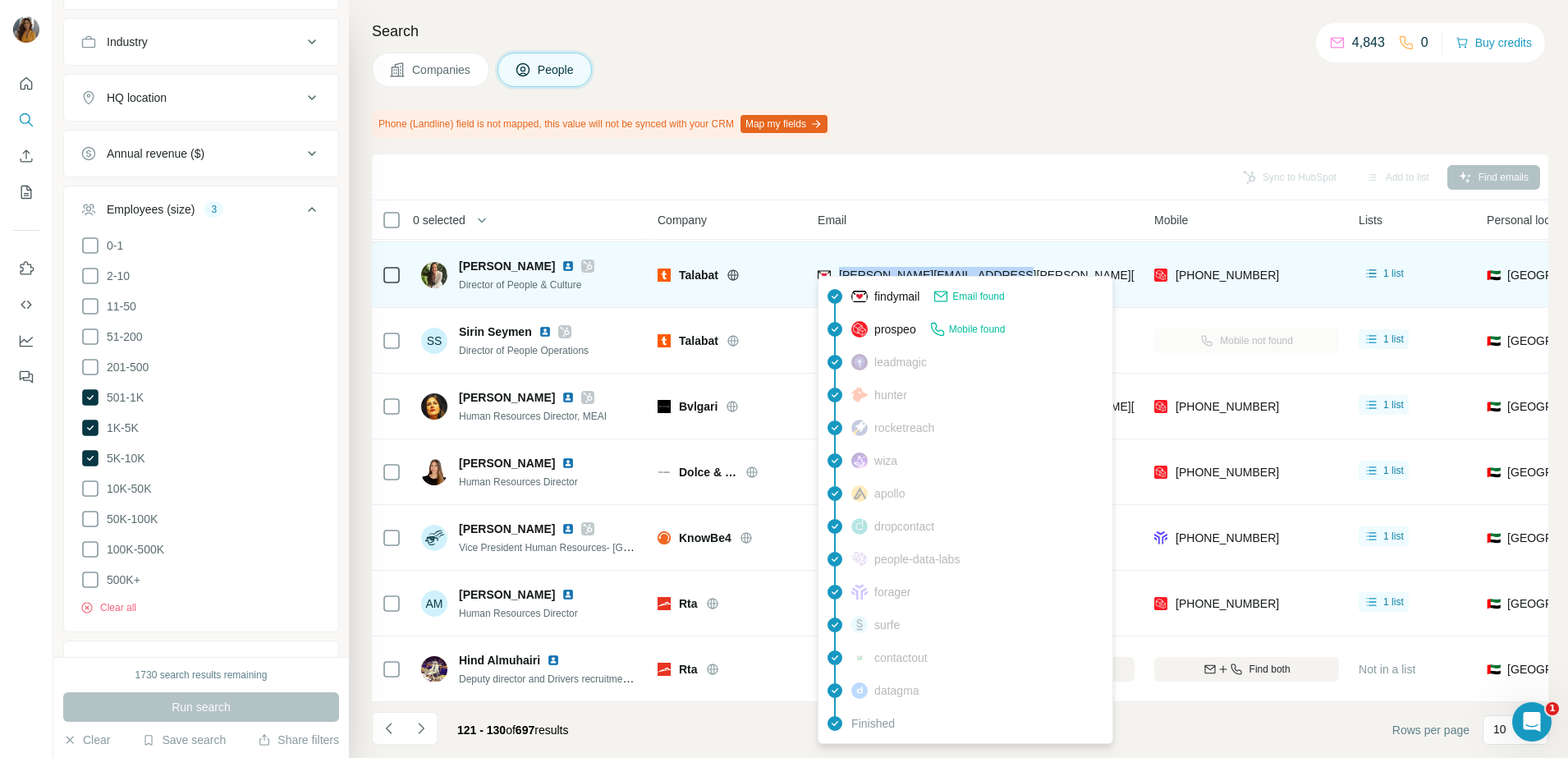
drag, startPoint x: 1028, startPoint y: 268, endPoint x: 837, endPoint y: 267, distance: 191.0
click at [837, 267] on div "[PERSON_NAME][EMAIL_ADDRESS][PERSON_NAME][DOMAIN_NAME]" at bounding box center [976, 274] width 317 height 45
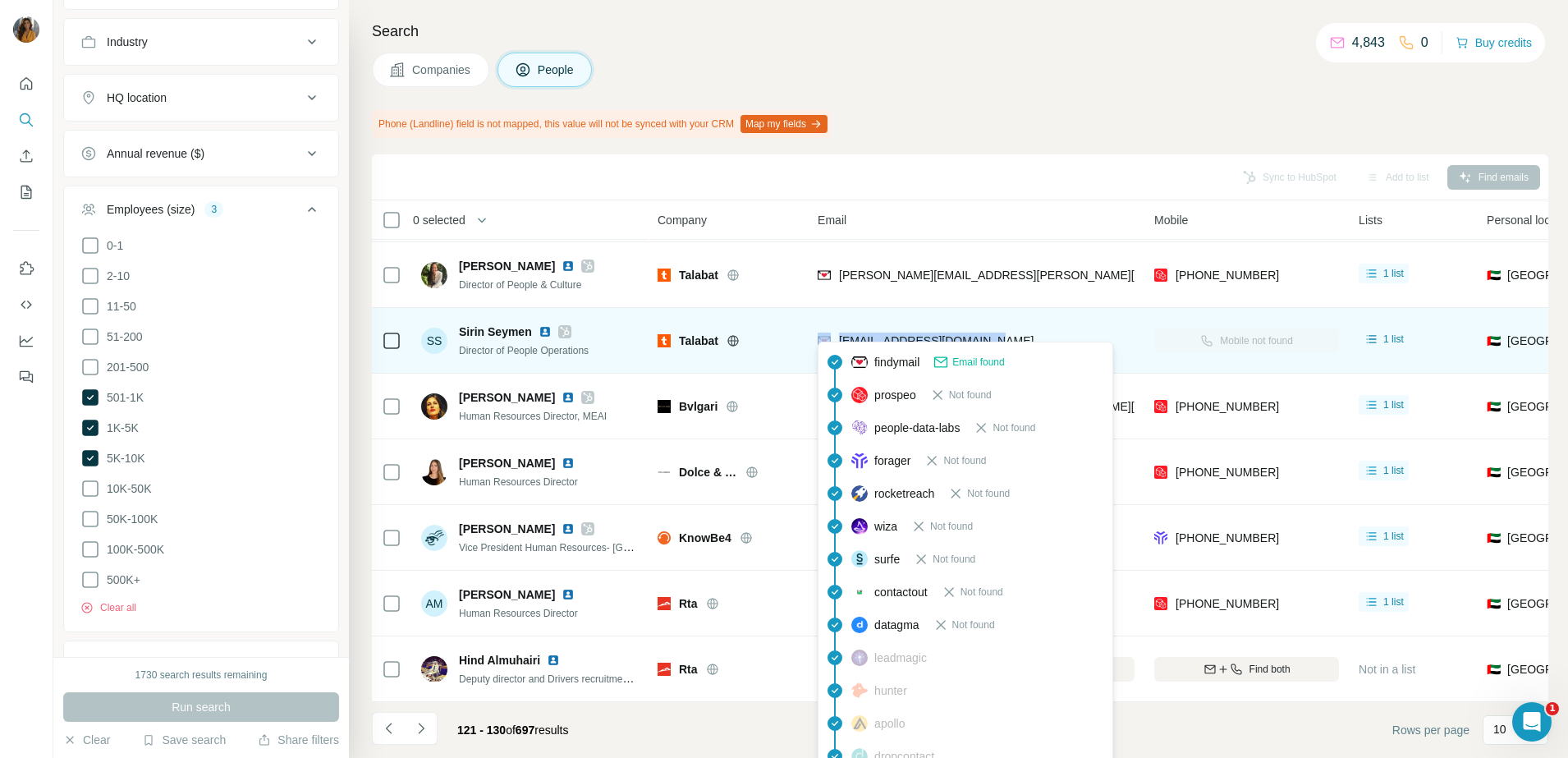
drag, startPoint x: 999, startPoint y: 332, endPoint x: 831, endPoint y: 338, distance: 168.1
click at [831, 338] on div "[EMAIL_ADDRESS][DOMAIN_NAME]" at bounding box center [976, 340] width 317 height 45
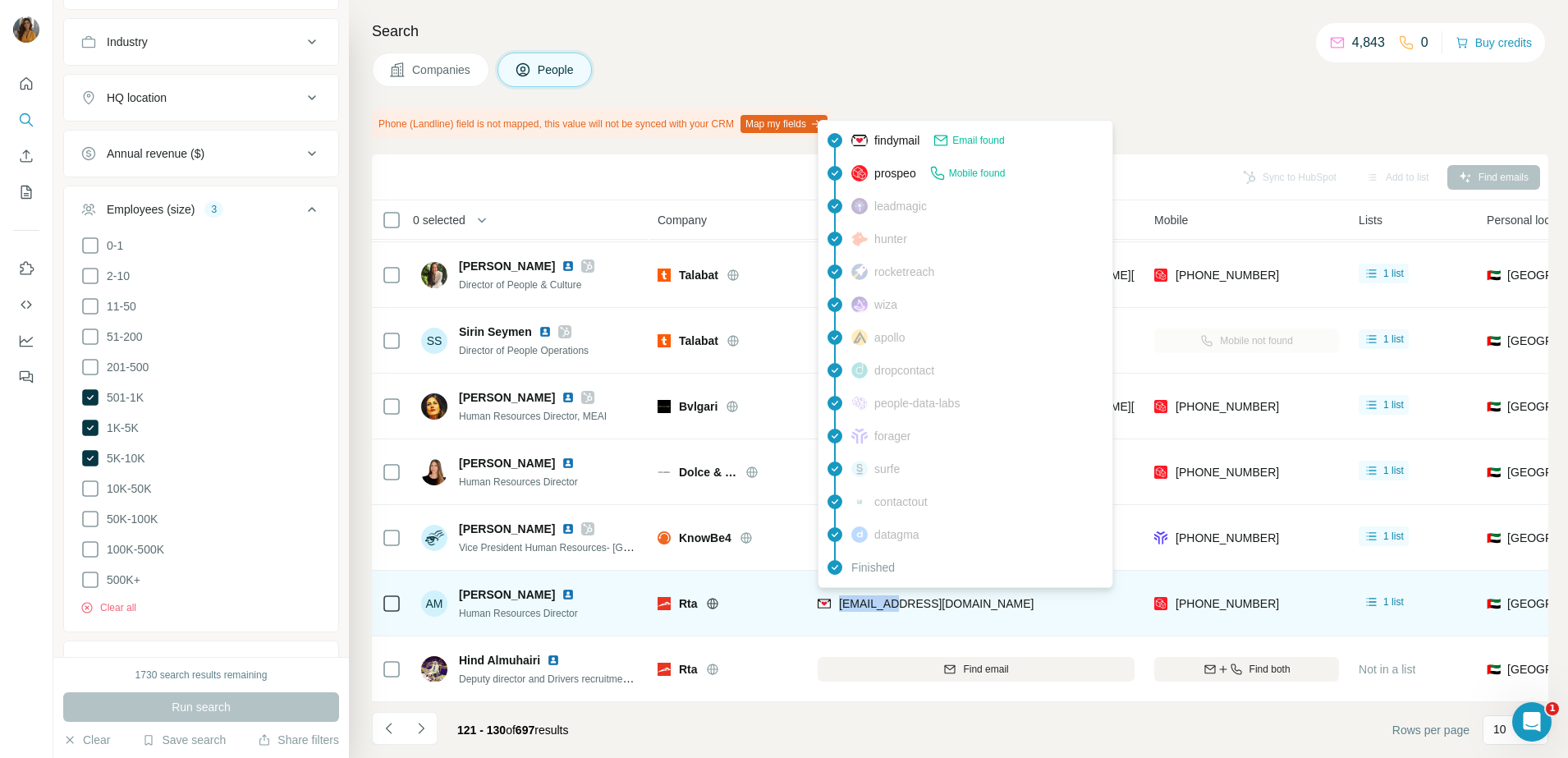
drag, startPoint x: 920, startPoint y: 597, endPoint x: 838, endPoint y: 593, distance: 82.1
click at [838, 593] on div "[EMAIL_ADDRESS][DOMAIN_NAME]" at bounding box center [976, 602] width 317 height 45
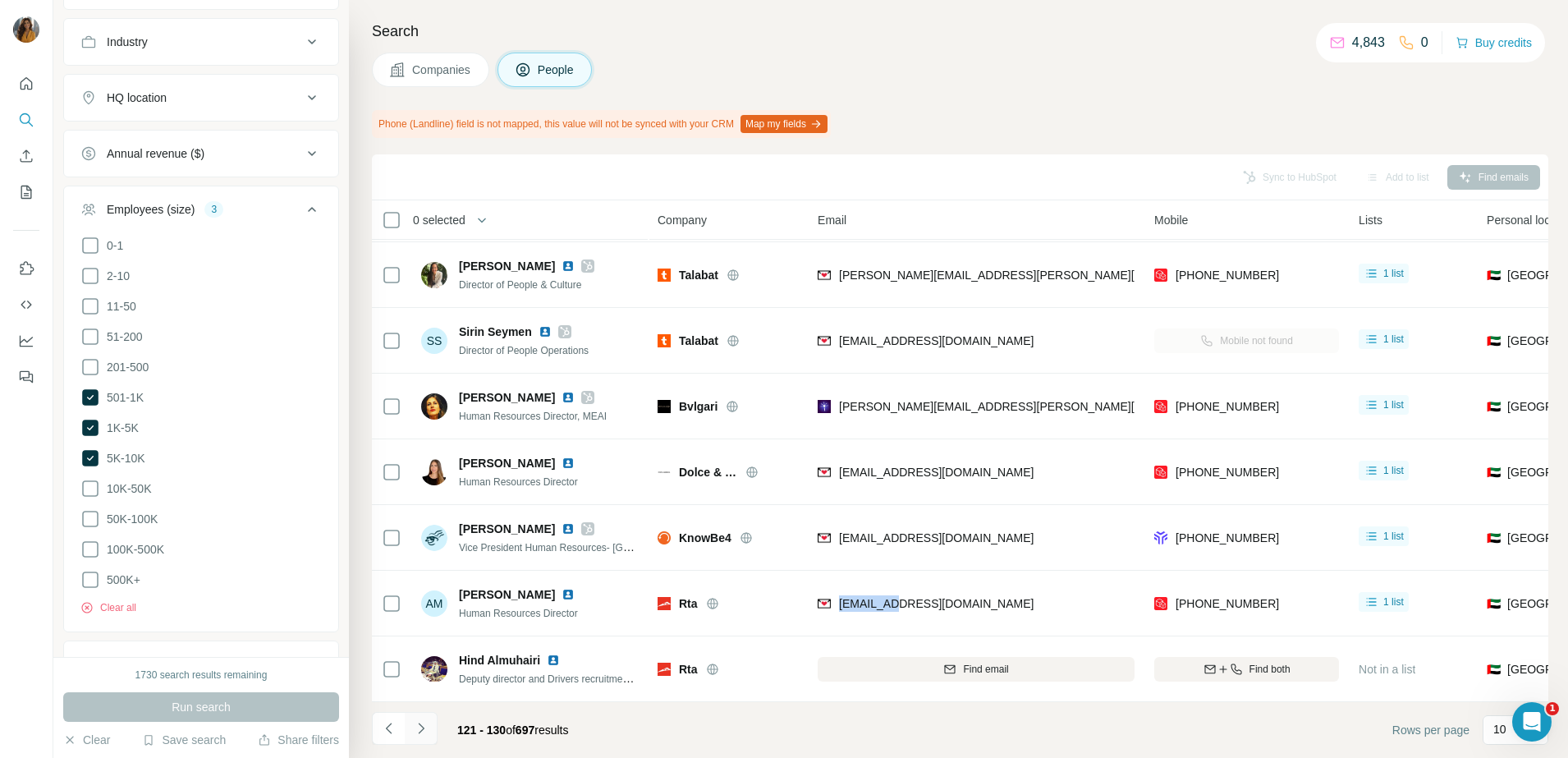
click at [419, 728] on icon "Navigate to next page" at bounding box center [421, 728] width 16 height 16
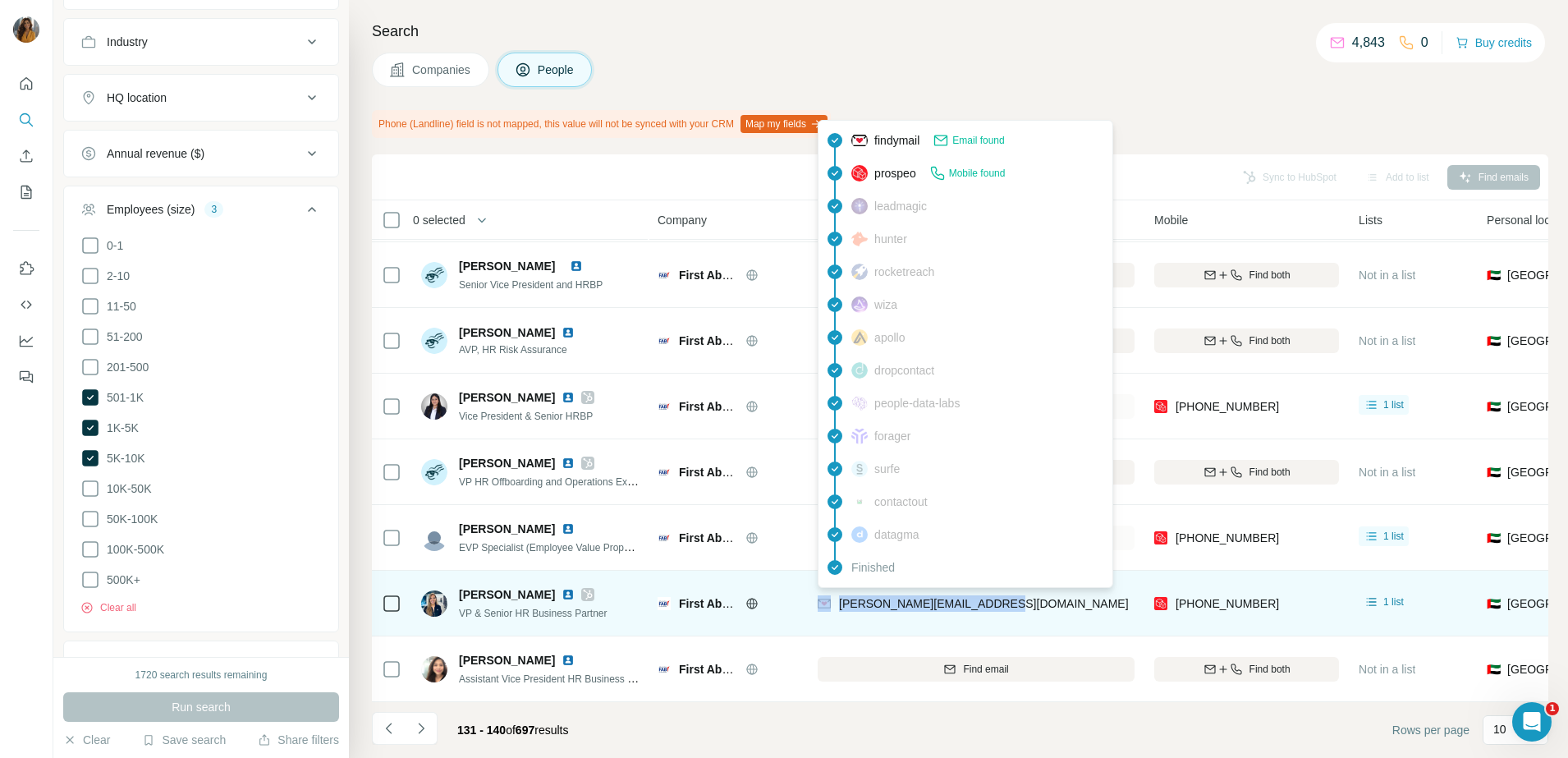
drag, startPoint x: 1030, startPoint y: 590, endPoint x: 831, endPoint y: 597, distance: 199.1
click at [831, 597] on div "[PERSON_NAME][EMAIL_ADDRESS][DOMAIN_NAME]" at bounding box center [976, 602] width 317 height 45
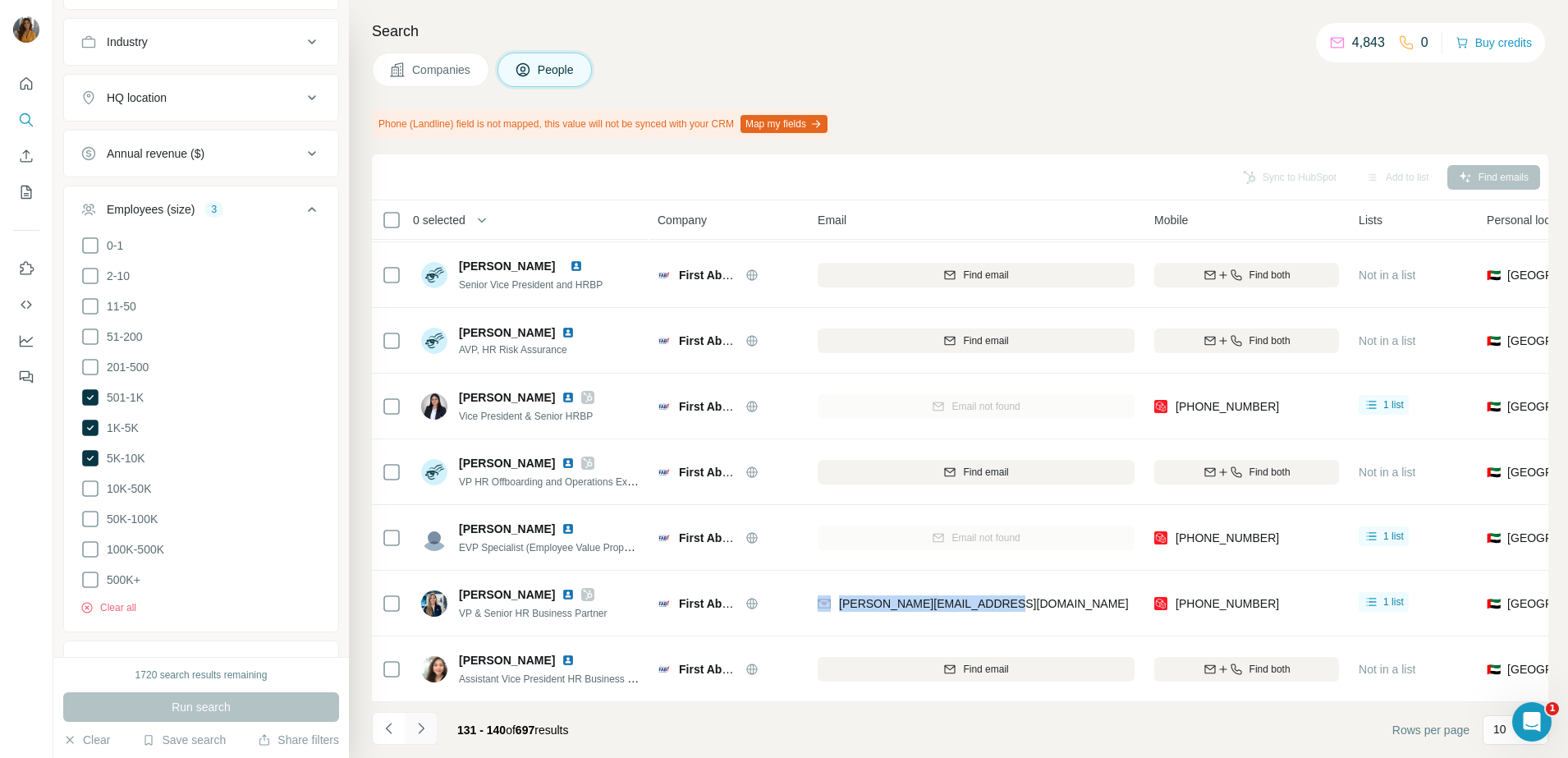
click at [420, 737] on button "Navigate to next page" at bounding box center [421, 728] width 33 height 33
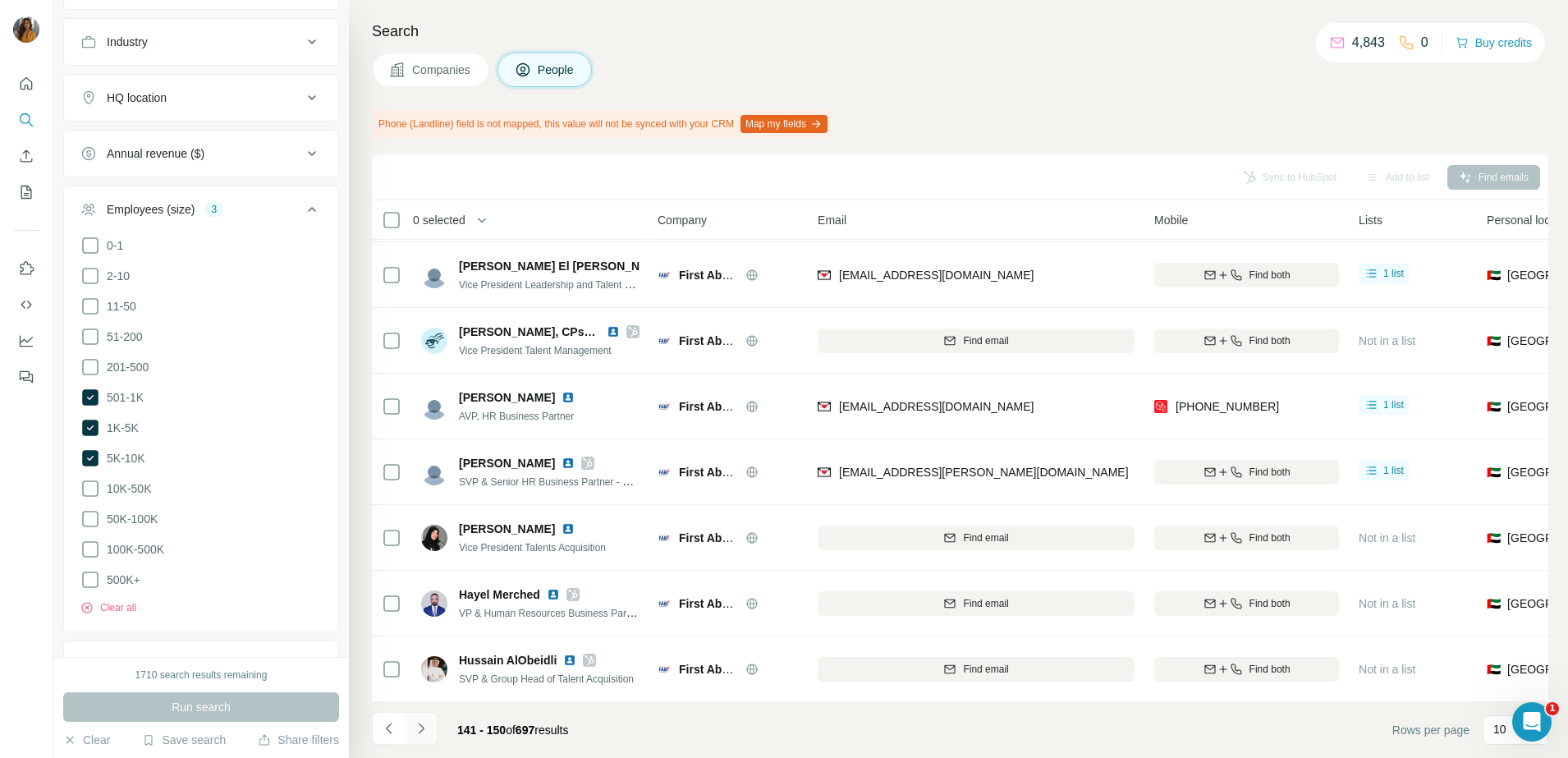
click at [422, 721] on icon "Navigate to next page" at bounding box center [421, 728] width 16 height 16
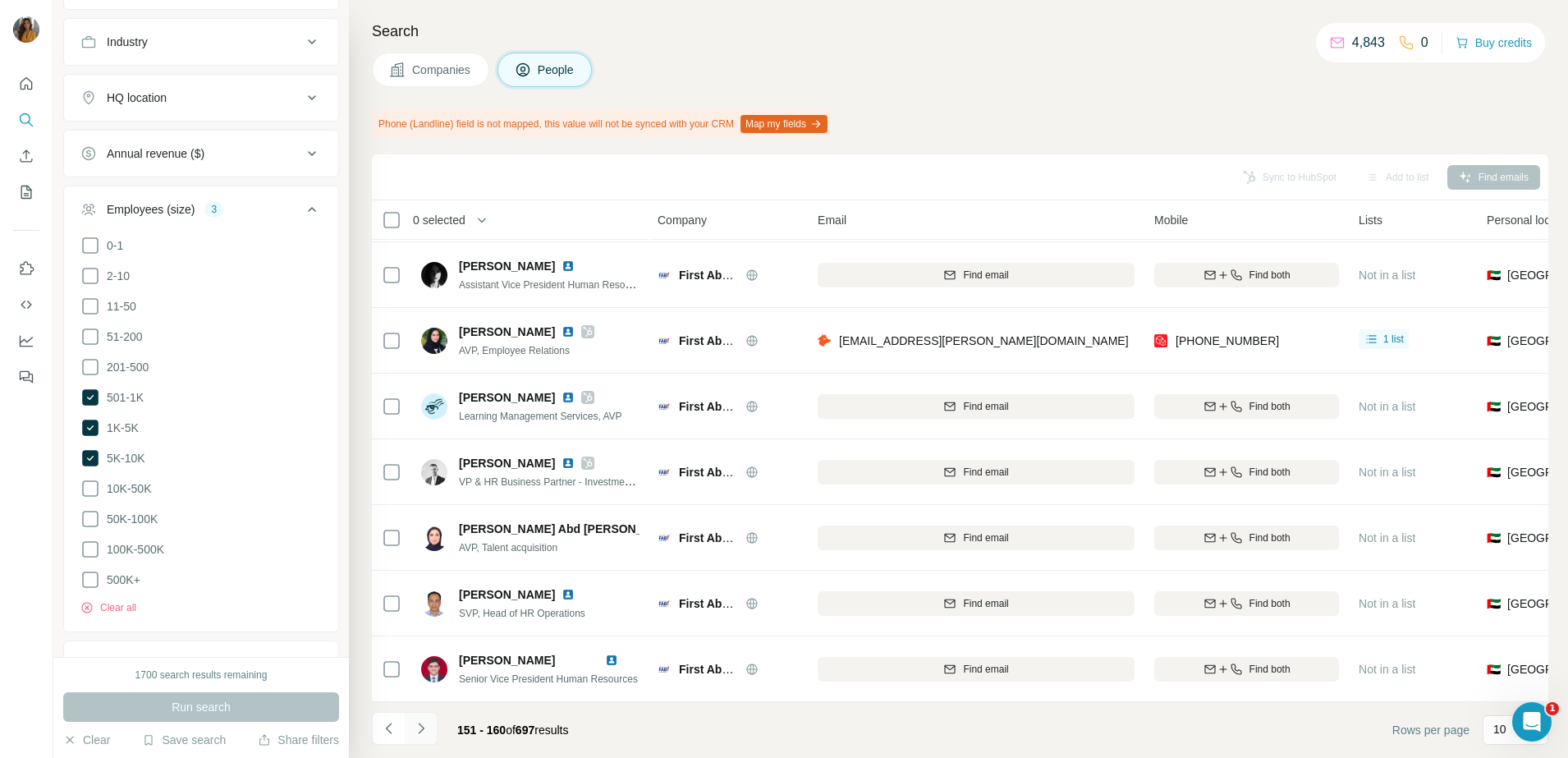
click at [427, 732] on icon "Navigate to next page" at bounding box center [421, 728] width 16 height 16
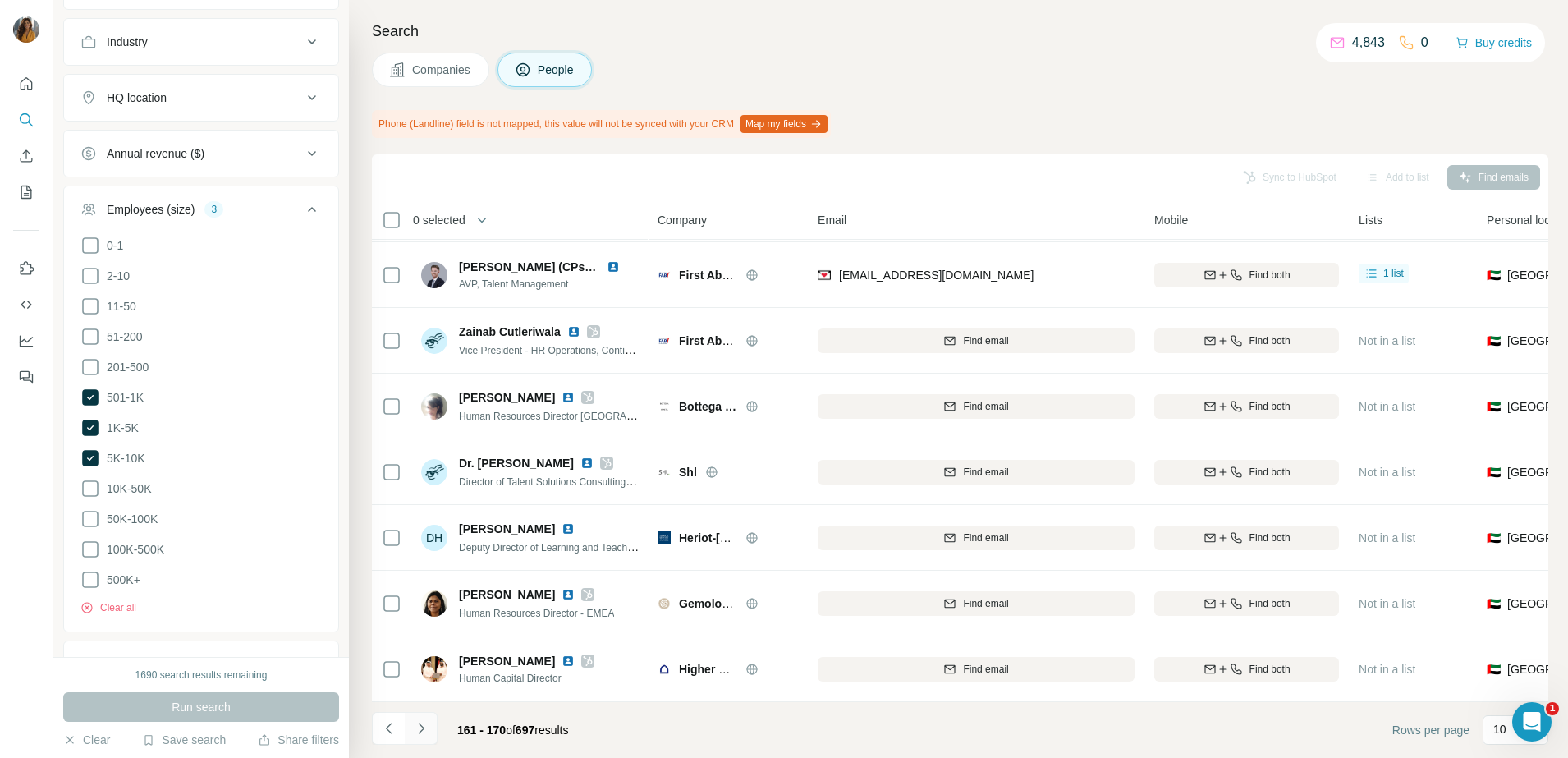
click at [422, 726] on icon "Navigate to next page" at bounding box center [420, 728] width 5 height 11
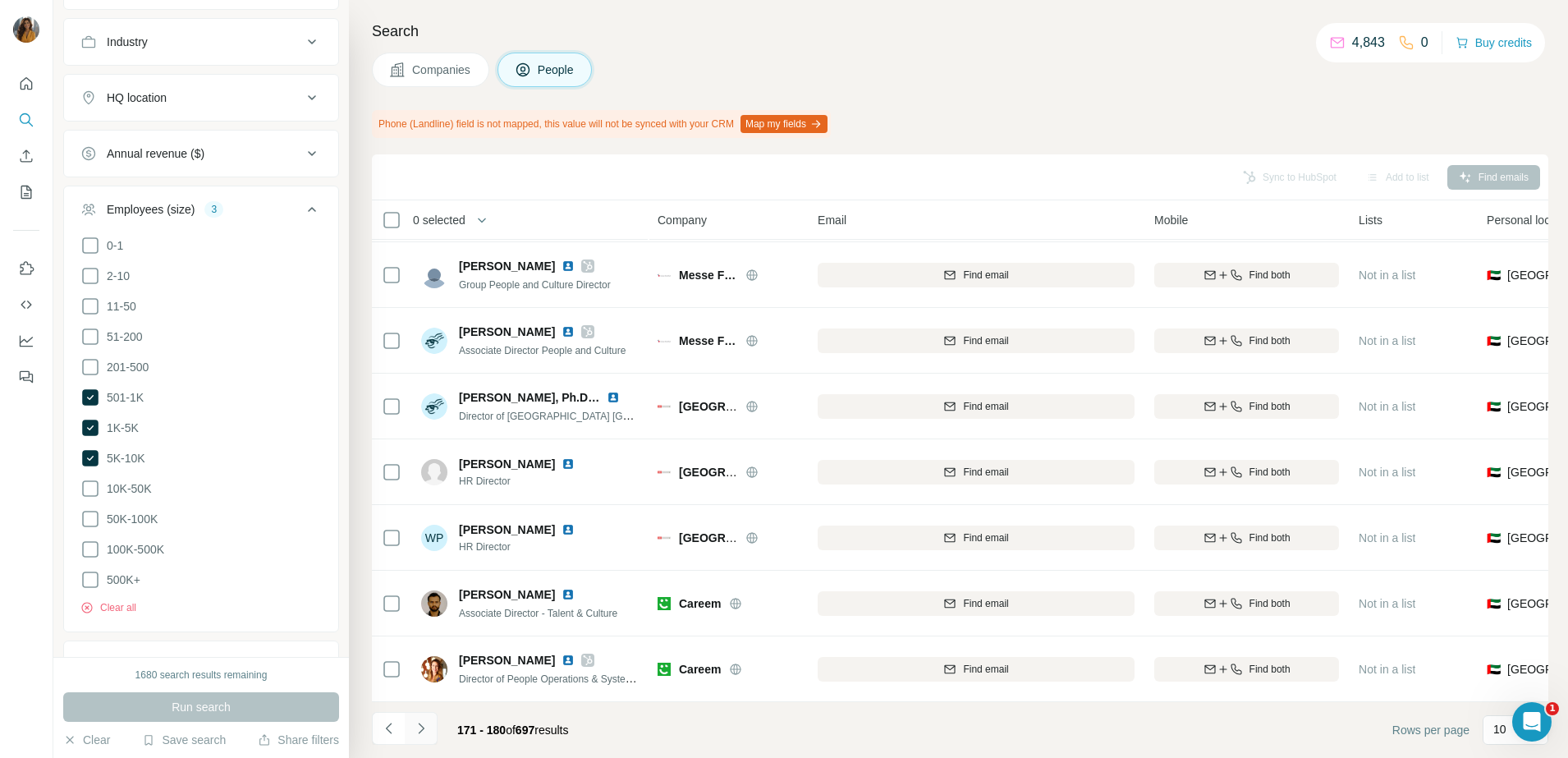
click at [421, 724] on icon "Navigate to next page" at bounding box center [421, 728] width 16 height 16
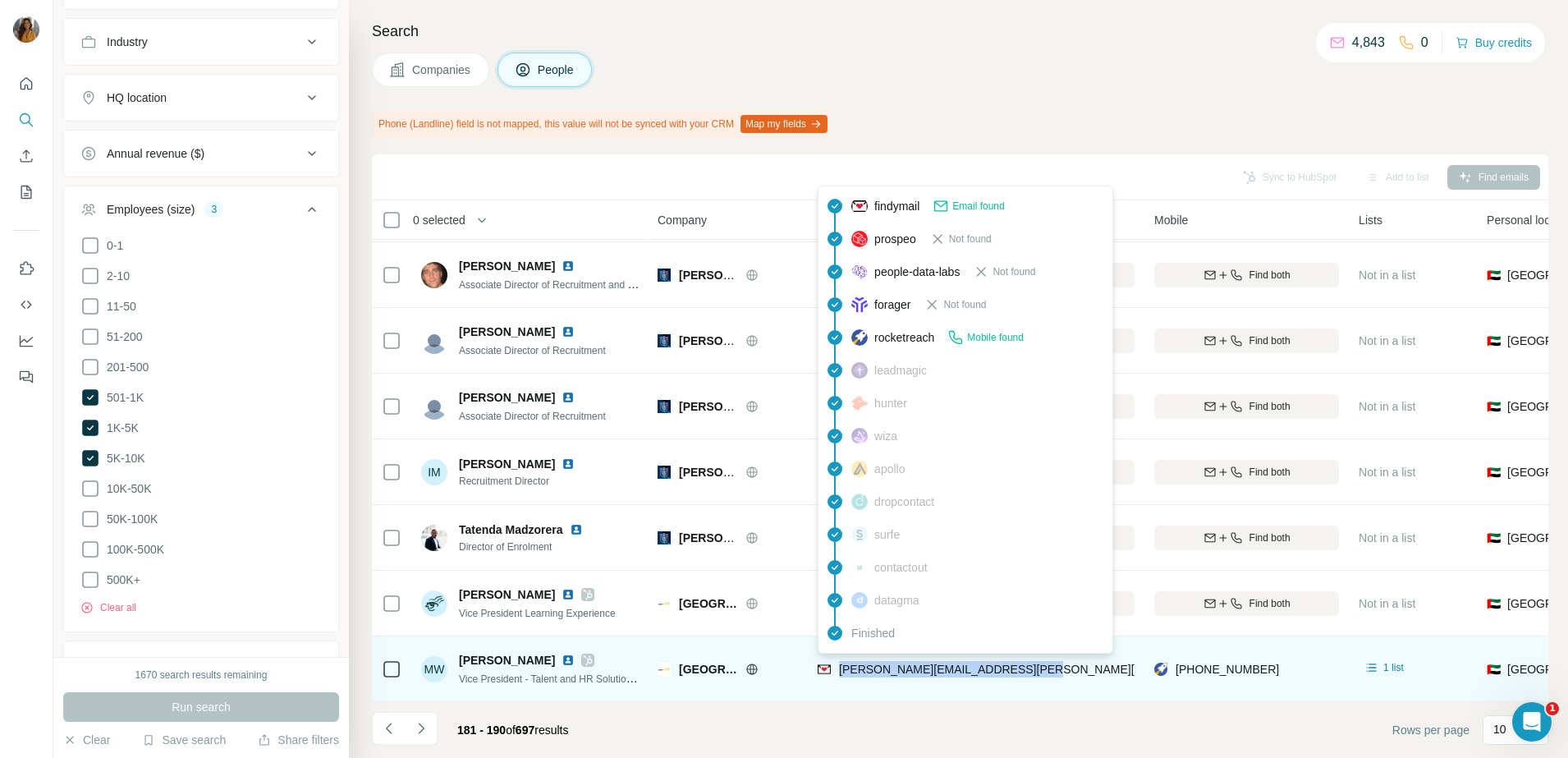
drag, startPoint x: 925, startPoint y: 663, endPoint x: 838, endPoint y: 662, distance: 87.0
click at [838, 662] on div "[PERSON_NAME][EMAIL_ADDRESS][PERSON_NAME][DOMAIN_NAME]" at bounding box center [976, 668] width 317 height 45
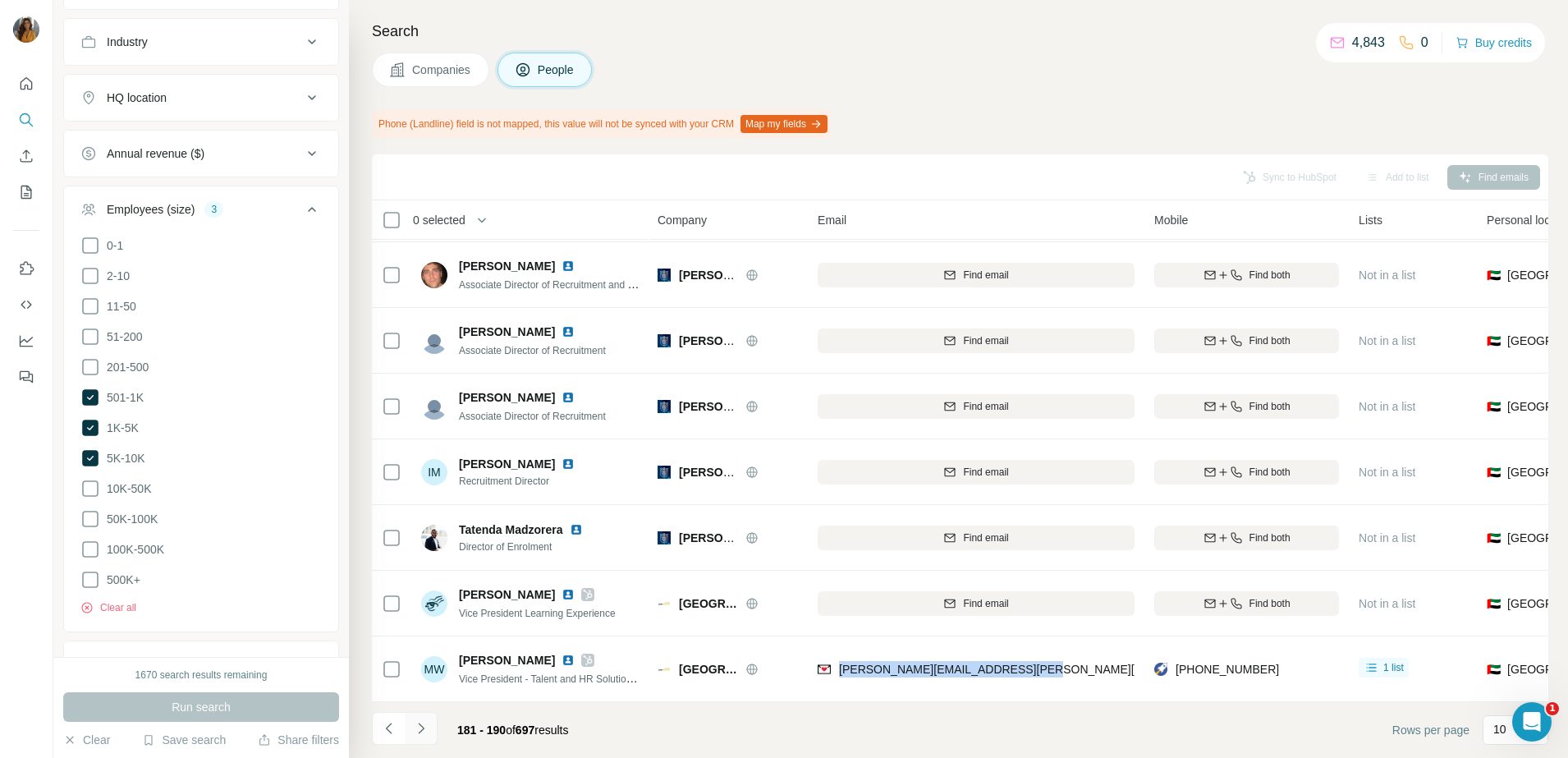
click at [415, 724] on icon "Navigate to next page" at bounding box center [421, 728] width 16 height 16
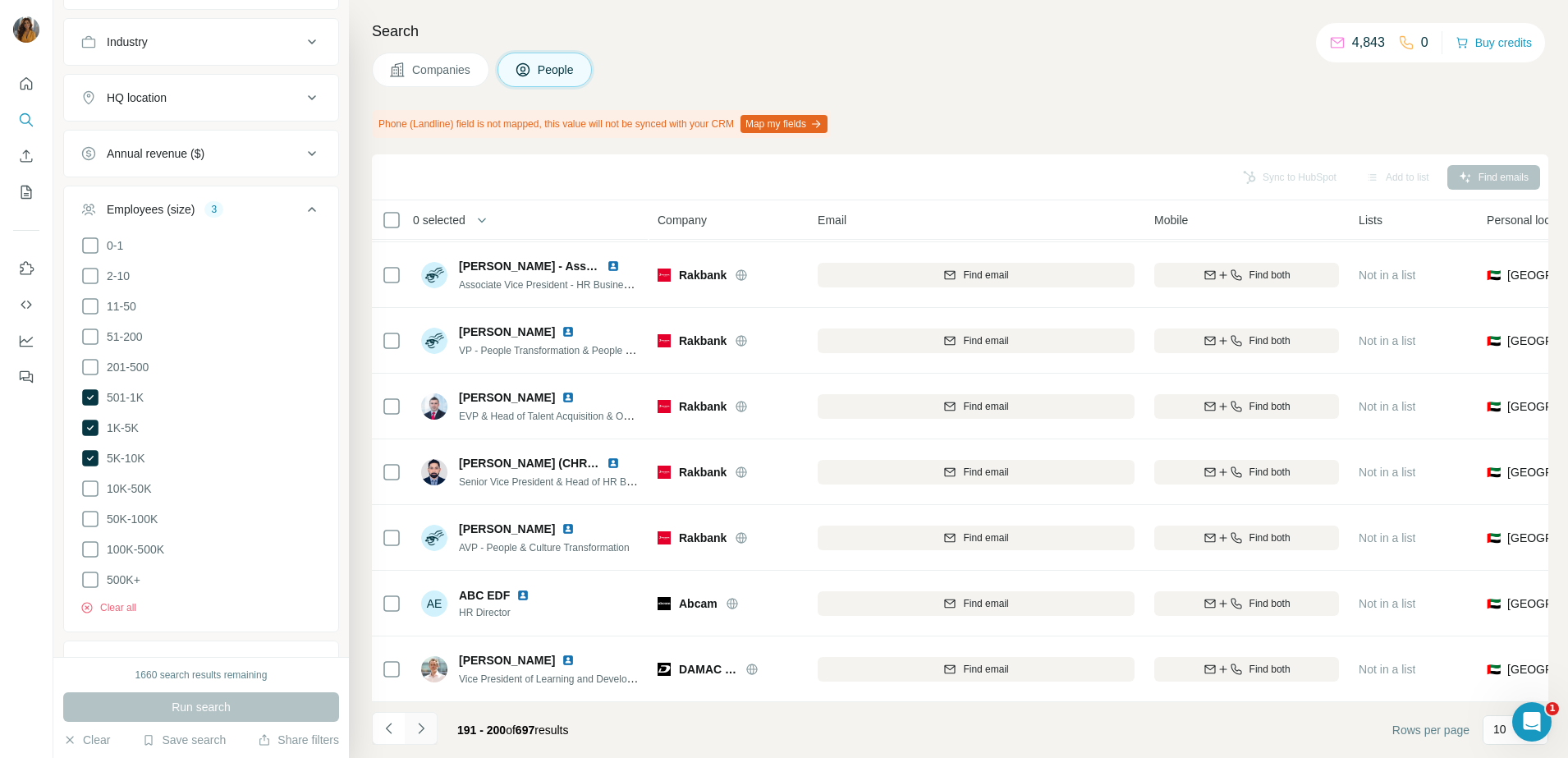
click at [411, 722] on button "Navigate to next page" at bounding box center [421, 728] width 33 height 33
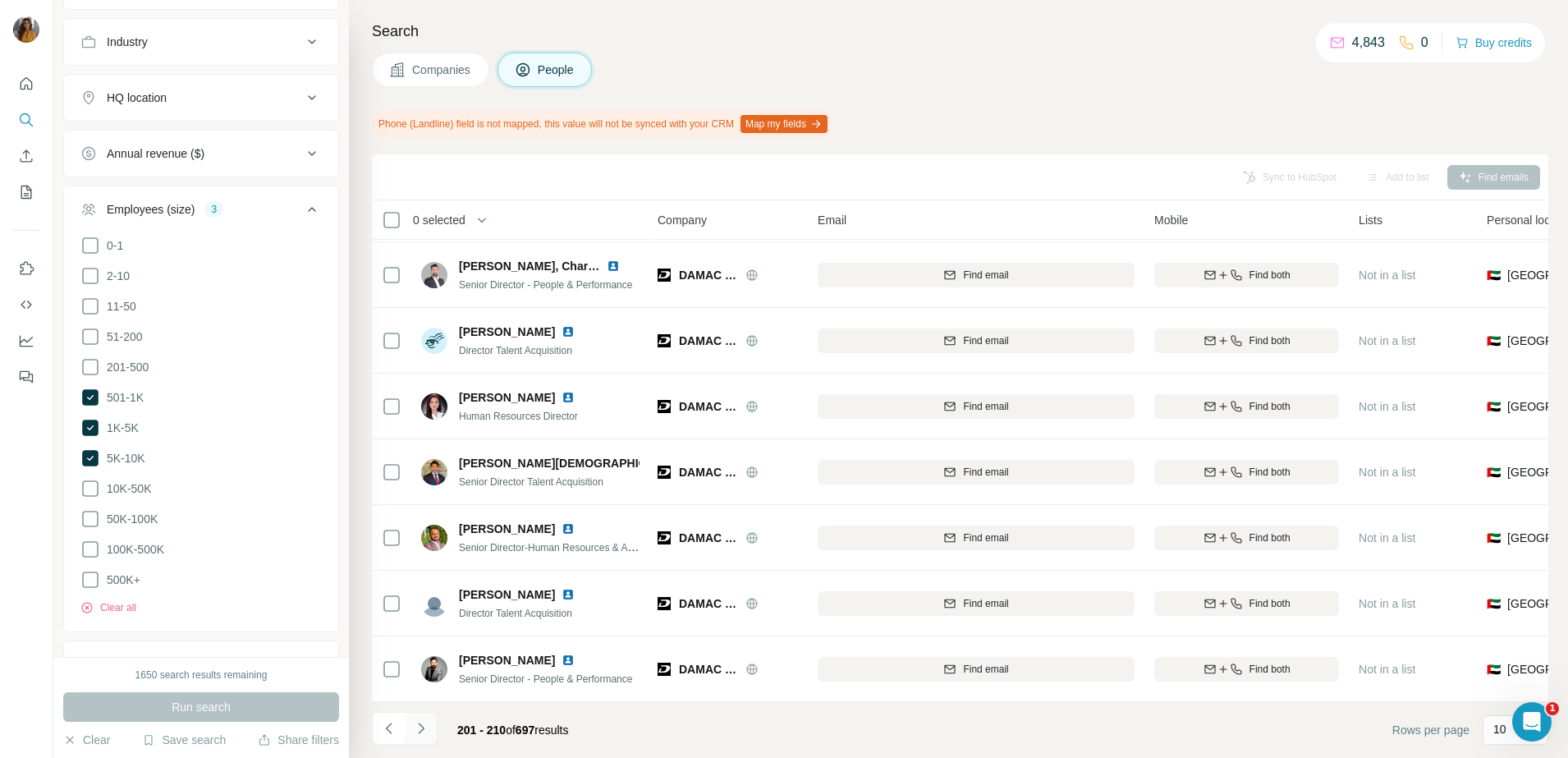
click at [423, 720] on icon "Navigate to next page" at bounding box center [421, 728] width 16 height 16
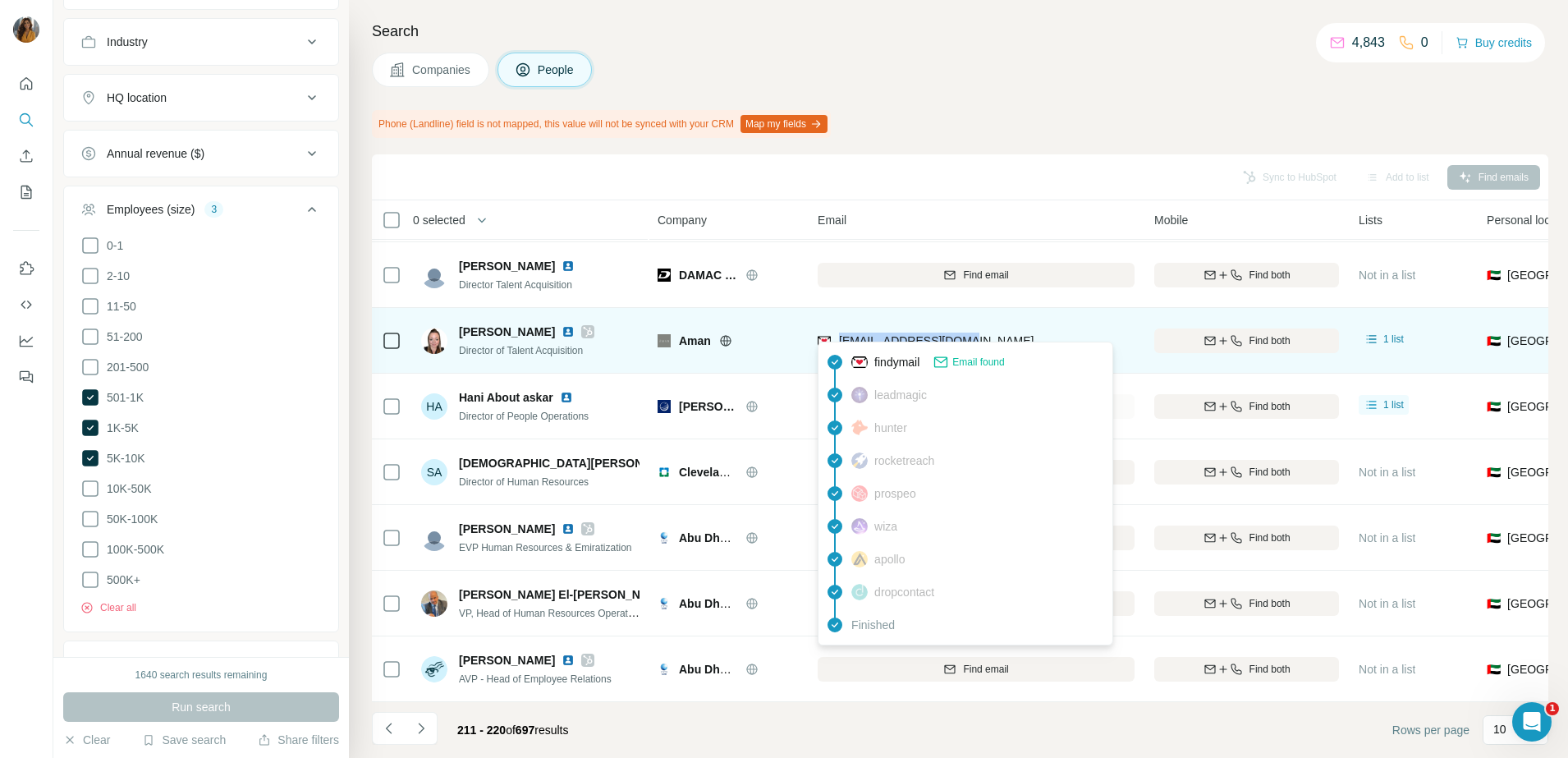
drag, startPoint x: 940, startPoint y: 332, endPoint x: 837, endPoint y: 336, distance: 103.1
click at [837, 336] on div "[EMAIL_ADDRESS][DOMAIN_NAME]" at bounding box center [976, 340] width 317 height 45
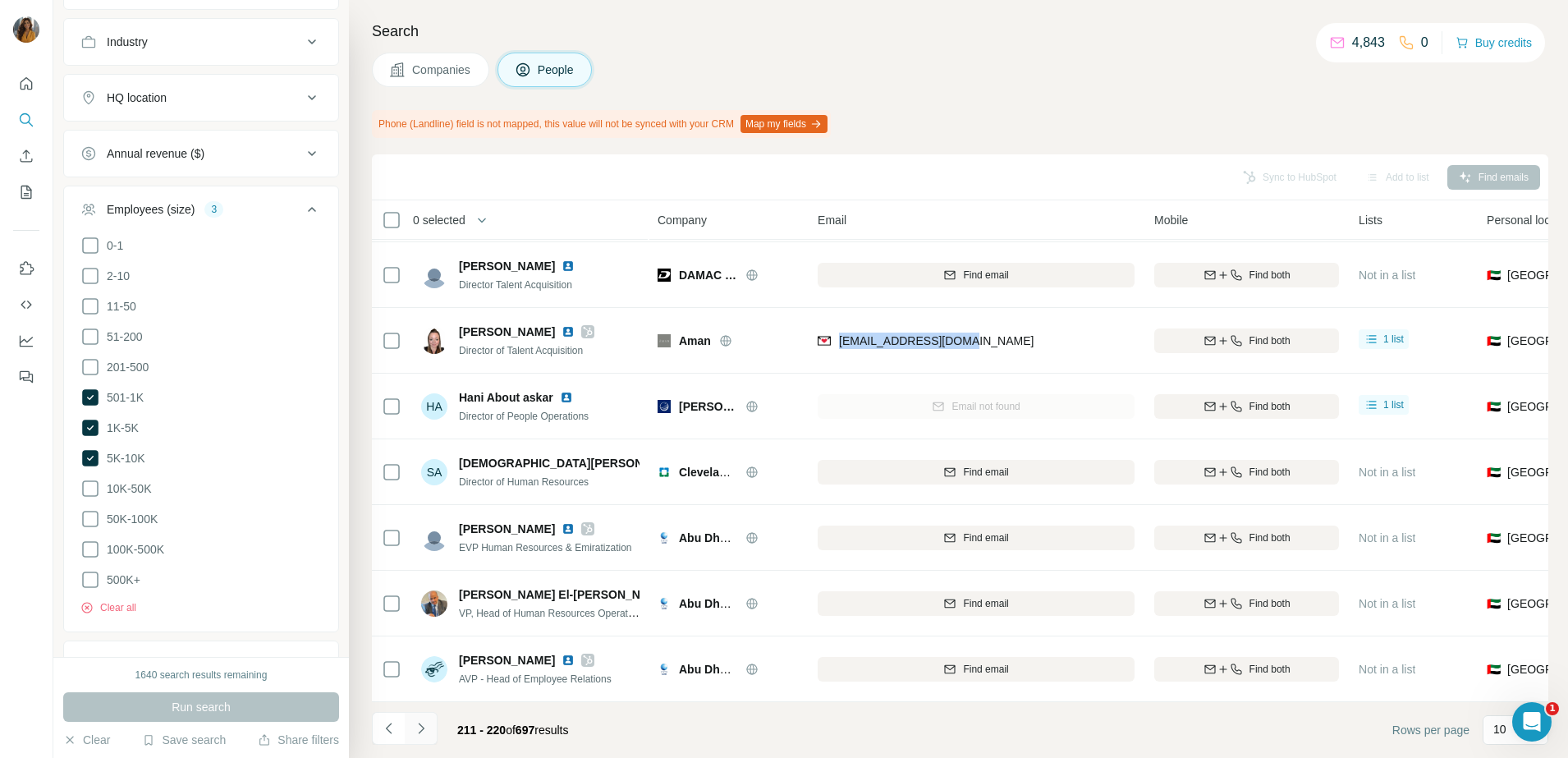
click at [409, 726] on button "Navigate to next page" at bounding box center [421, 728] width 33 height 33
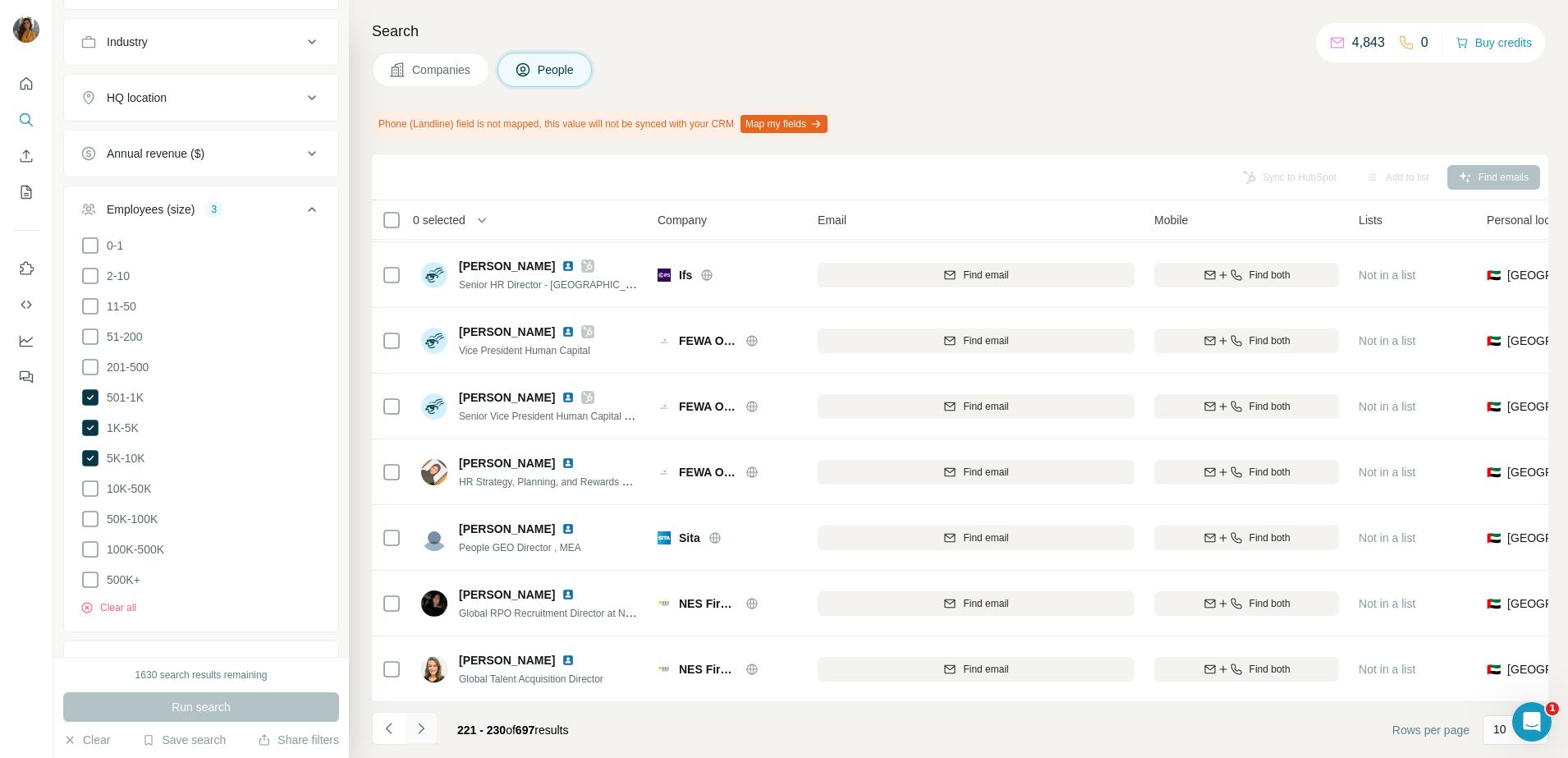
click at [423, 734] on icon "Navigate to next page" at bounding box center [421, 728] width 16 height 16
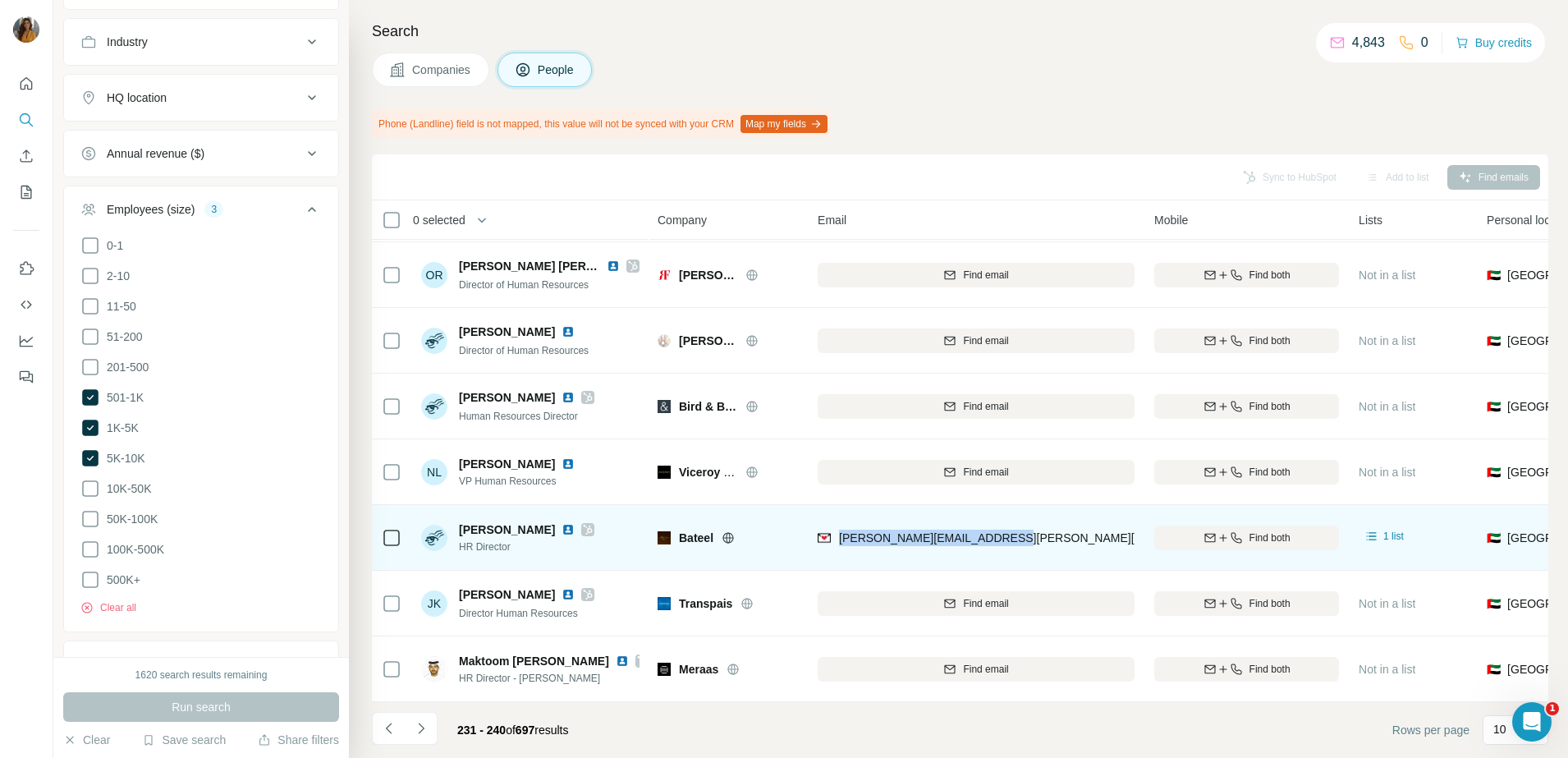
drag, startPoint x: 1032, startPoint y: 529, endPoint x: 838, endPoint y: 543, distance: 194.5
click at [838, 543] on div "[PERSON_NAME][EMAIL_ADDRESS][PERSON_NAME][DOMAIN_NAME]" at bounding box center [976, 536] width 317 height 45
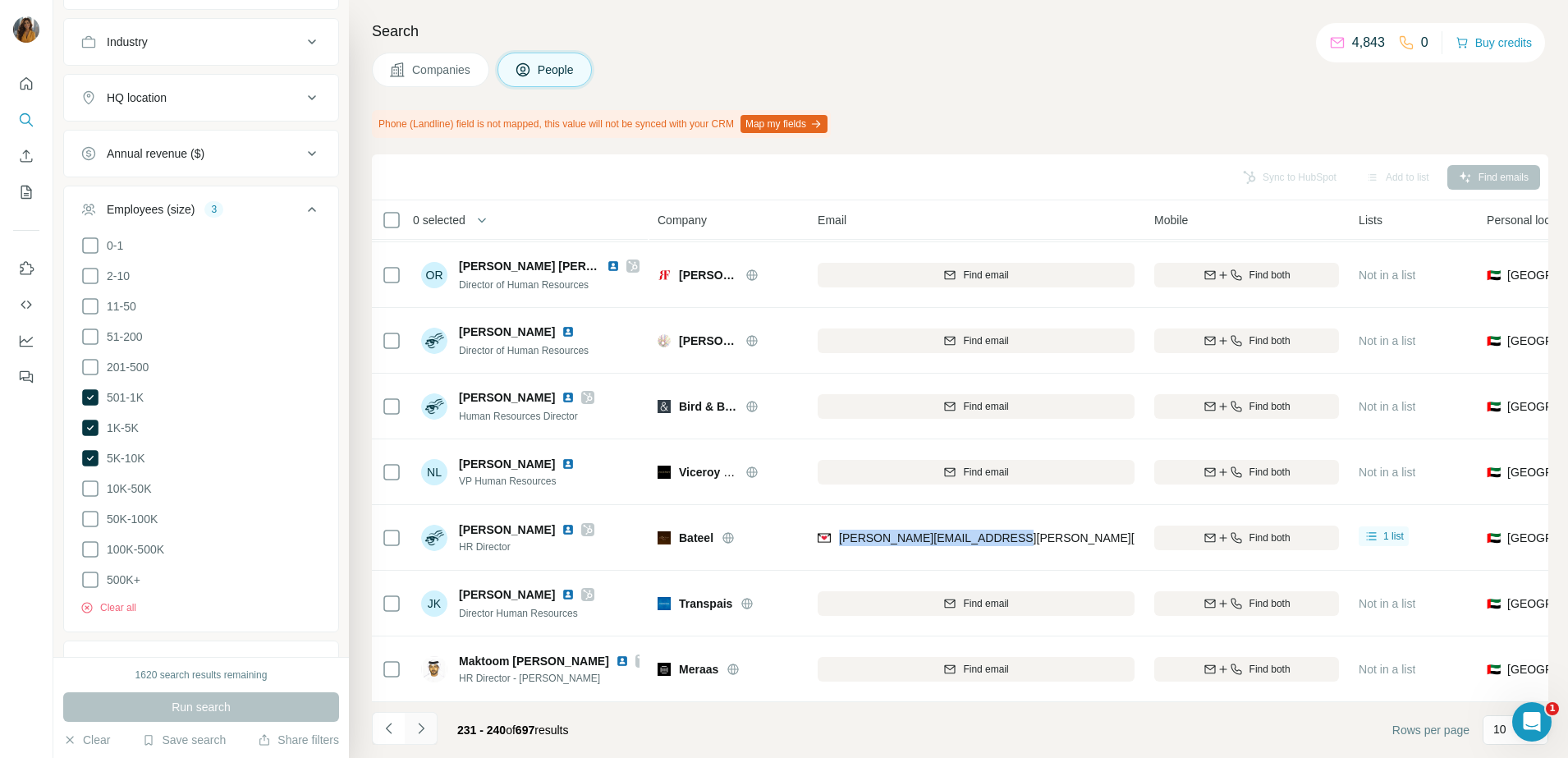
click at [417, 726] on icon "Navigate to next page" at bounding box center [421, 728] width 16 height 16
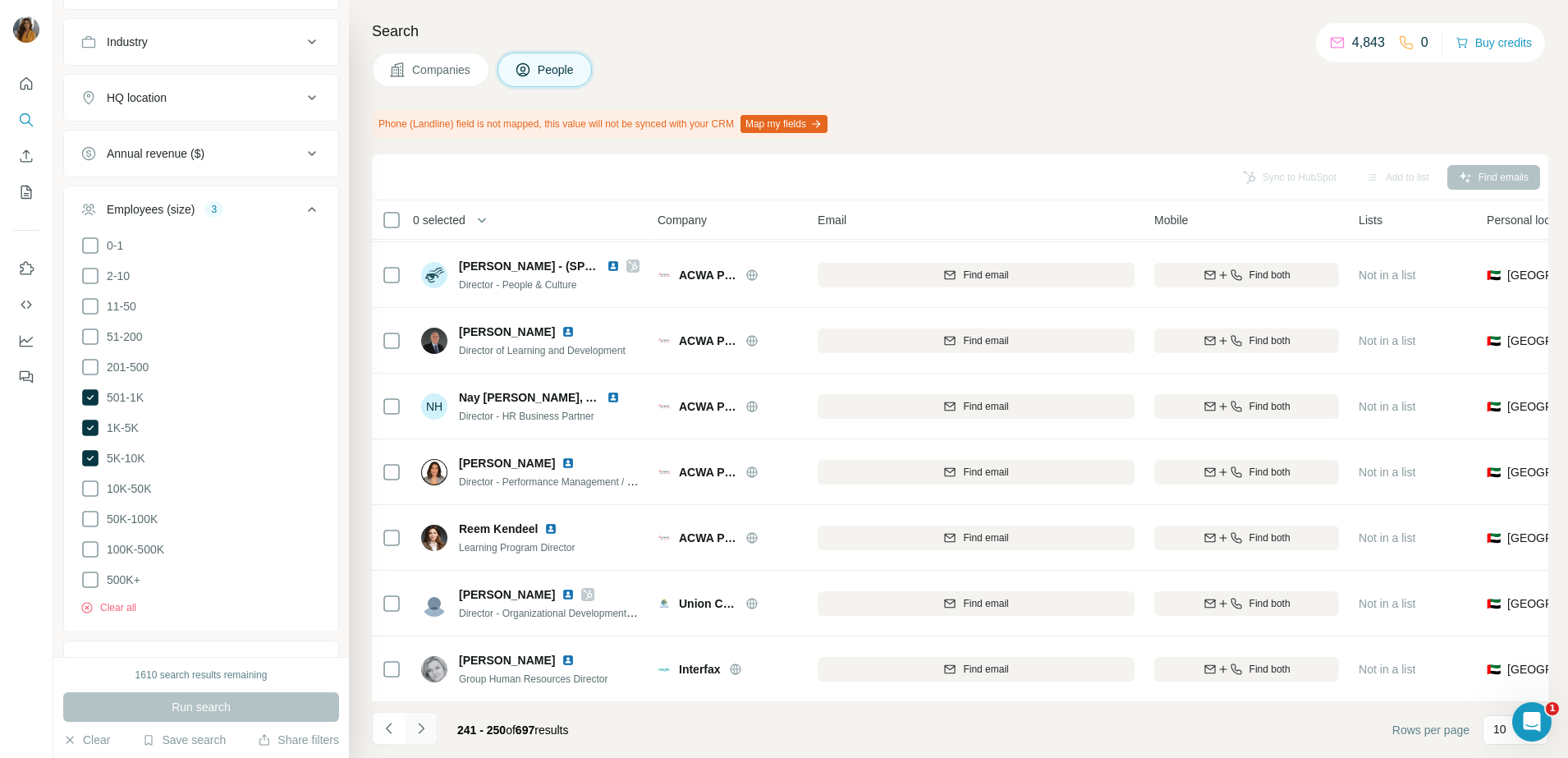
click at [418, 732] on icon "Navigate to next page" at bounding box center [420, 728] width 5 height 11
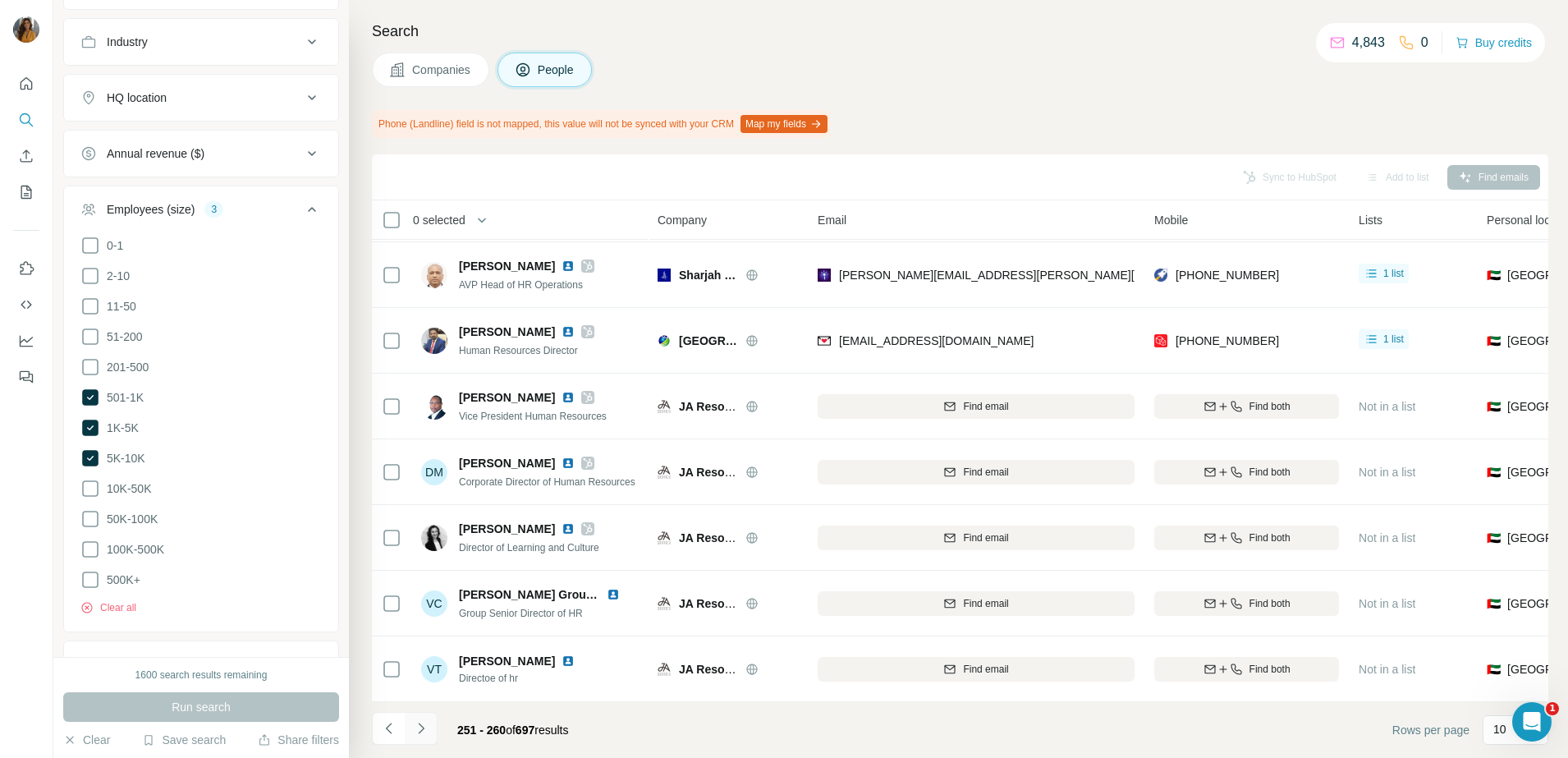
click at [421, 729] on icon "Navigate to next page" at bounding box center [421, 728] width 16 height 16
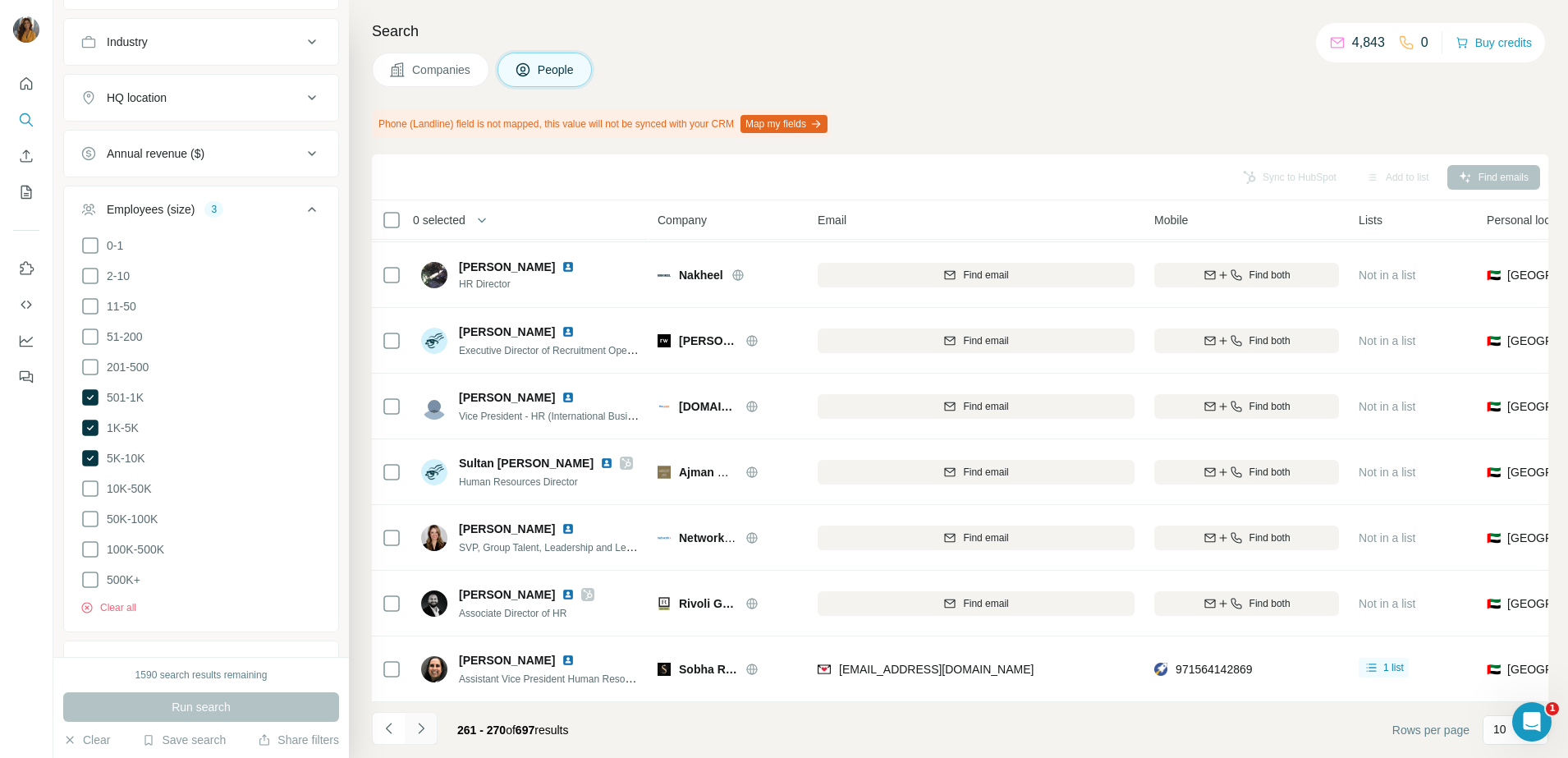
click at [425, 731] on icon "Navigate to next page" at bounding box center [421, 728] width 16 height 16
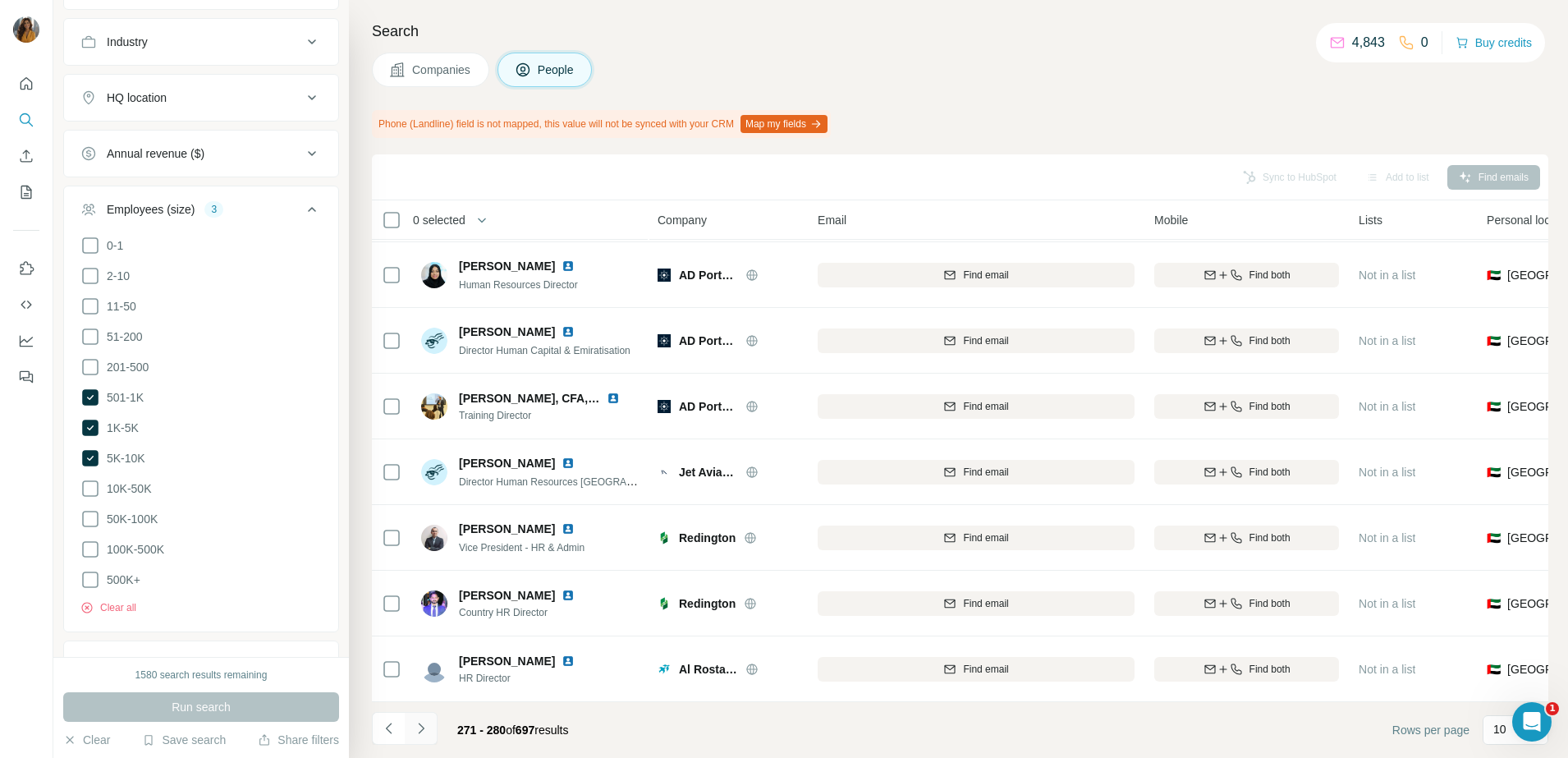
click at [421, 734] on icon "Navigate to next page" at bounding box center [421, 728] width 16 height 16
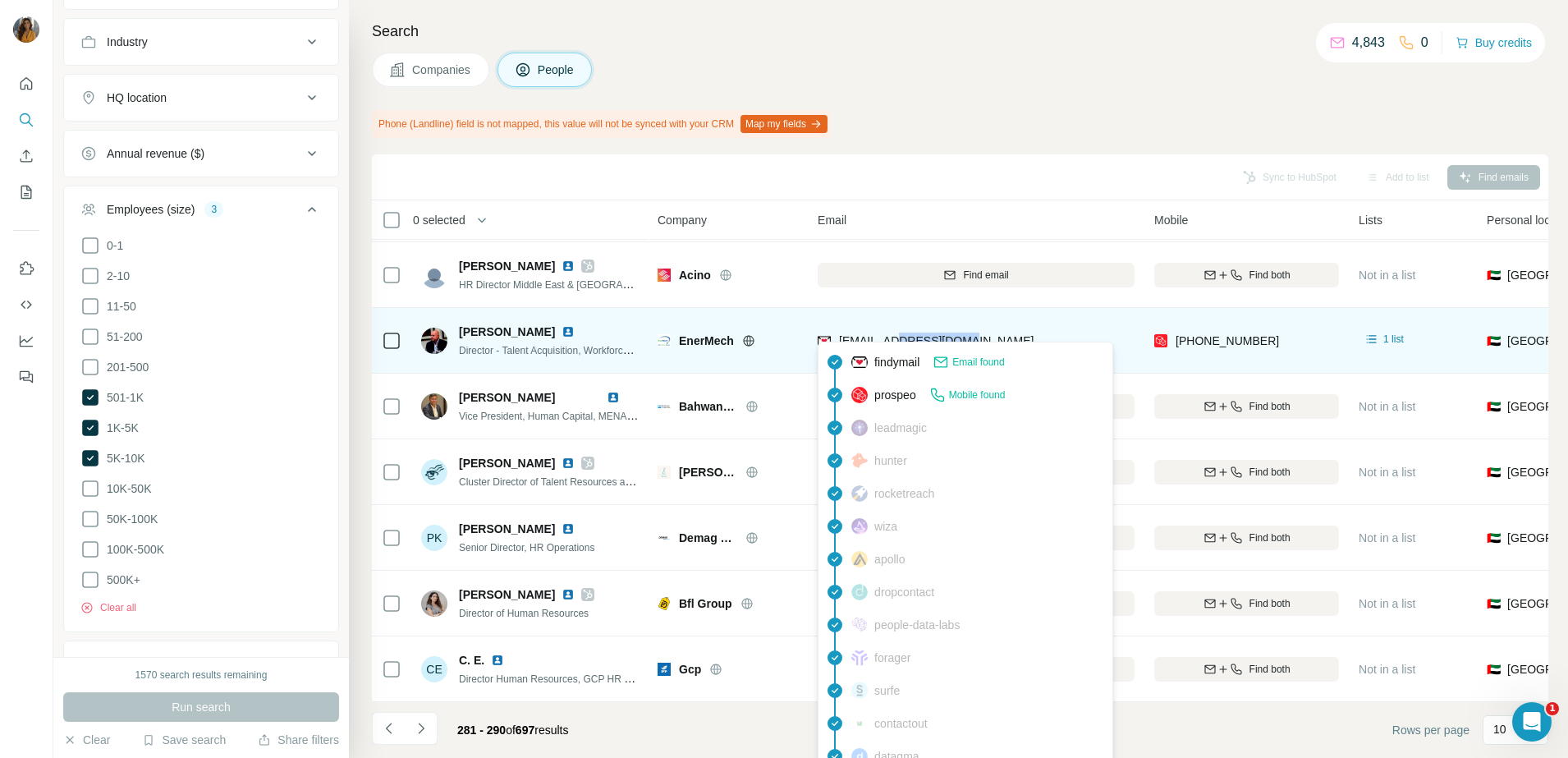
drag, startPoint x: 1019, startPoint y: 338, endPoint x: 909, endPoint y: 334, distance: 110.1
click at [909, 334] on div "[EMAIL_ADDRESS][DOMAIN_NAME]" at bounding box center [976, 340] width 317 height 45
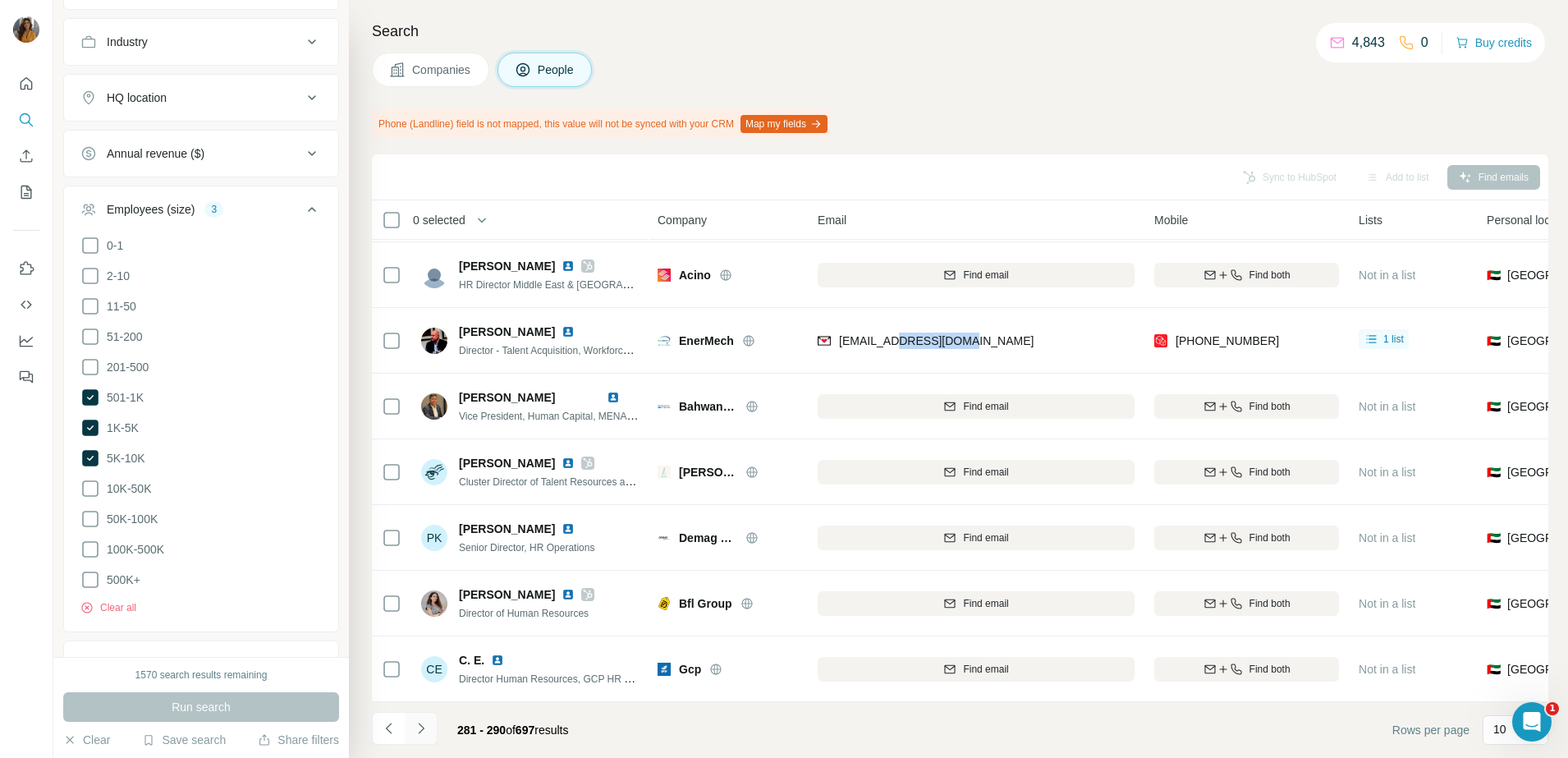
click at [416, 731] on icon "Navigate to next page" at bounding box center [421, 728] width 16 height 16
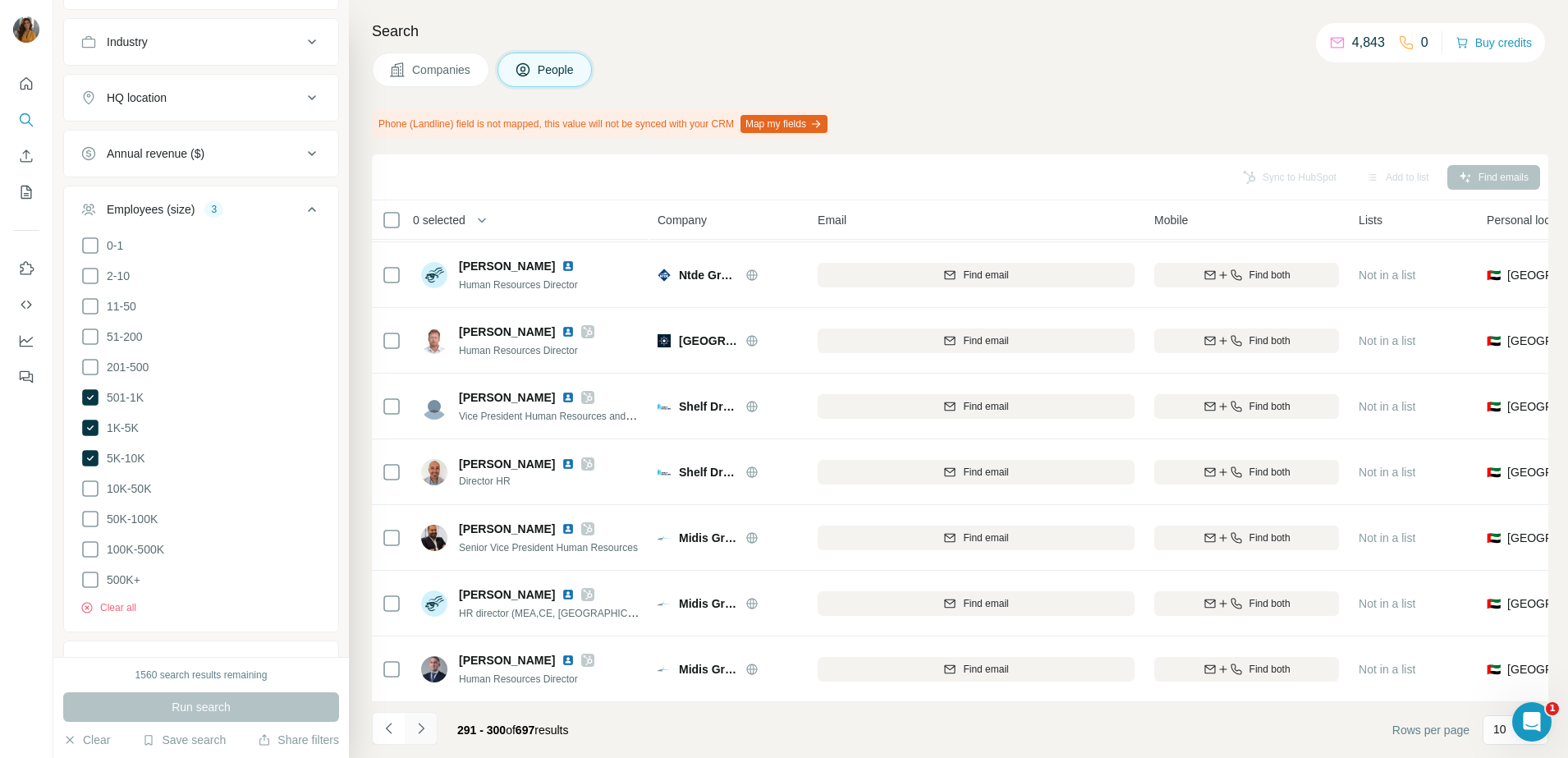
click at [409, 731] on button "Navigate to next page" at bounding box center [421, 728] width 33 height 33
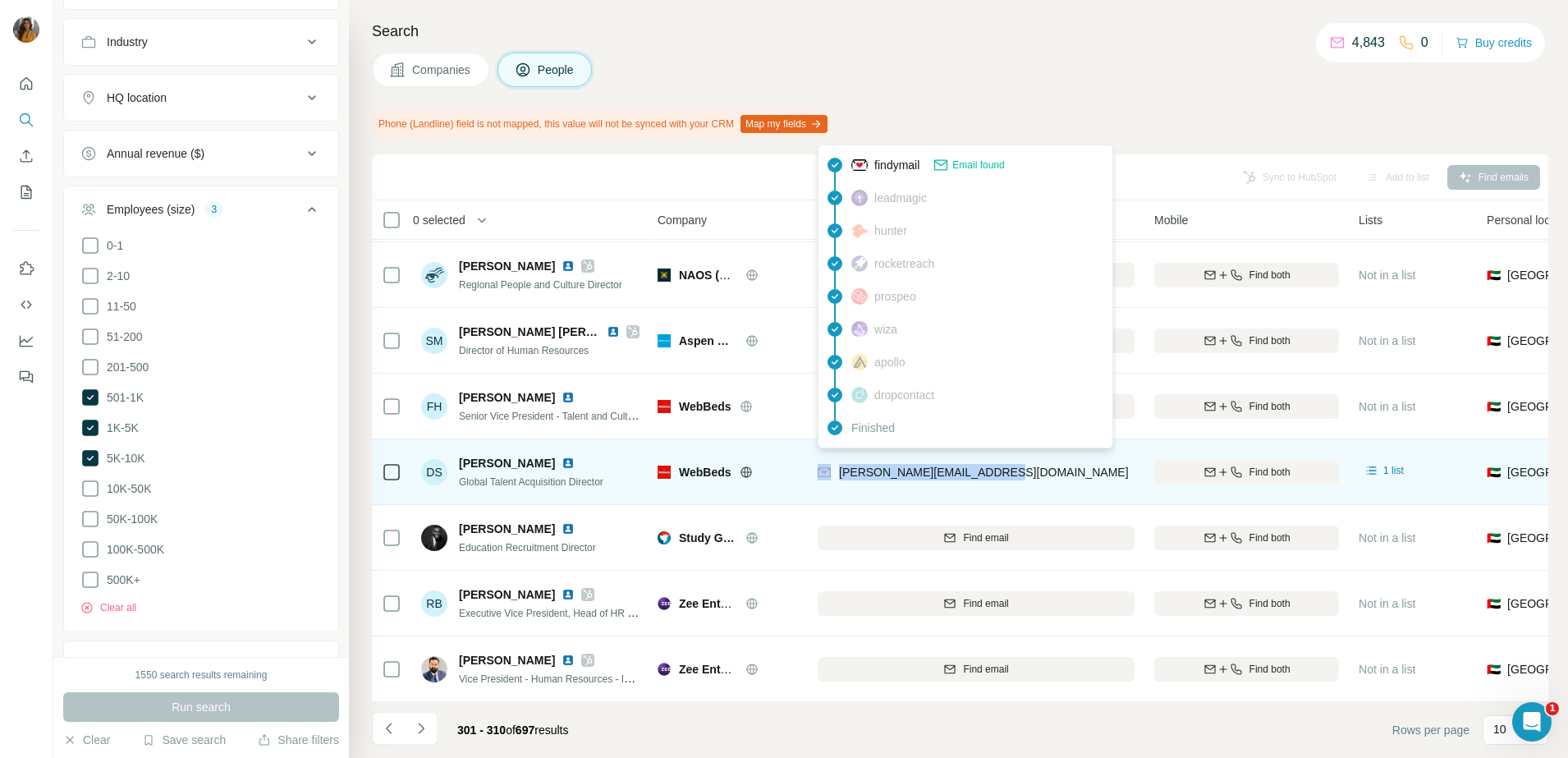
drag, startPoint x: 1071, startPoint y: 467, endPoint x: 829, endPoint y: 460, distance: 242.1
click at [829, 460] on div "[PERSON_NAME][EMAIL_ADDRESS][DOMAIN_NAME]" at bounding box center [976, 471] width 317 height 45
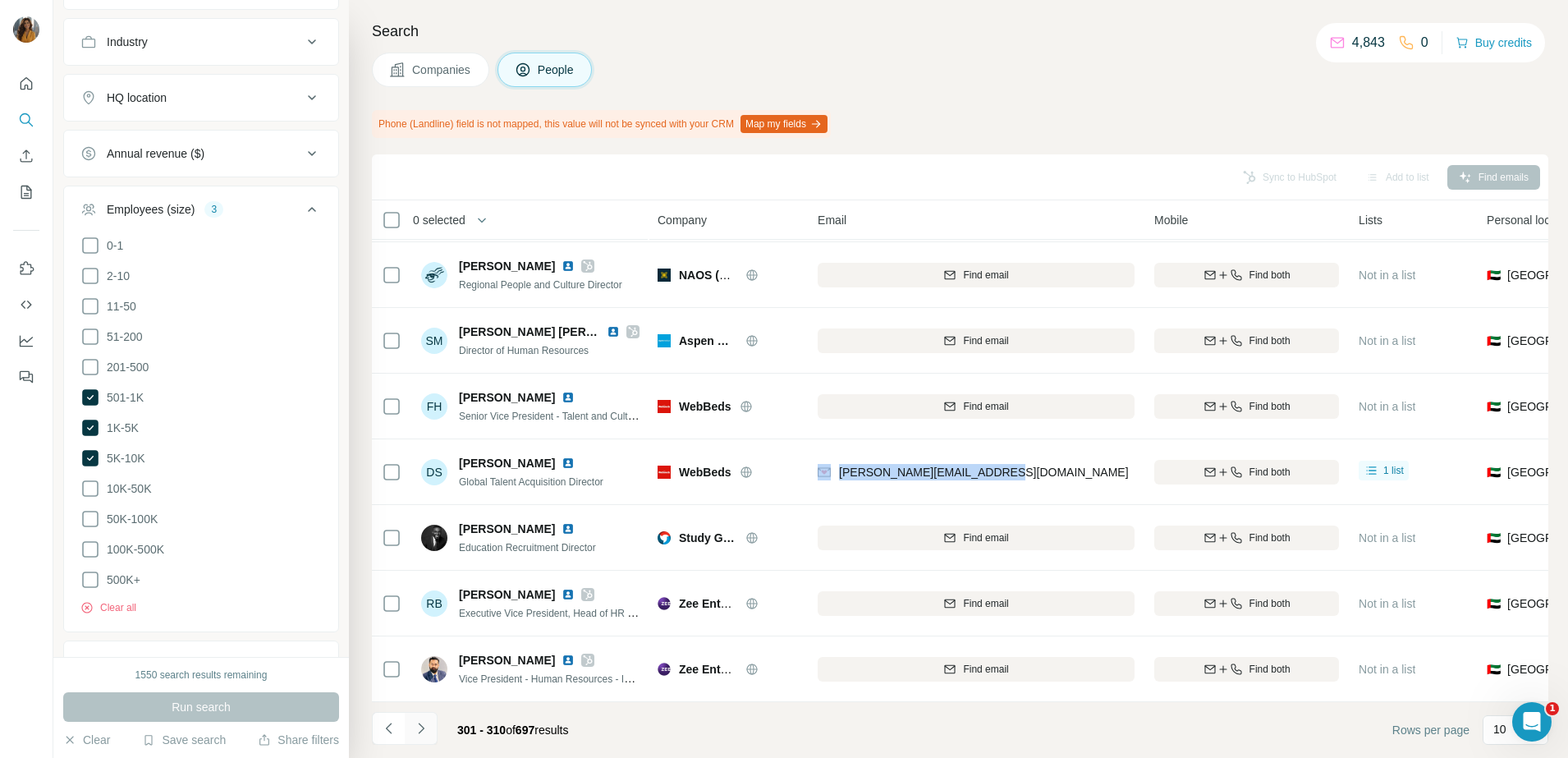
click at [418, 728] on icon "Navigate to next page" at bounding box center [421, 728] width 16 height 16
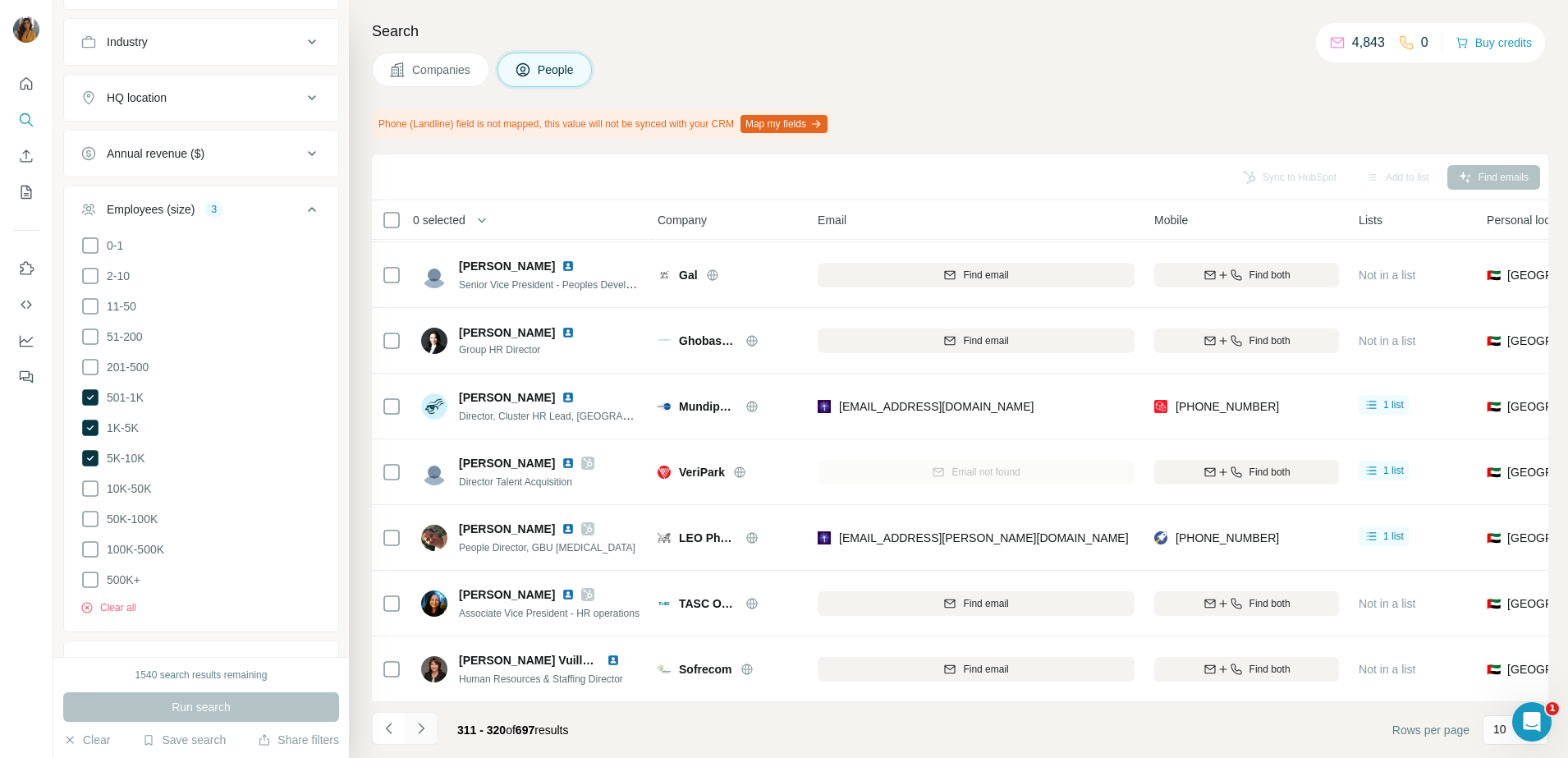
click at [420, 721] on icon "Navigate to next page" at bounding box center [421, 728] width 16 height 16
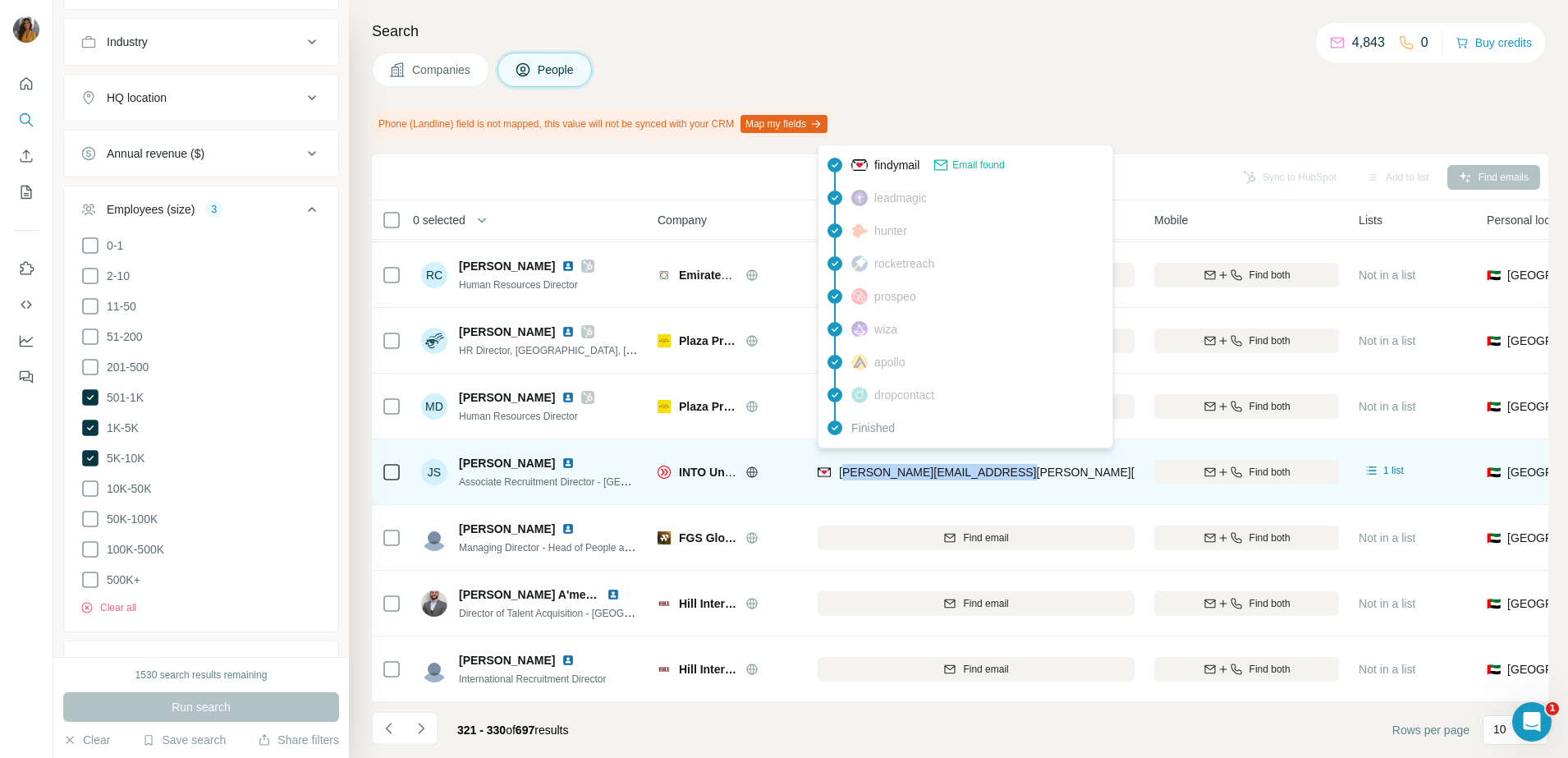
drag, startPoint x: 1063, startPoint y: 459, endPoint x: 843, endPoint y: 453, distance: 220.1
click at [843, 453] on div "[PERSON_NAME][EMAIL_ADDRESS][PERSON_NAME][DOMAIN_NAME]" at bounding box center [976, 471] width 317 height 45
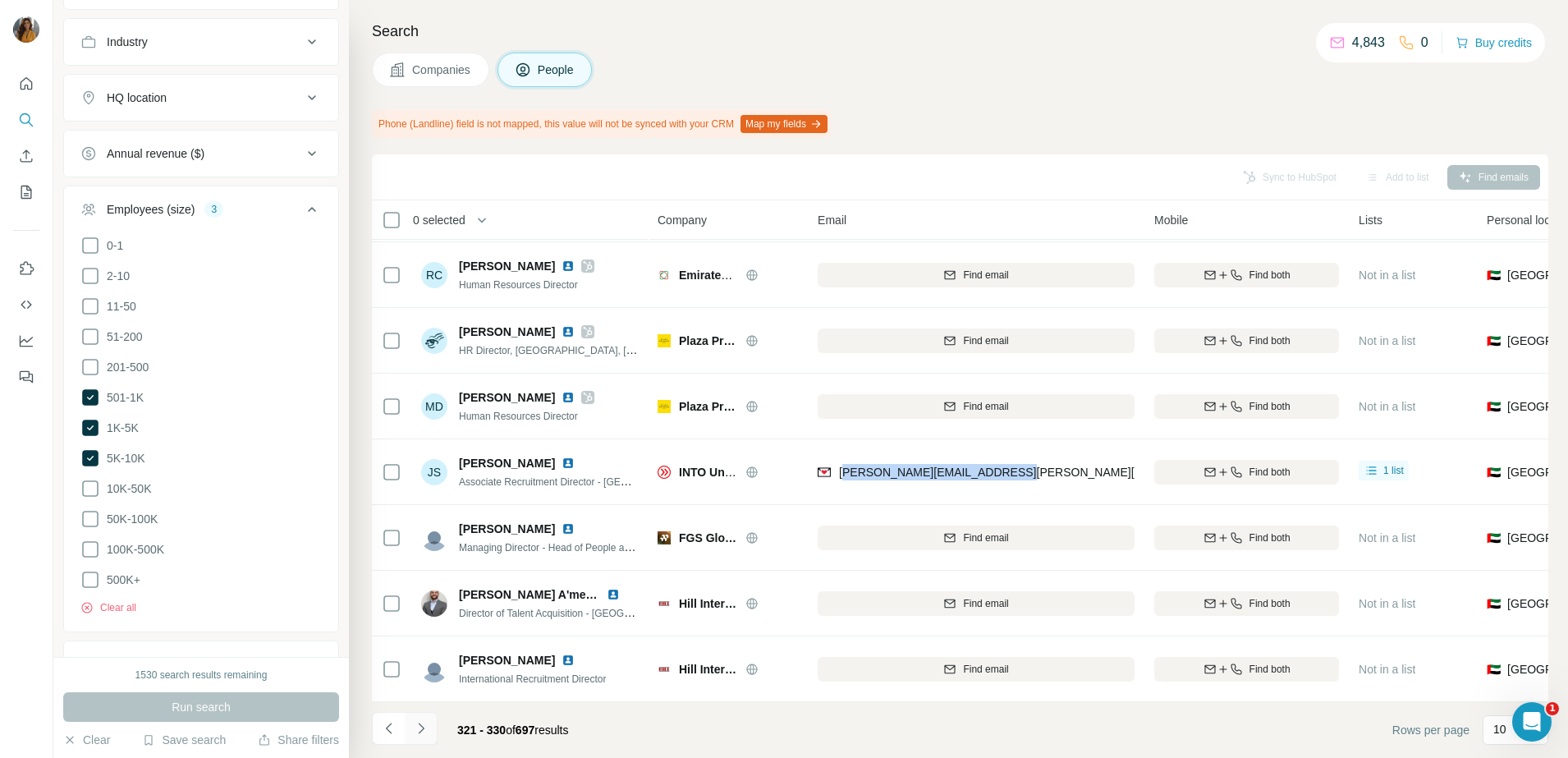
click at [425, 721] on icon "Navigate to next page" at bounding box center [421, 728] width 16 height 16
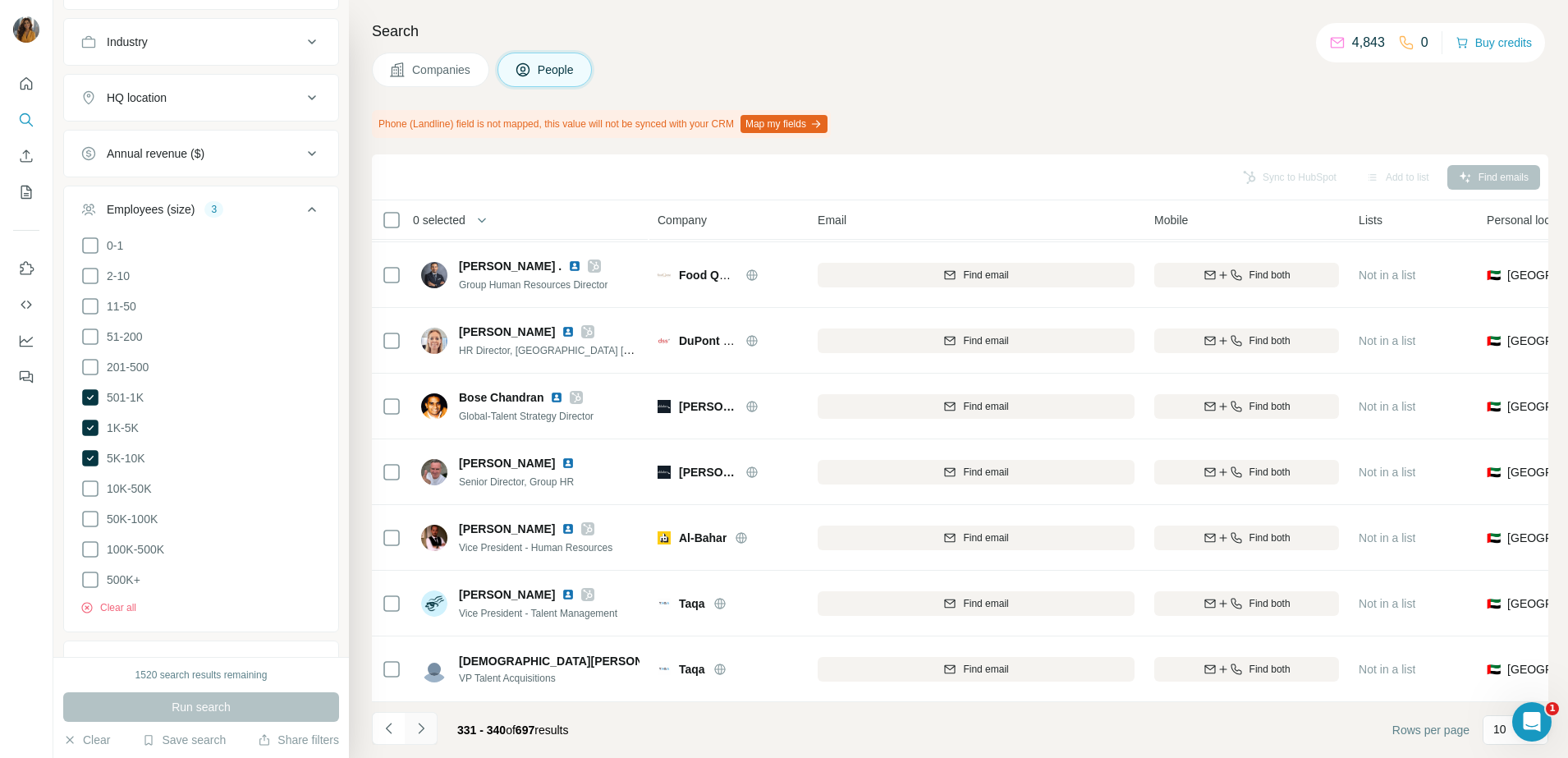
click at [427, 736] on button "Navigate to next page" at bounding box center [421, 728] width 33 height 33
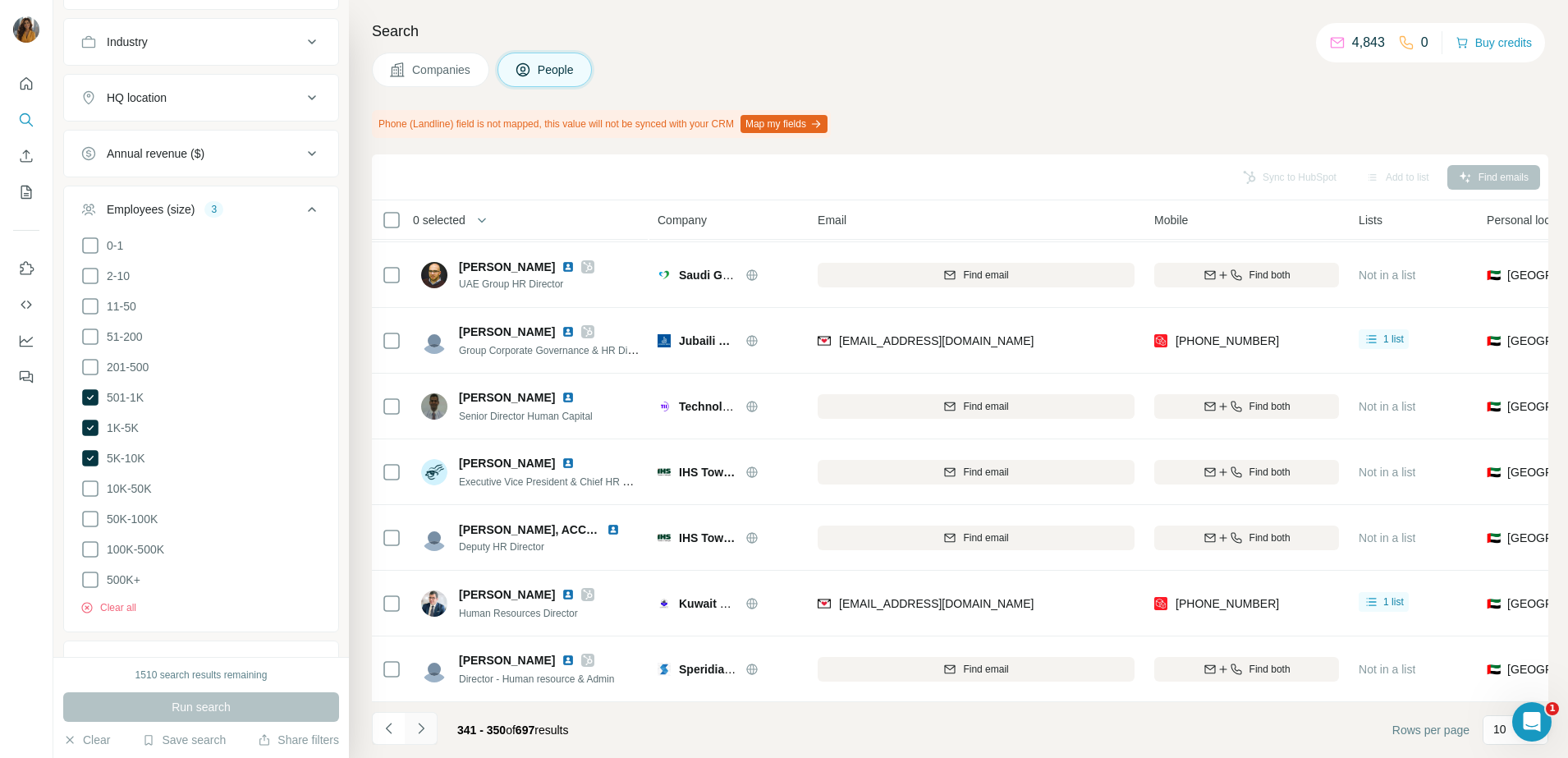
click at [420, 742] on button "Navigate to next page" at bounding box center [421, 728] width 33 height 33
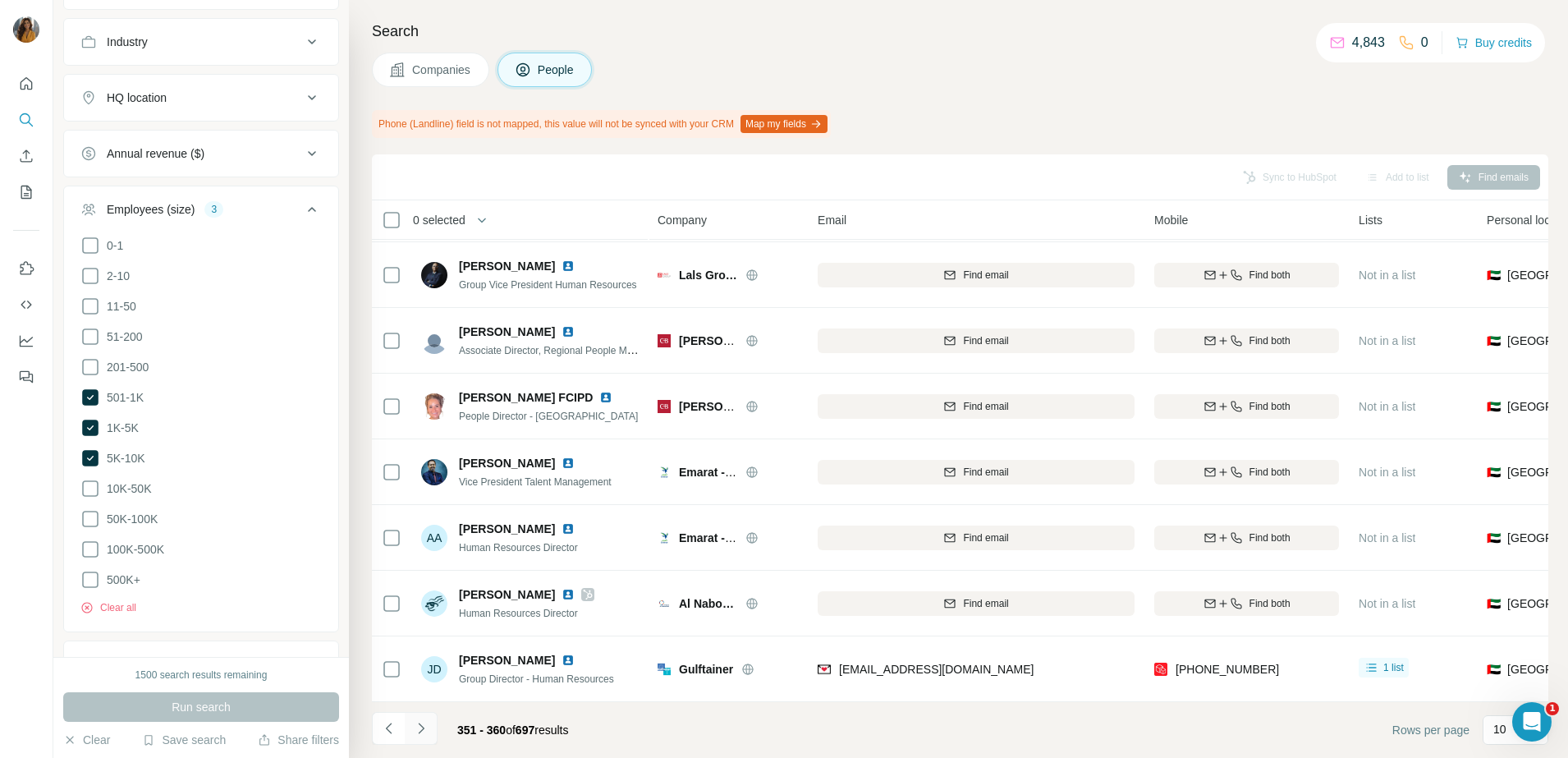
click at [419, 725] on icon "Navigate to next page" at bounding box center [421, 728] width 16 height 16
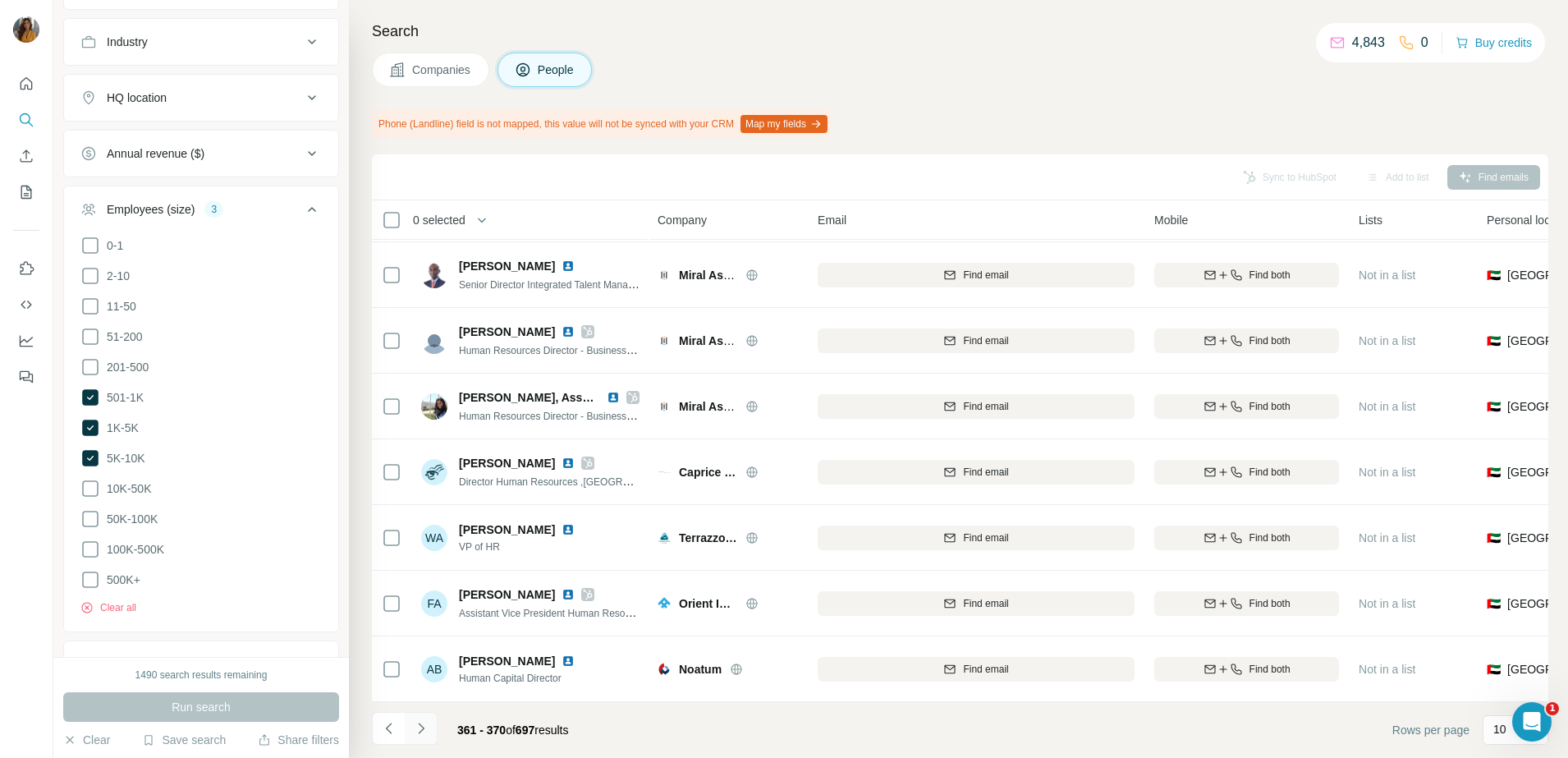
click at [416, 731] on icon "Navigate to next page" at bounding box center [421, 728] width 16 height 16
click at [426, 724] on icon "Navigate to next page" at bounding box center [421, 728] width 16 height 16
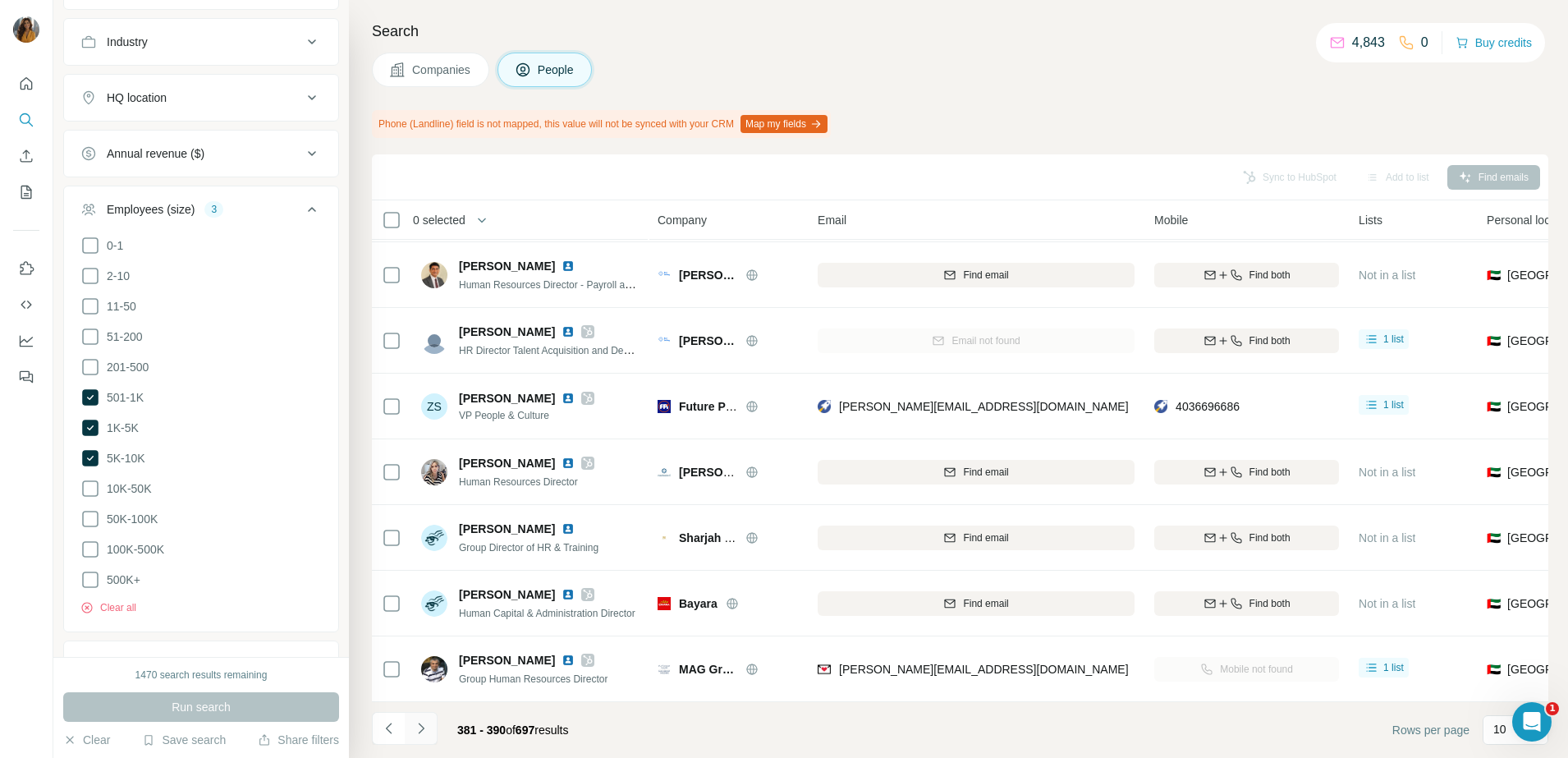
click at [423, 734] on icon "Navigate to next page" at bounding box center [421, 728] width 16 height 16
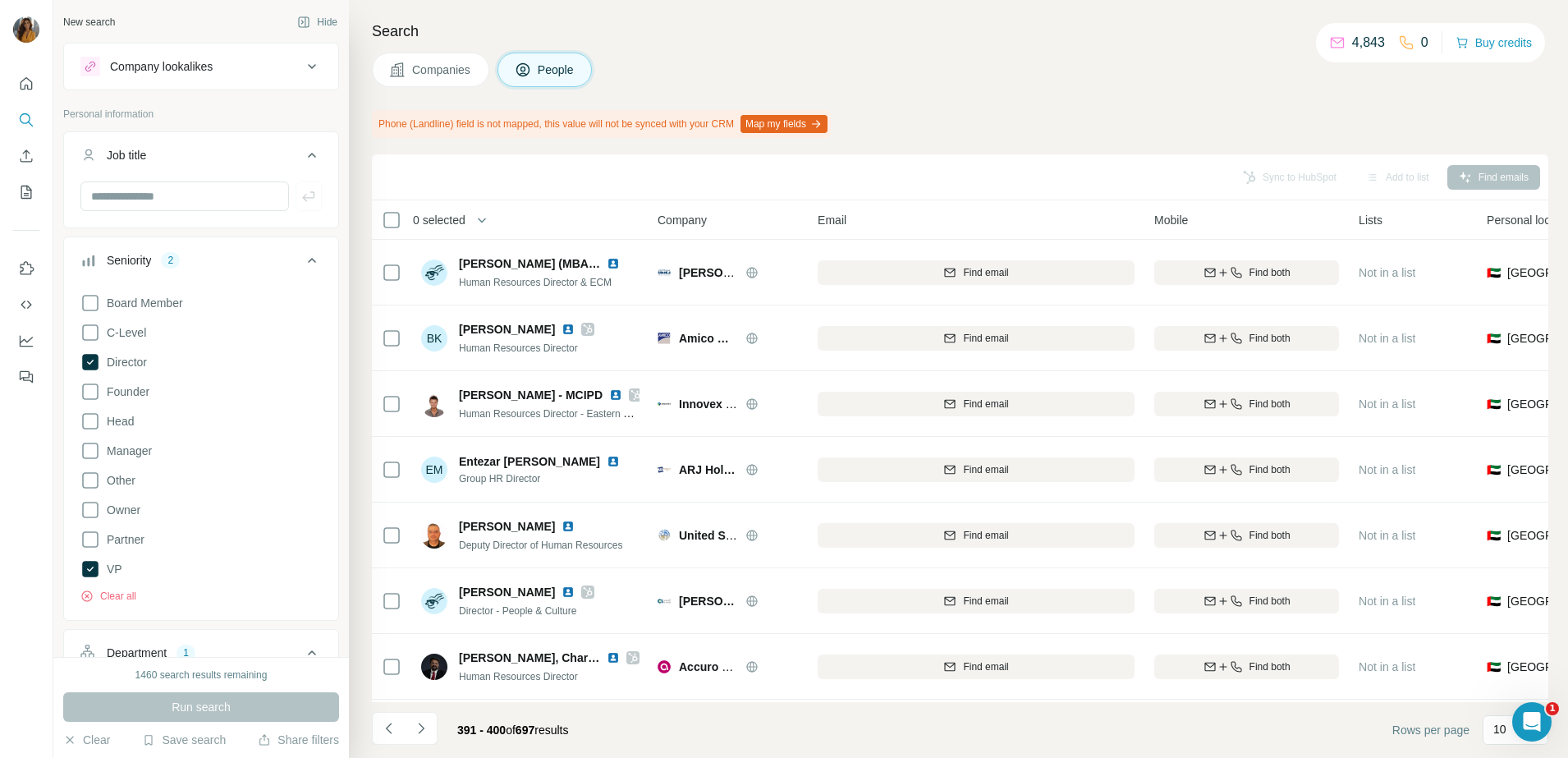
scroll to position [205, 0]
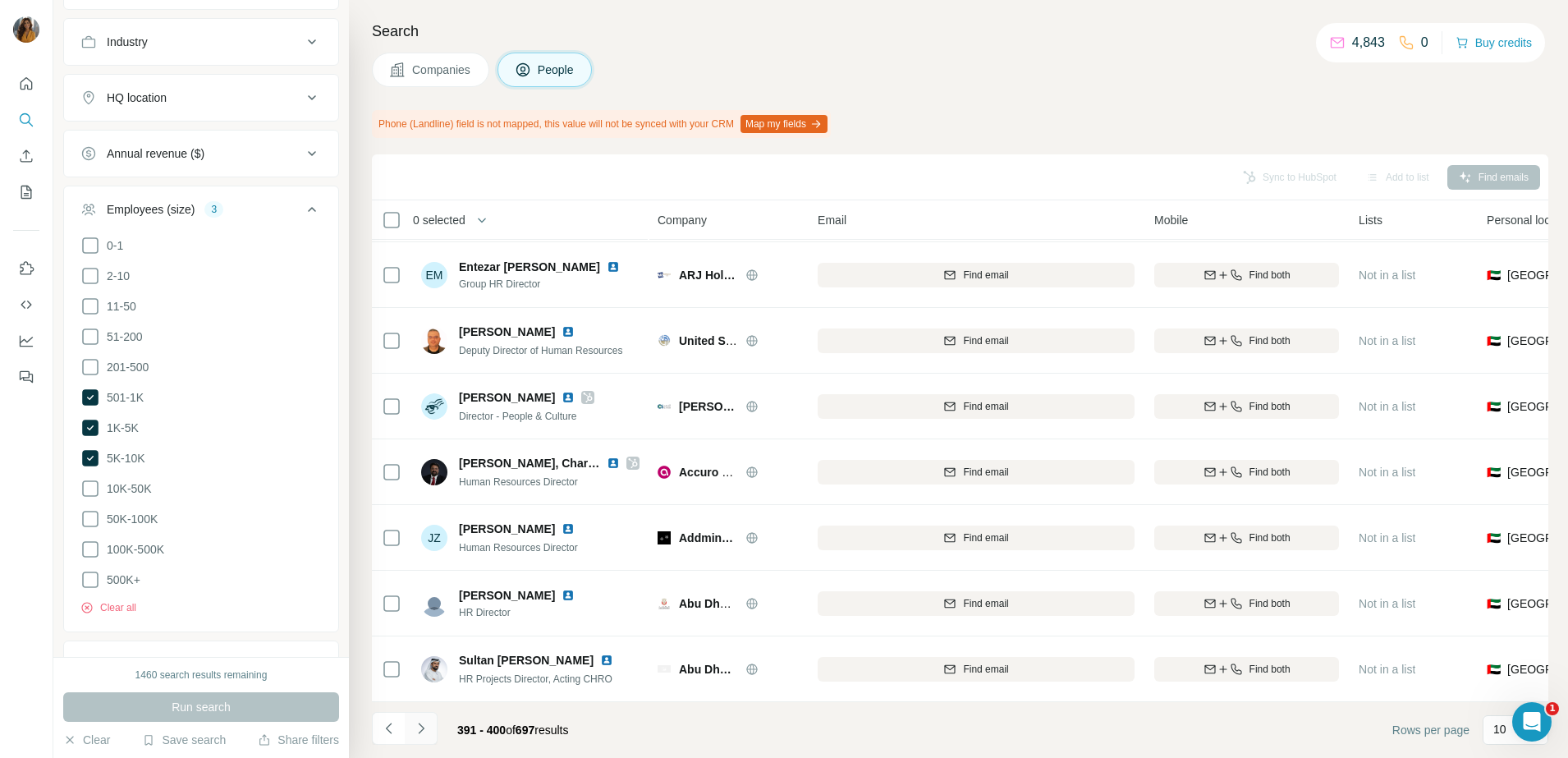
click at [416, 724] on icon "Navigate to next page" at bounding box center [421, 728] width 16 height 16
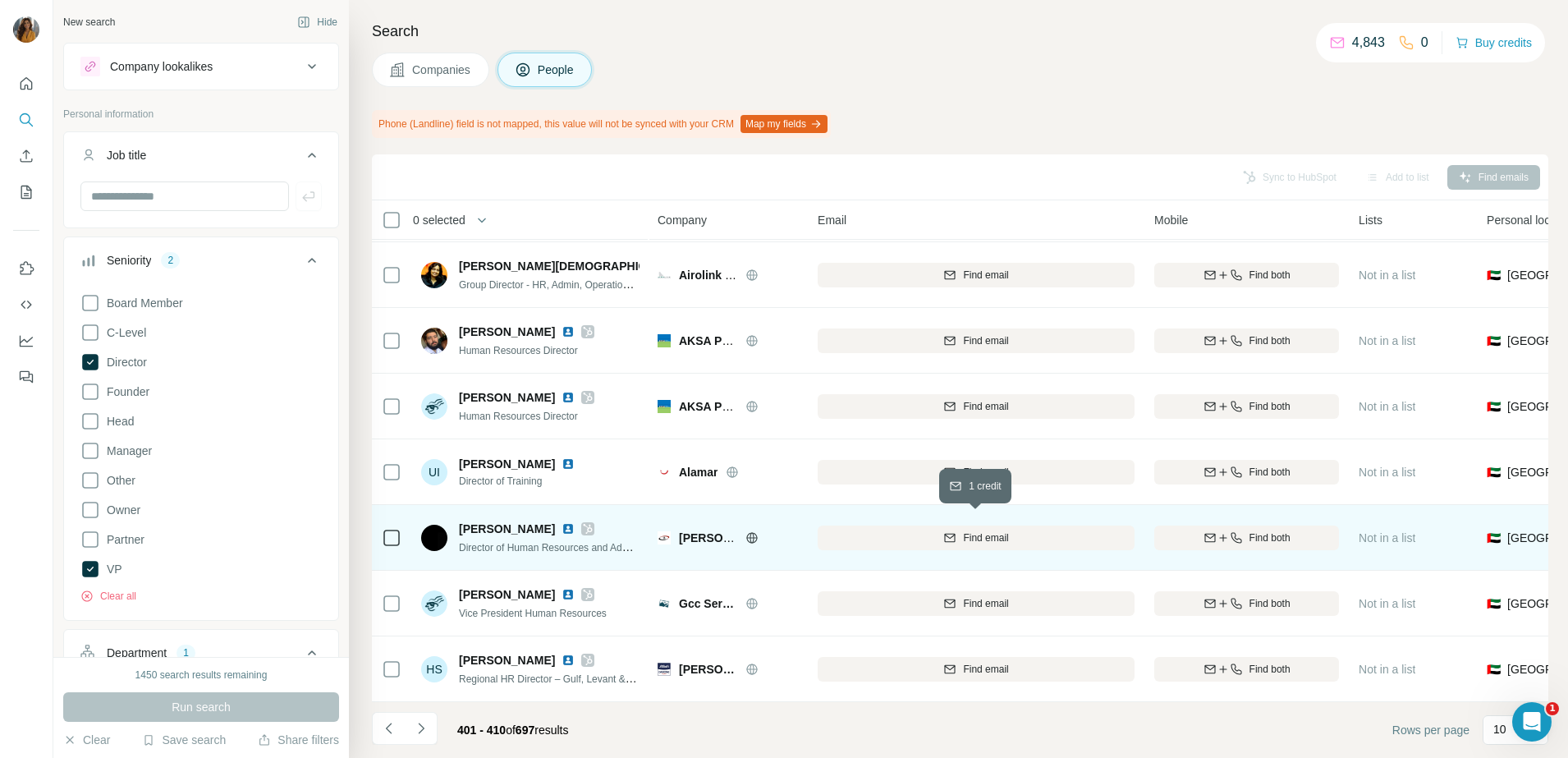
scroll to position [0, 0]
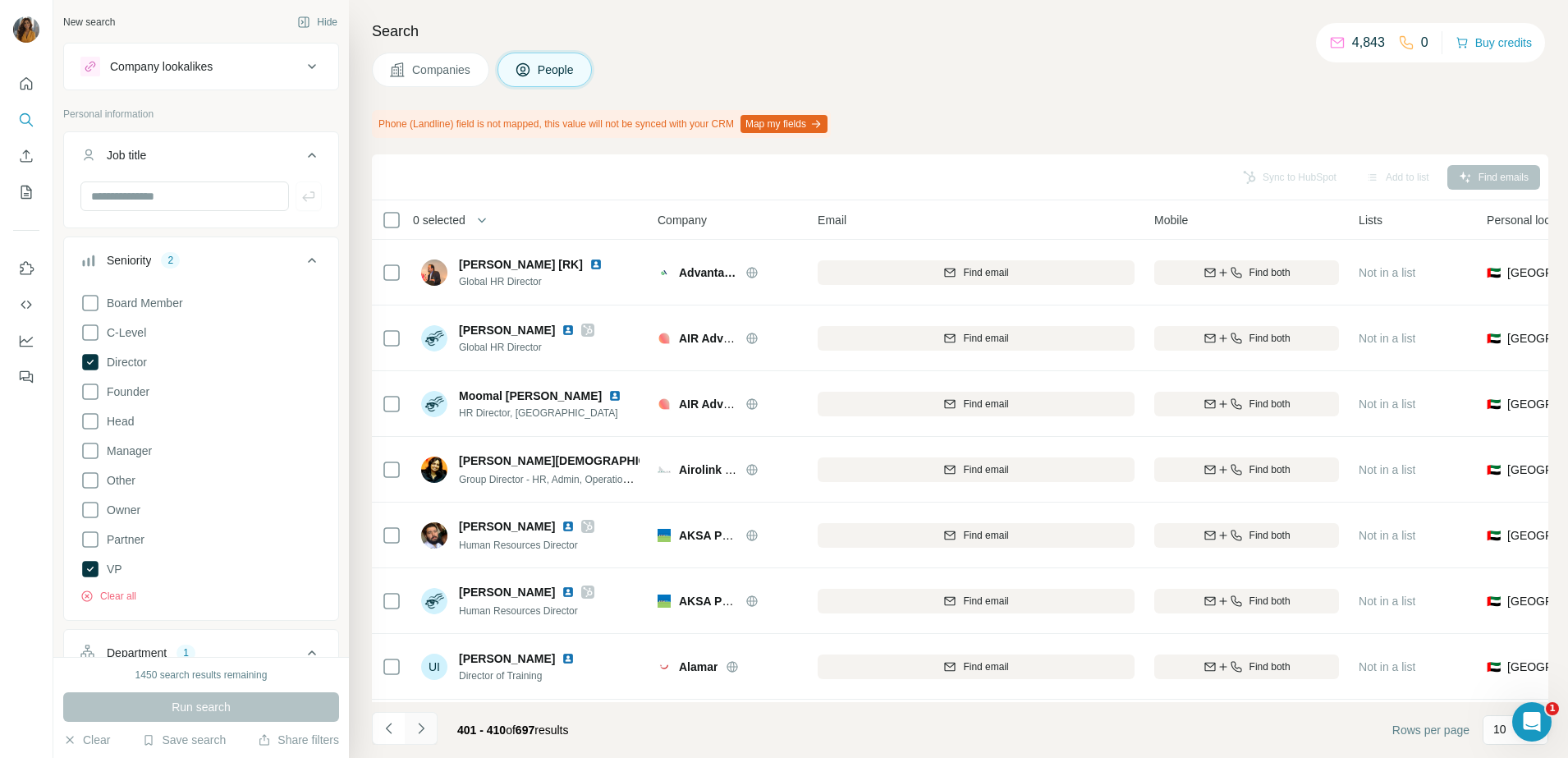
click at [427, 729] on icon "Navigate to next page" at bounding box center [421, 728] width 16 height 16
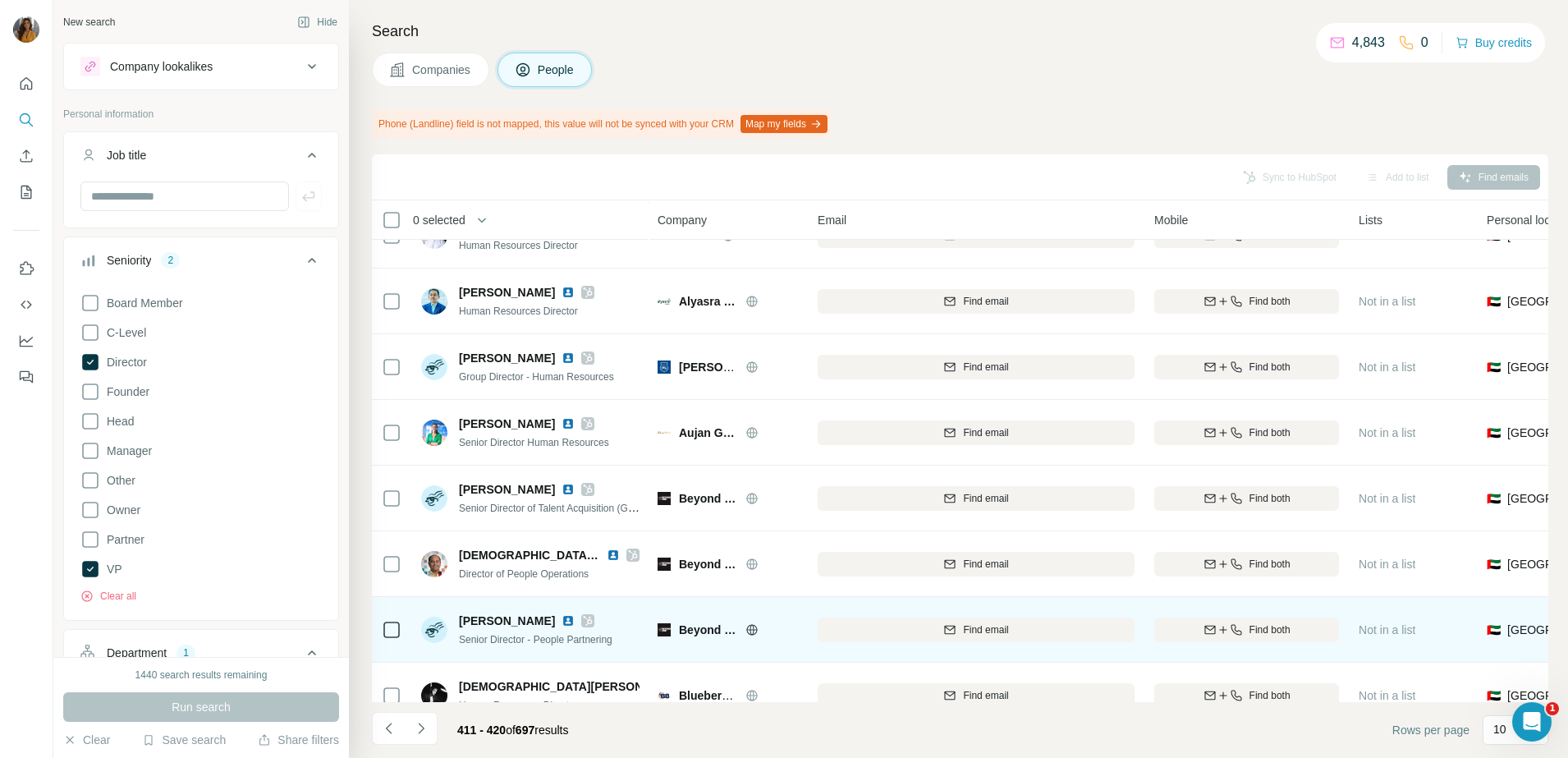
scroll to position [205, 0]
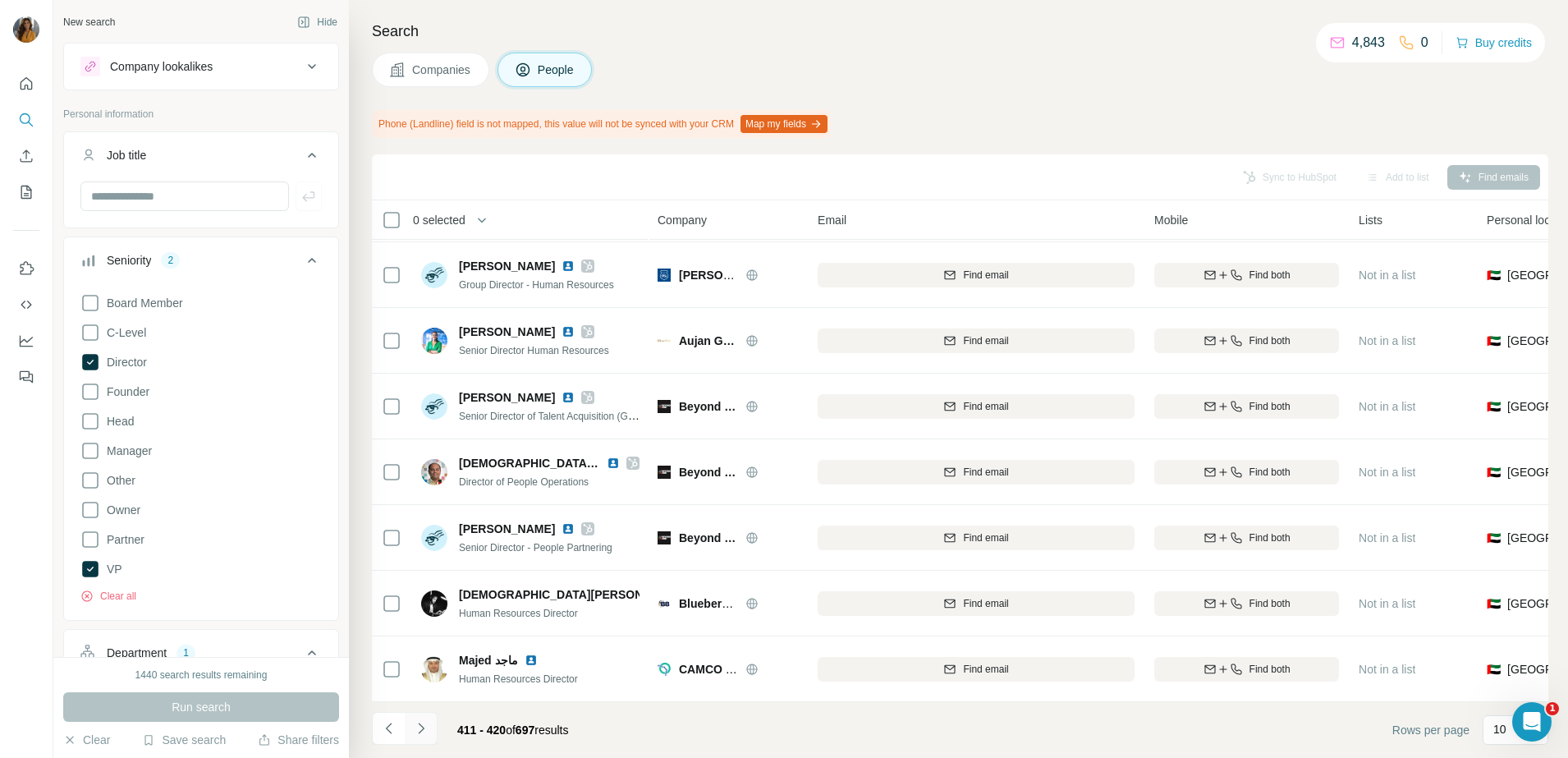
click at [420, 725] on icon "Navigate to next page" at bounding box center [420, 728] width 5 height 11
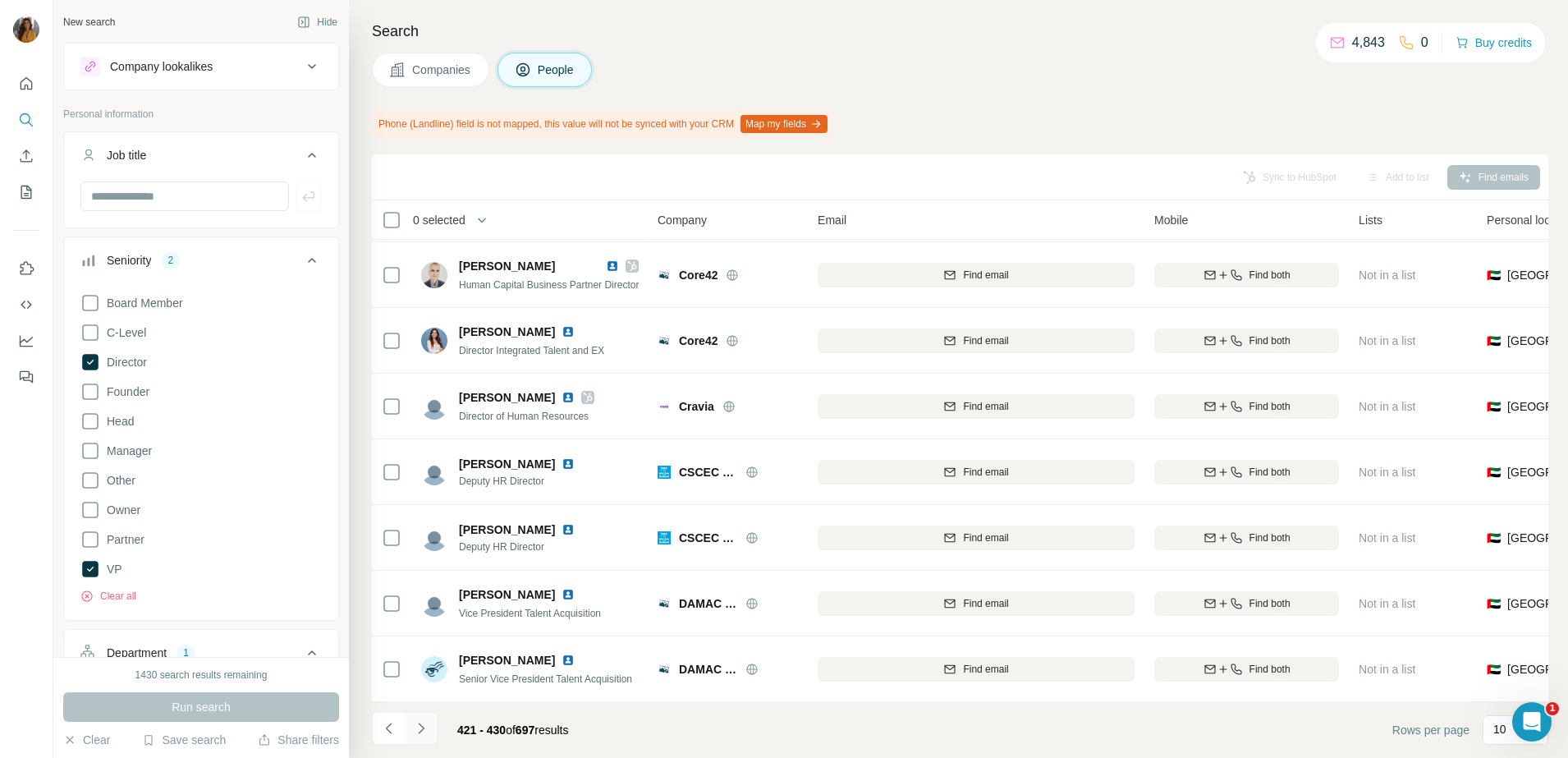
click at [424, 724] on icon "Navigate to next page" at bounding box center [421, 728] width 16 height 16
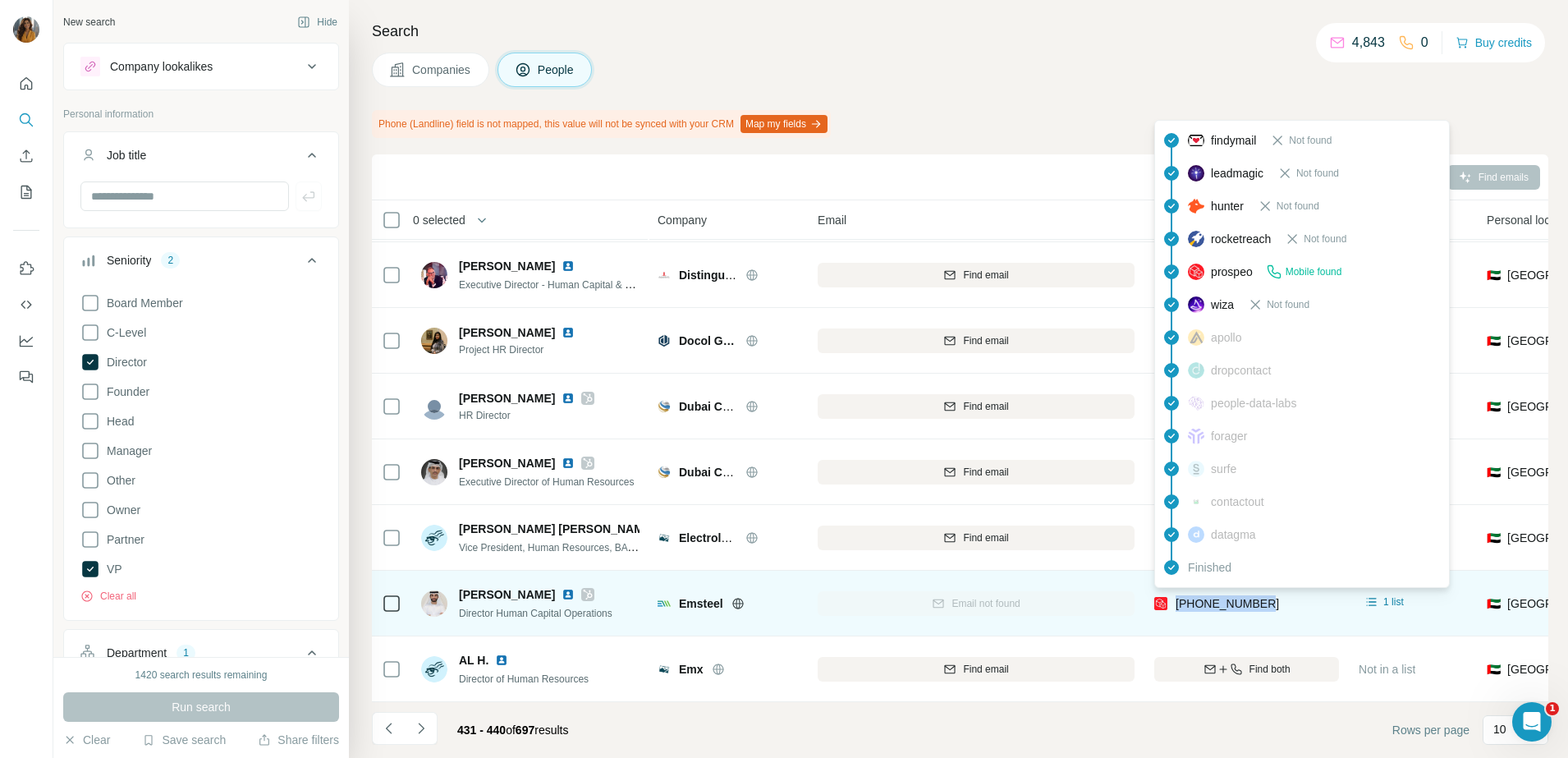
drag, startPoint x: 1296, startPoint y: 595, endPoint x: 1176, endPoint y: 600, distance: 120.1
click at [1176, 600] on div "+971558400030" at bounding box center [1247, 602] width 185 height 45
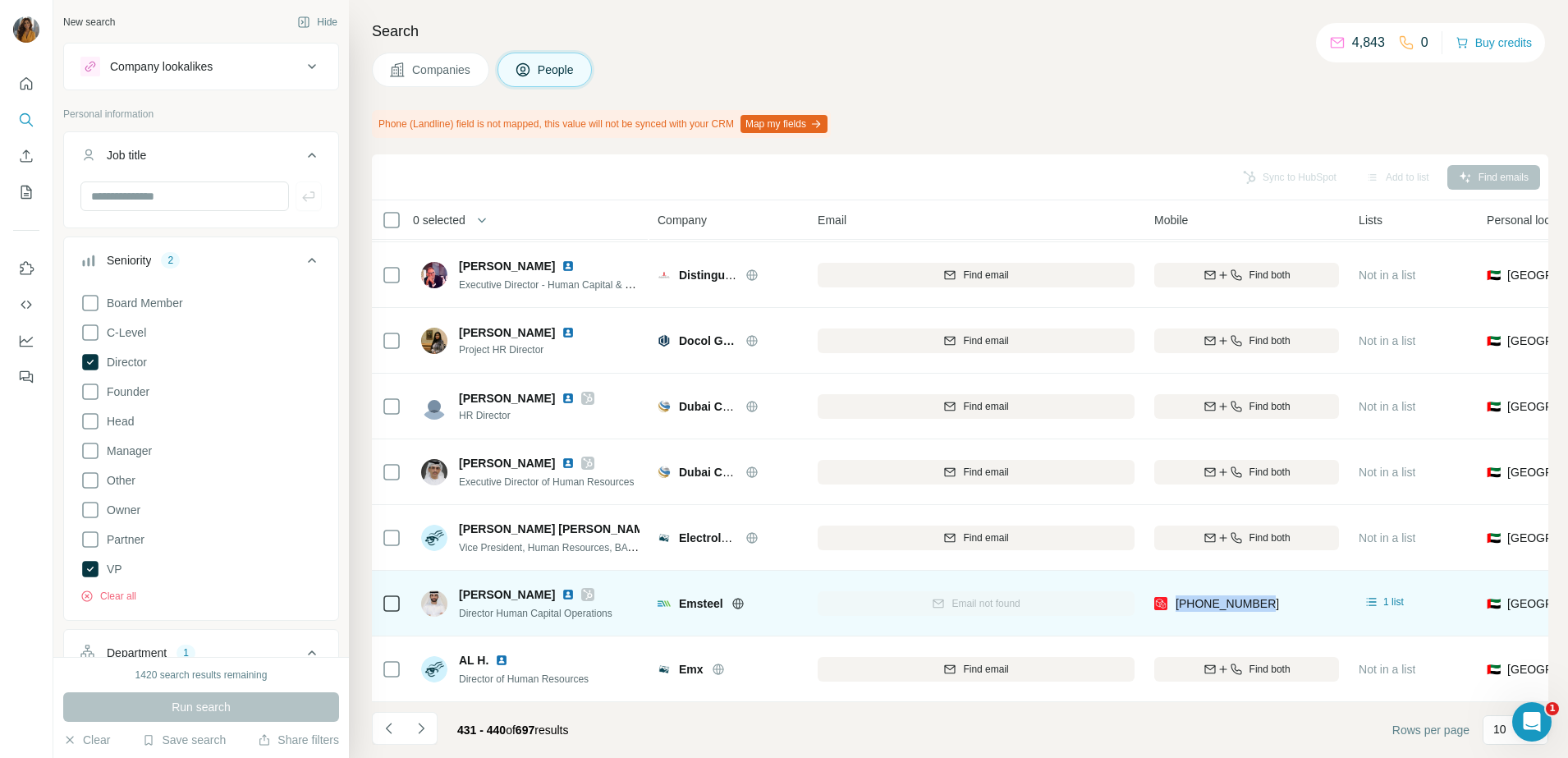
copy span "+971558400030"
click at [612, 607] on span "Director Human Capital Operations" at bounding box center [535, 612] width 154 height 12
click at [575, 588] on img at bounding box center [568, 594] width 13 height 13
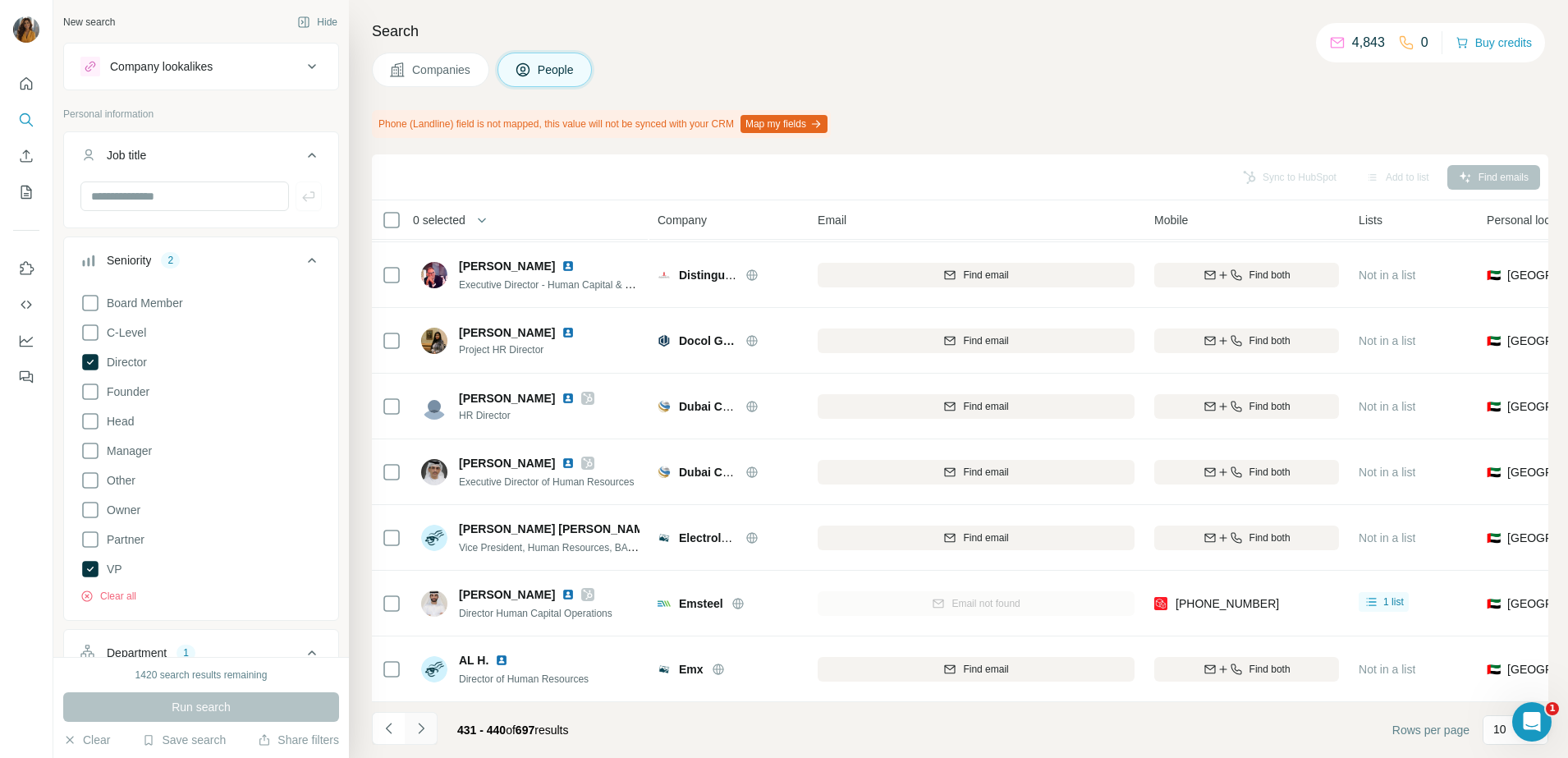
click at [421, 729] on icon "Navigate to next page" at bounding box center [421, 728] width 16 height 16
